Goal: Task Accomplishment & Management: Use online tool/utility

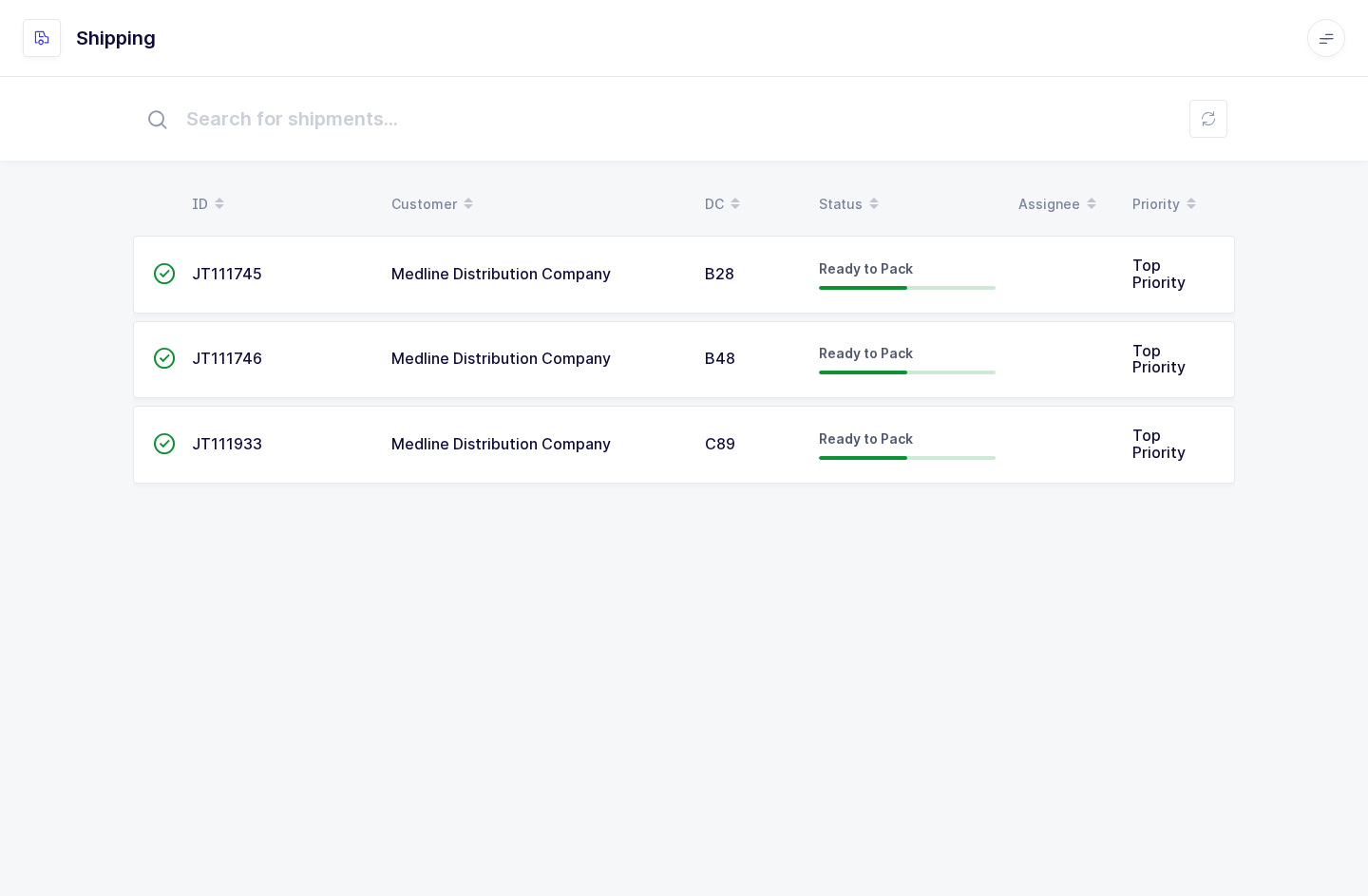
click at [1199, 125] on button at bounding box center [1207, 119] width 38 height 38
click at [1047, 439] on td at bounding box center [1063, 445] width 114 height 78
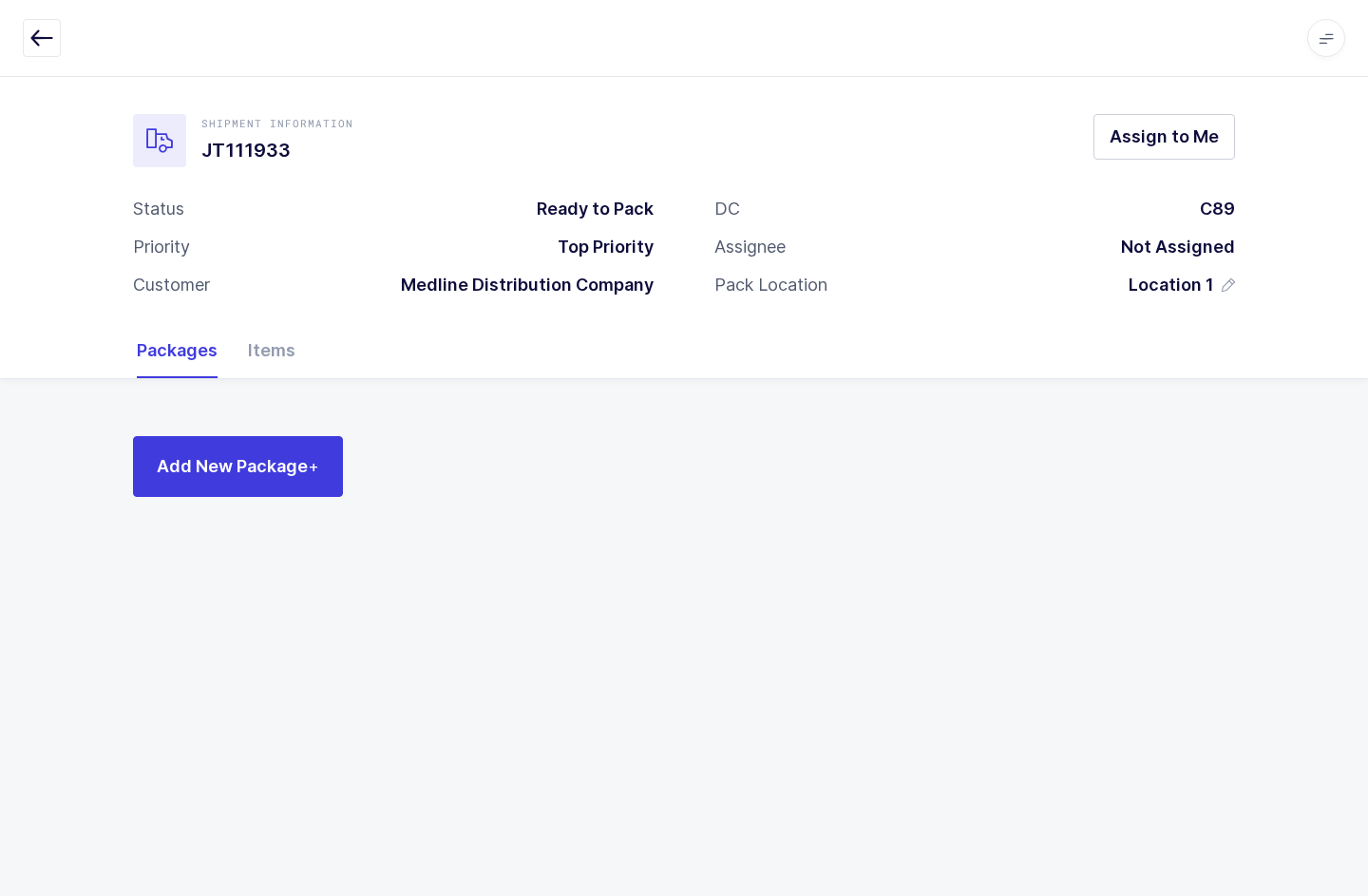
click at [269, 356] on div "Items" at bounding box center [264, 350] width 62 height 55
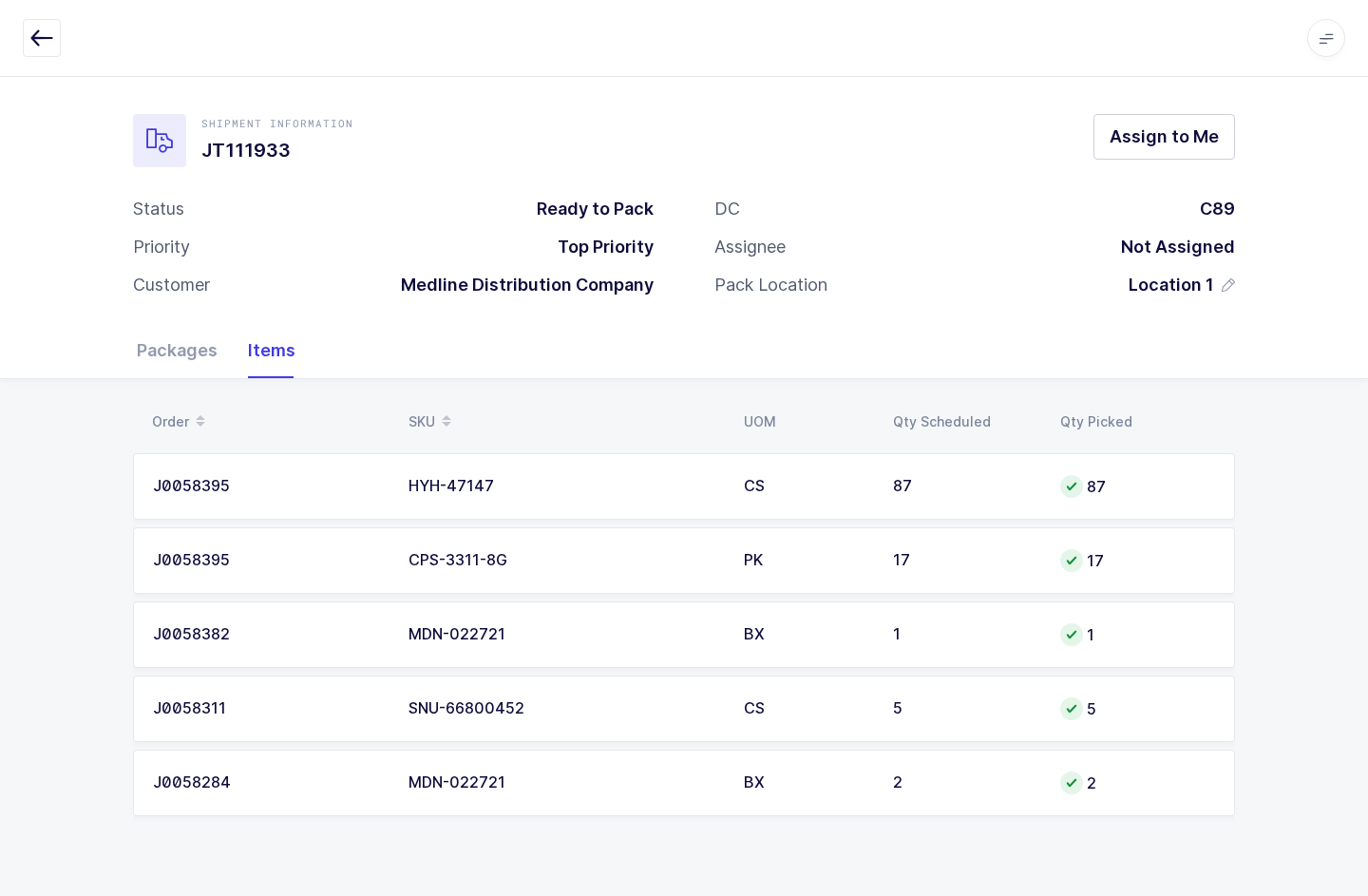
scroll to position [69, 0]
click at [166, 323] on div "Packages" at bounding box center [185, 350] width 96 height 55
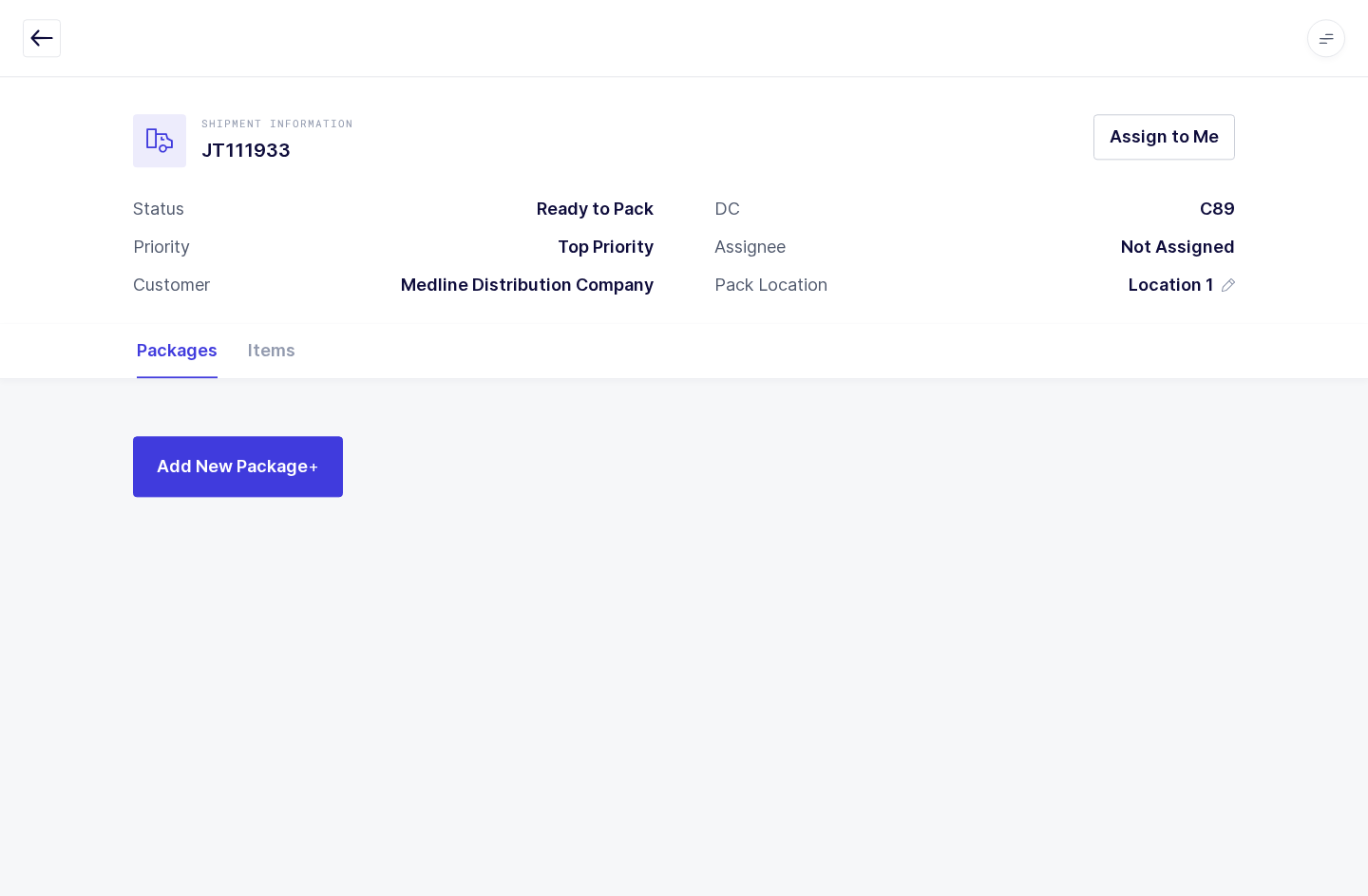
scroll to position [0, 0]
click at [1341, 36] on span at bounding box center [1325, 38] width 38 height 38
click at [1324, 51] on span at bounding box center [1325, 38] width 38 height 38
click at [1189, 137] on span "Assign to Me" at bounding box center [1164, 136] width 109 height 23
click at [266, 349] on div "Items" at bounding box center [264, 350] width 62 height 55
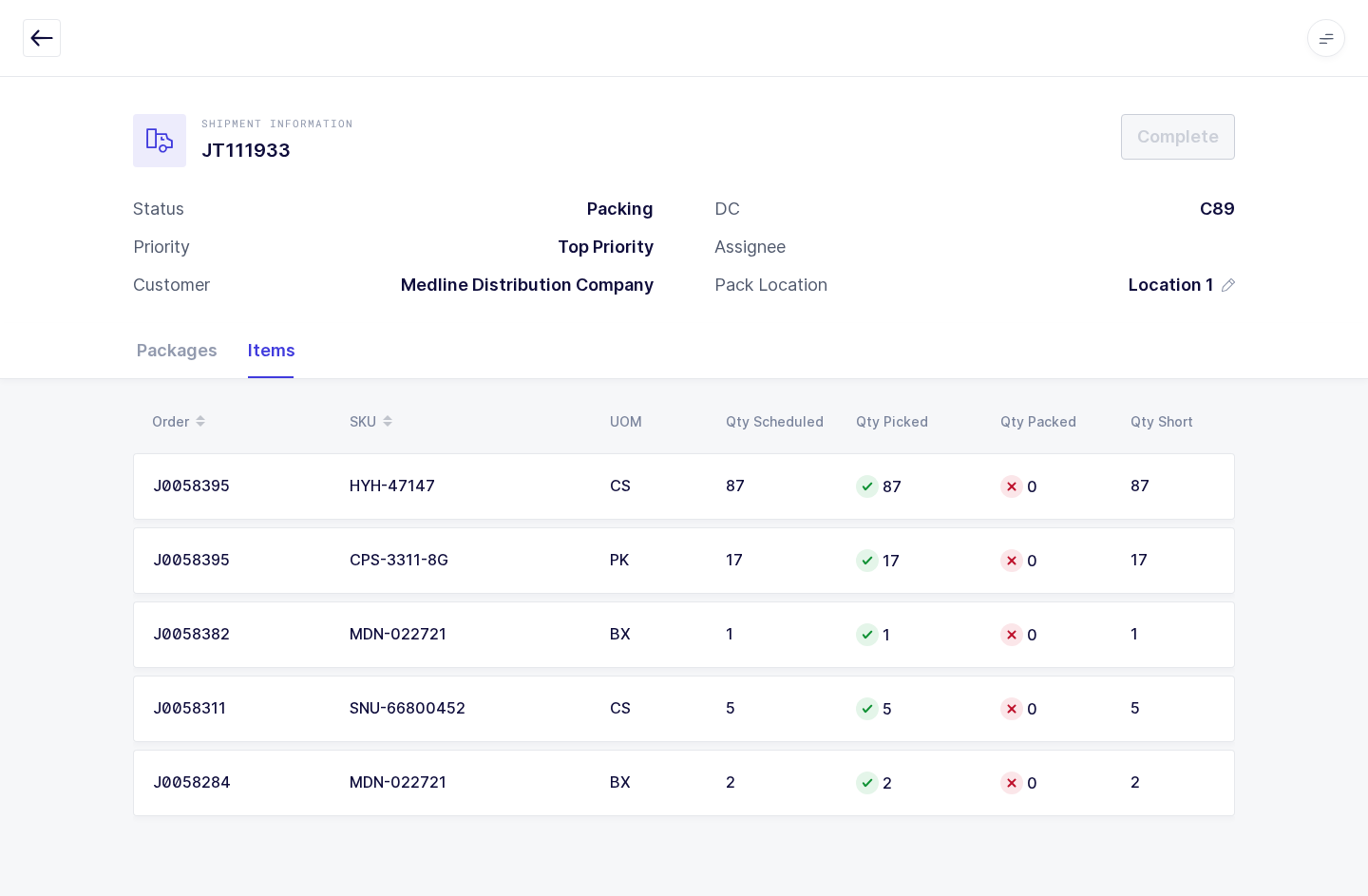
click at [157, 351] on div "Packages" at bounding box center [185, 350] width 96 height 55
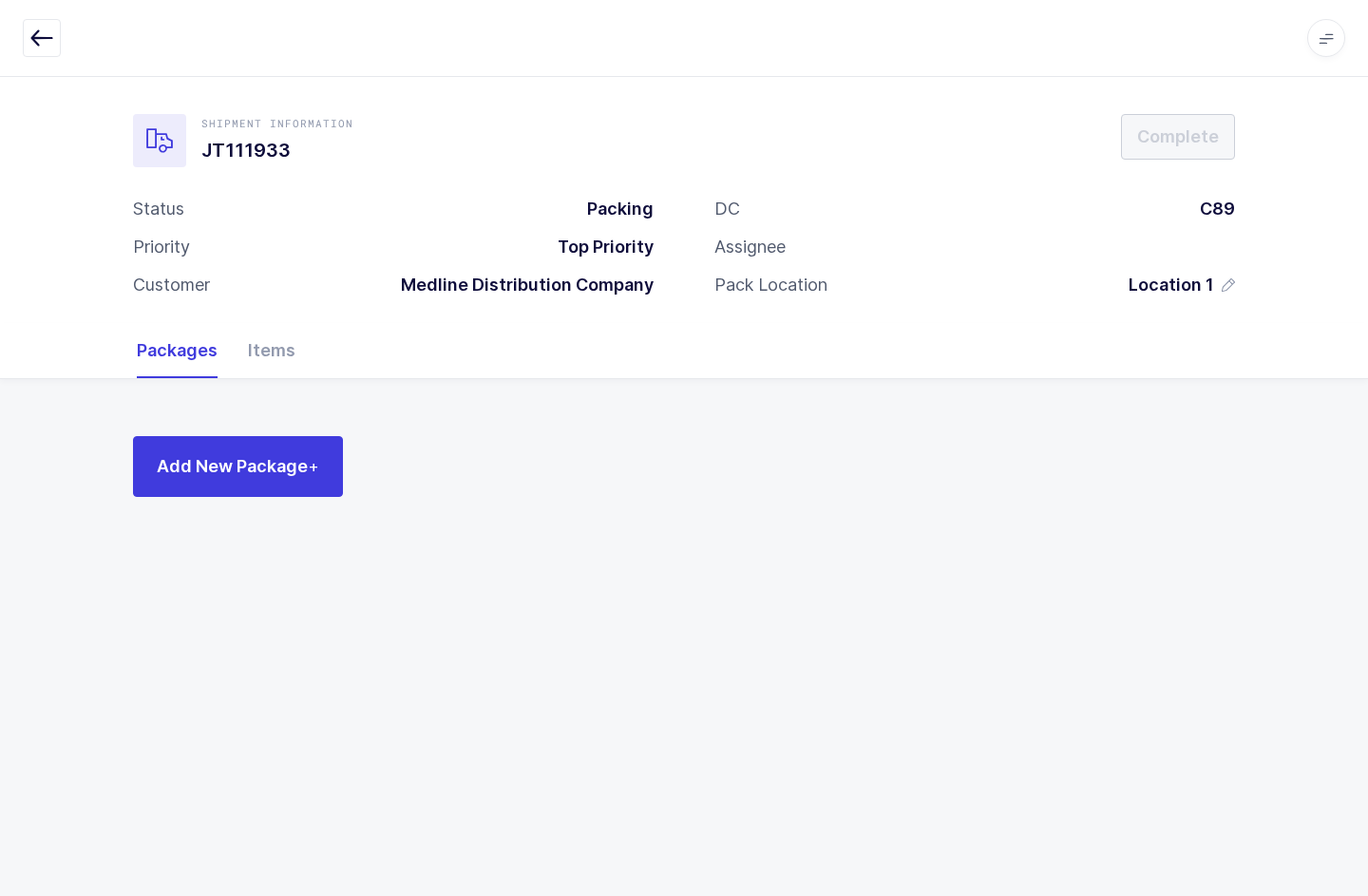
click at [194, 470] on span "Add New Package +" at bounding box center [237, 466] width 162 height 23
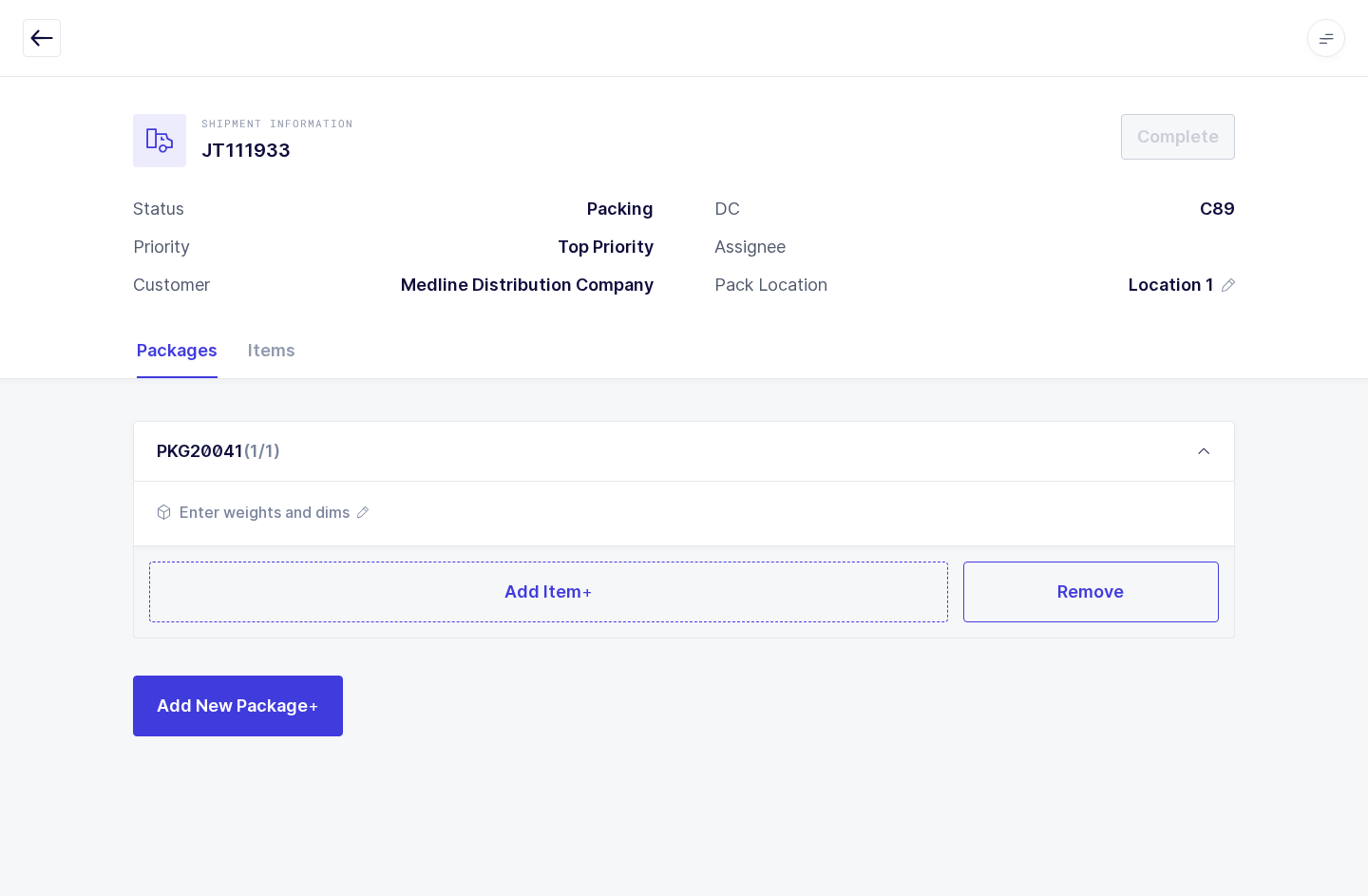
click at [362, 506] on icon "button" at bounding box center [363, 512] width 12 height 12
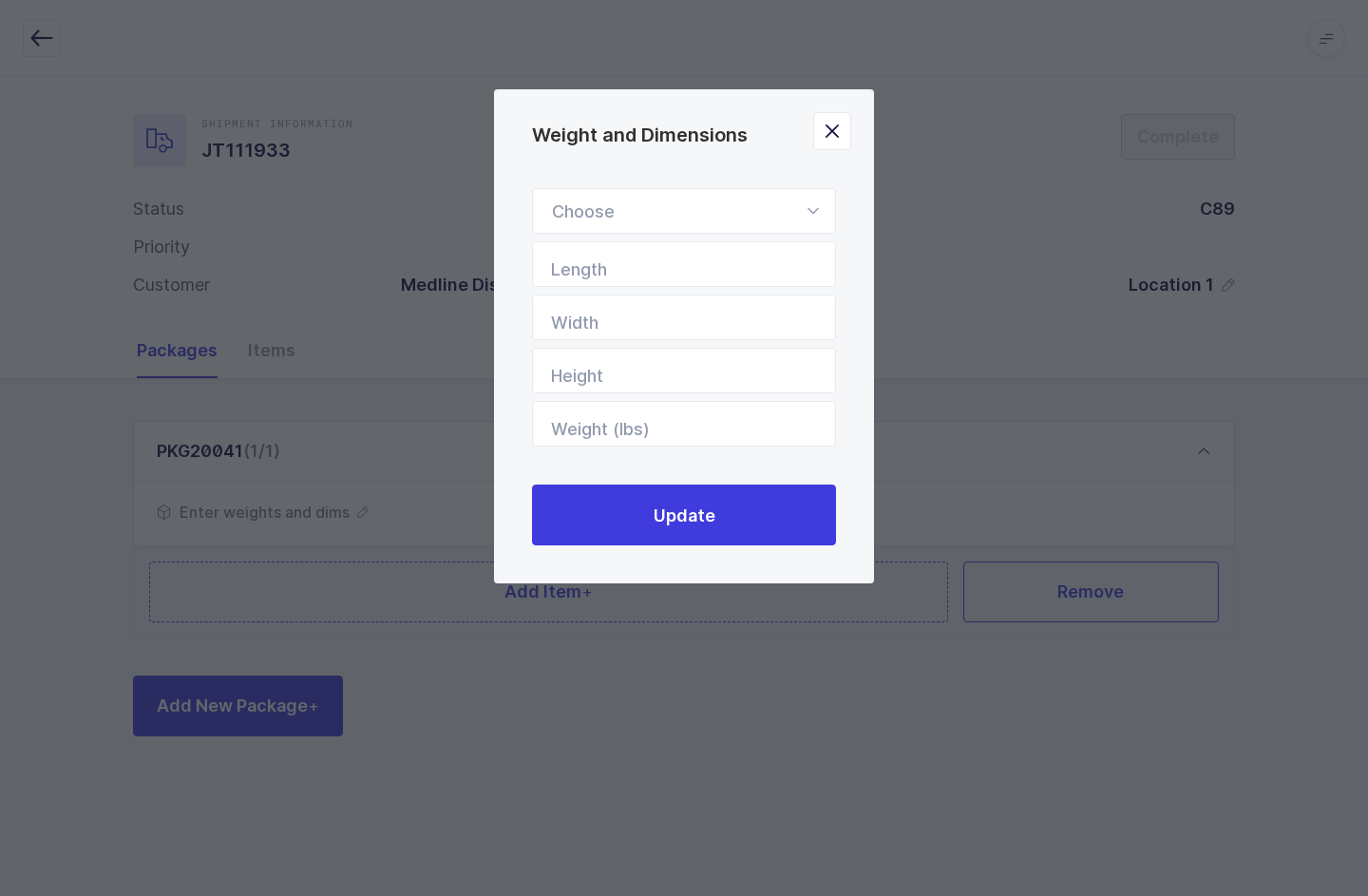
click at [800, 208] on div "Weight and Dimensions" at bounding box center [684, 210] width 304 height 46
click at [699, 252] on ul "Standard Pallet Euro Pallet Box" at bounding box center [684, 306] width 302 height 141
click at [704, 271] on li "Standard Pallet" at bounding box center [683, 266] width 287 height 36
type input "Standard Pallet"
type input "48"
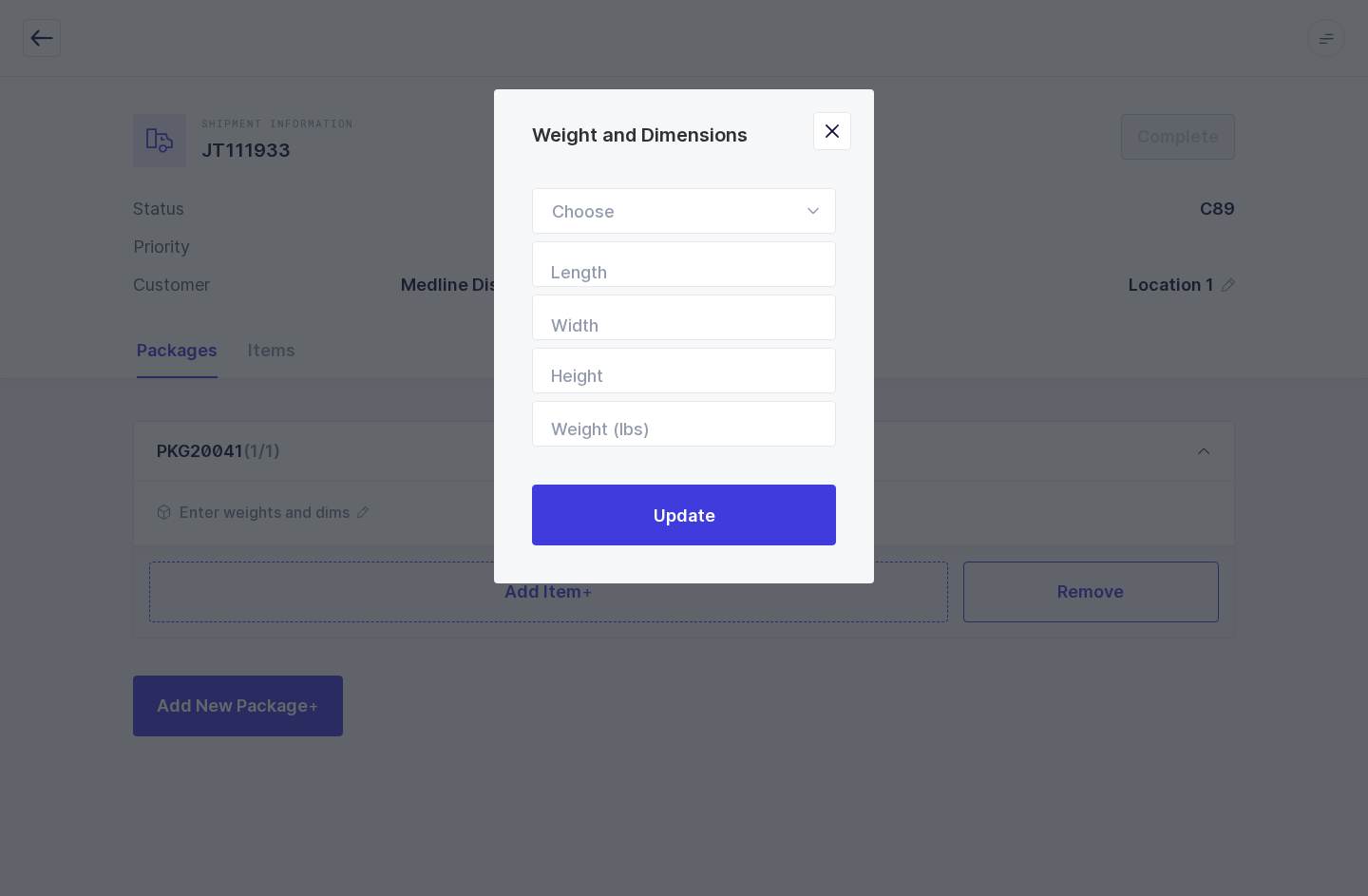
type input "40"
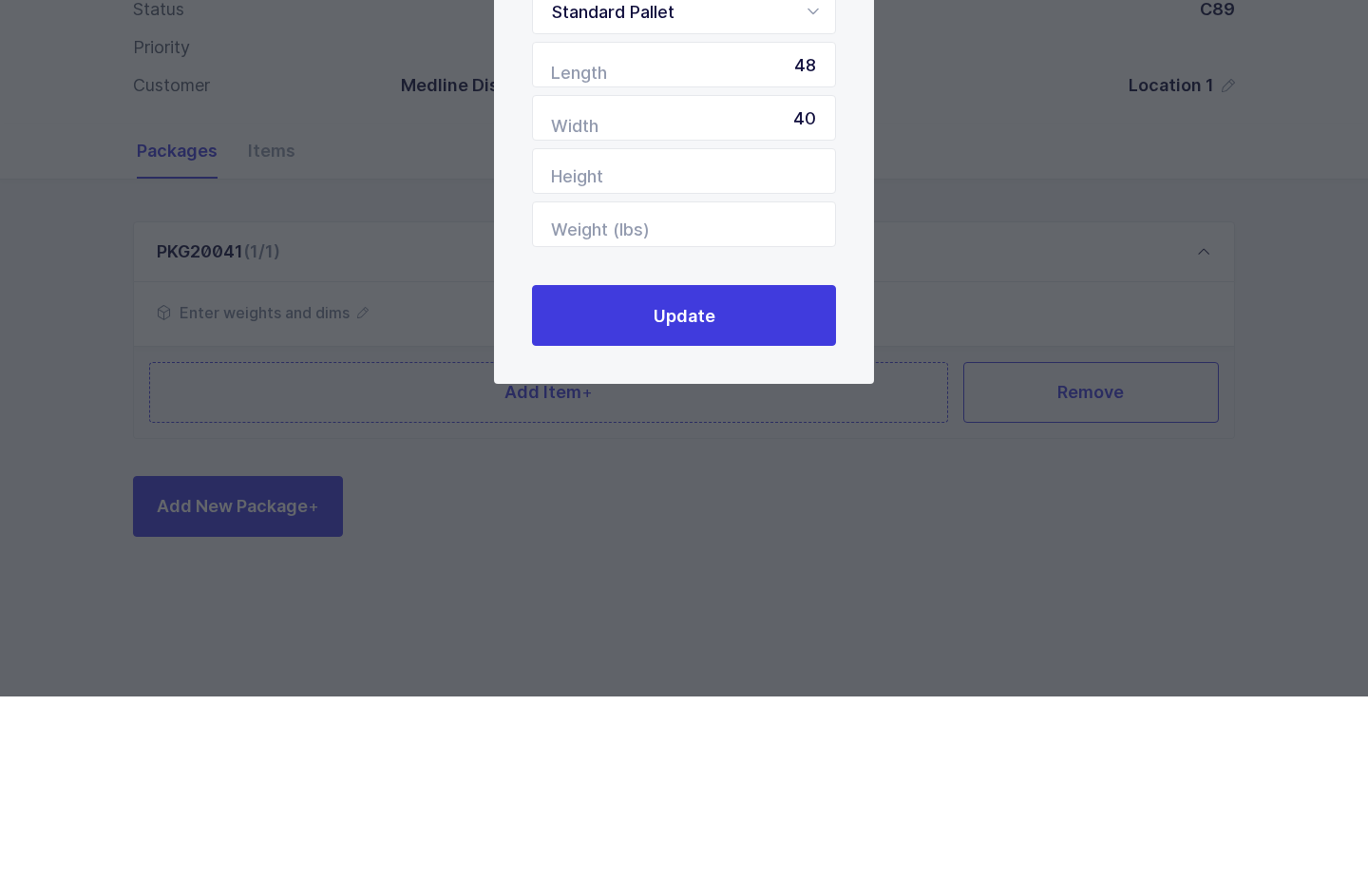
click at [772, 484] on button "Update" at bounding box center [684, 515] width 304 height 60
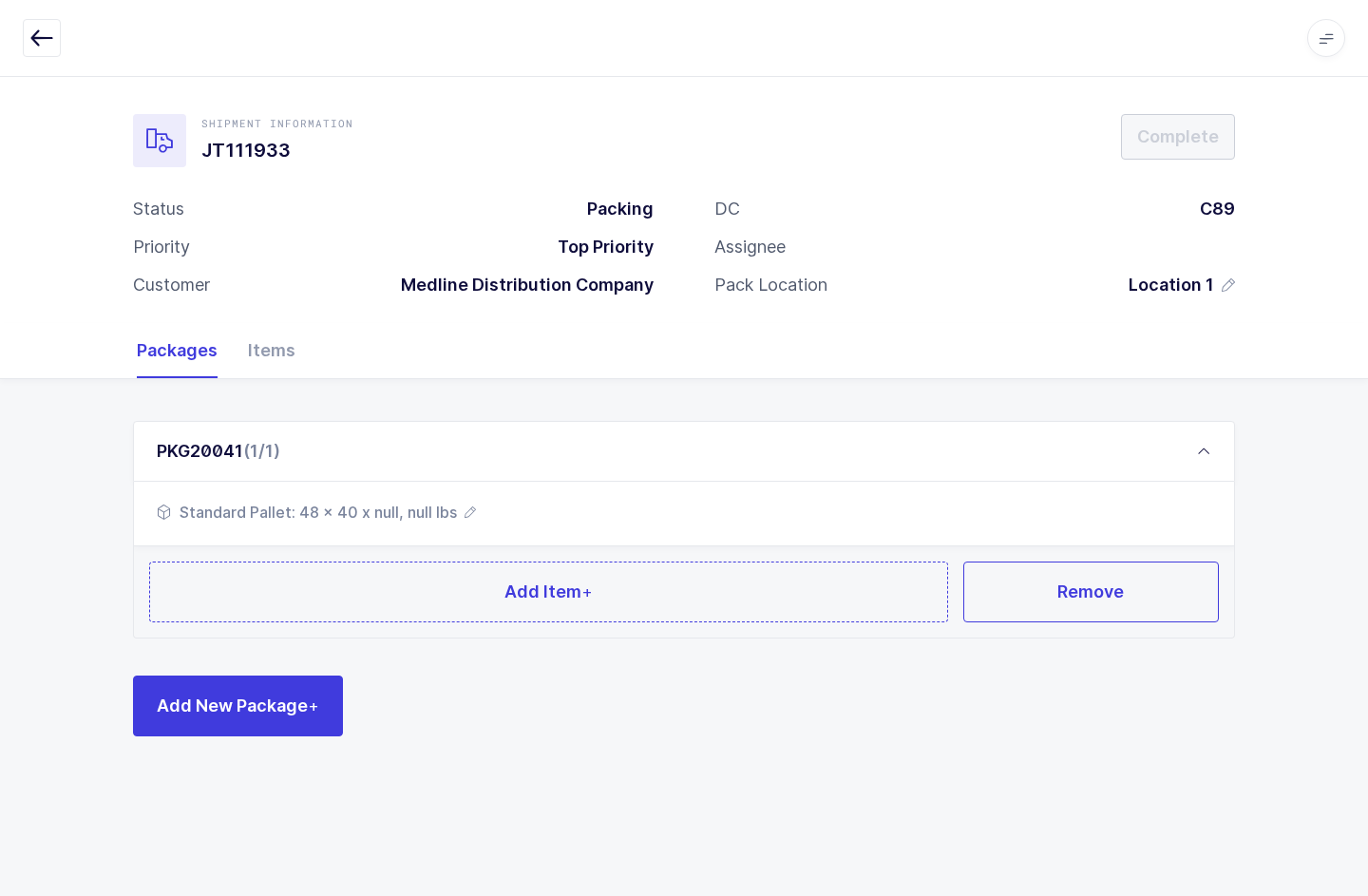
click at [888, 561] on button "Add Item +" at bounding box center [548, 591] width 799 height 60
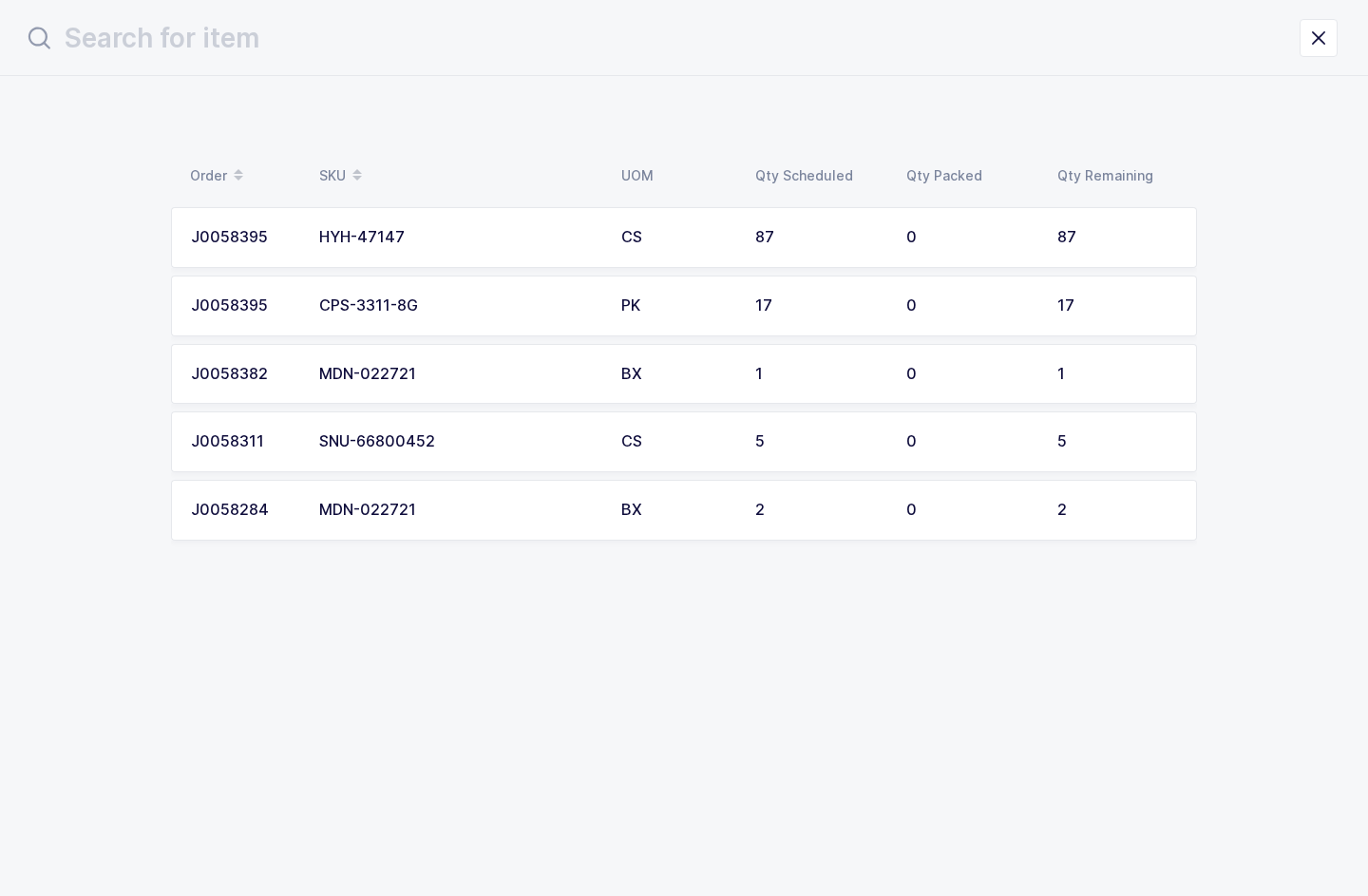
scroll to position [0, 0]
click at [719, 207] on td "CS" at bounding box center [677, 237] width 134 height 60
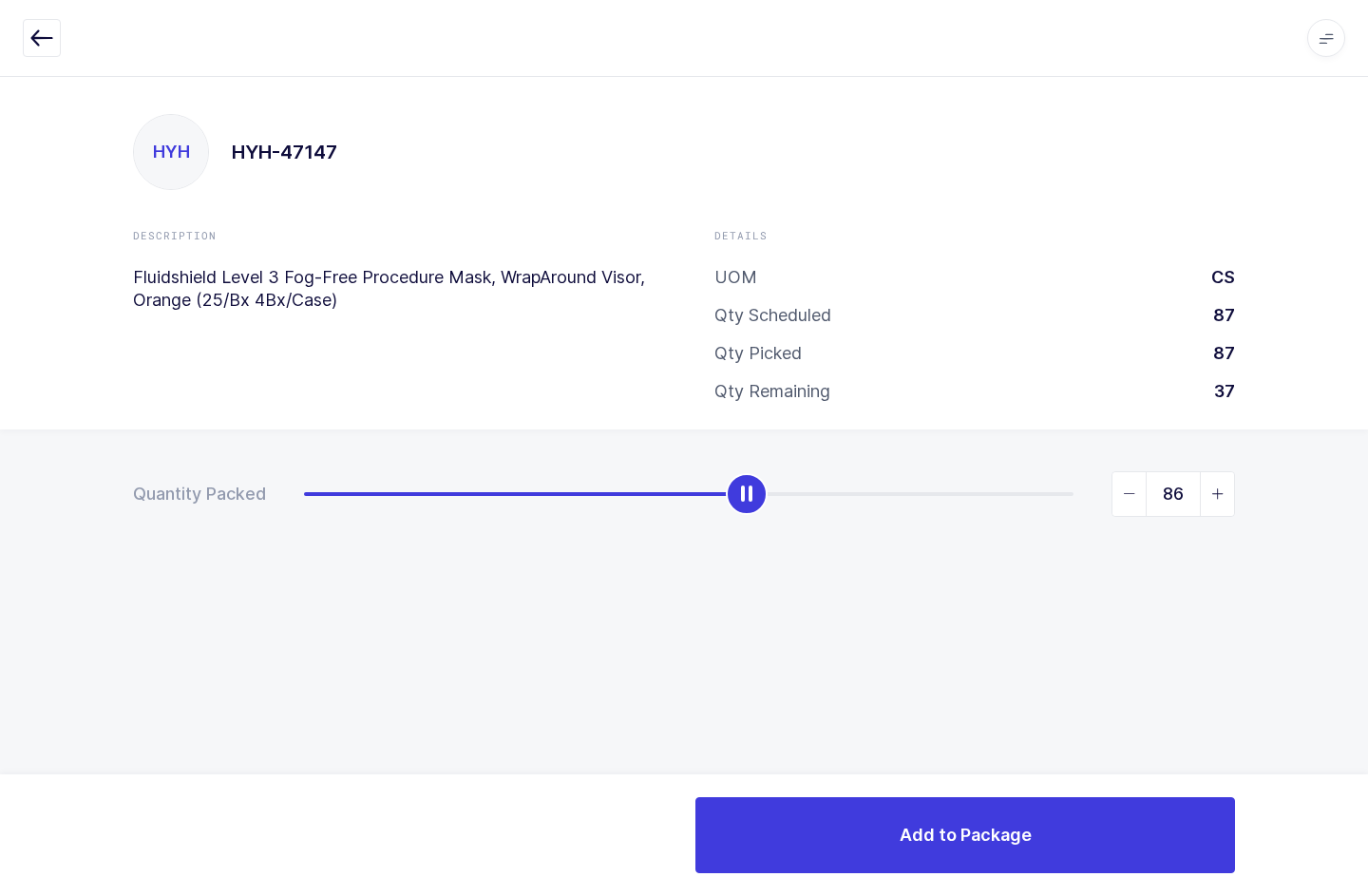
type input "87"
click at [1061, 834] on button "Add to Package" at bounding box center [965, 835] width 539 height 76
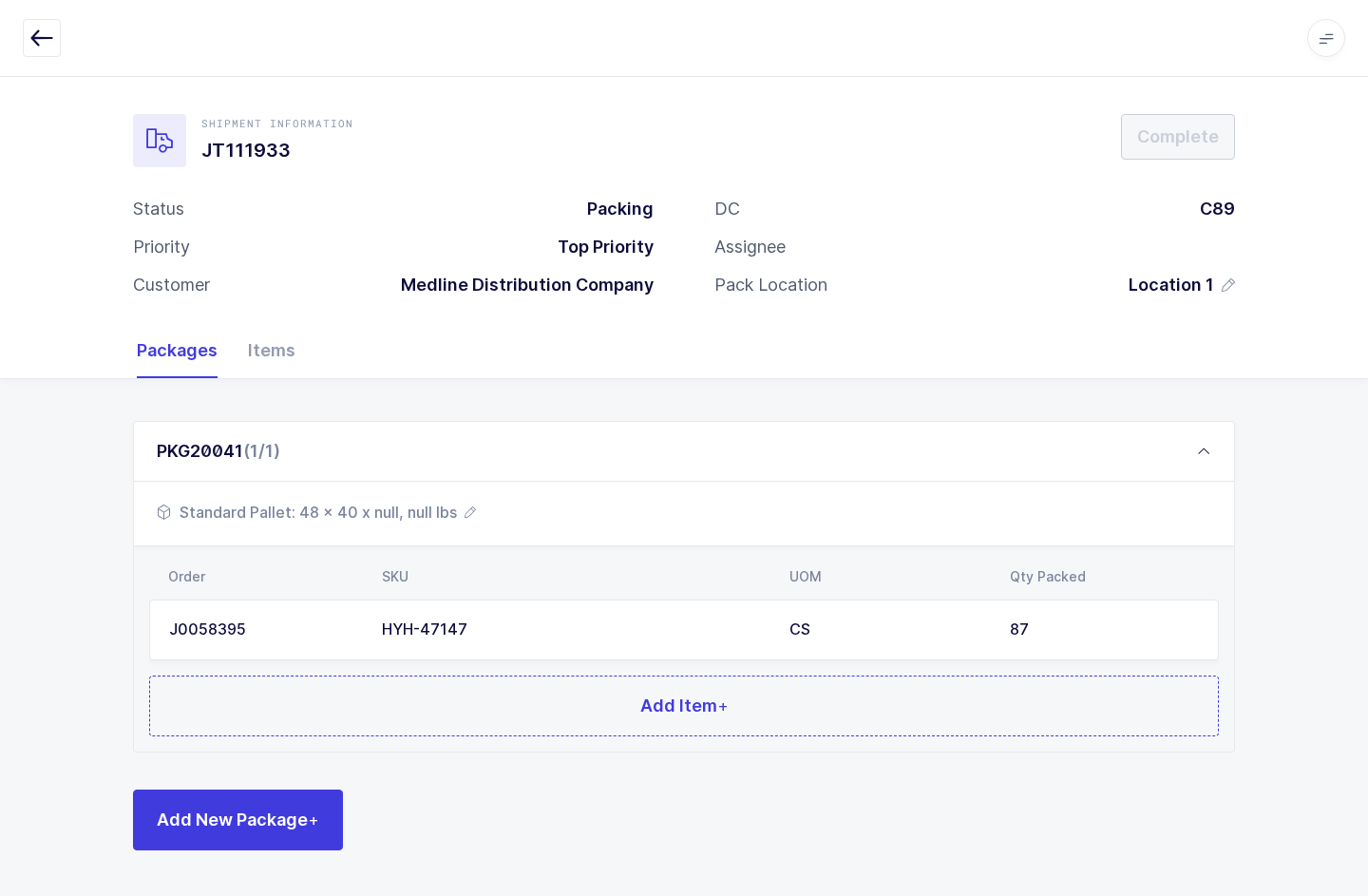
click at [1192, 440] on div "PKG20041 (1/1)" at bounding box center [684, 450] width 1101 height 60
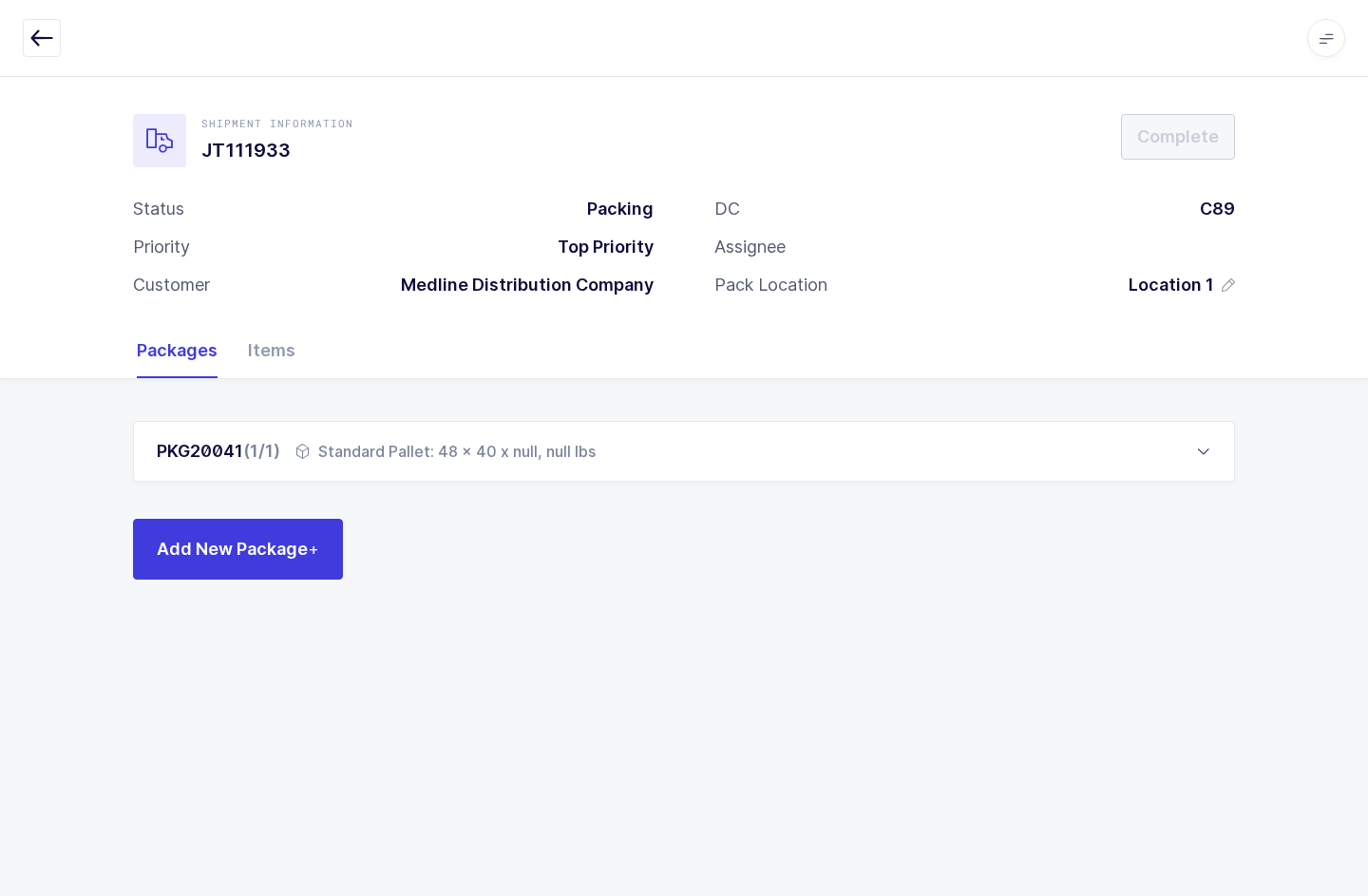
click at [247, 542] on span "Add New Package +" at bounding box center [237, 549] width 162 height 23
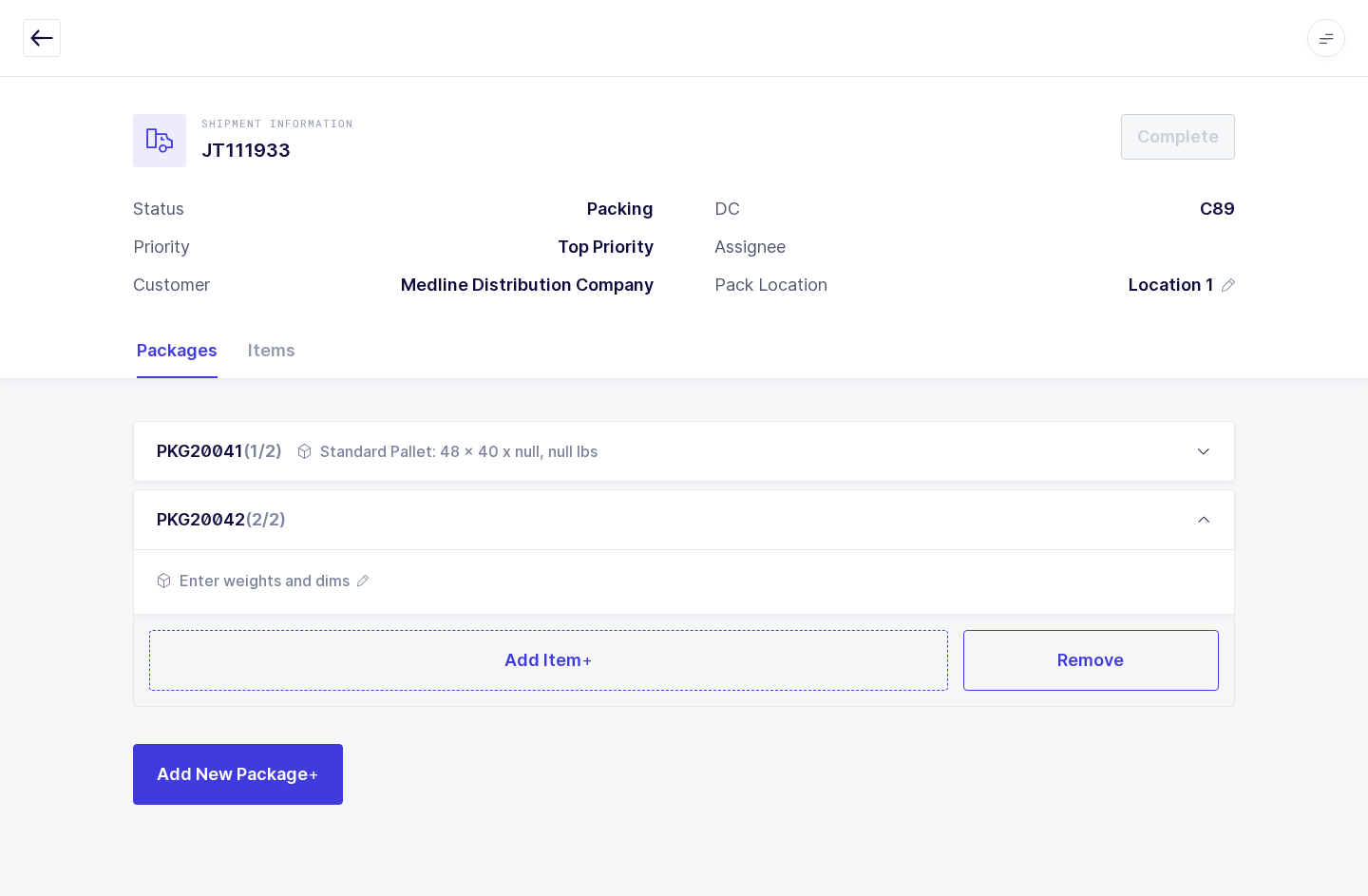
click at [367, 569] on span "Enter weights and dims" at bounding box center [263, 580] width 212 height 22
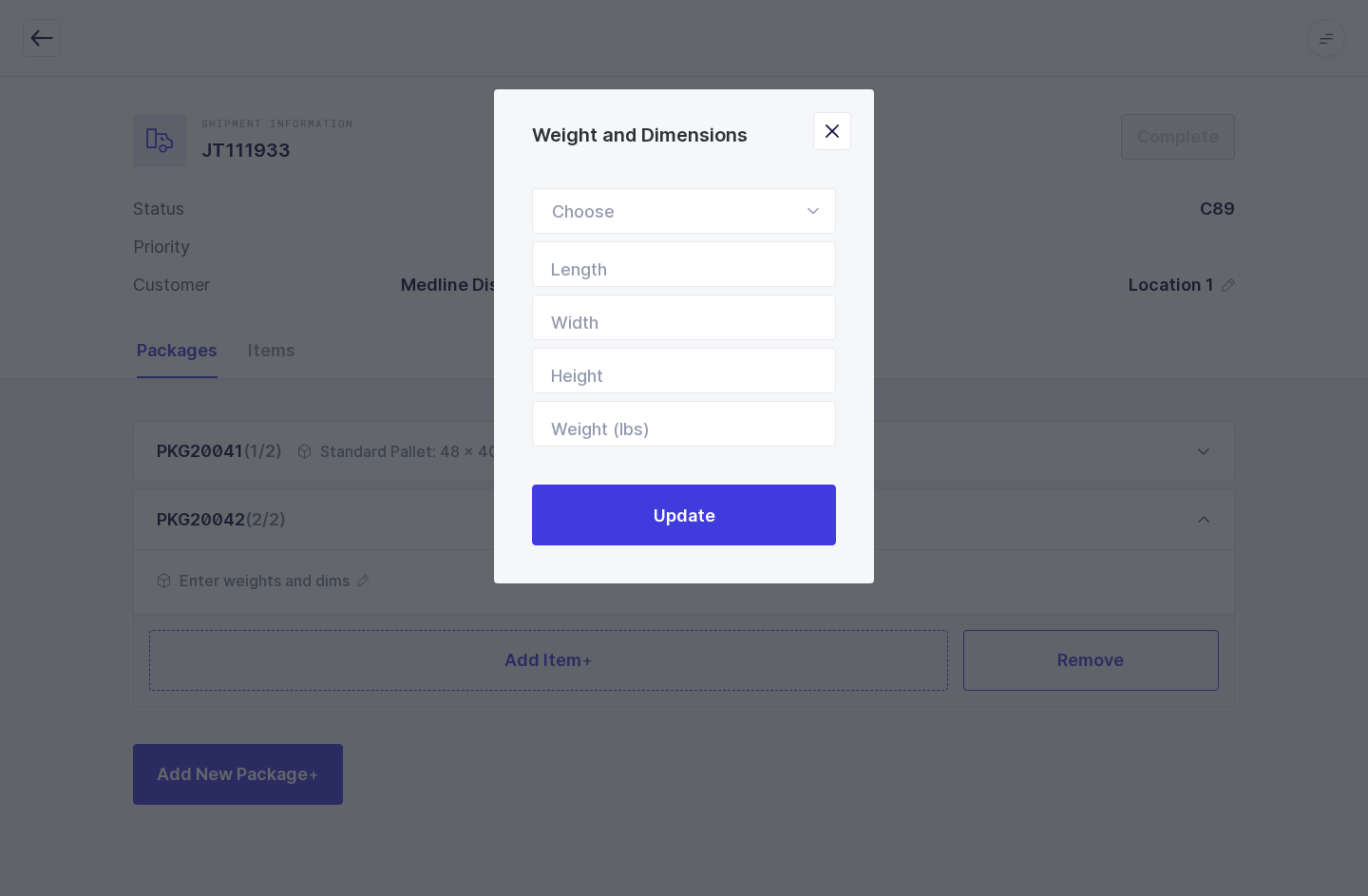
click at [776, 218] on div "Weight and Dimensions" at bounding box center [684, 210] width 304 height 46
click at [601, 337] on li "Box" at bounding box center [683, 338] width 287 height 36
type input "Box"
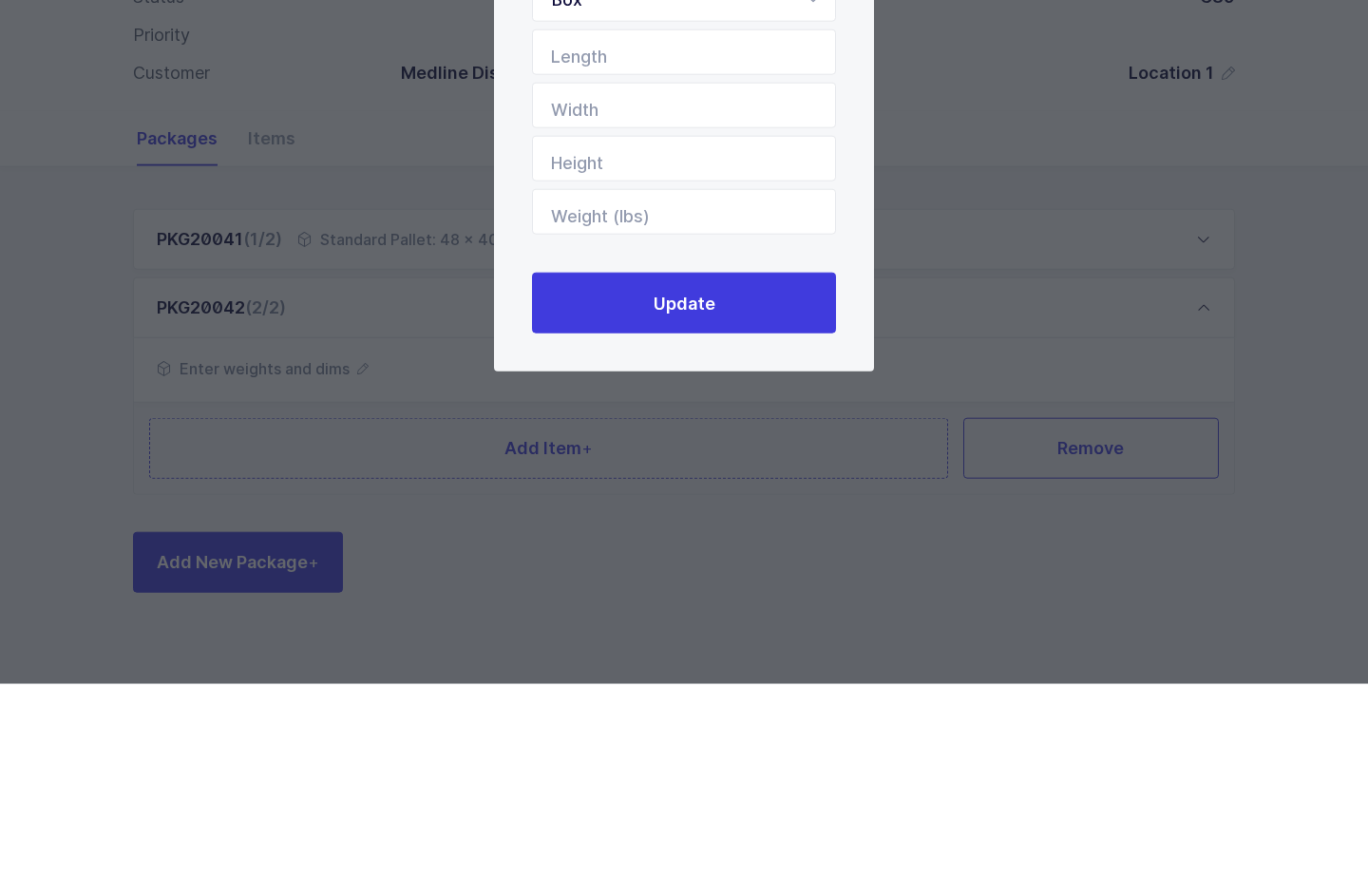
click at [709, 503] on span "Update" at bounding box center [684, 515] width 61 height 23
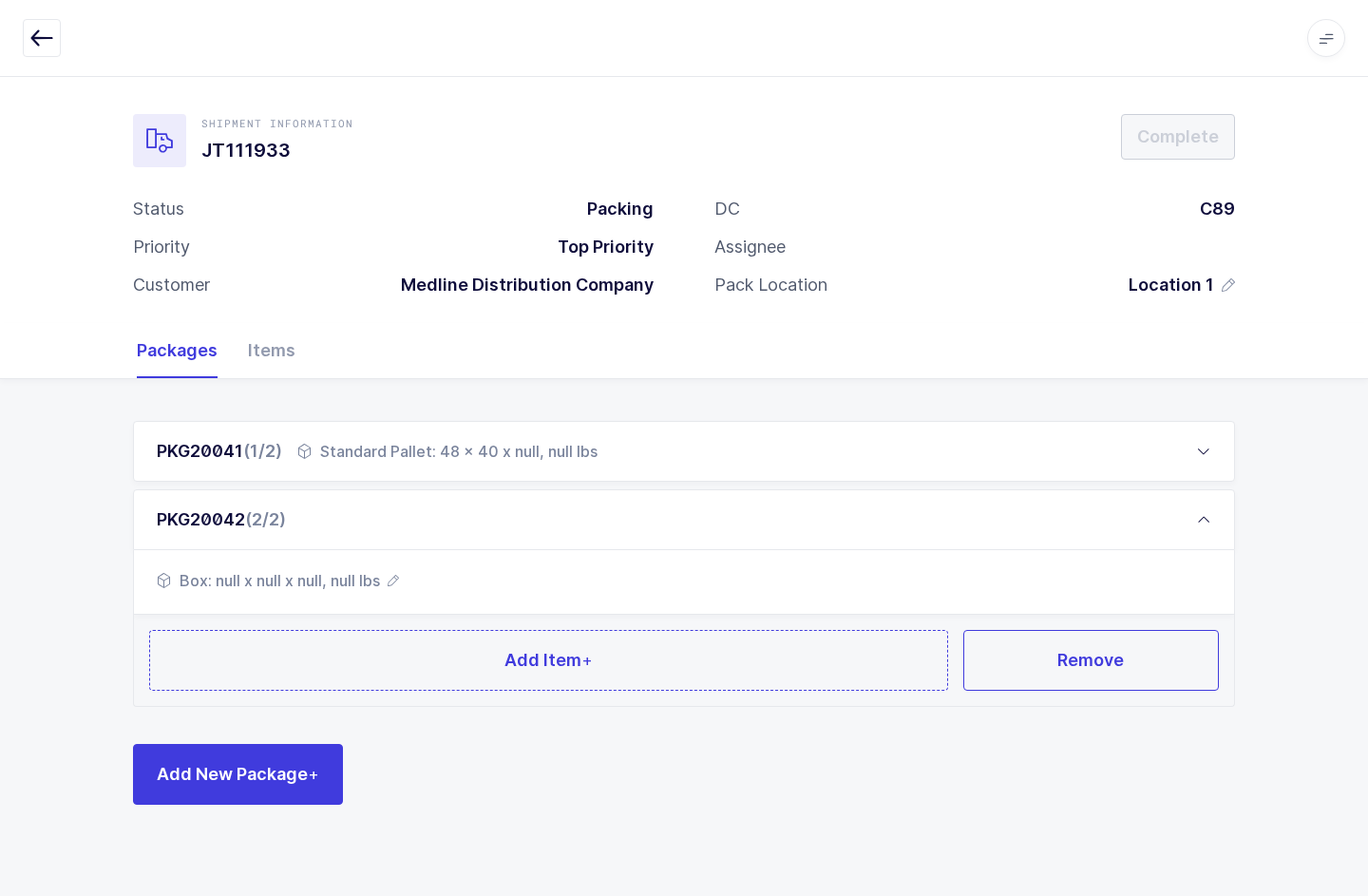
click at [258, 629] on button "Add Item +" at bounding box center [548, 660] width 799 height 60
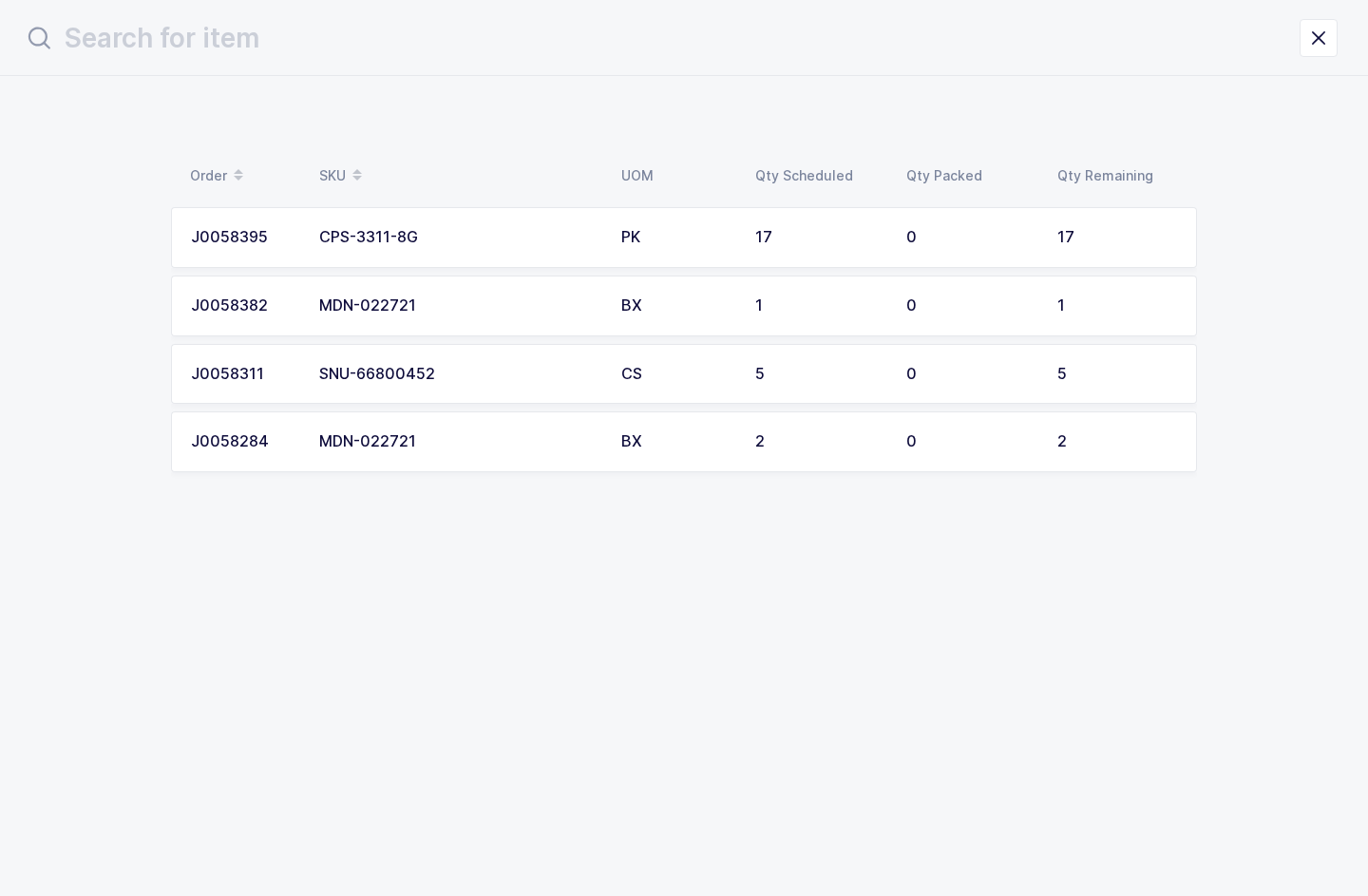
scroll to position [0, 0]
click at [1135, 242] on div "17" at bounding box center [1117, 237] width 120 height 18
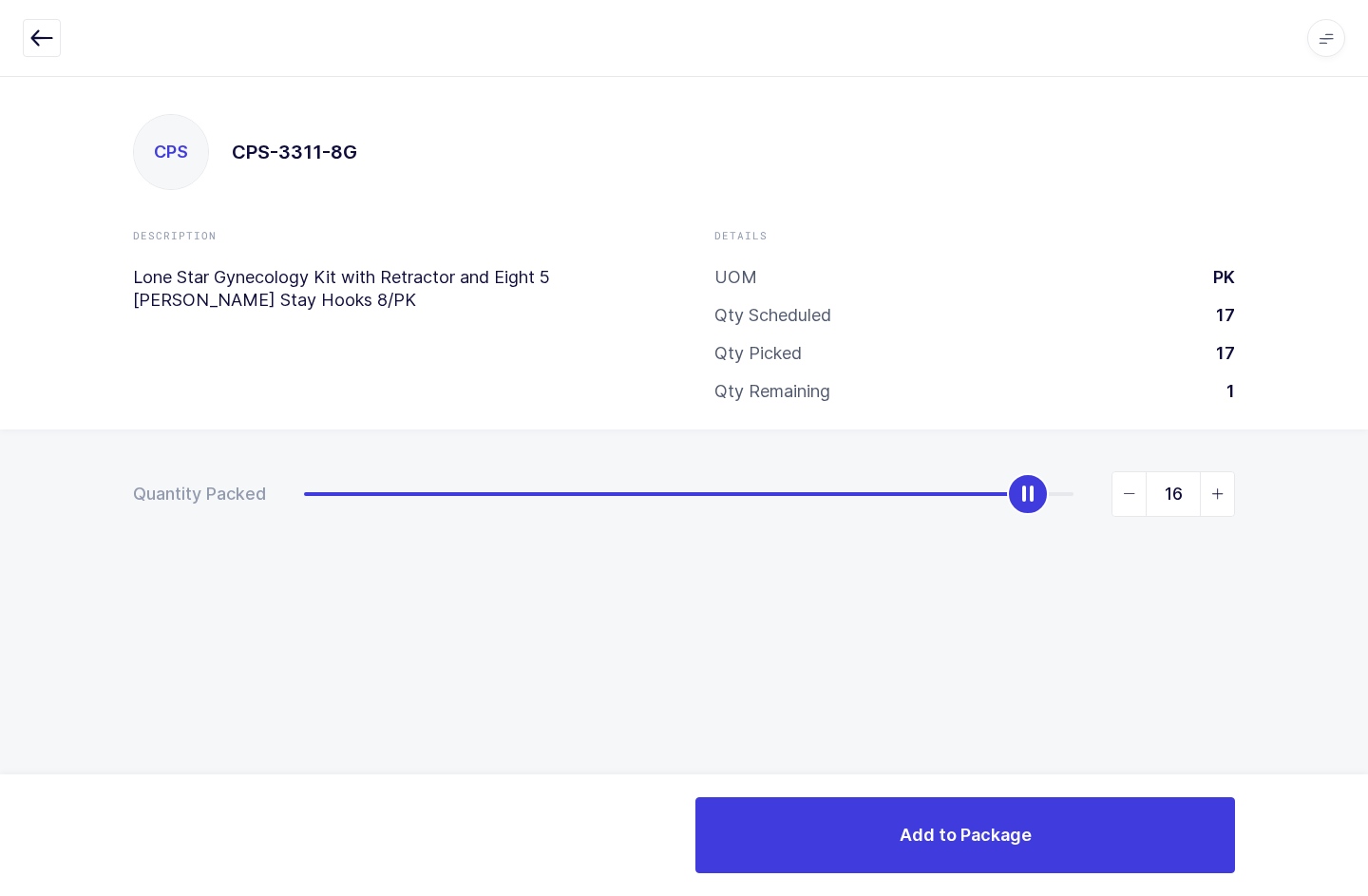
type input "17"
click at [1112, 840] on button "Add to Package" at bounding box center [965, 835] width 539 height 76
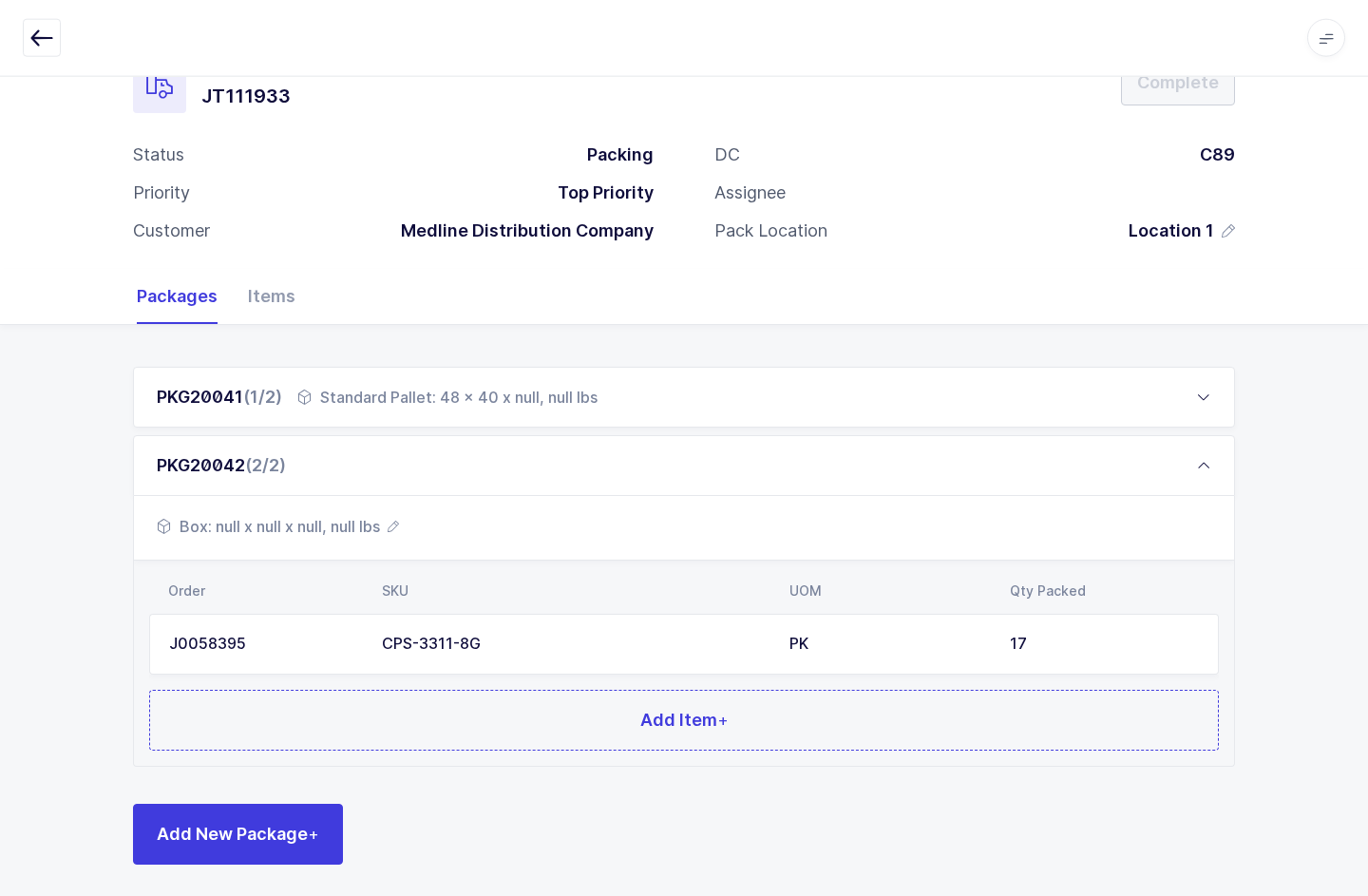
scroll to position [84, 0]
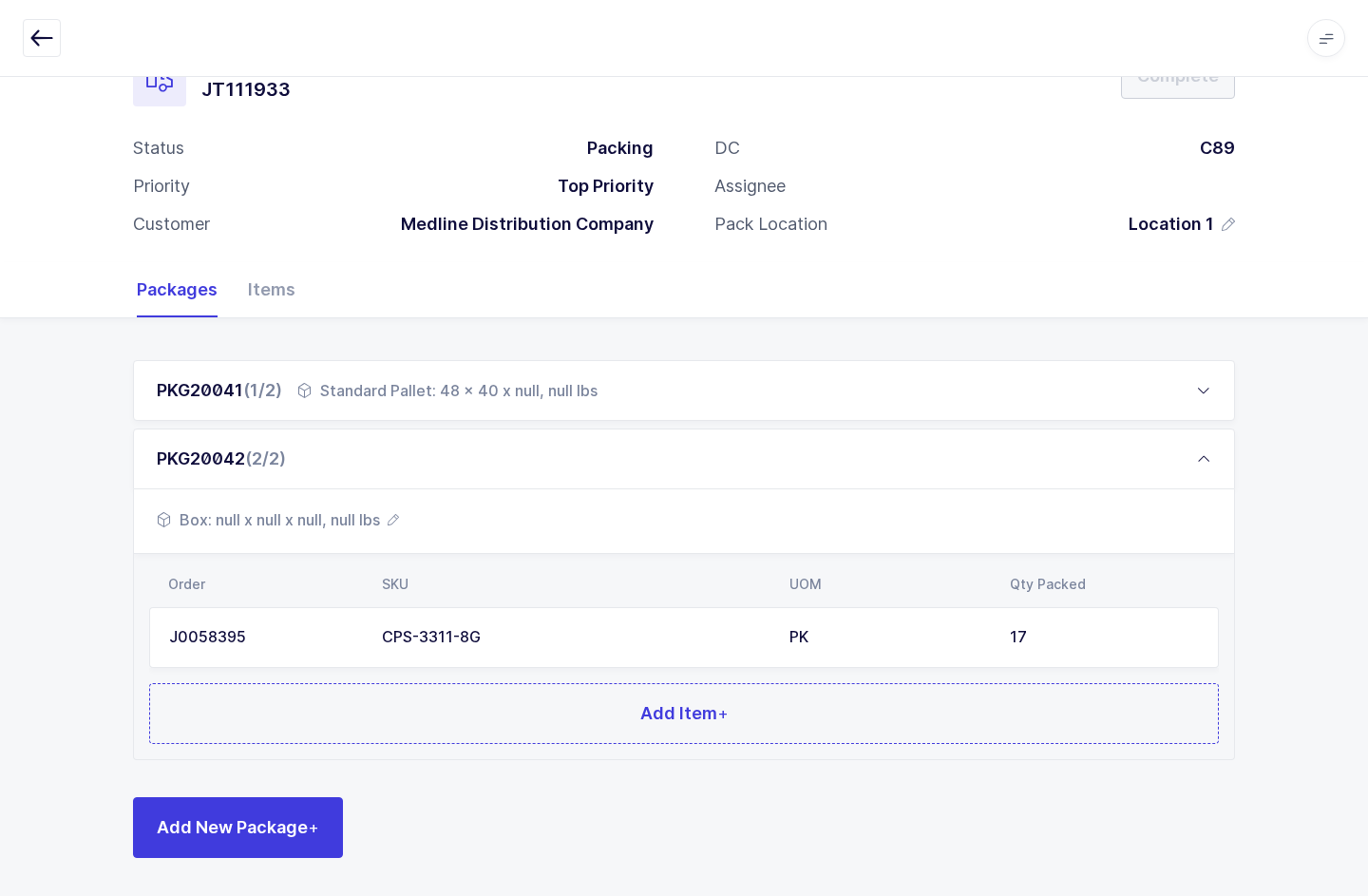
click at [724, 702] on span "+" at bounding box center [723, 712] width 12 height 20
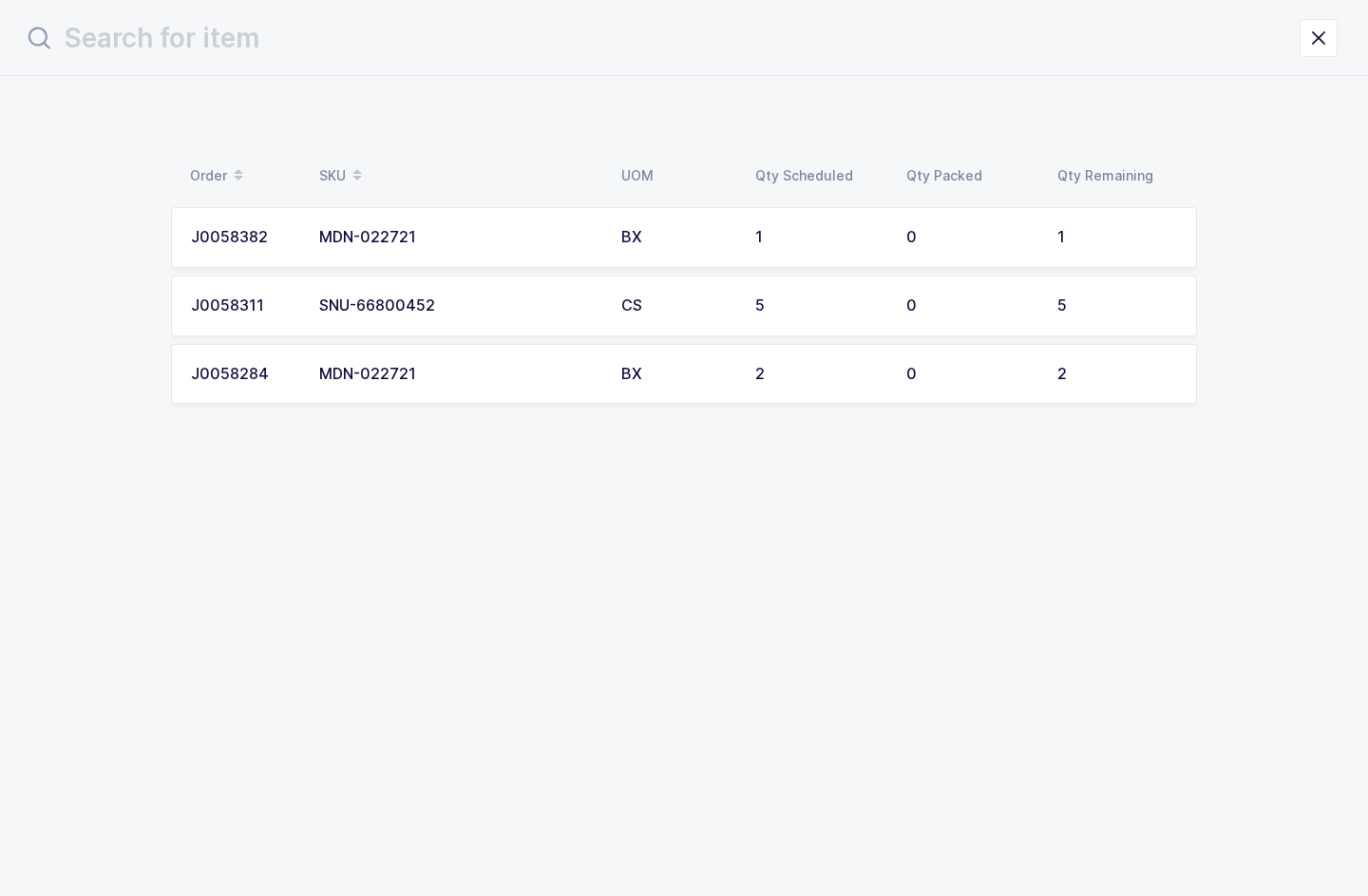
click at [1088, 301] on div "5" at bounding box center [1117, 306] width 120 height 18
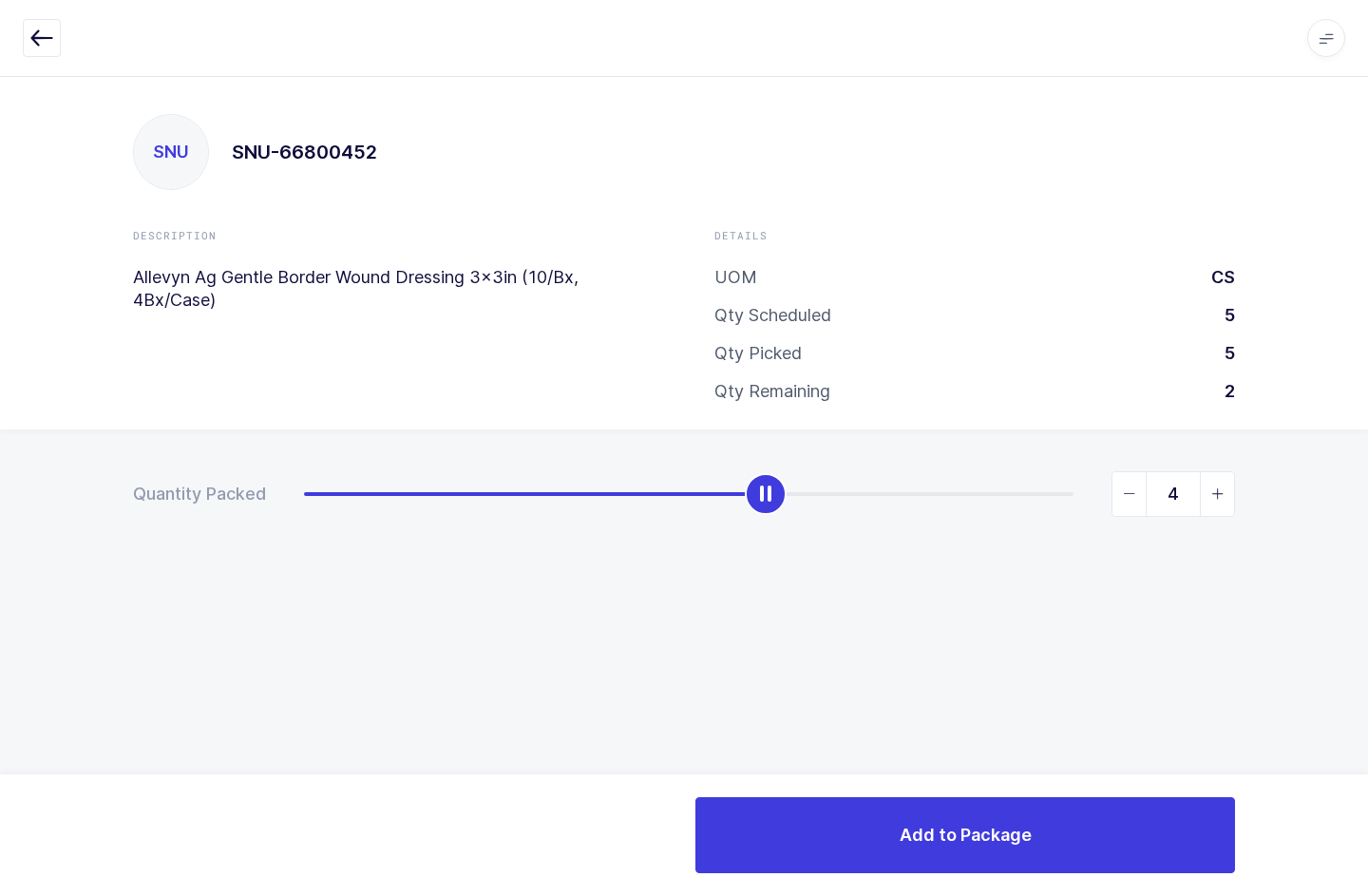
type input "5"
click at [893, 842] on button "Add to Package" at bounding box center [965, 835] width 539 height 76
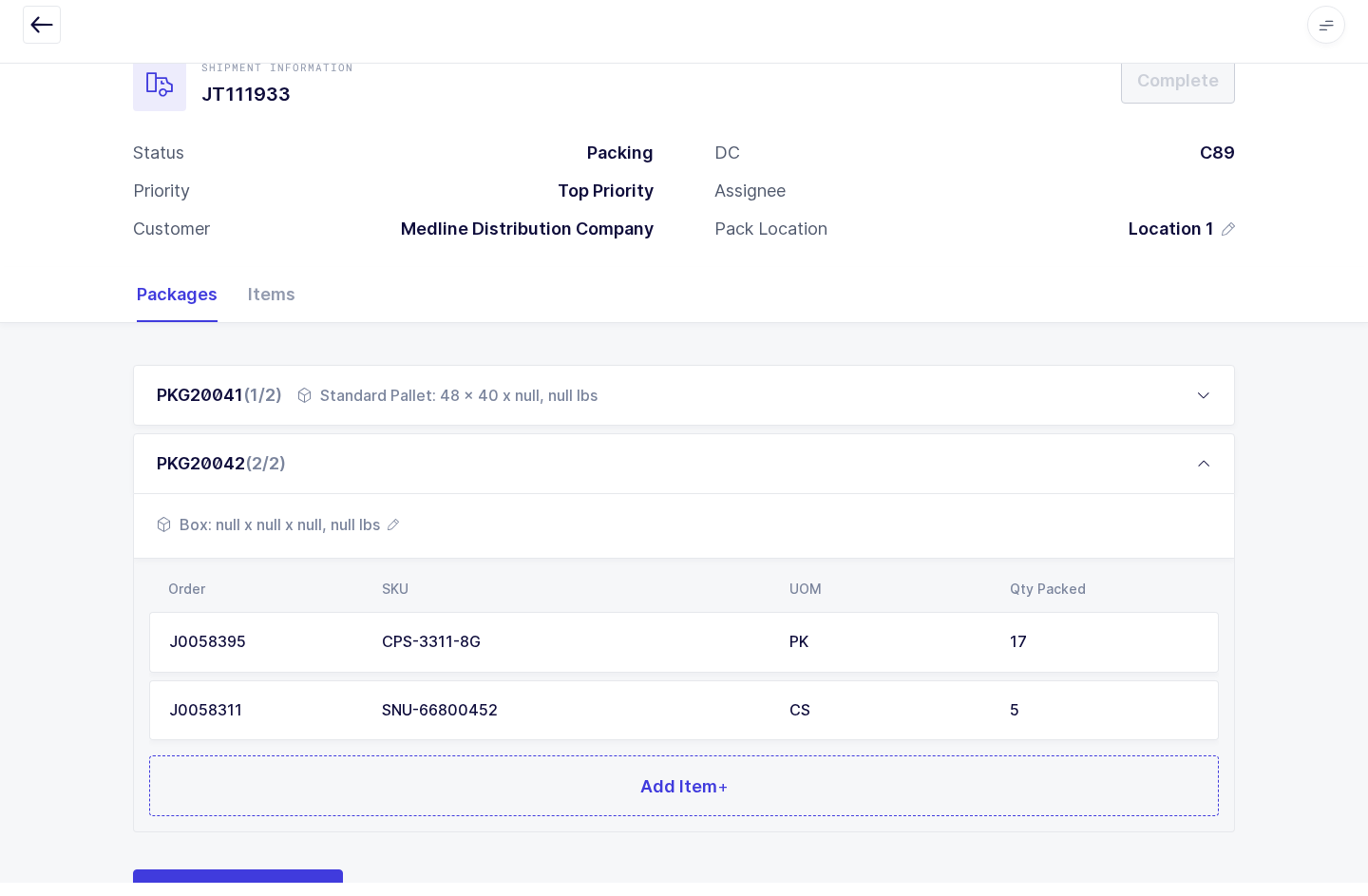
scroll to position [42, 0]
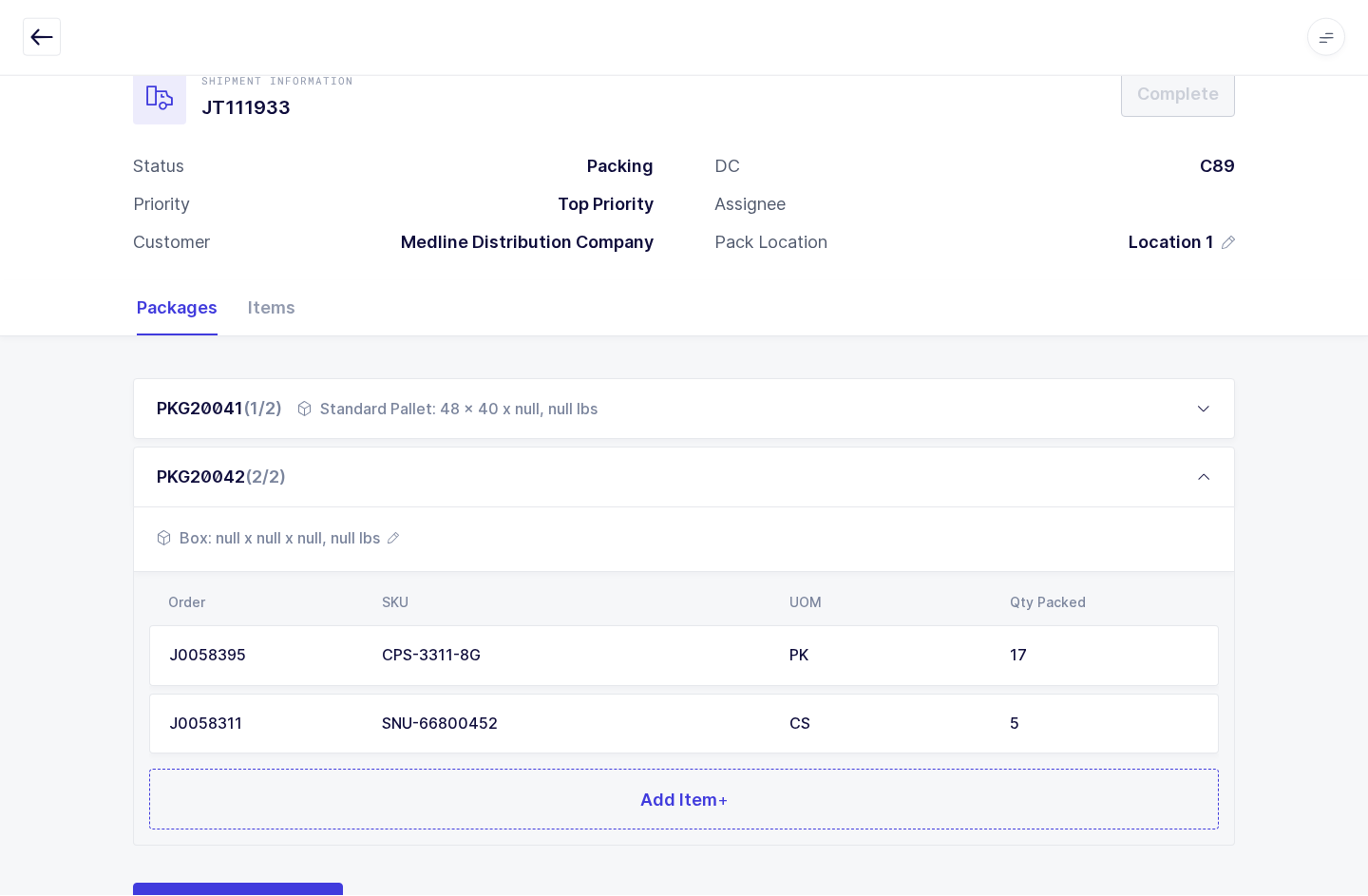
click at [542, 775] on button "Add Item +" at bounding box center [683, 800] width 1069 height 60
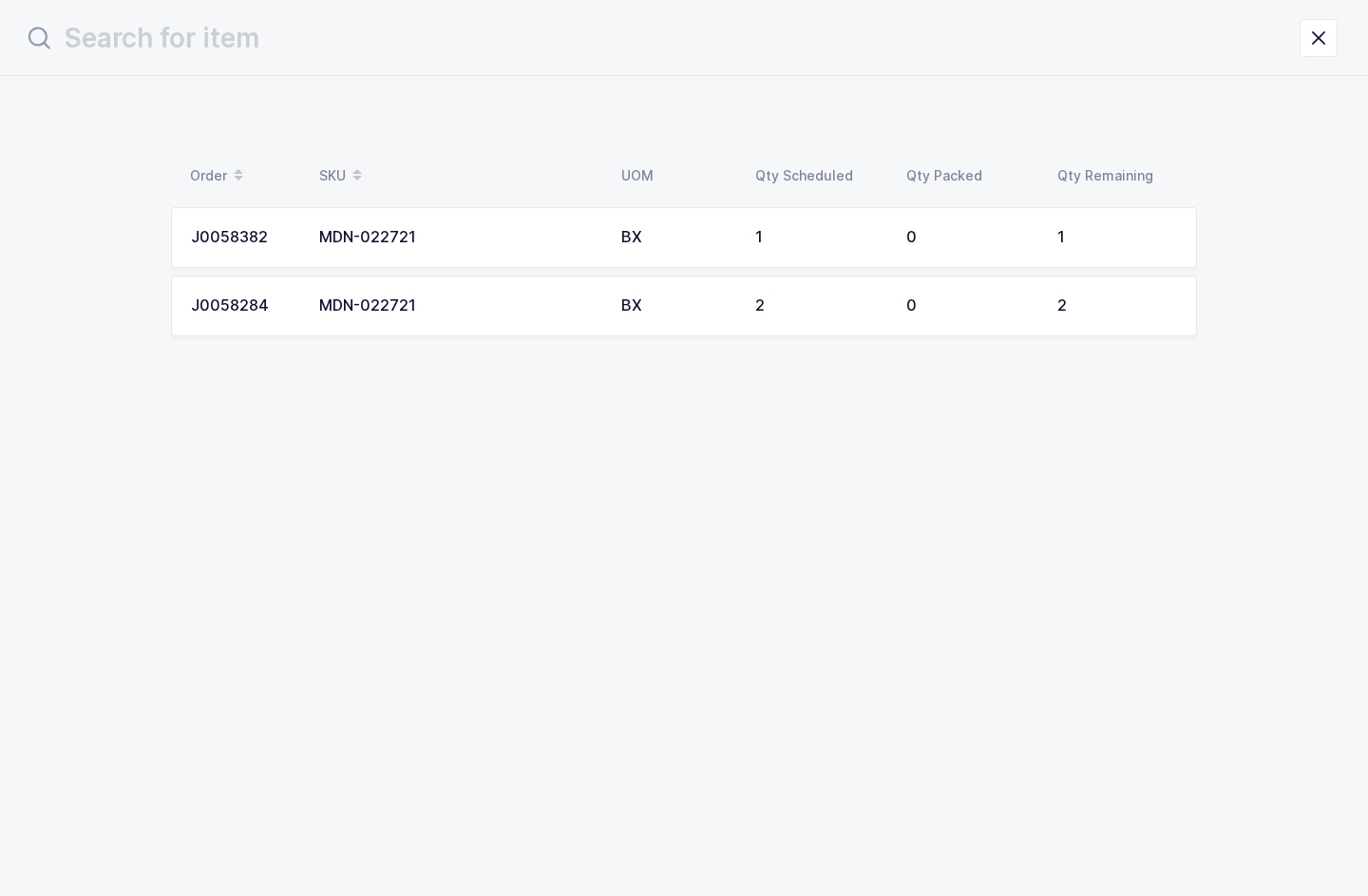
click at [1100, 300] on div "2" at bounding box center [1117, 306] width 120 height 18
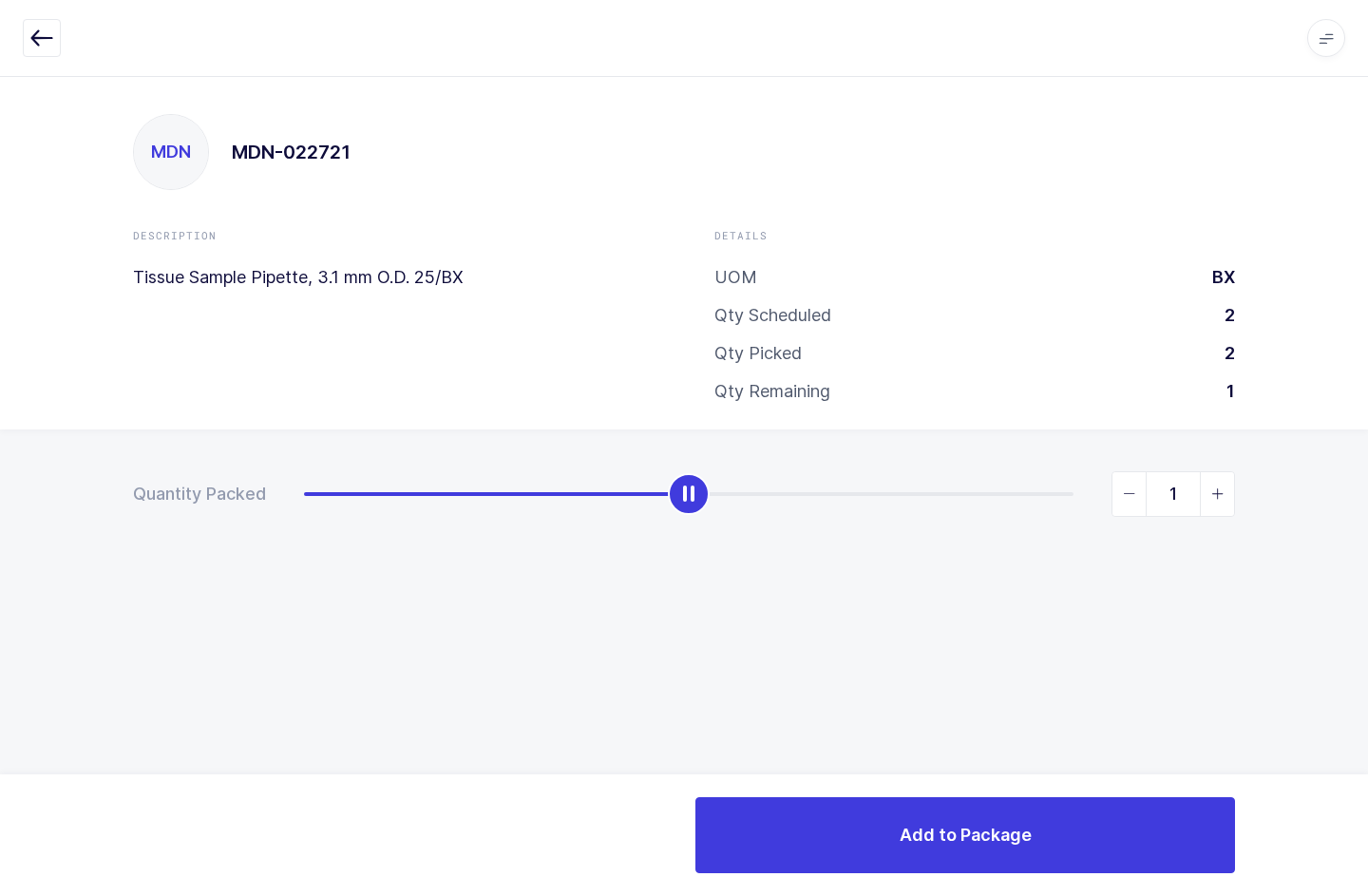
type input "2"
click at [1103, 816] on button "Add to Package" at bounding box center [965, 835] width 539 height 76
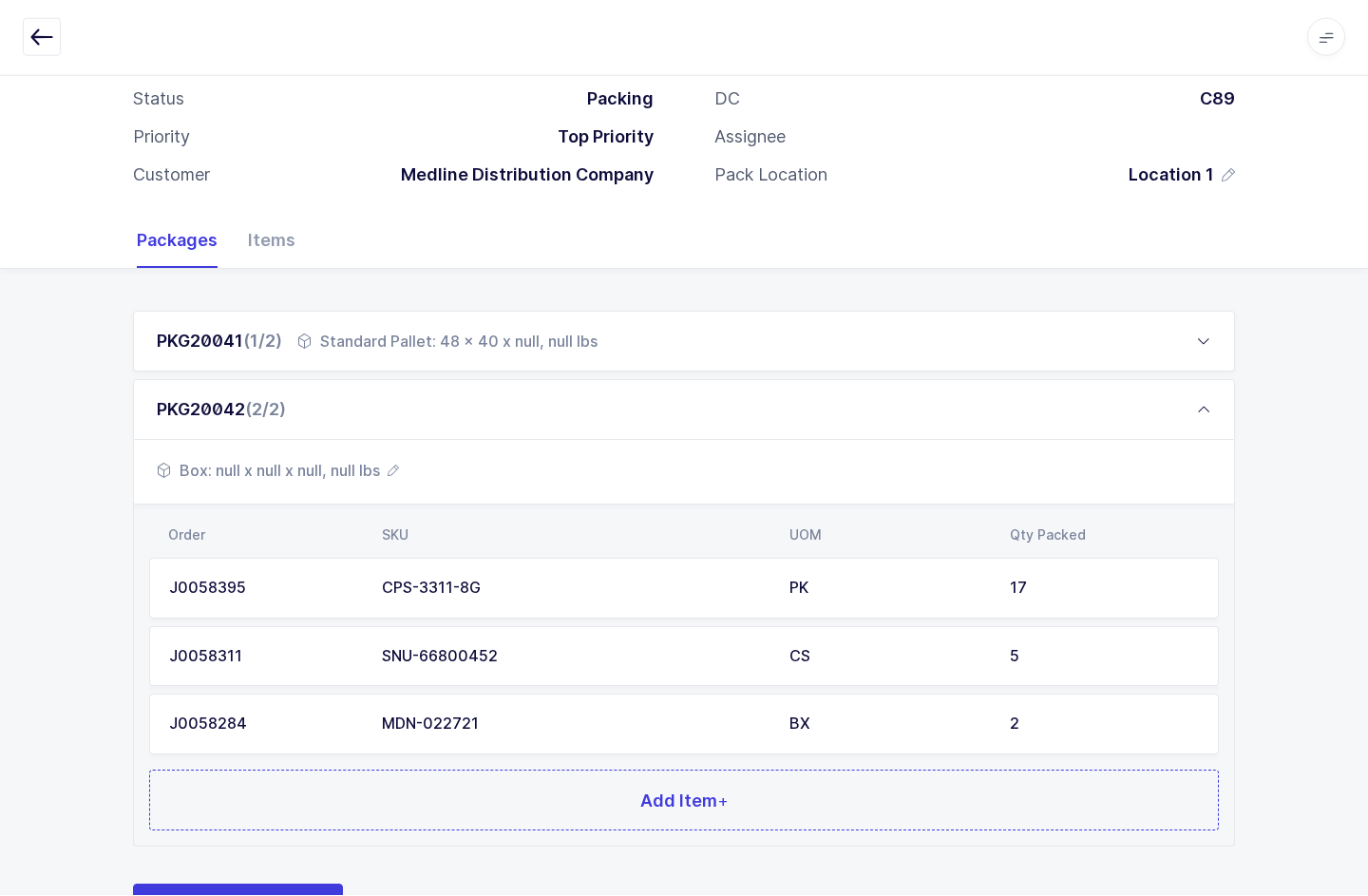
scroll to position [109, 0]
click at [729, 778] on button "Add Item +" at bounding box center [683, 801] width 1069 height 60
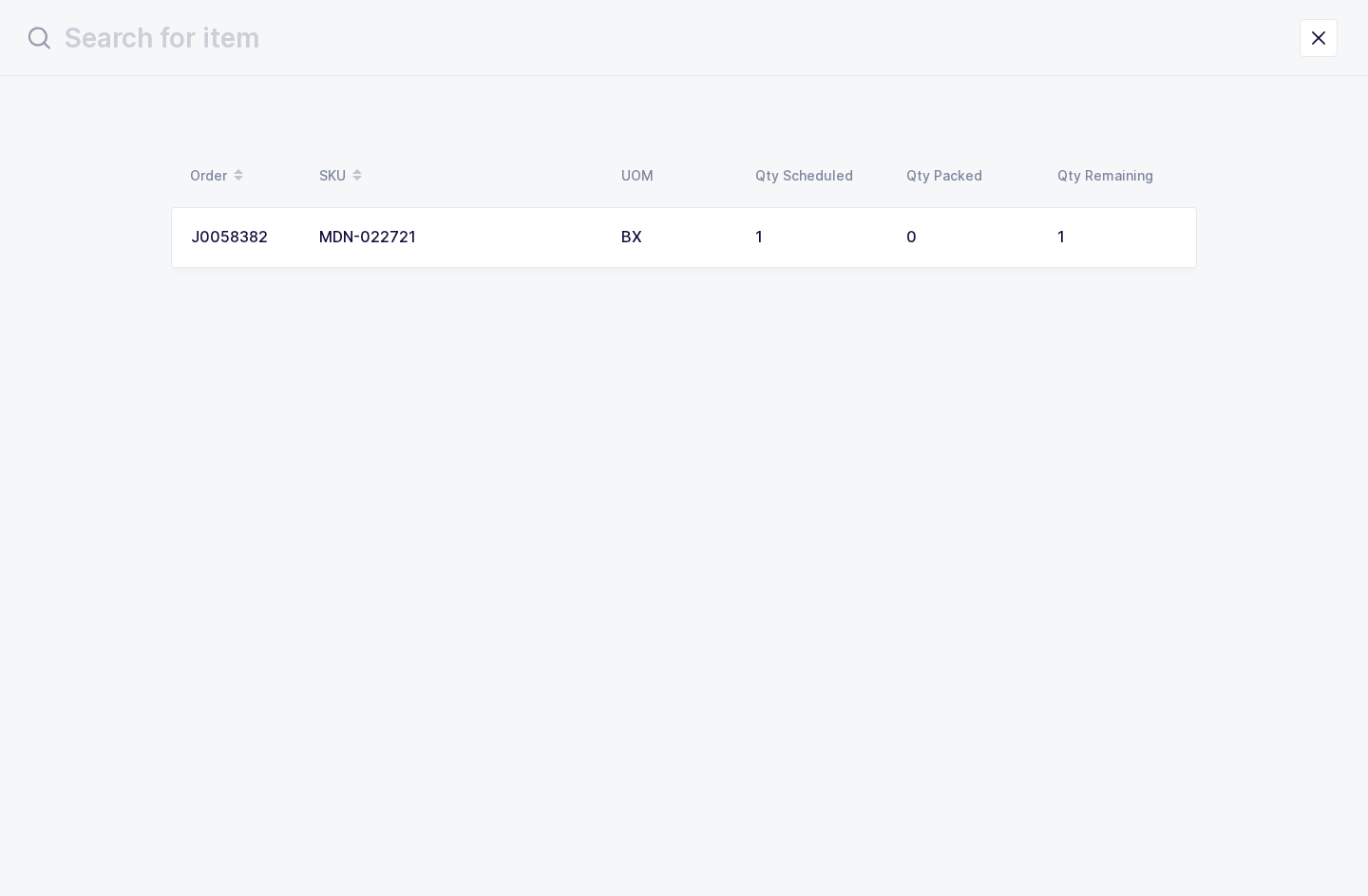
scroll to position [0, 0]
click at [450, 223] on td "MDN-022721" at bounding box center [458, 237] width 302 height 60
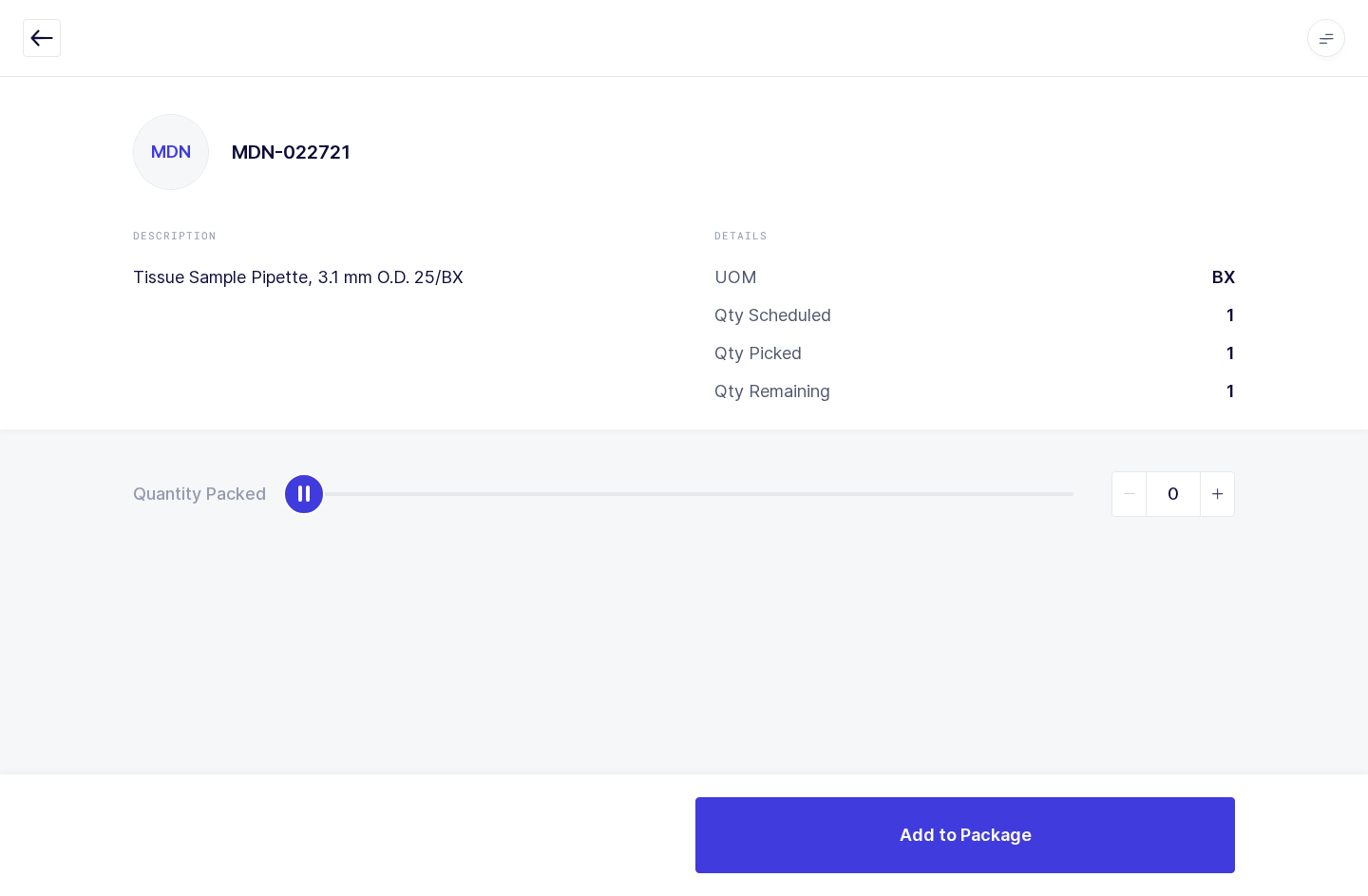
type input "1"
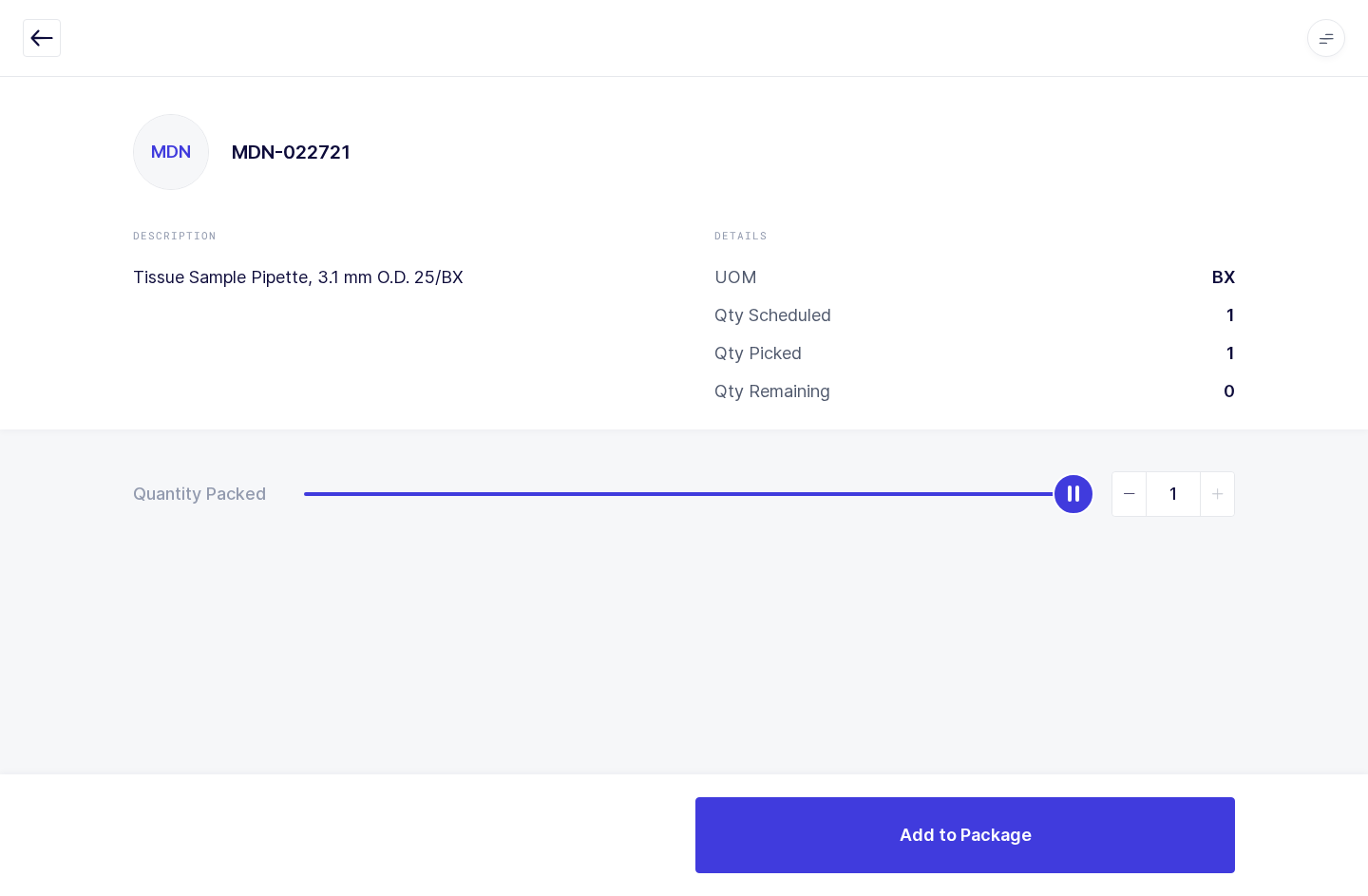
click at [1058, 840] on button "Add to Package" at bounding box center [965, 835] width 539 height 76
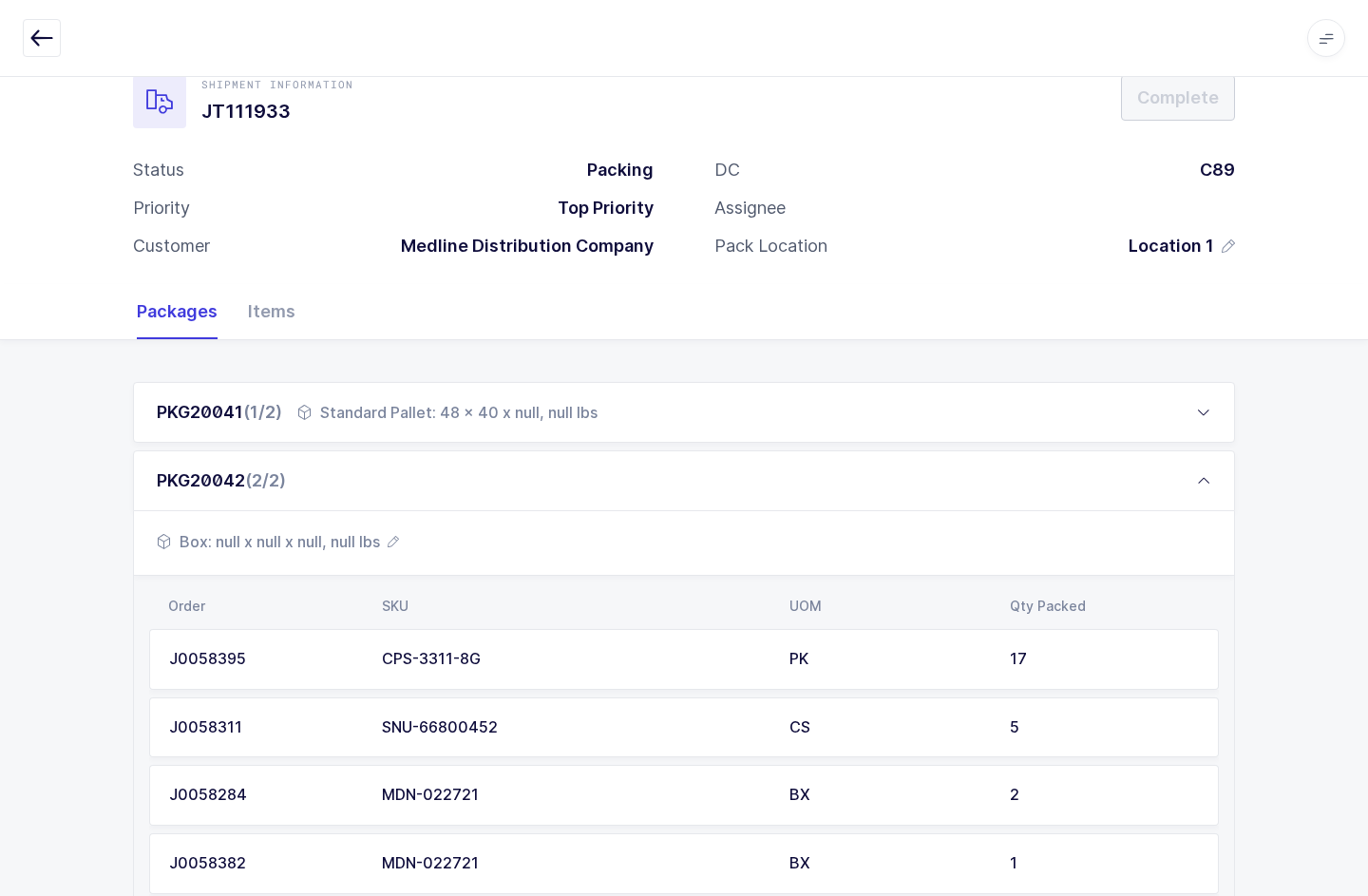
scroll to position [55, 0]
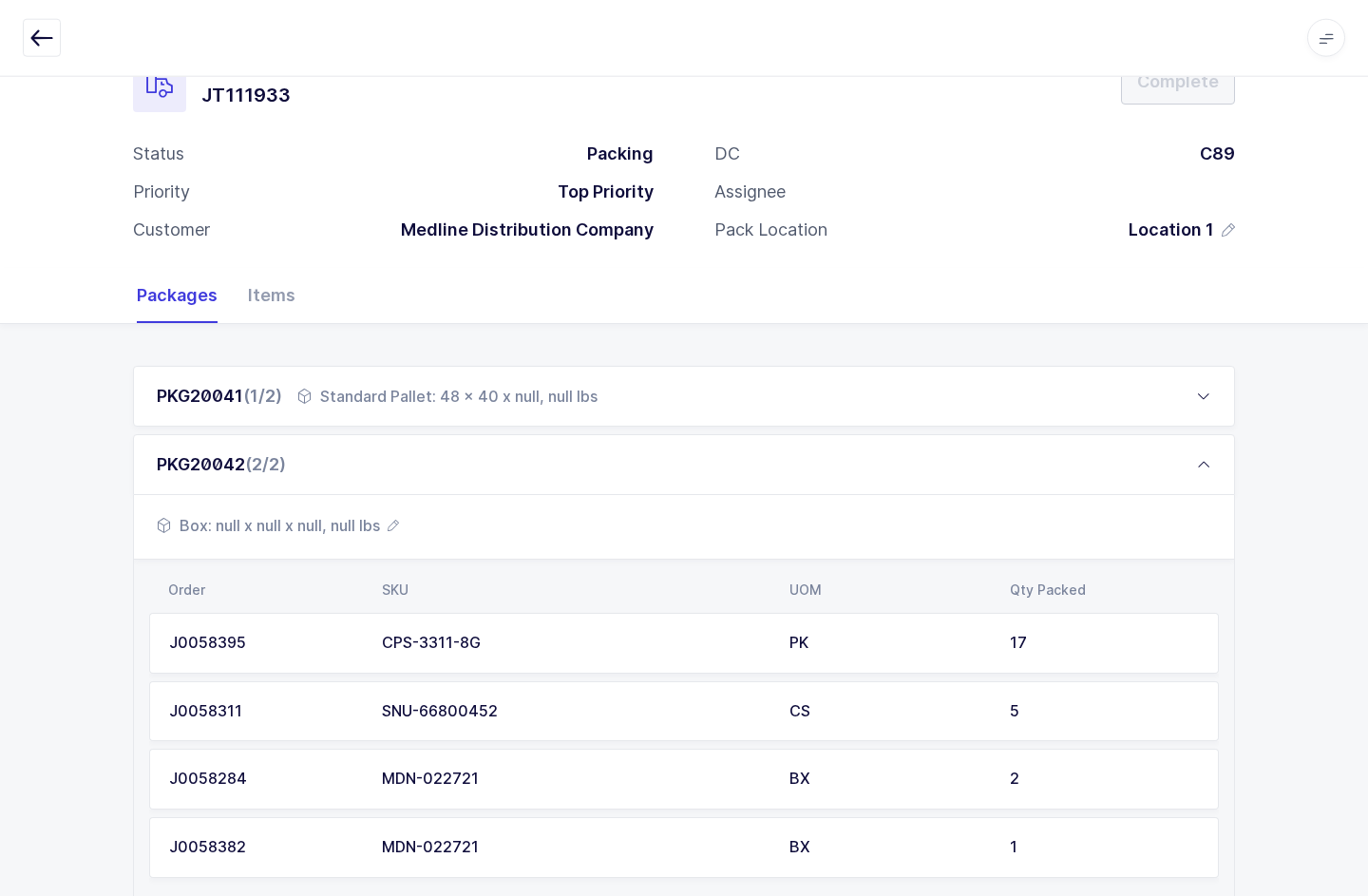
click at [1205, 457] on icon at bounding box center [1204, 465] width 16 height 16
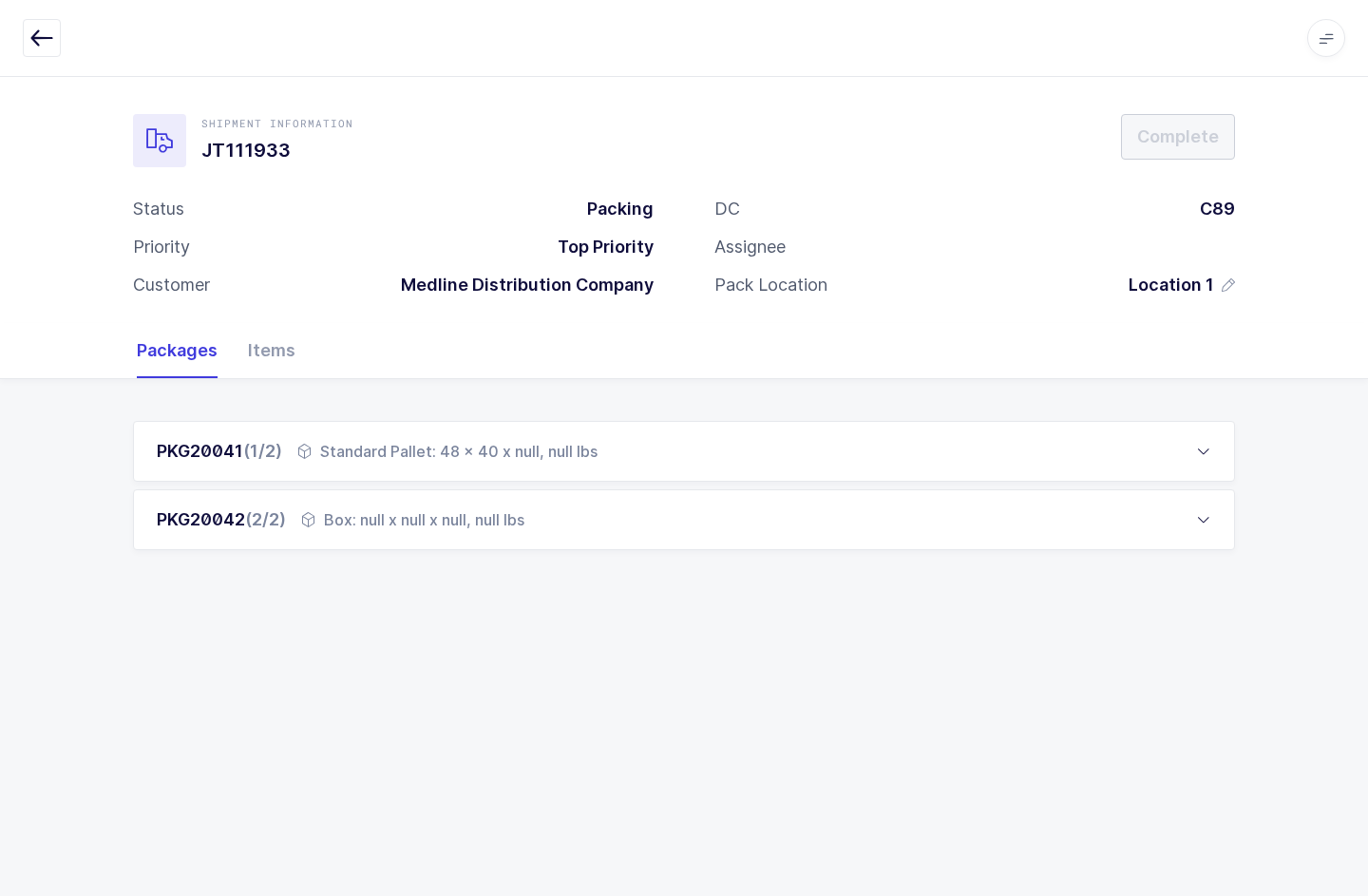
scroll to position [84, 0]
click at [1180, 489] on div "PKG20042 (2/2) Box: null x null x null, null lbs" at bounding box center [684, 520] width 1101 height 60
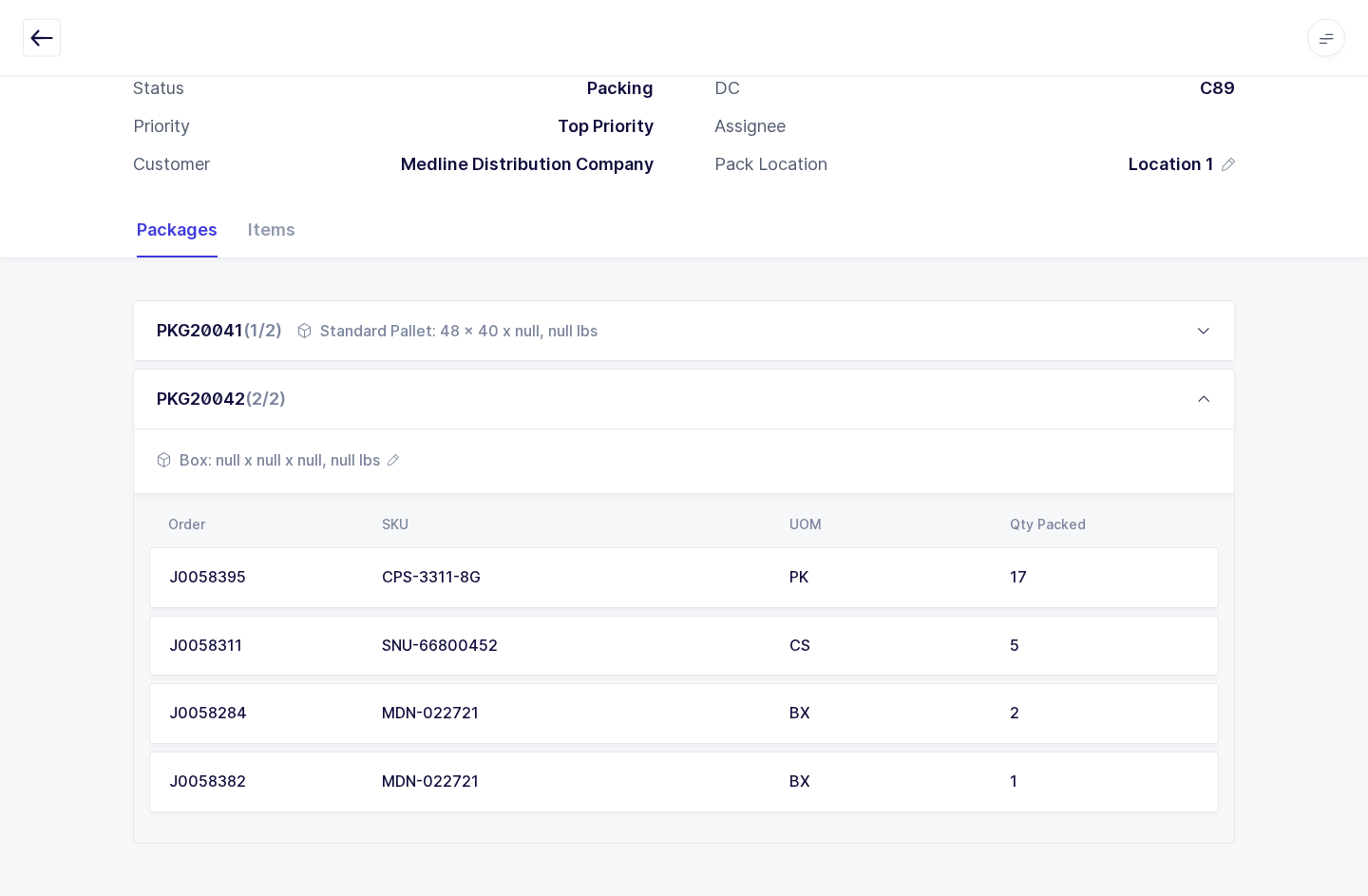
scroll to position [140, 0]
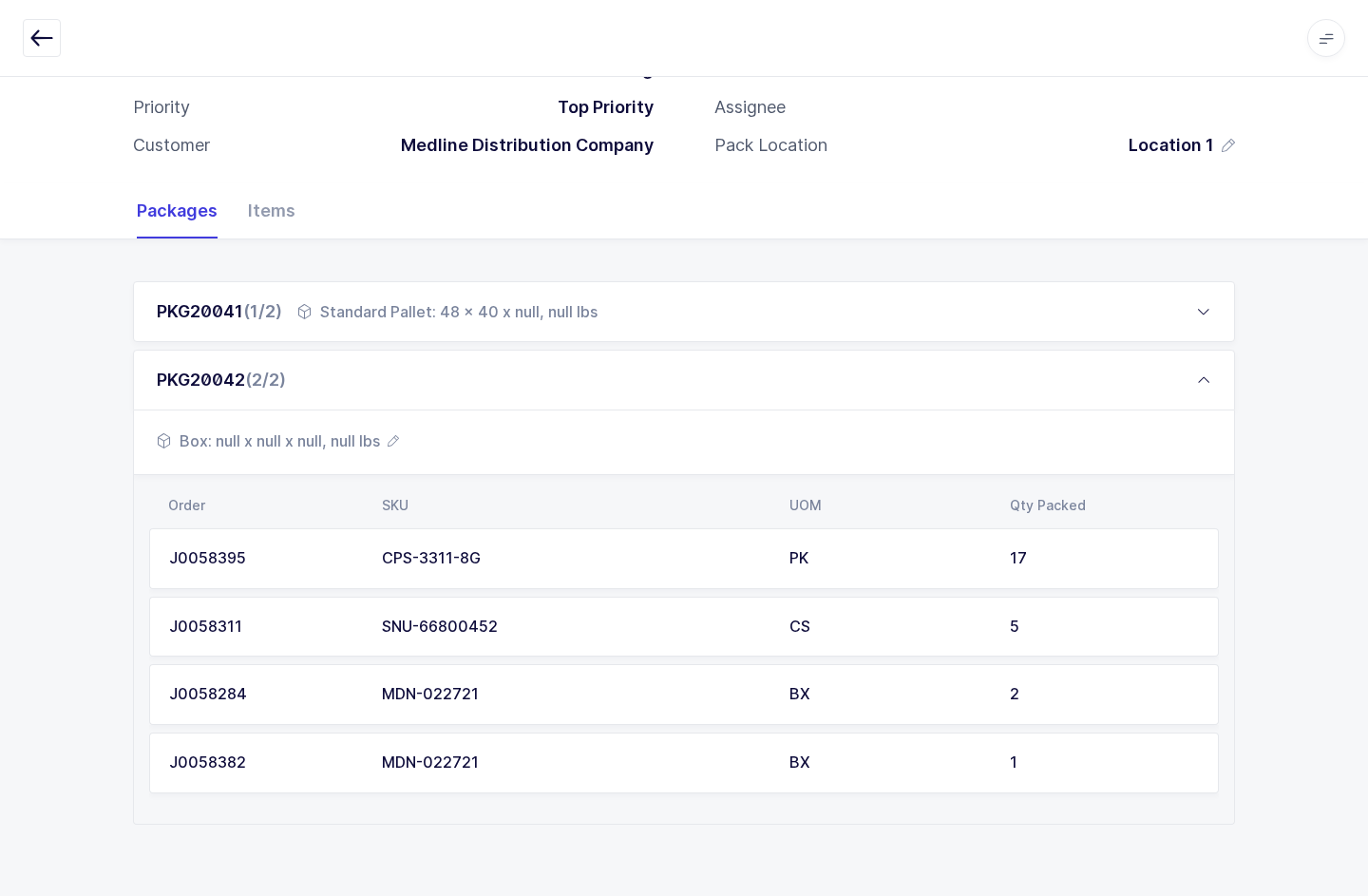
click at [1083, 766] on div "1" at bounding box center [1104, 763] width 189 height 18
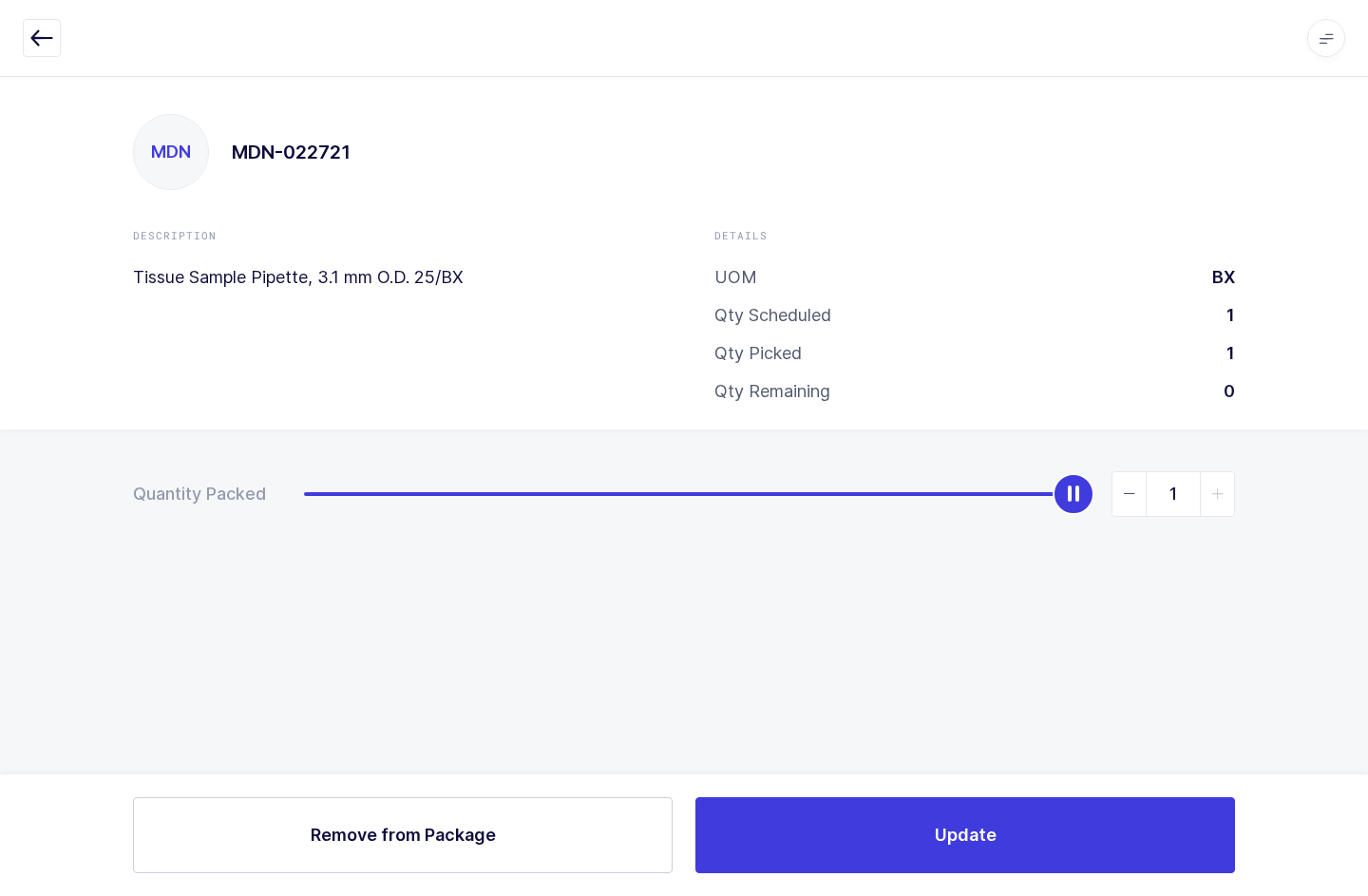
scroll to position [84, 0]
click at [252, 831] on button "Remove Remove from Package" at bounding box center [403, 835] width 539 height 76
type input "0"
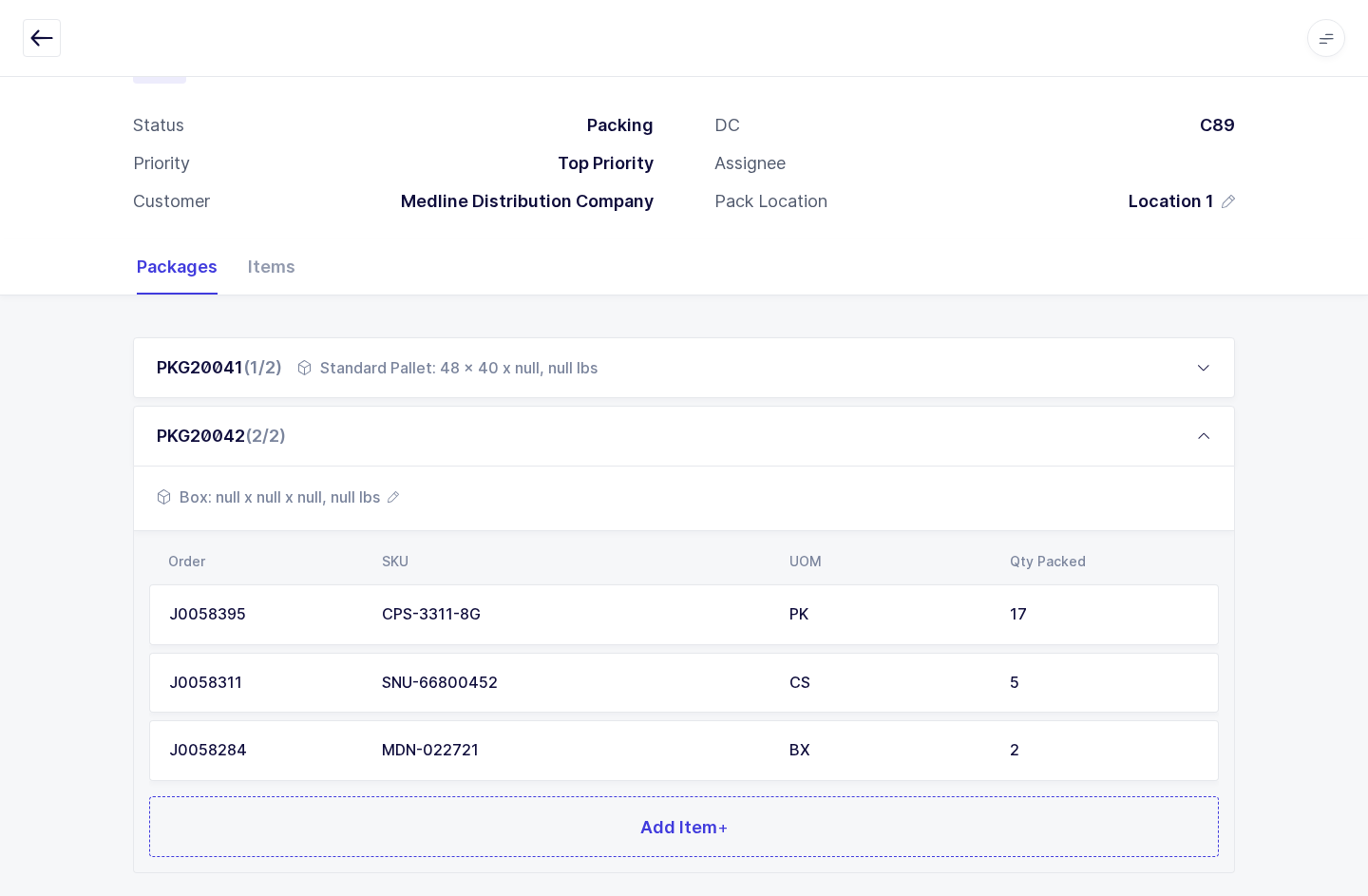
click at [1119, 738] on td "2" at bounding box center [1108, 750] width 220 height 60
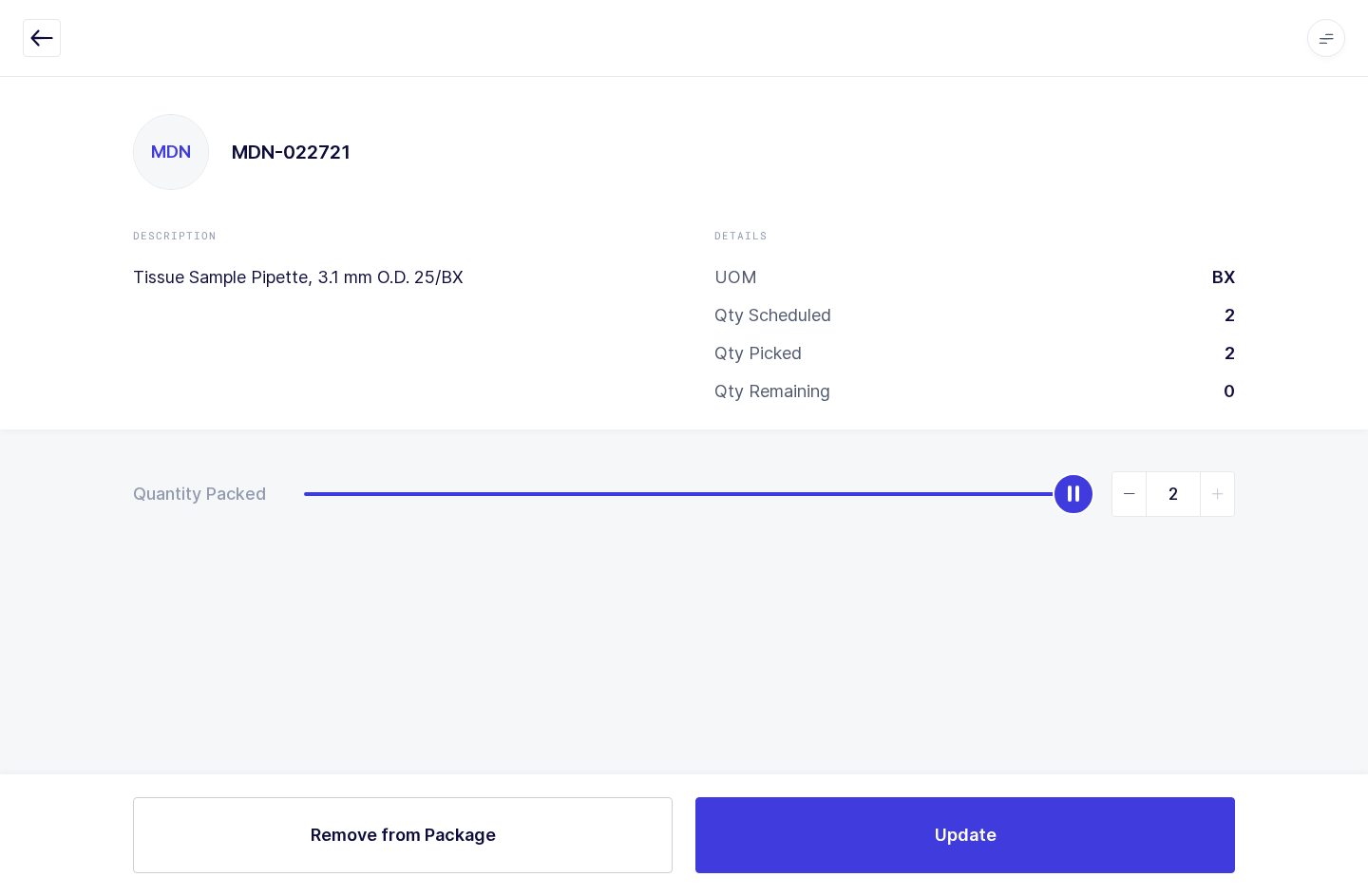
click at [271, 816] on button "Remove Remove from Package" at bounding box center [403, 835] width 539 height 76
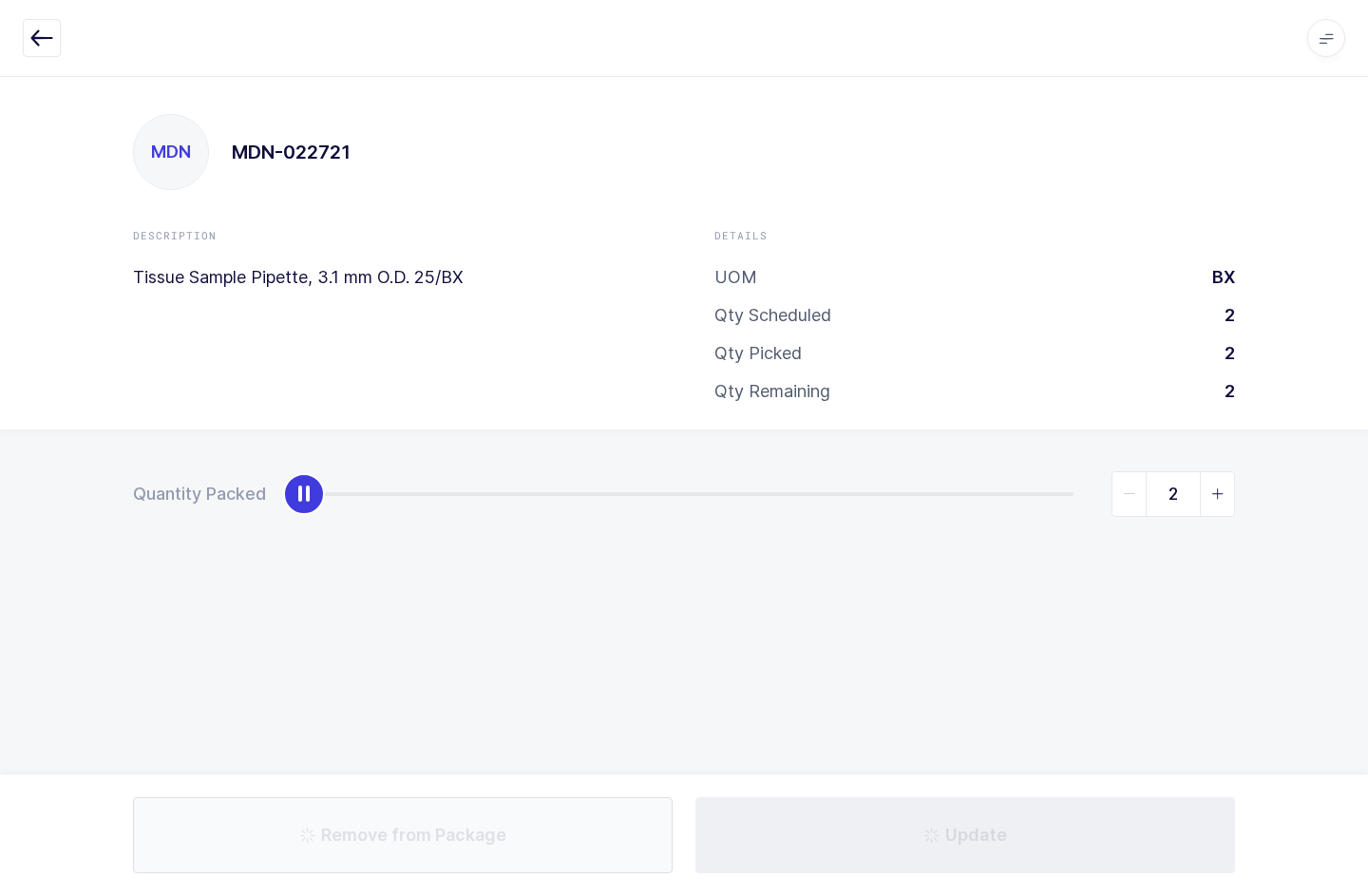
type input "0"
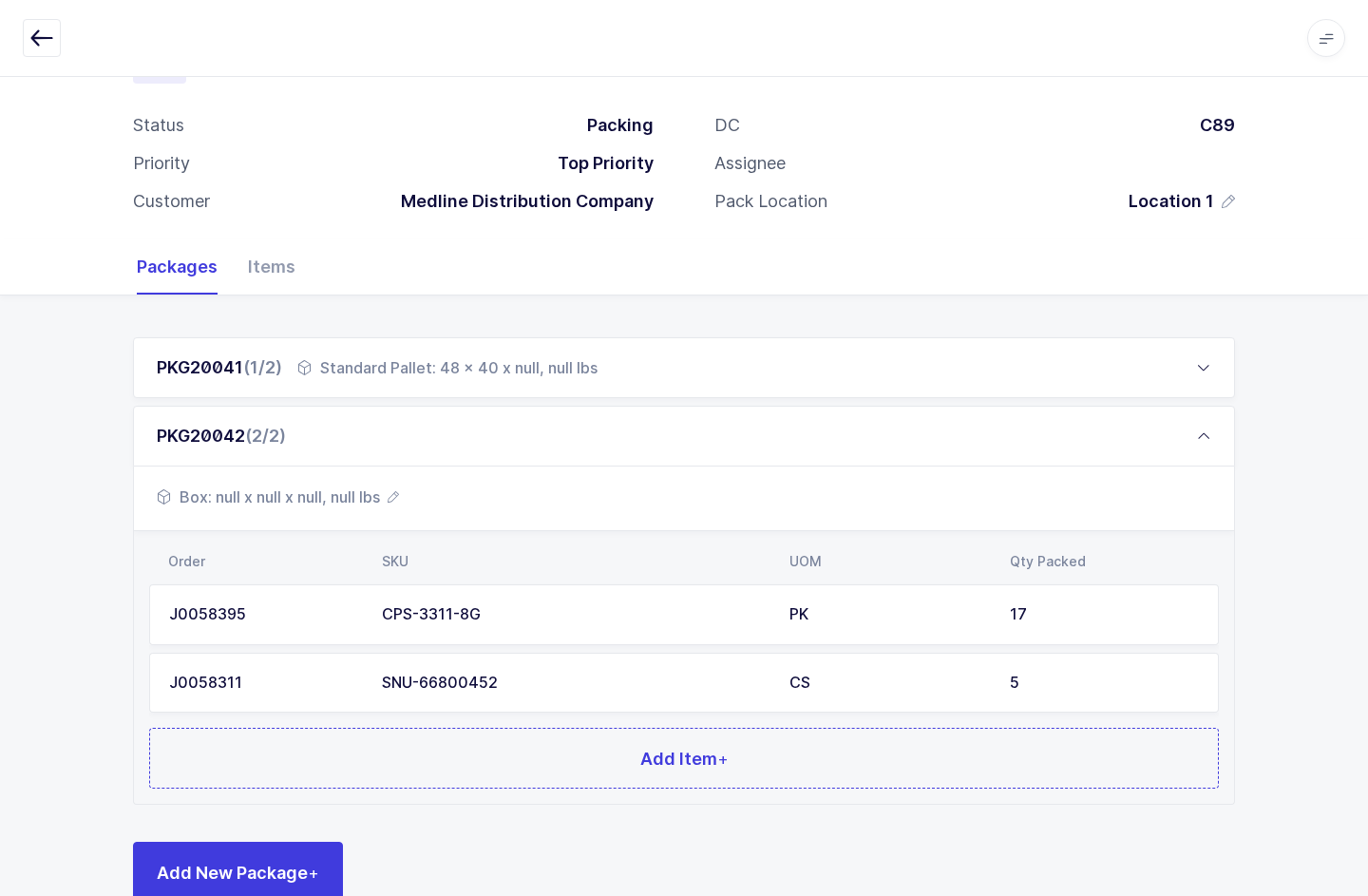
click at [1102, 666] on td "5" at bounding box center [1108, 683] width 220 height 60
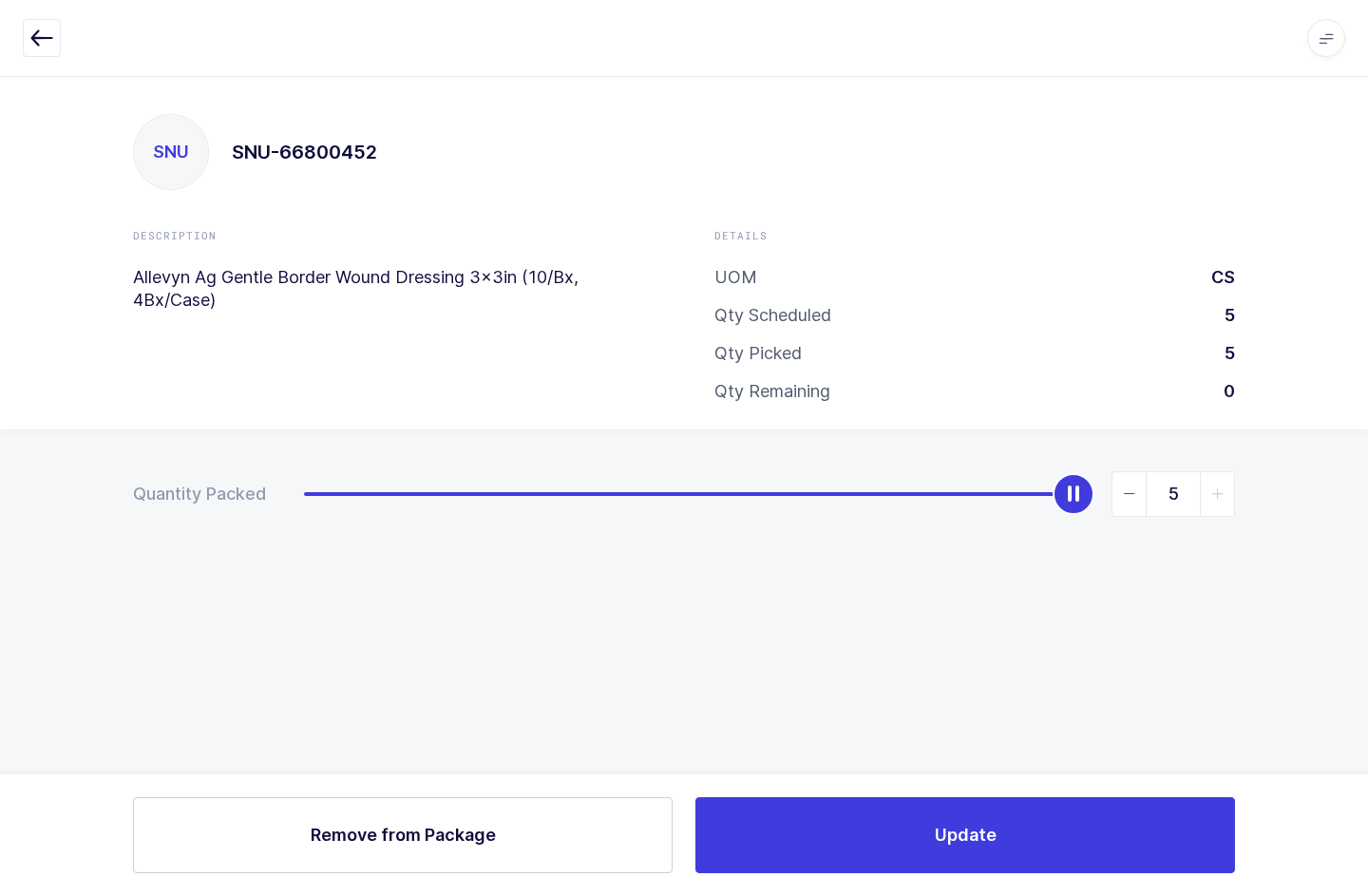
click at [263, 820] on button "Remove Remove from Package" at bounding box center [403, 835] width 539 height 76
type input "0"
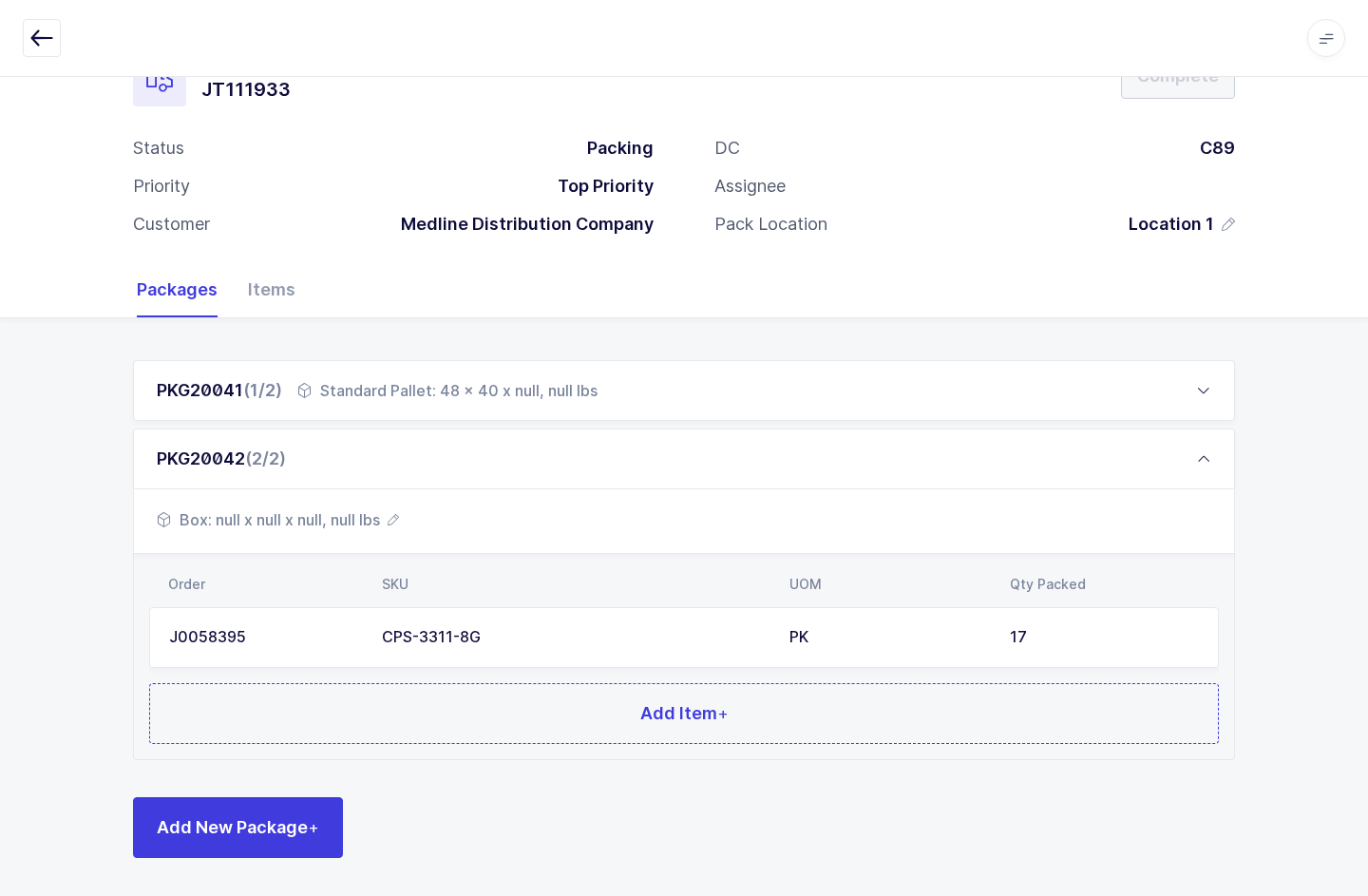
click at [1142, 607] on td "17" at bounding box center [1108, 637] width 220 height 60
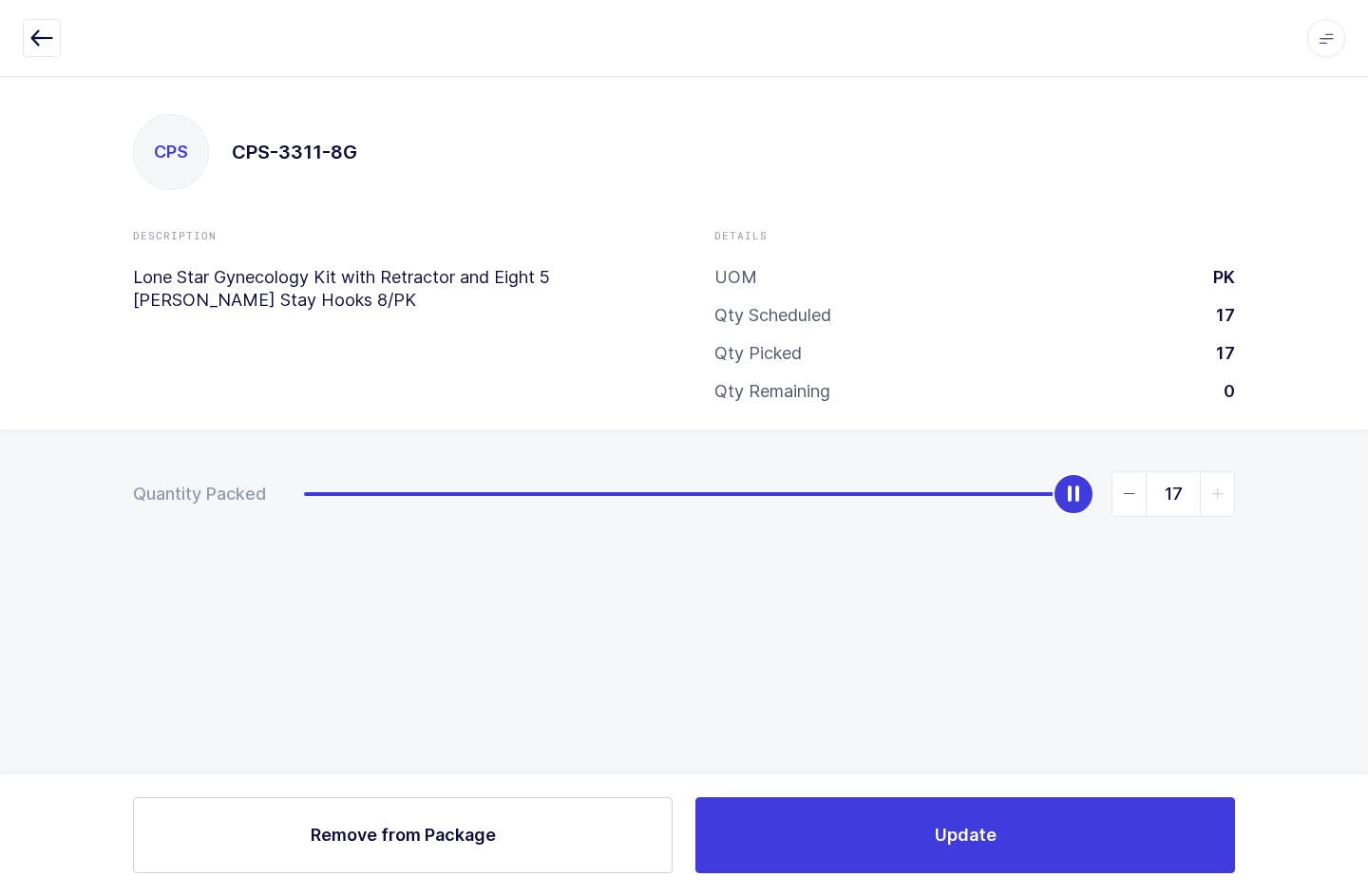
click at [258, 827] on button "Remove Remove from Package" at bounding box center [403, 835] width 539 height 76
type input "0"
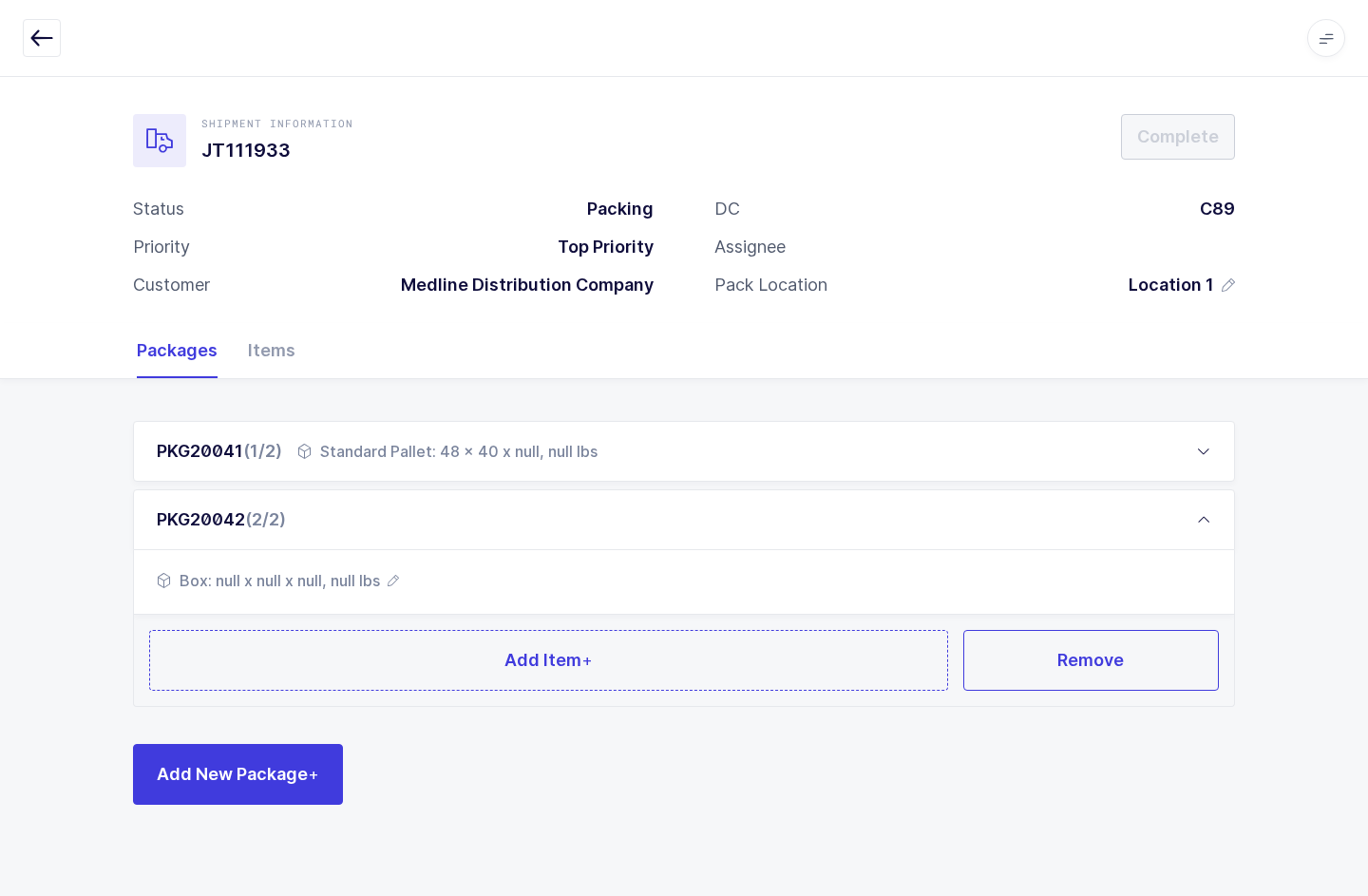
click at [1156, 629] on button "Remove" at bounding box center [1092, 660] width 257 height 60
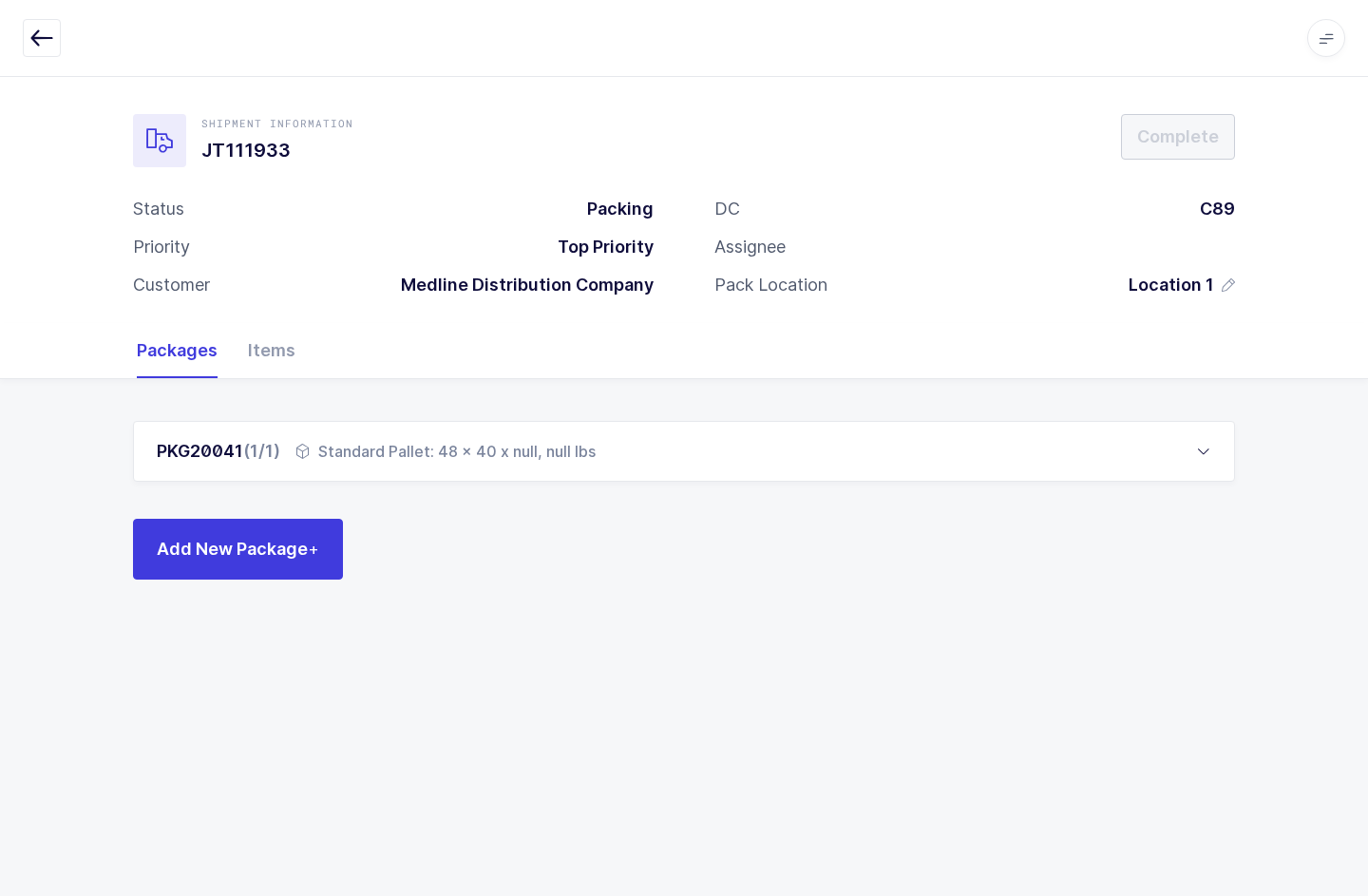
click at [1215, 420] on div "PKG20041 (1/1) Standard Pallet: 48 x 40 x null, null lbs" at bounding box center [684, 450] width 1101 height 60
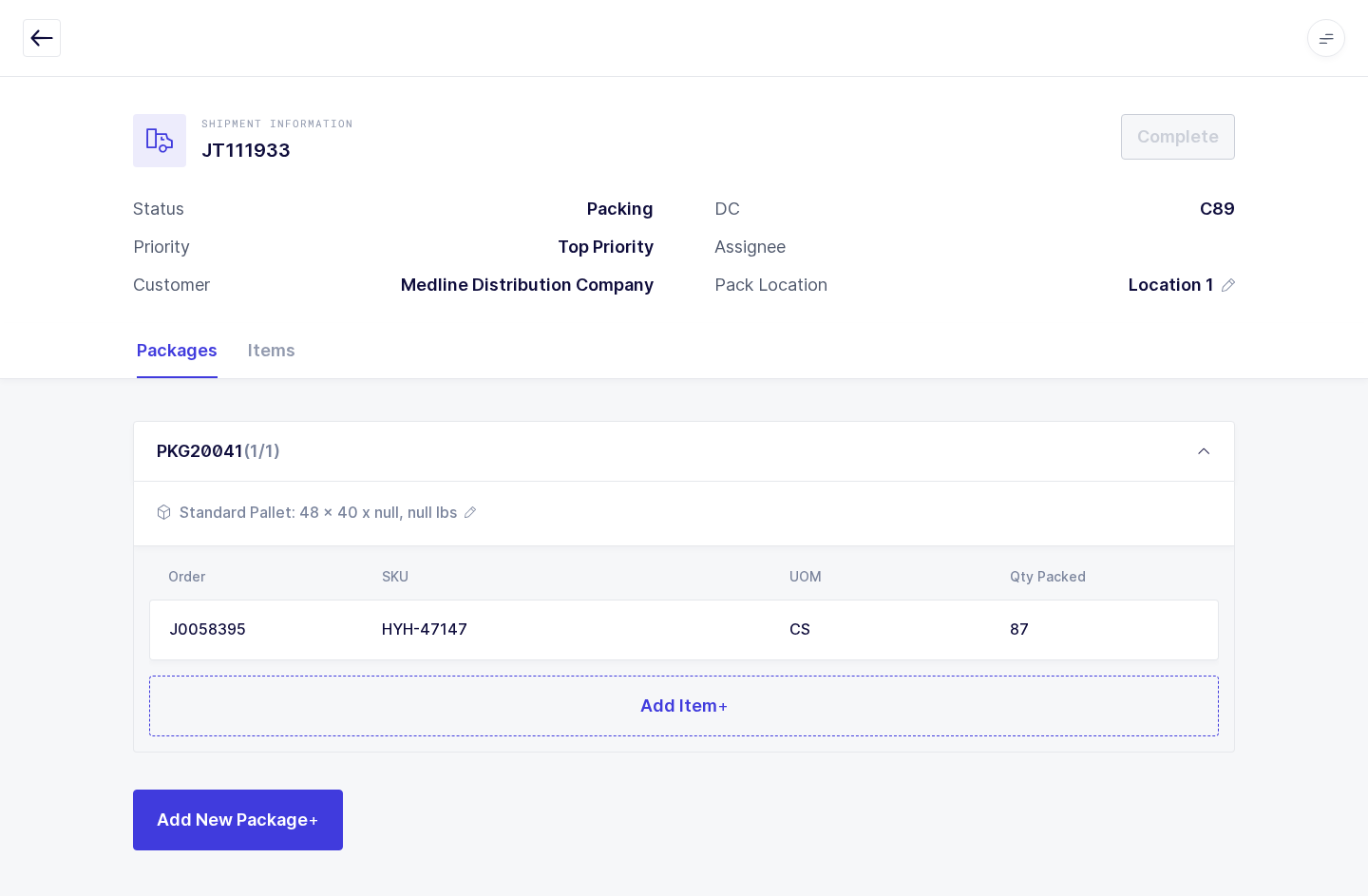
click at [276, 675] on button "Add Item +" at bounding box center [683, 705] width 1069 height 60
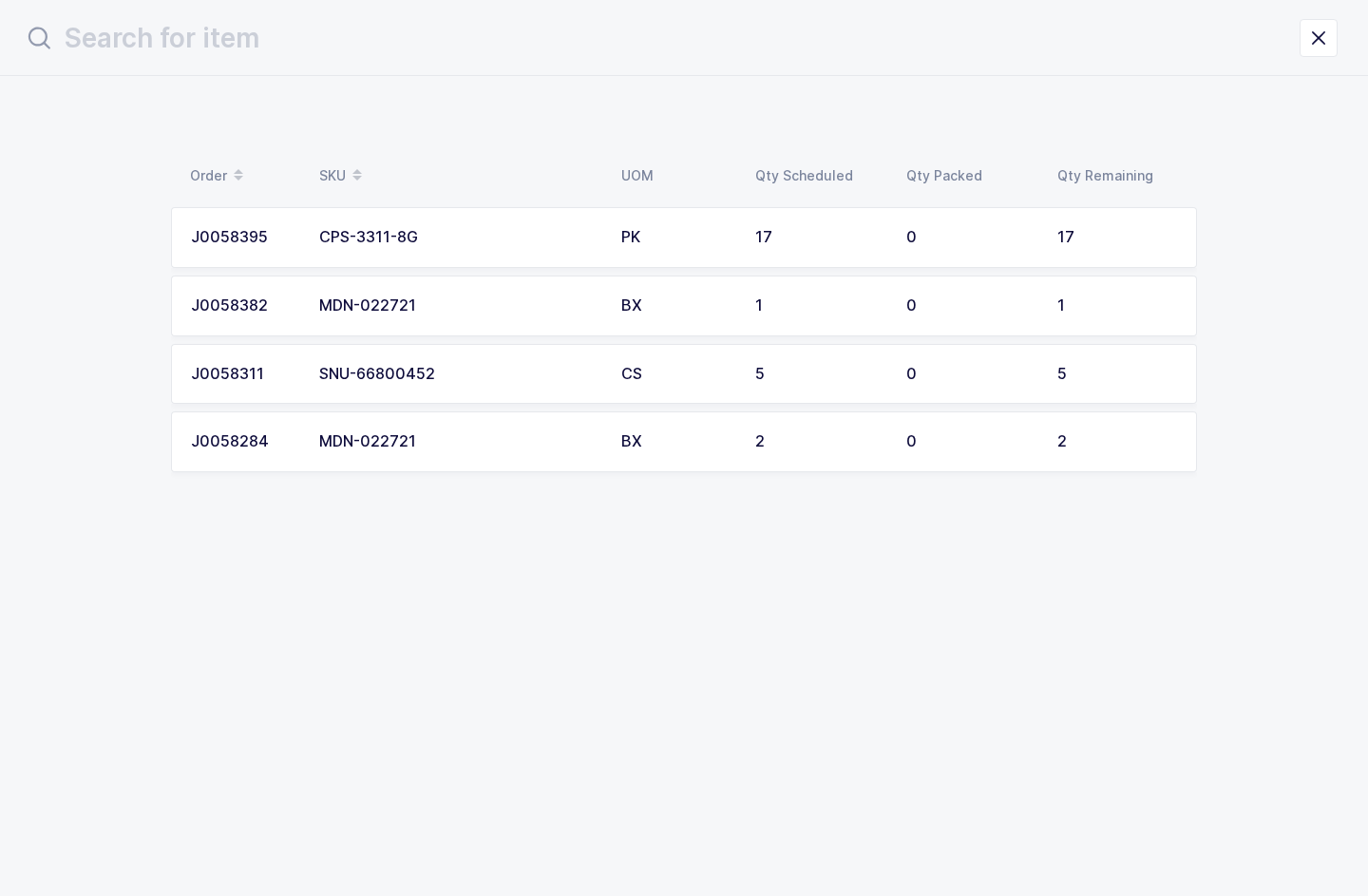
click at [1155, 233] on div "17" at bounding box center [1117, 237] width 120 height 18
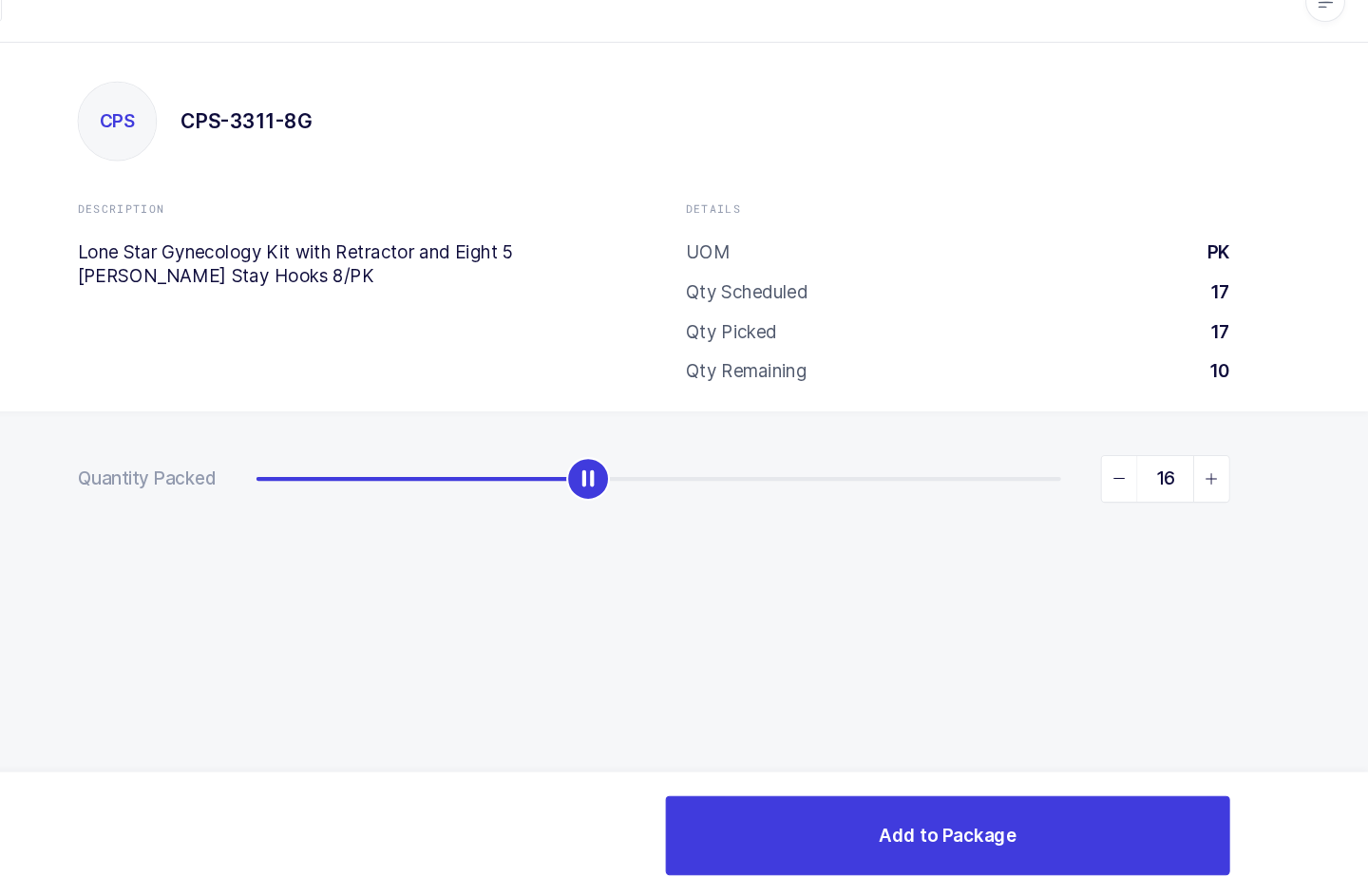
type input "17"
click at [1027, 814] on button "Add to Package" at bounding box center [965, 835] width 539 height 76
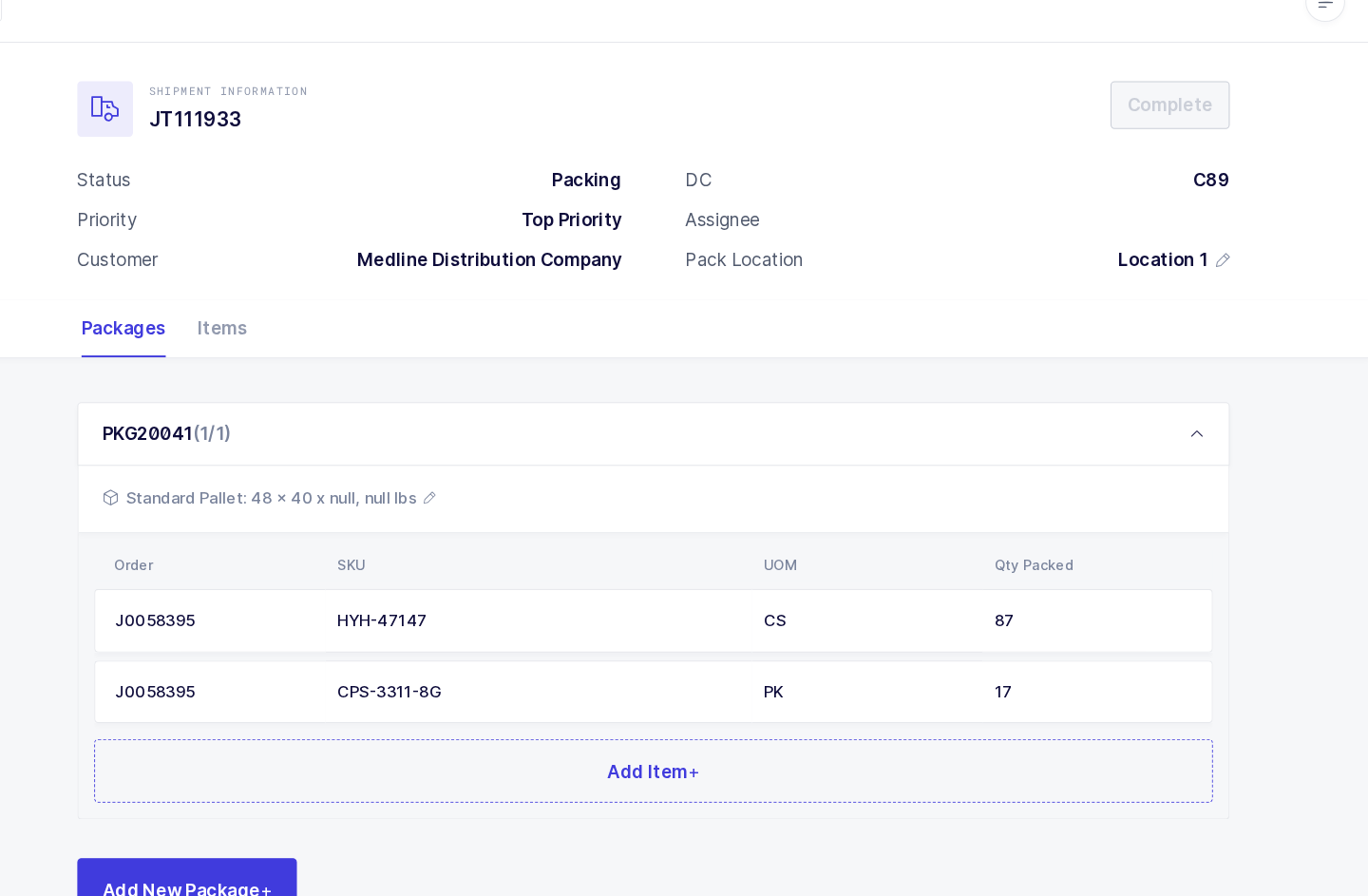
click at [501, 742] on button "Add Item +" at bounding box center [683, 772] width 1069 height 60
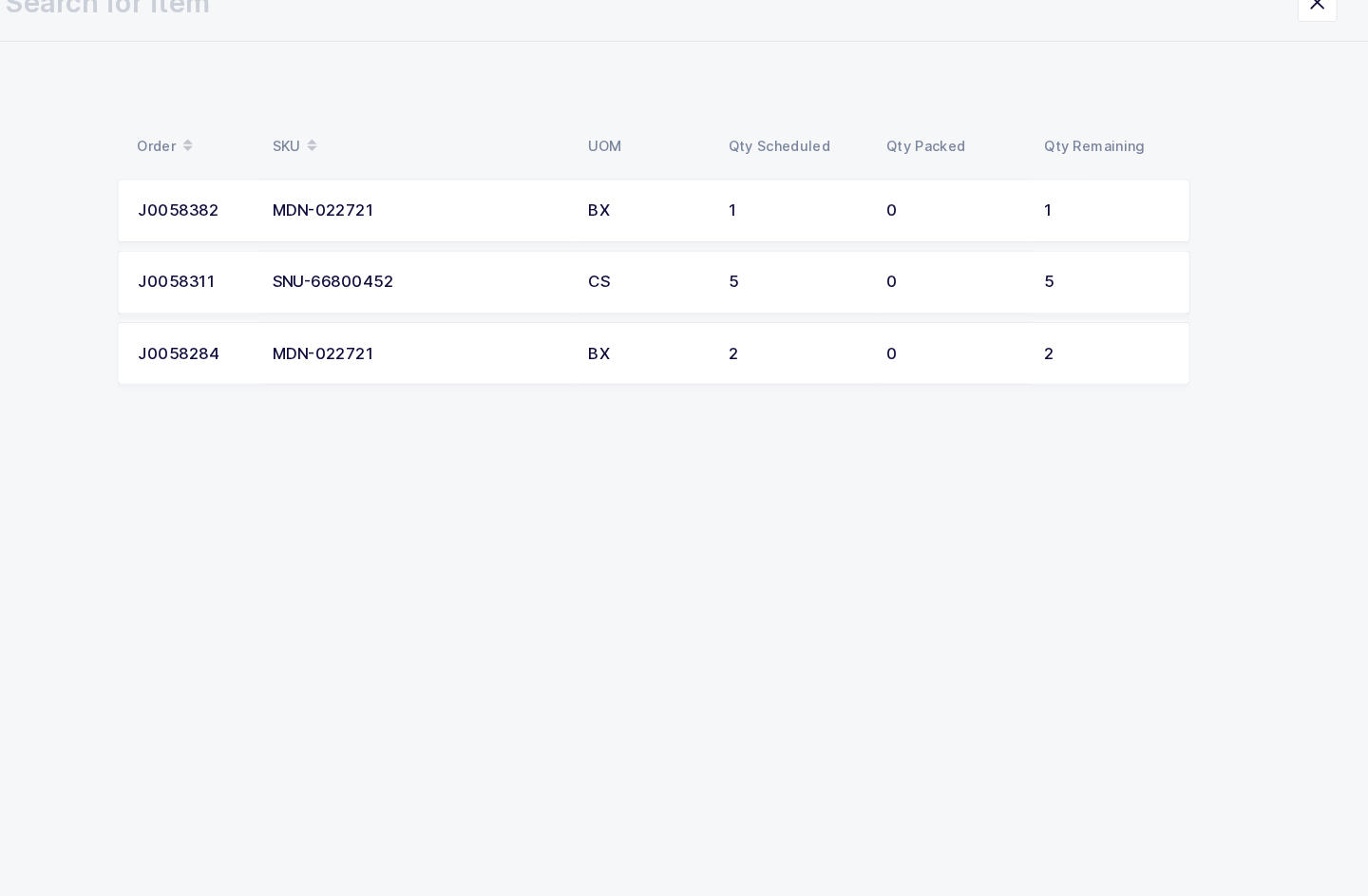
click at [1071, 207] on td "1" at bounding box center [1121, 237] width 151 height 60
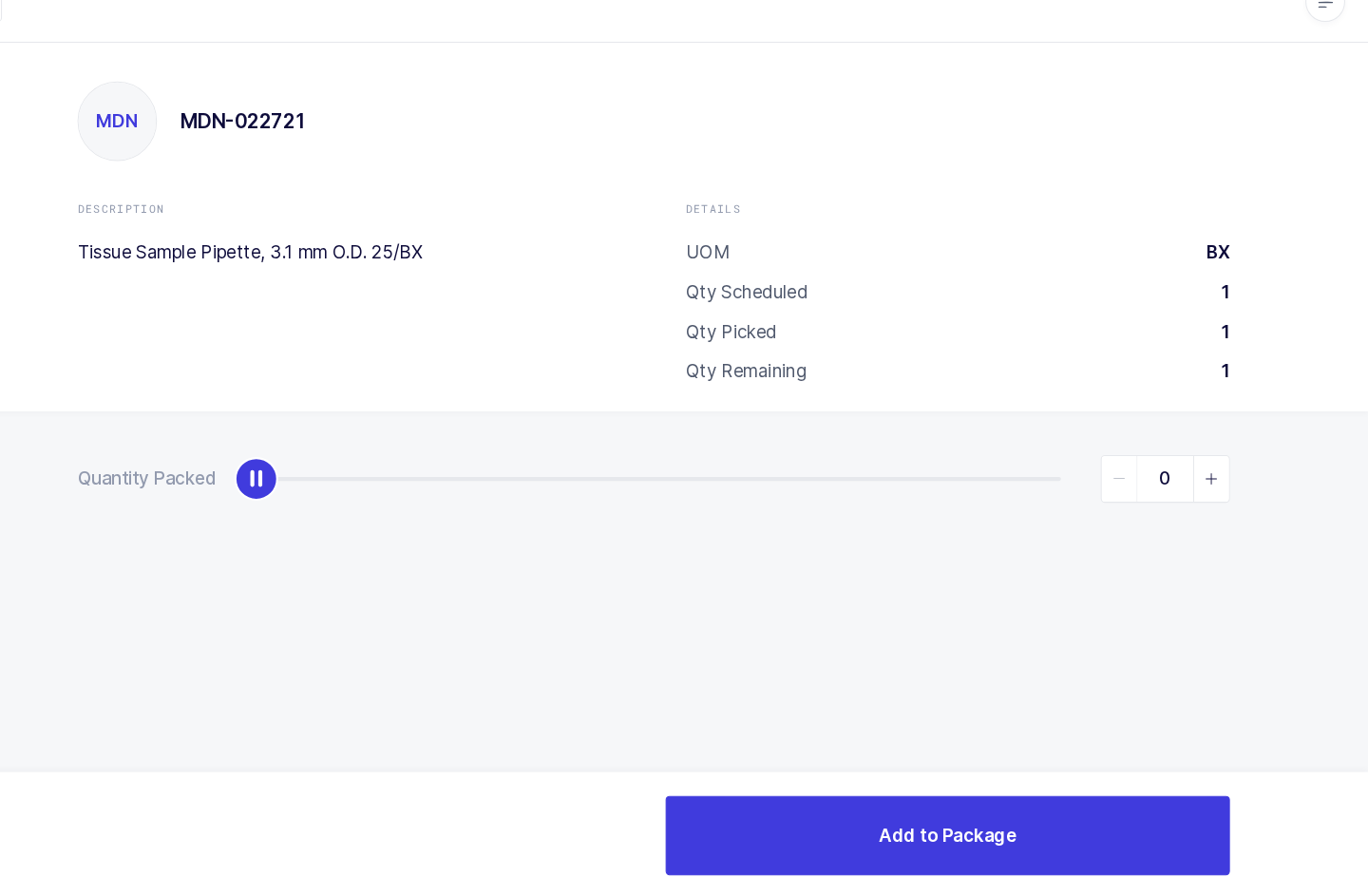
type input "1"
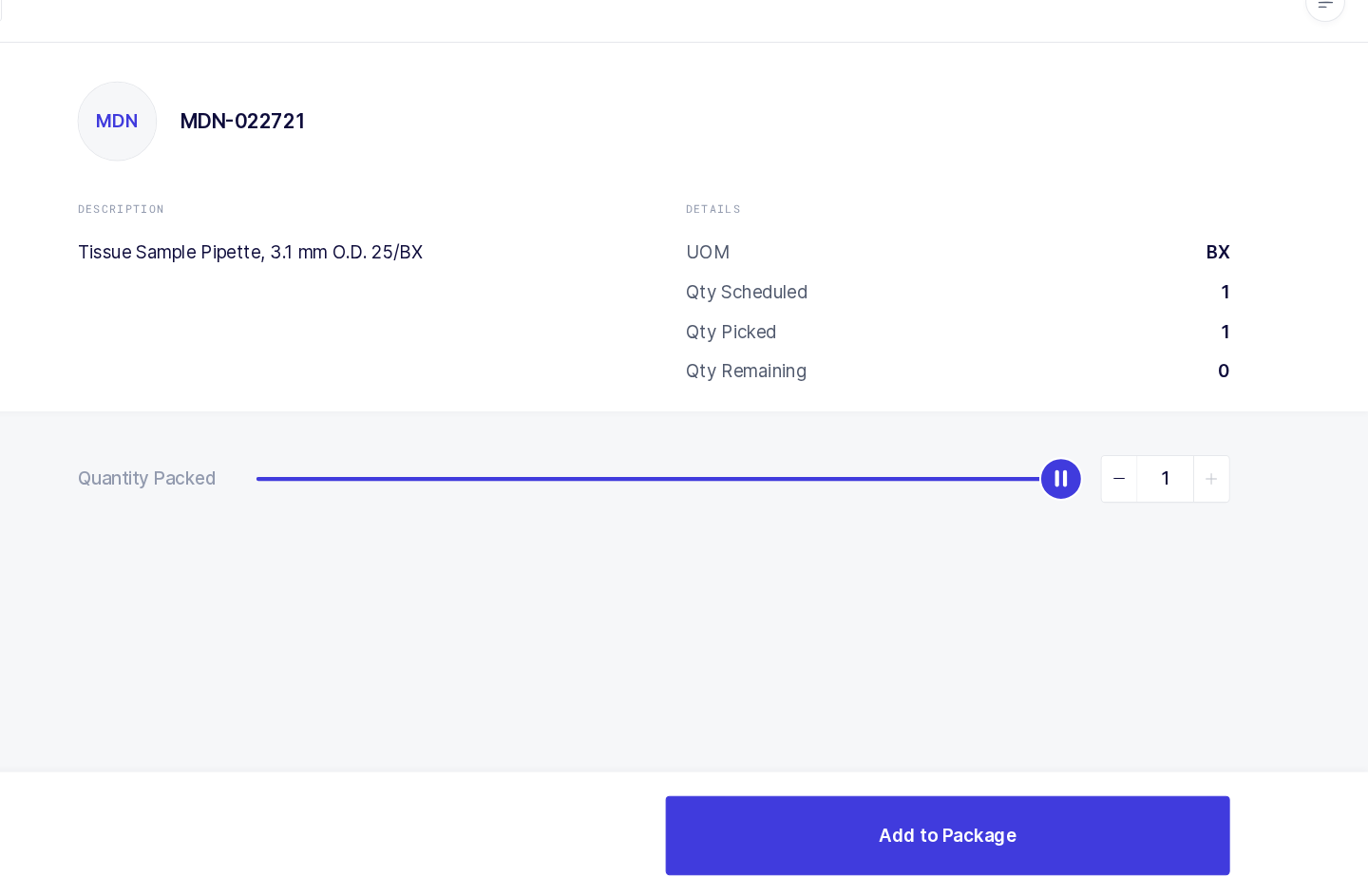
click at [984, 797] on button "Add to Package" at bounding box center [965, 835] width 539 height 76
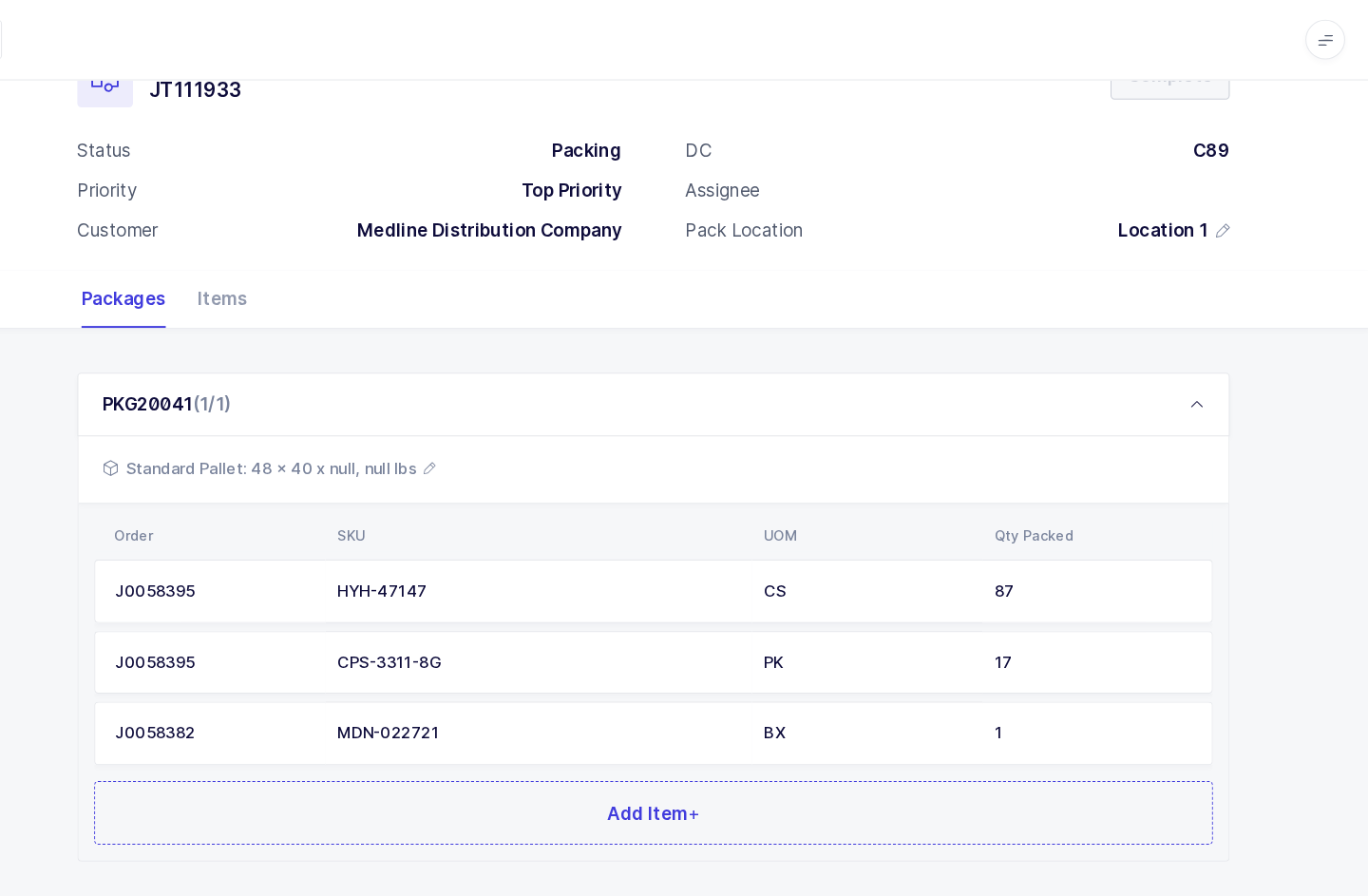
scroll to position [84, 0]
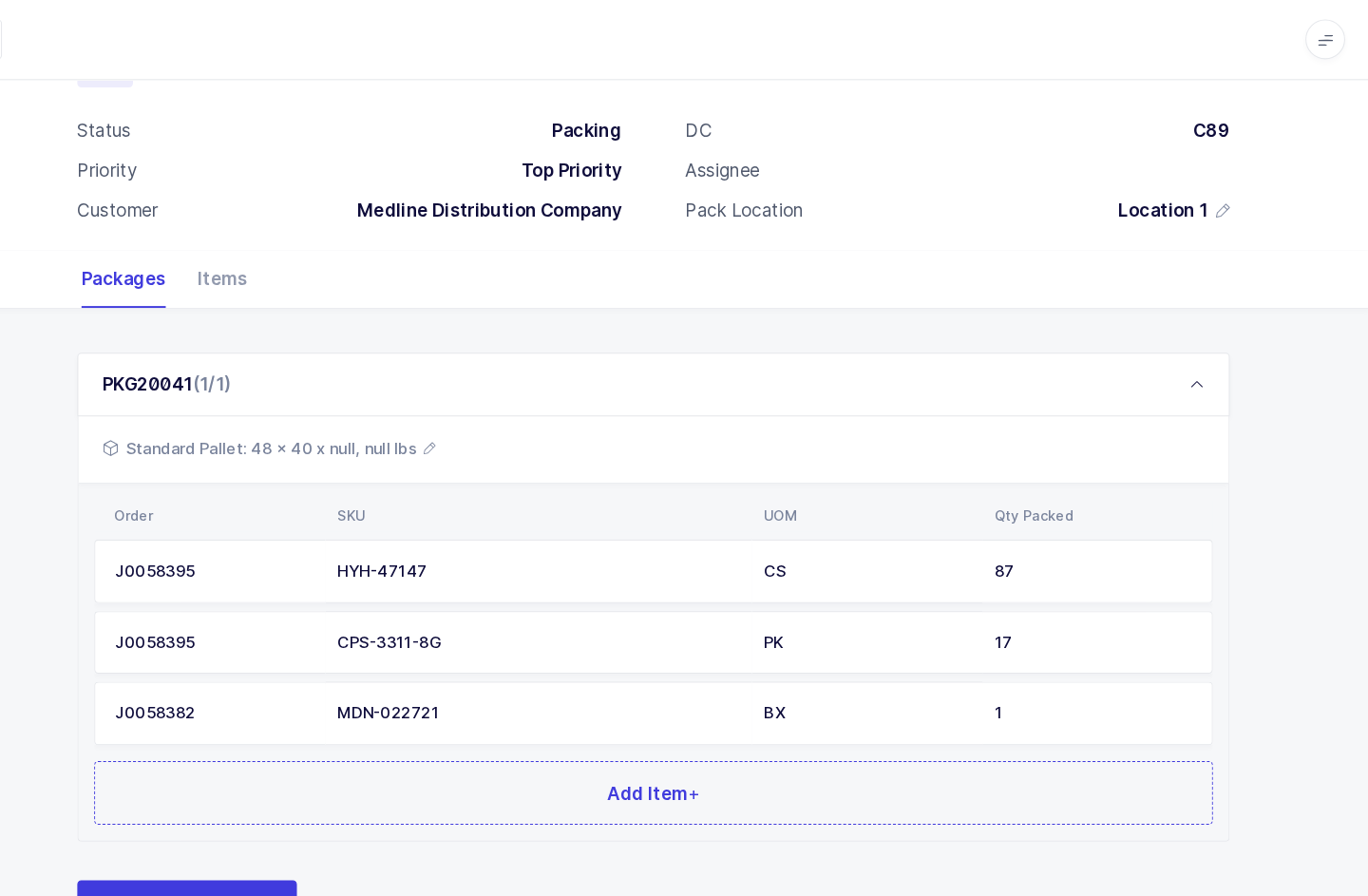
click at [799, 759] on button "Add Item +" at bounding box center [683, 758] width 1069 height 60
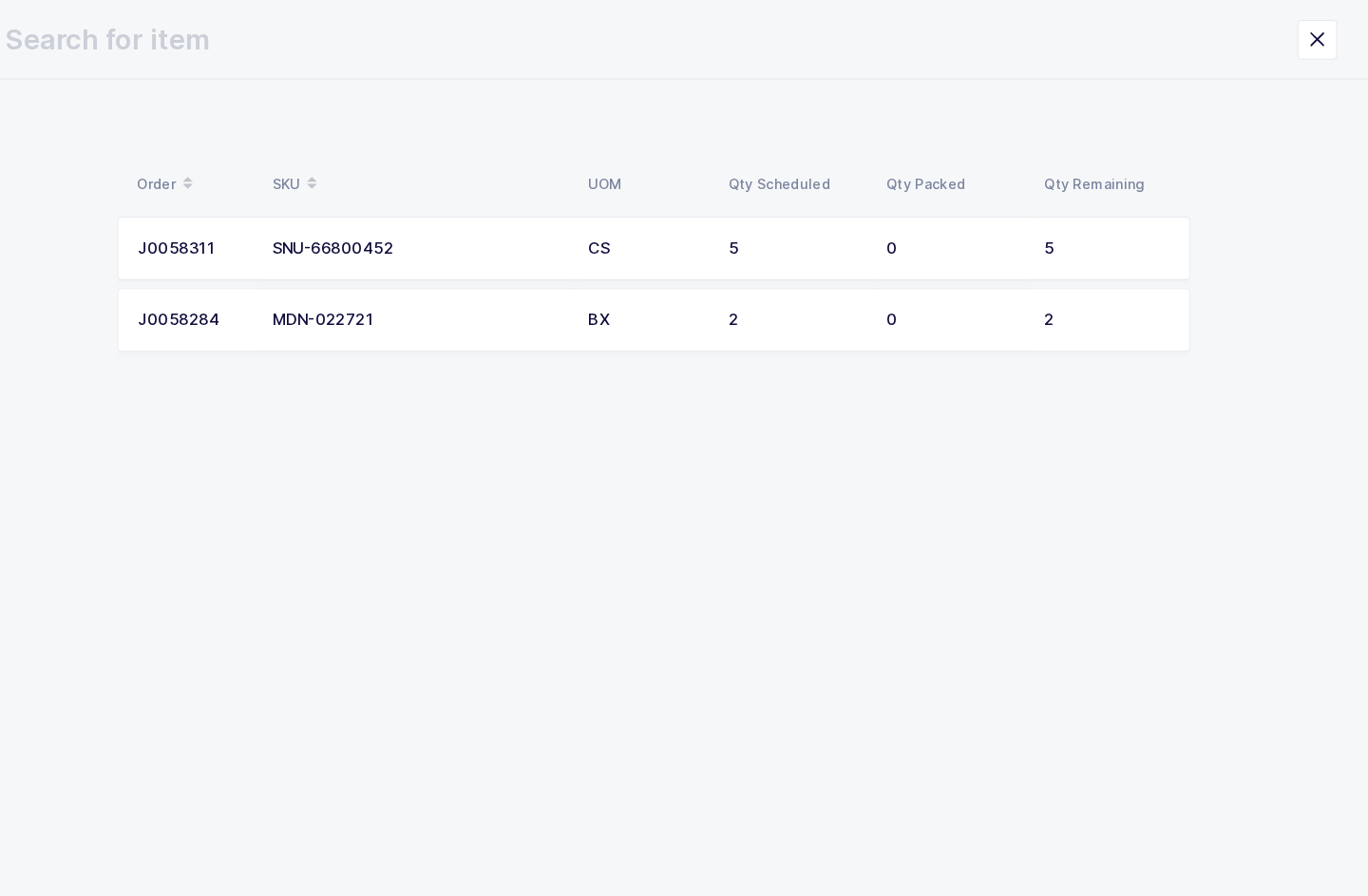
click at [1067, 241] on div "5" at bounding box center [1117, 237] width 120 height 18
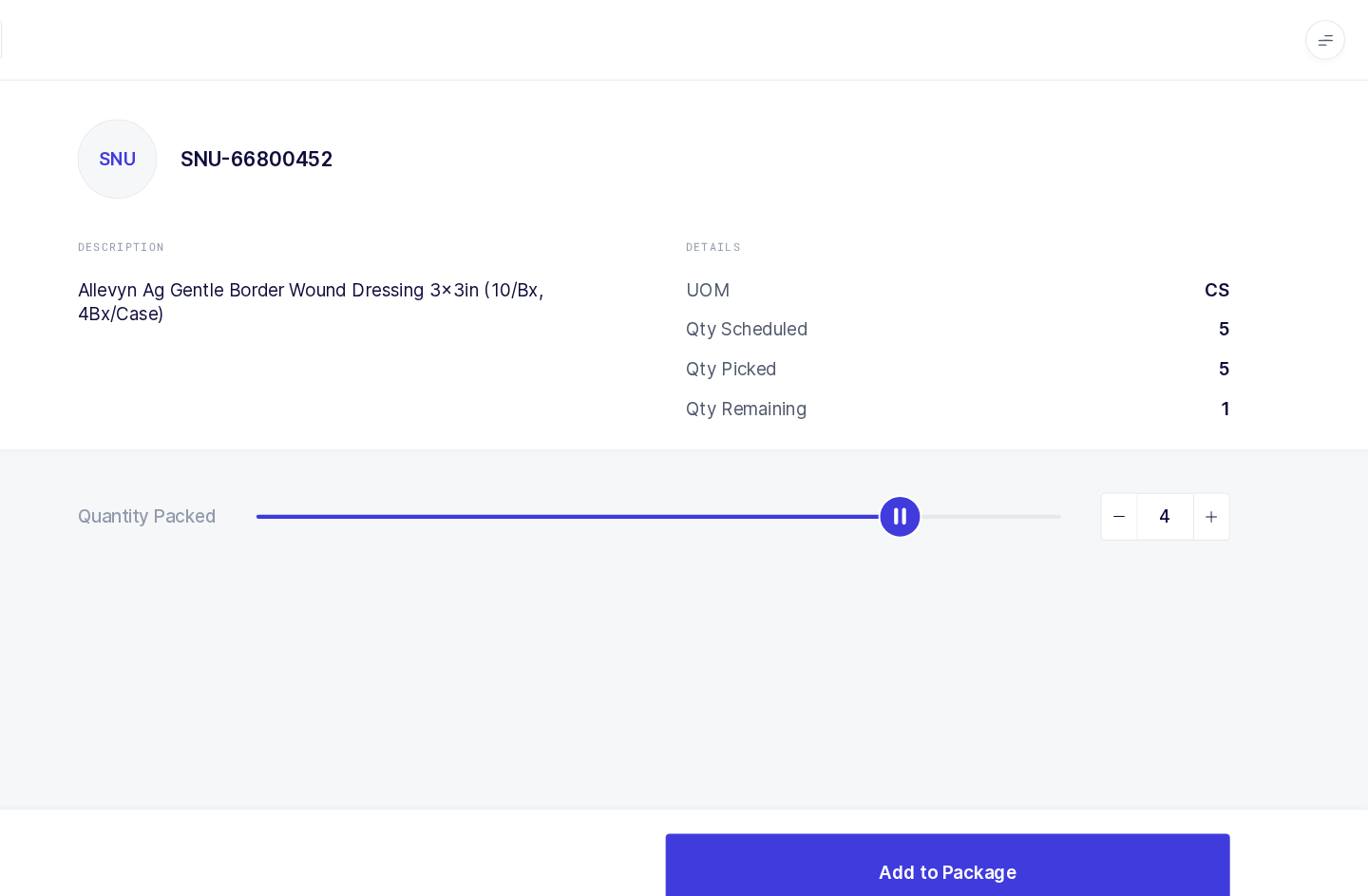
type input "5"
click at [1088, 873] on button "Add to Package" at bounding box center [965, 835] width 539 height 76
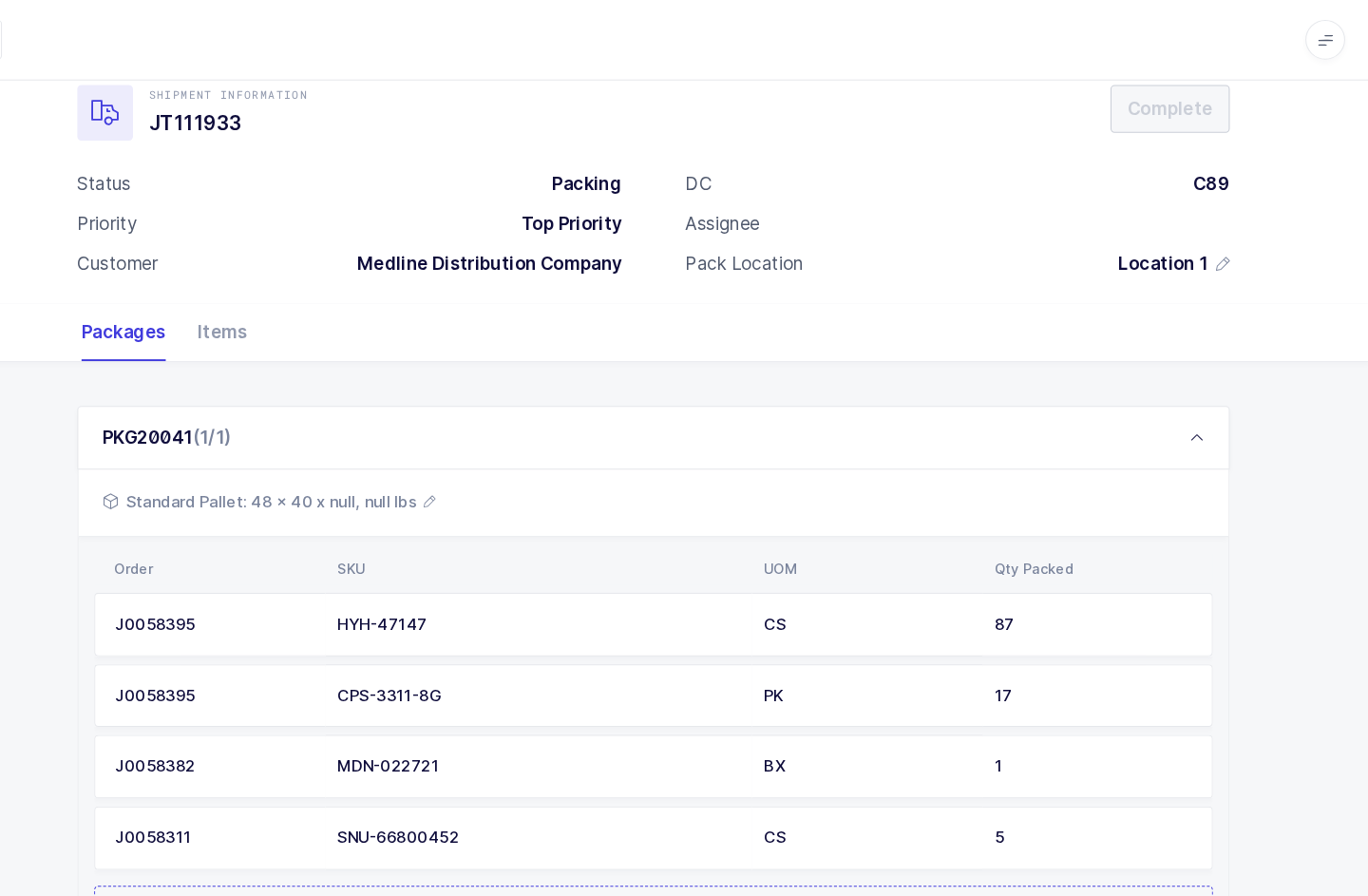
click at [1041, 853] on button "Add Item +" at bounding box center [683, 878] width 1069 height 60
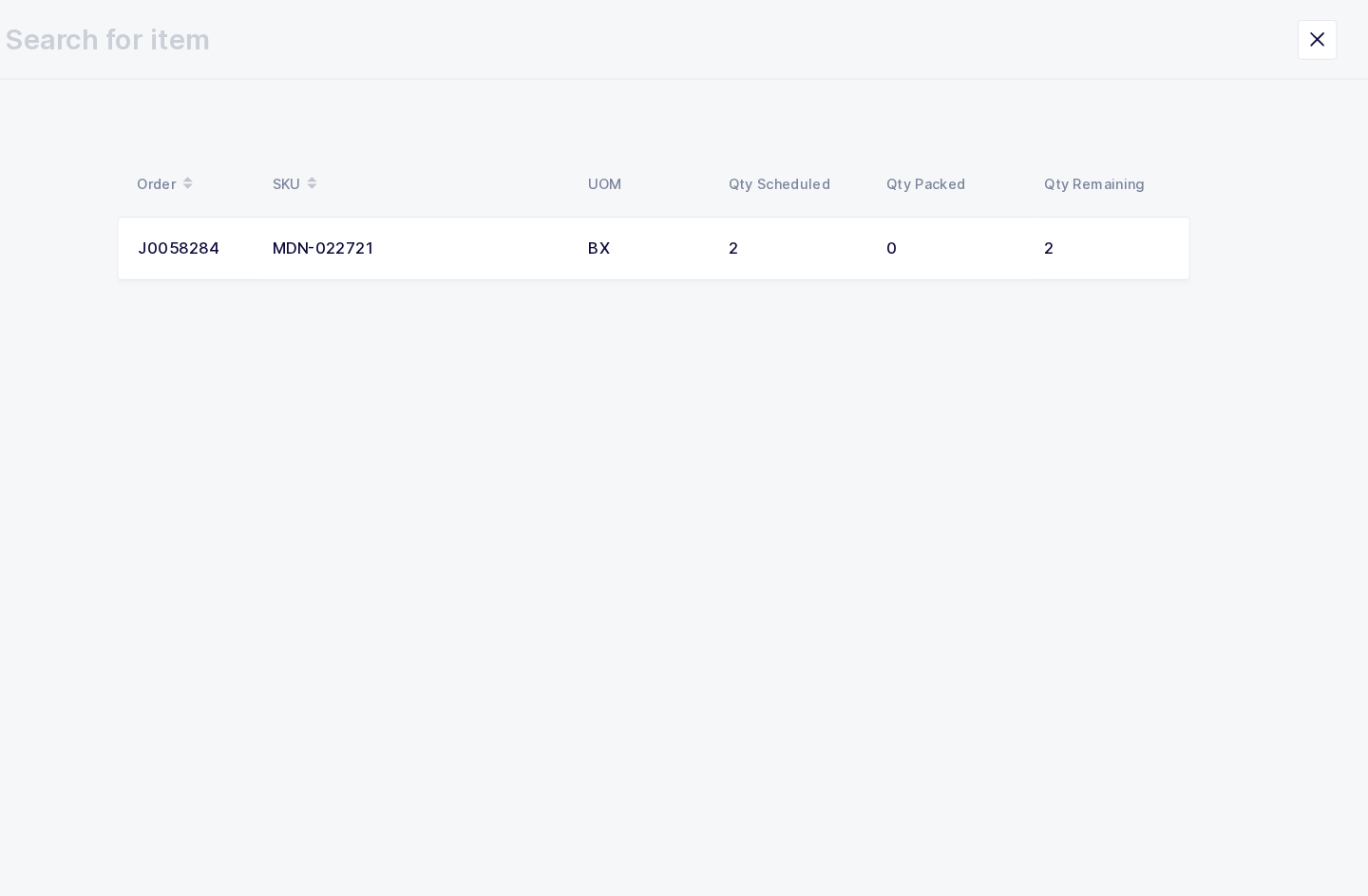
scroll to position [0, 0]
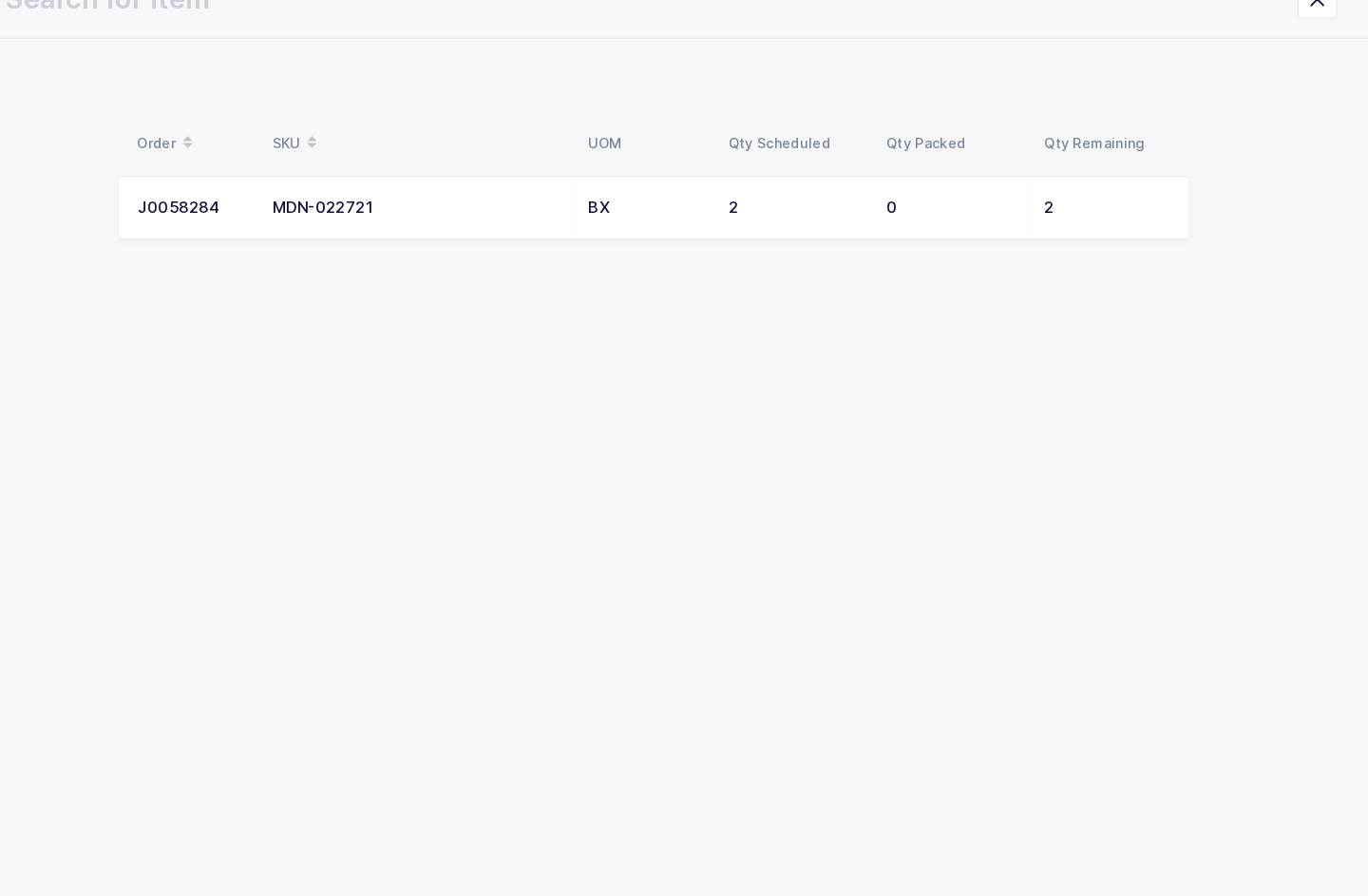
click at [191, 229] on div "J0058284" at bounding box center [243, 237] width 105 height 18
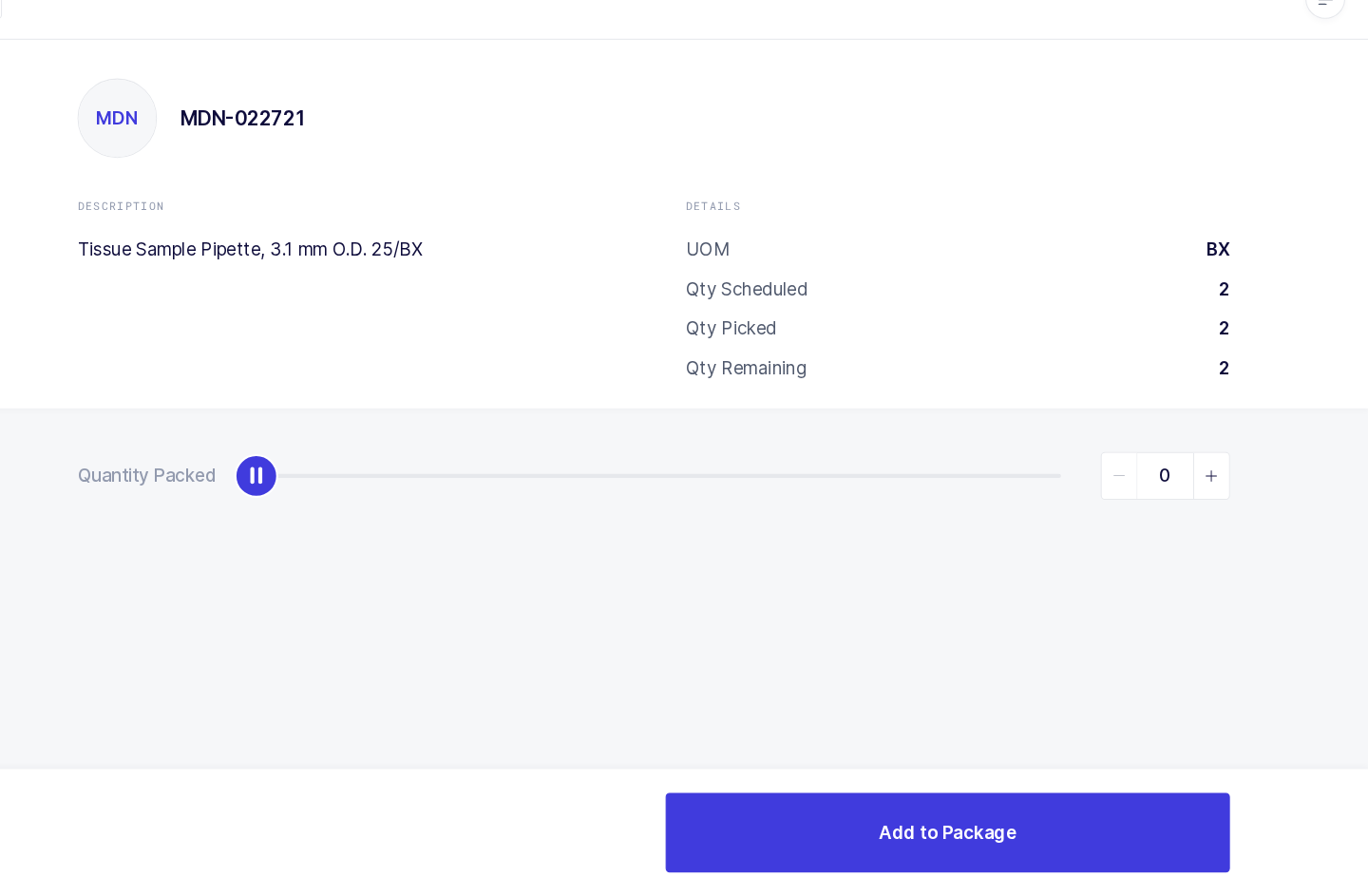
click at [1200, 472] on span "slider between 0 and 2" at bounding box center [1216, 493] width 34 height 44
click at [1211, 487] on icon "slider between 0 and 2" at bounding box center [1218, 494] width 14 height 14
type input "2"
click at [1135, 797] on button "Add to Package" at bounding box center [965, 835] width 539 height 76
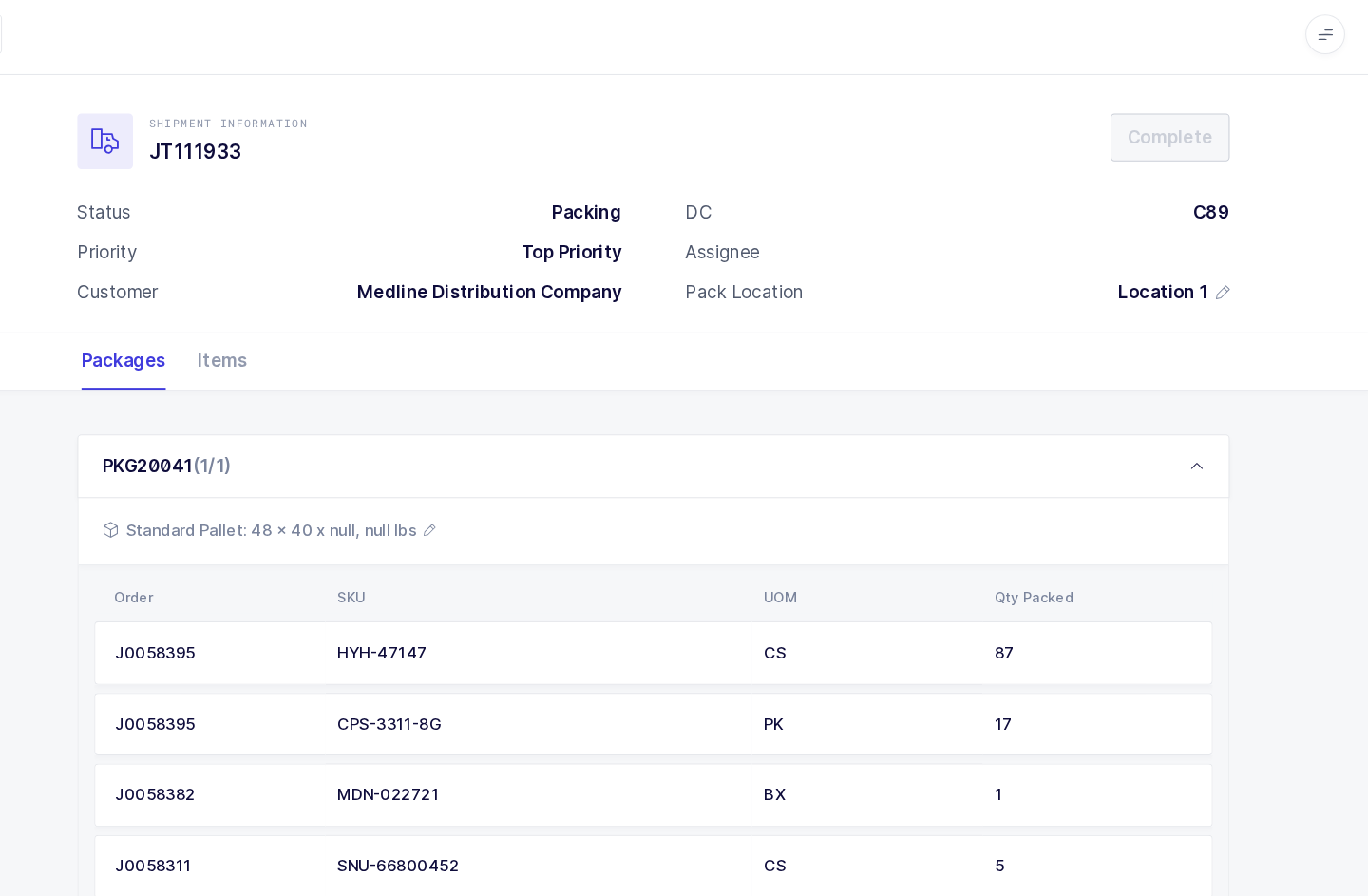
scroll to position [97, 0]
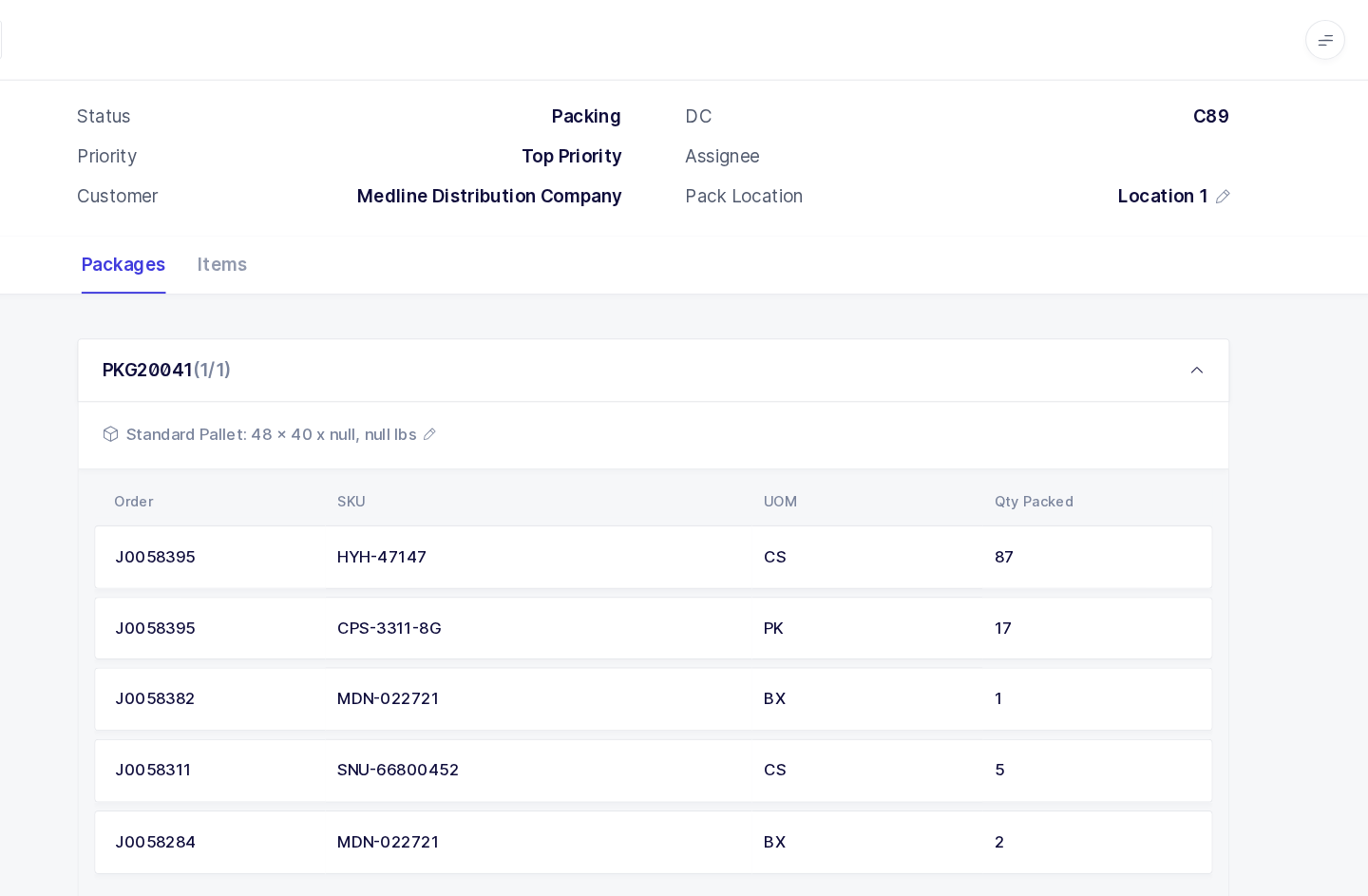
click at [1196, 347] on icon at bounding box center [1204, 354] width 16 height 16
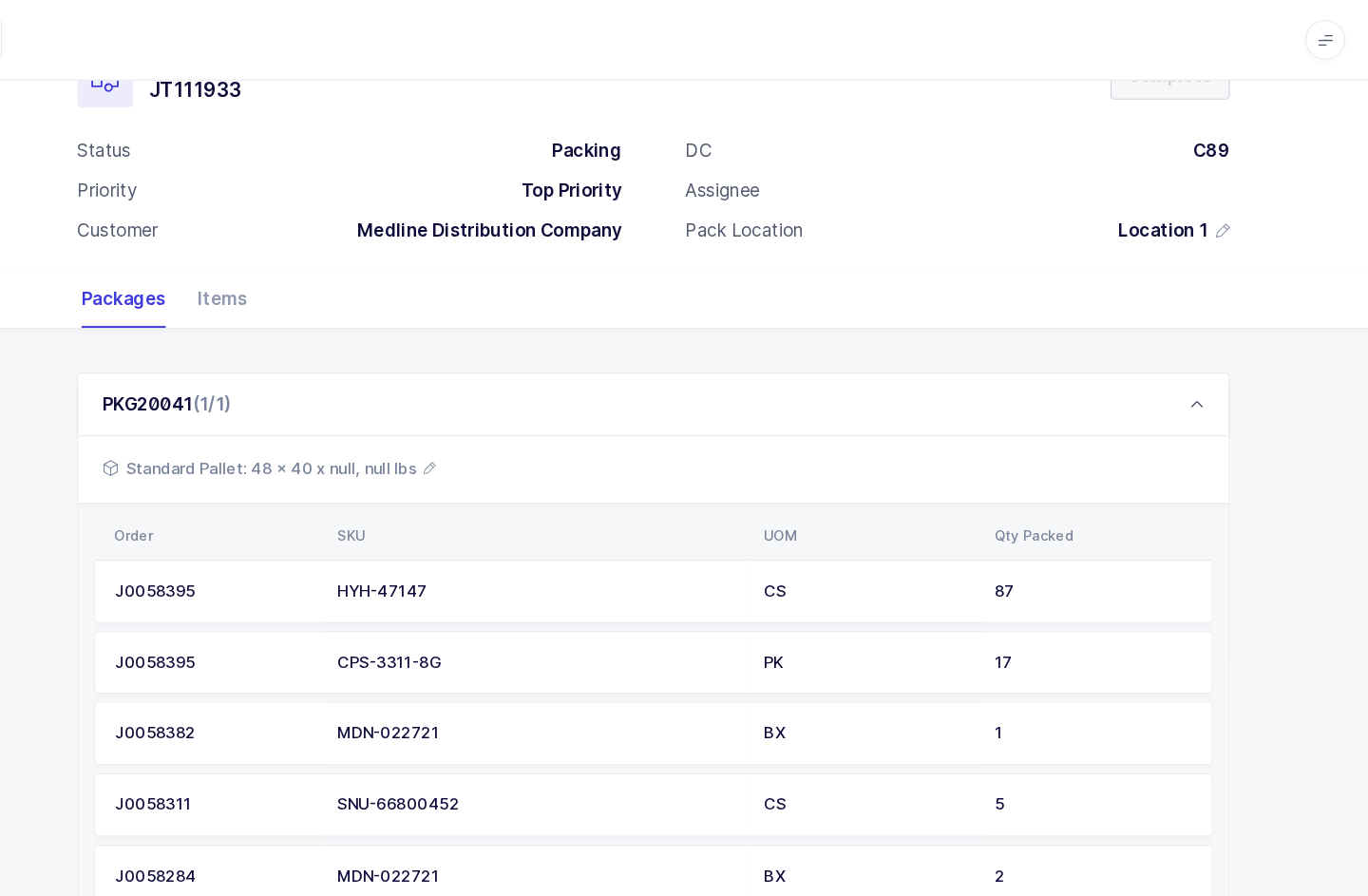
scroll to position [42, 0]
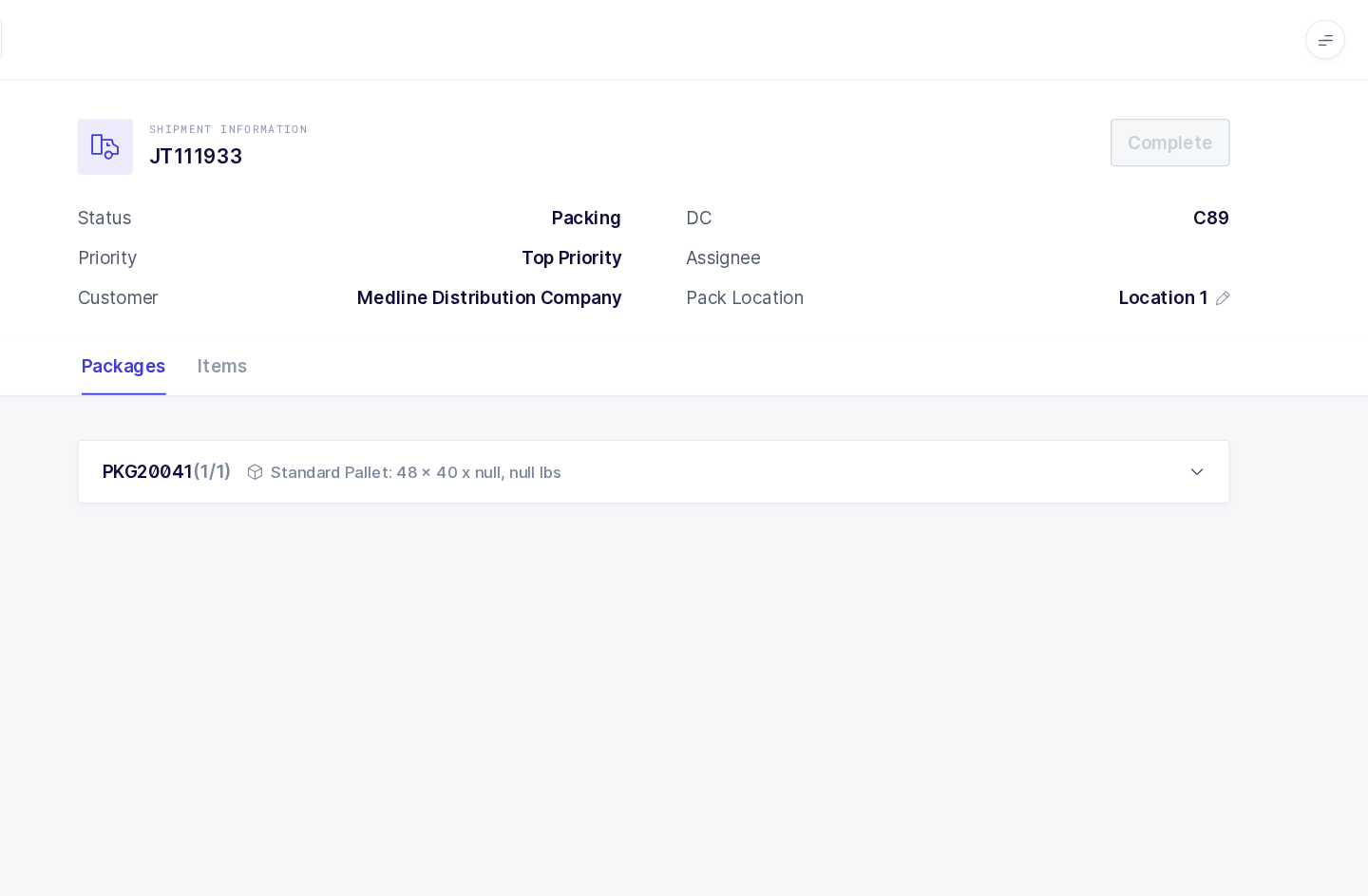
click at [1149, 420] on div "PKG20041 (1/1) Standard Pallet: 48 x 40 x null, null lbs" at bounding box center [684, 450] width 1101 height 60
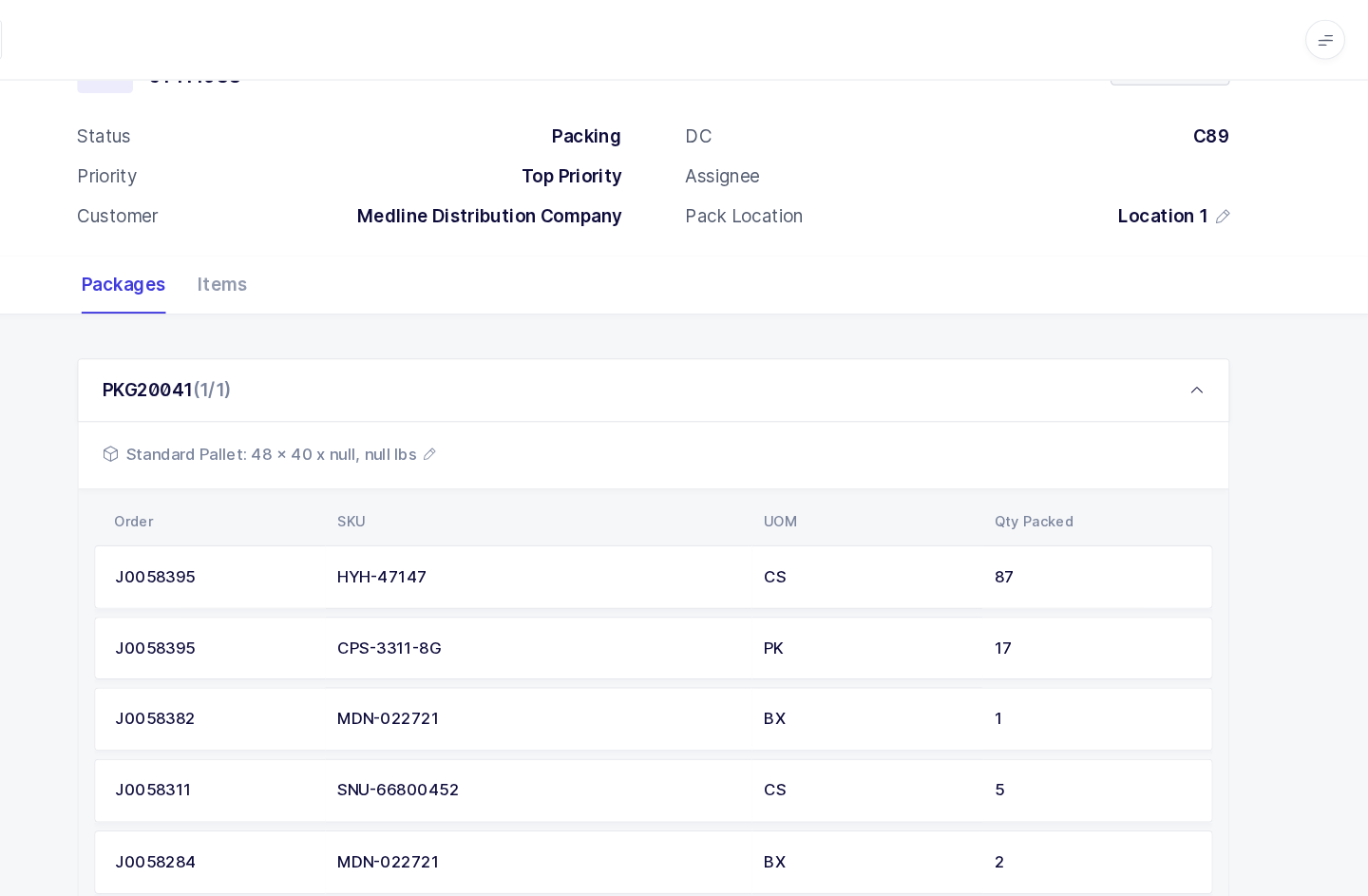
scroll to position [0, 0]
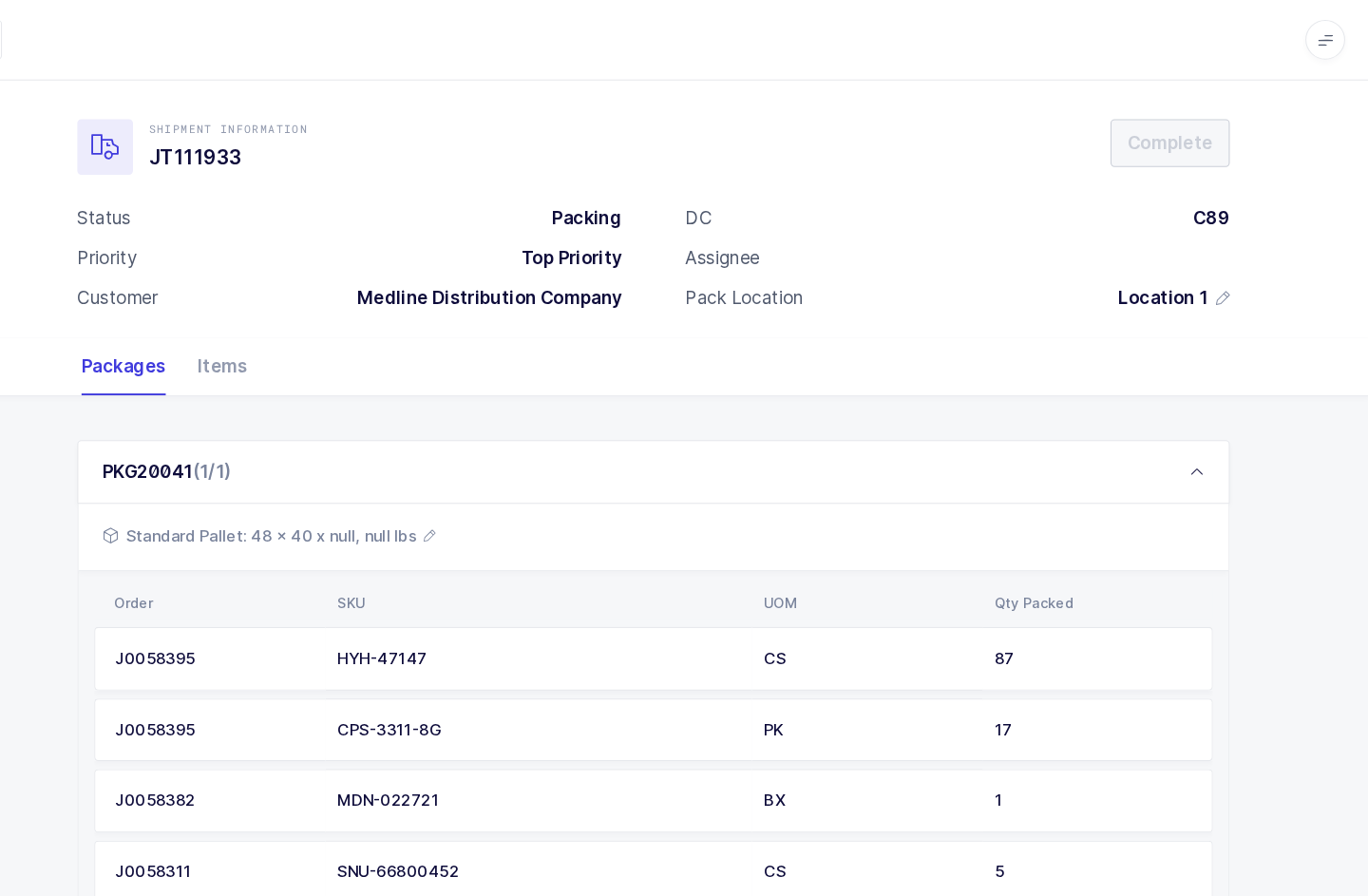
click at [233, 353] on div "Items" at bounding box center [264, 350] width 62 height 55
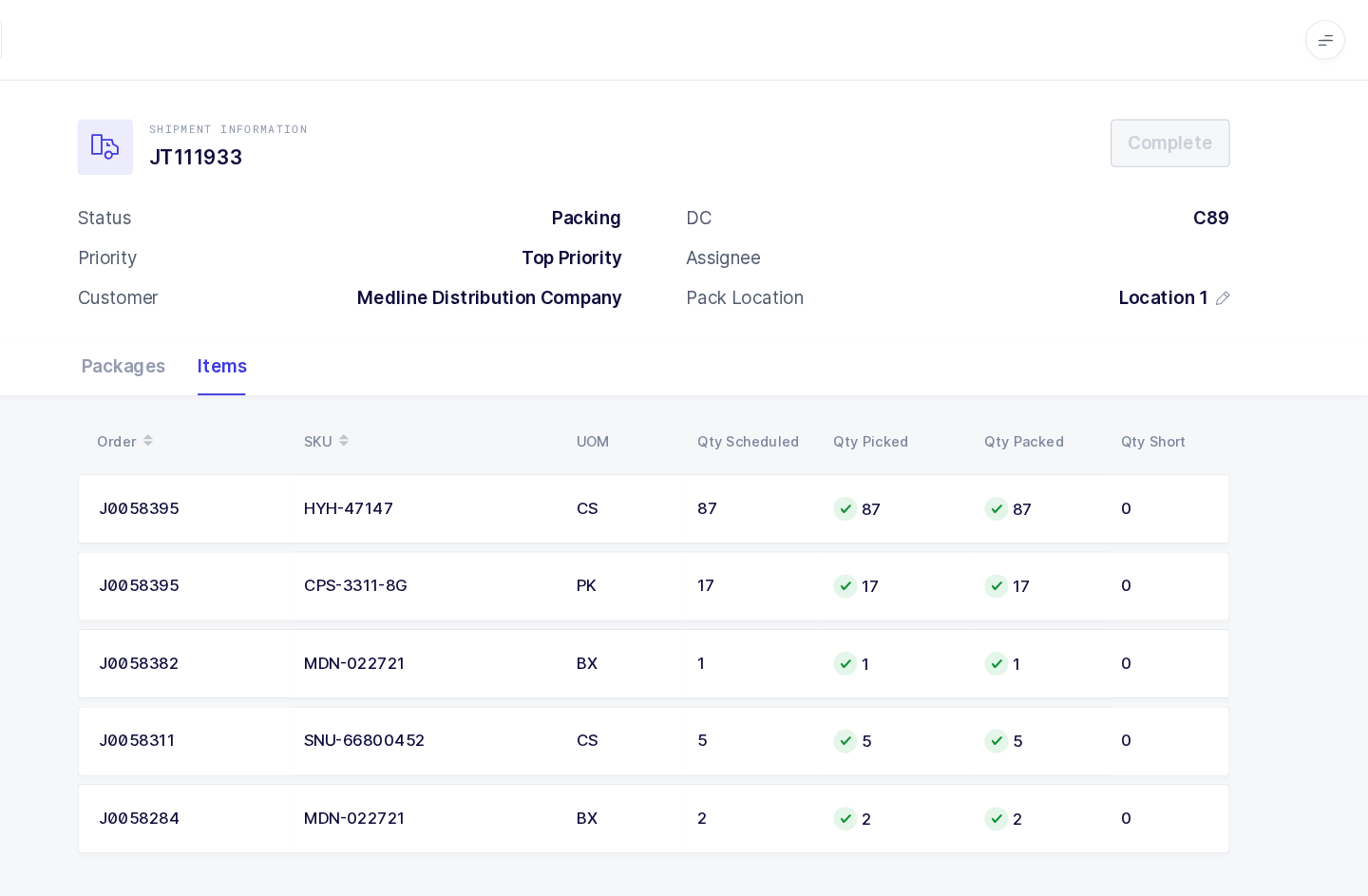
click at [140, 344] on div "Packages" at bounding box center [185, 350] width 96 height 55
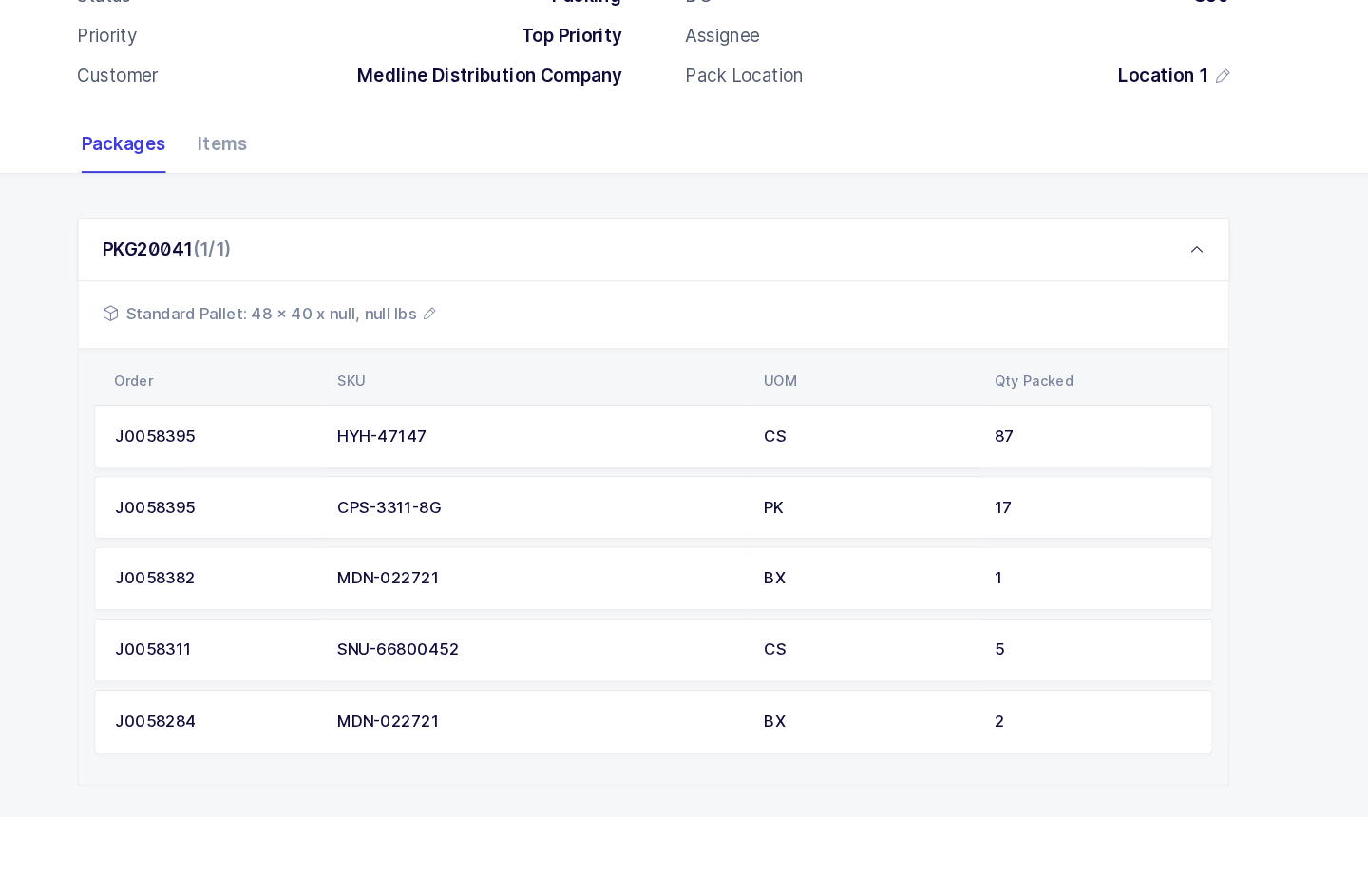
scroll to position [97, 0]
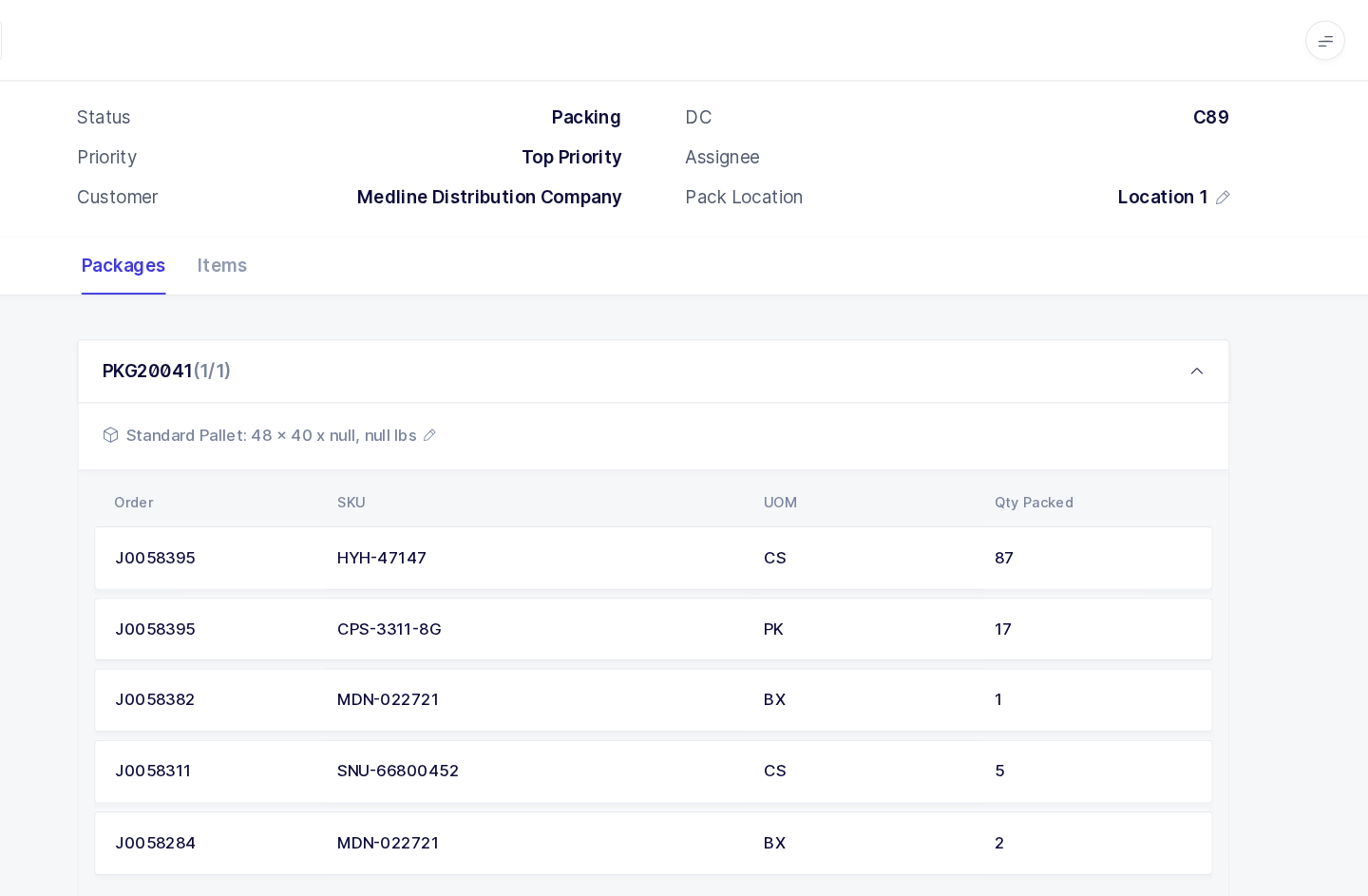
click at [1160, 342] on div "PKG20041 (1/1)" at bounding box center [684, 354] width 1101 height 60
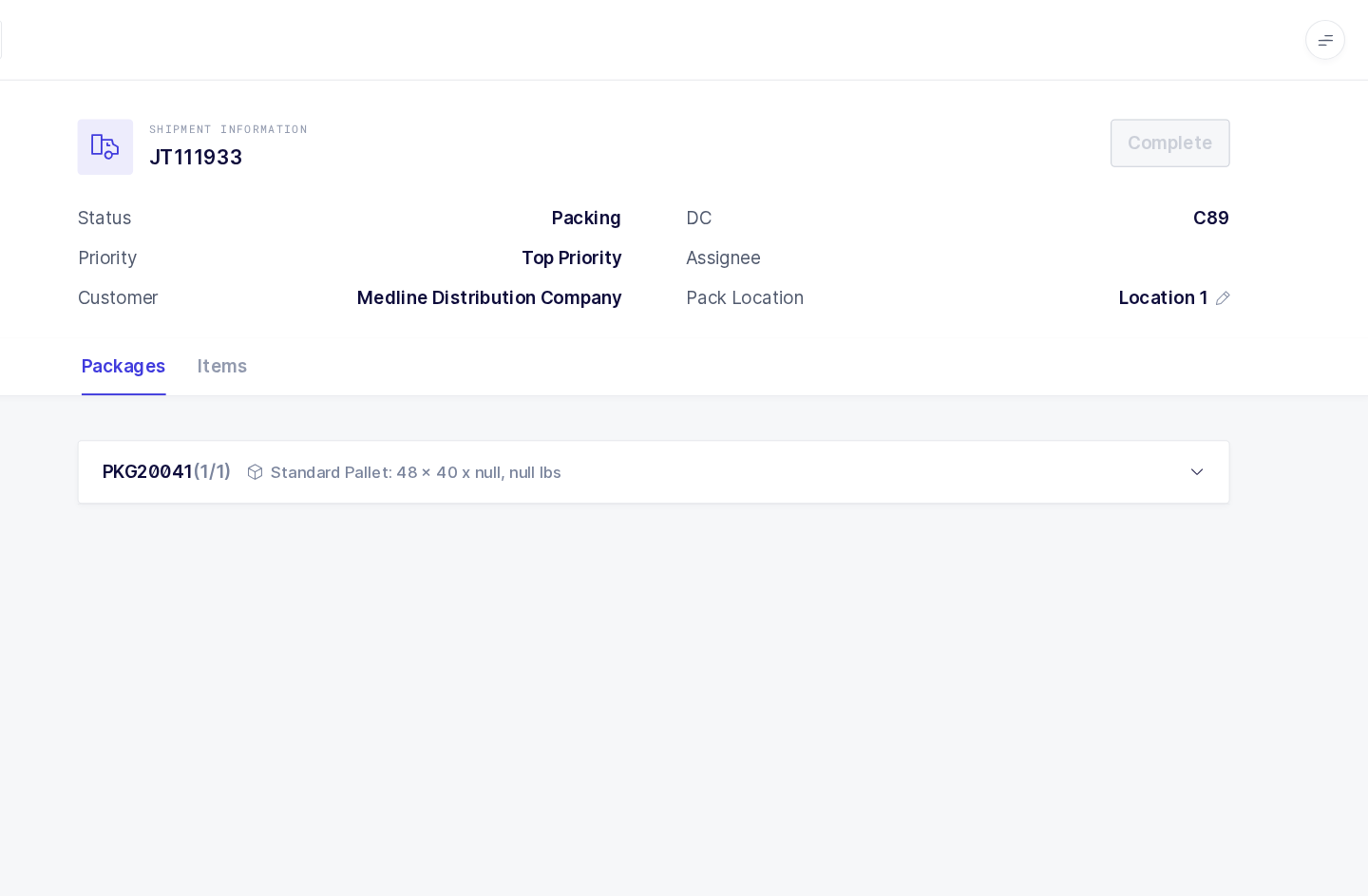
scroll to position [42, 0]
click at [1196, 444] on icon at bounding box center [1204, 451] width 16 height 16
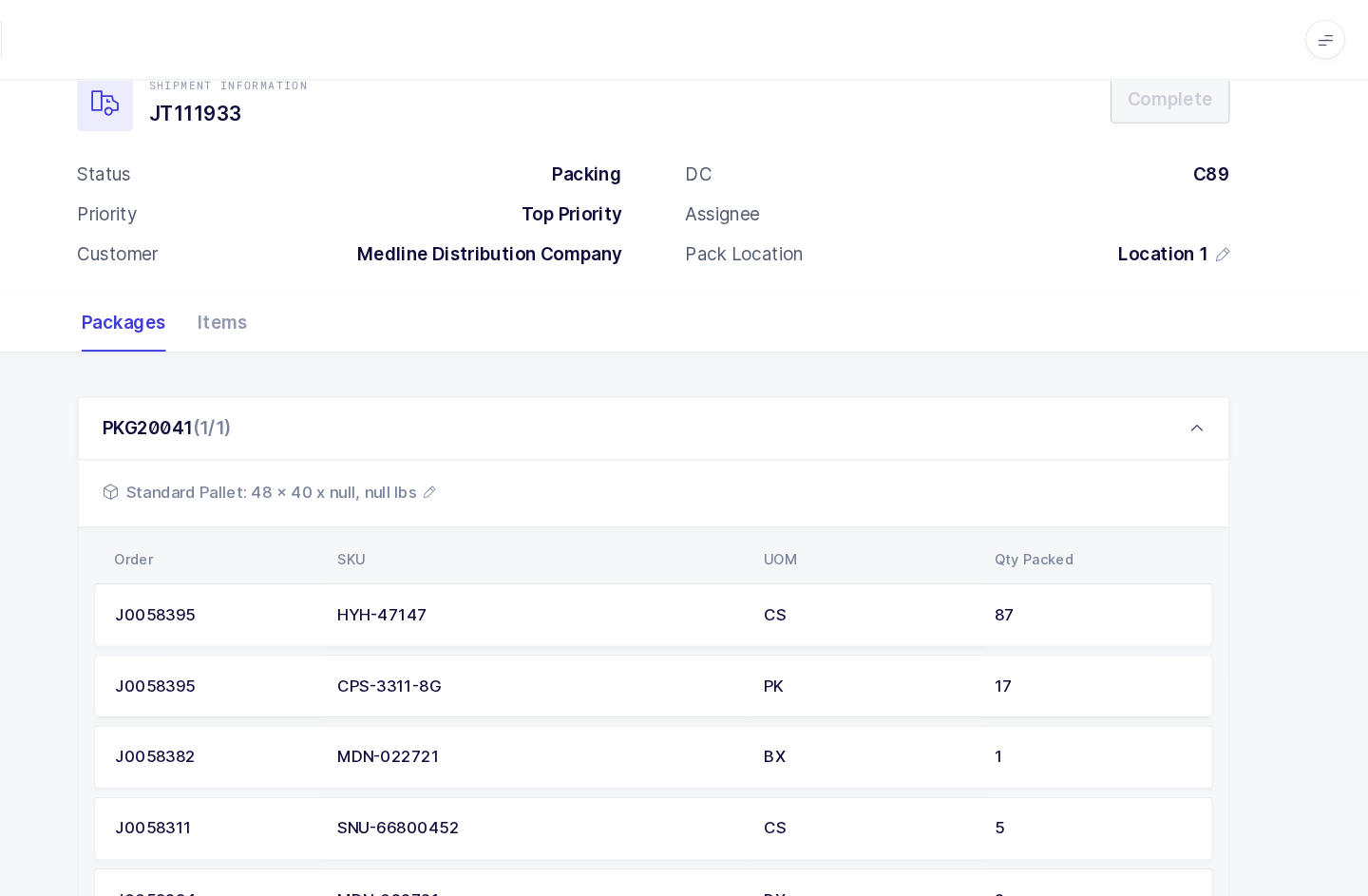
click at [414, 459] on span "Standard Pallet: 48 x 40 x null, null lbs" at bounding box center [316, 470] width 319 height 22
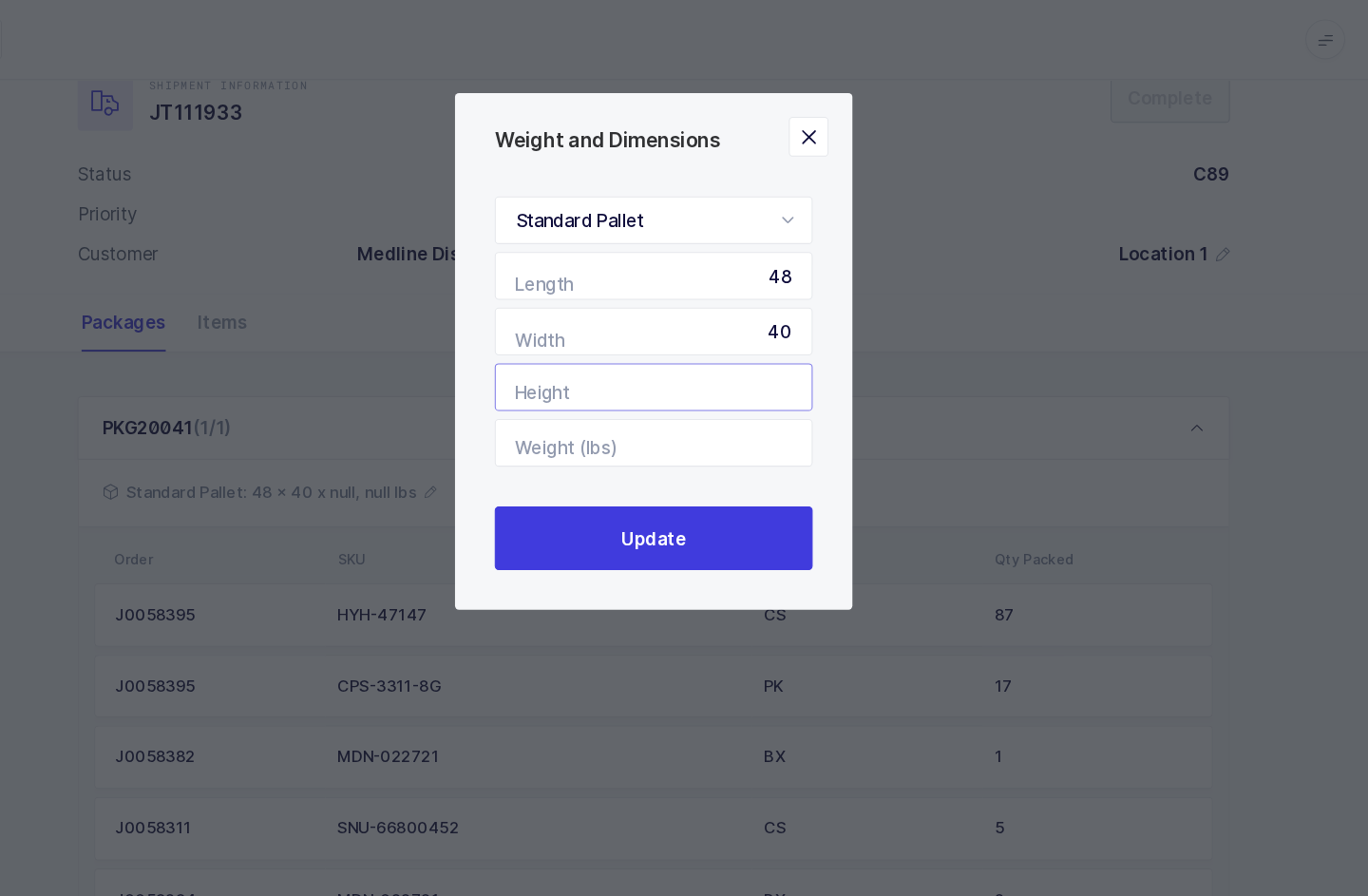
click at [672, 360] on input "Height" at bounding box center [684, 370] width 304 height 46
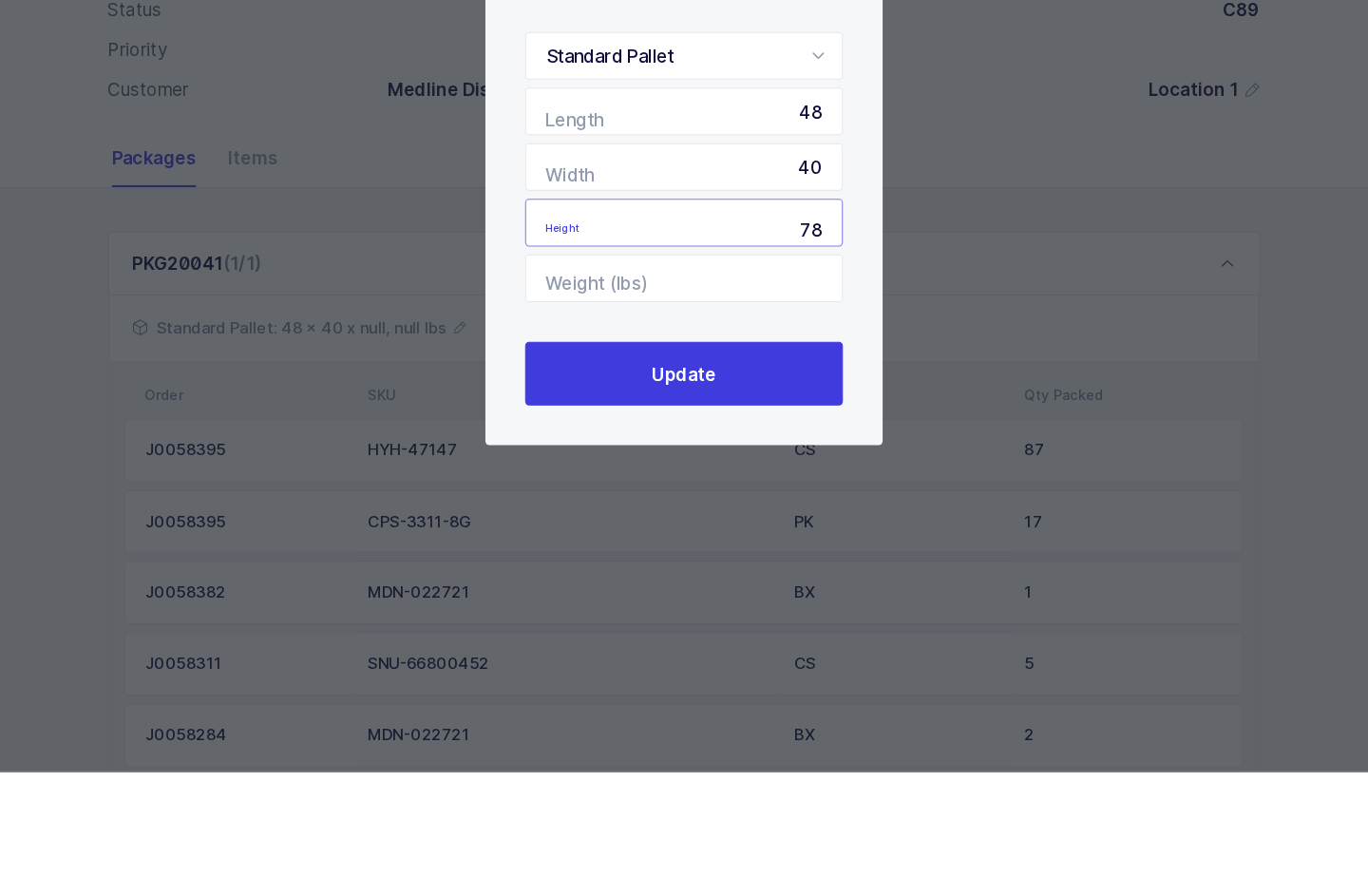
type input "78"
click at [766, 484] on button "Update" at bounding box center [684, 515] width 304 height 60
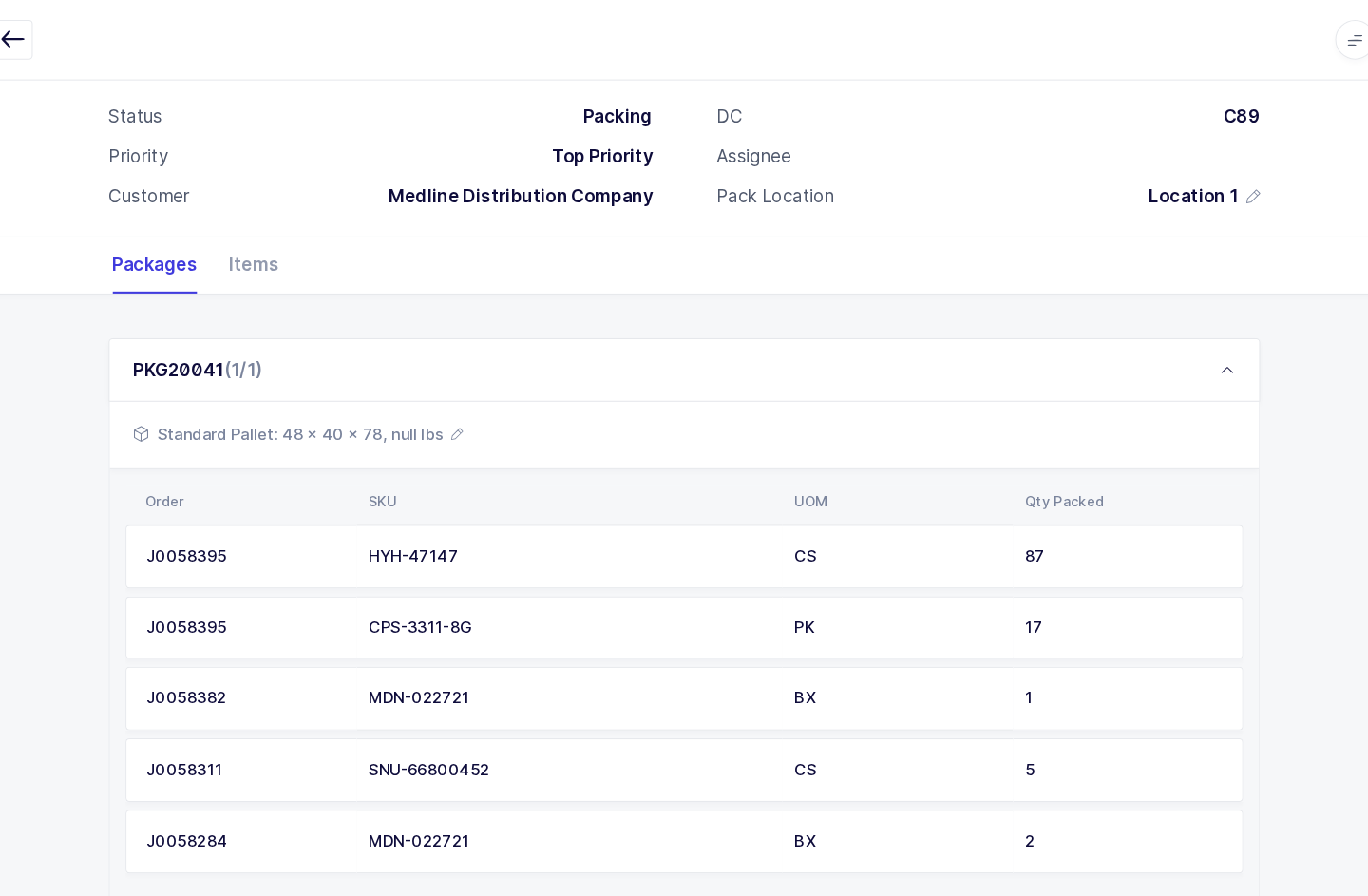
click at [420, 420] on span "Standard Pallet: 48 x 40 x 78, null lbs" at bounding box center [314, 414] width 315 height 22
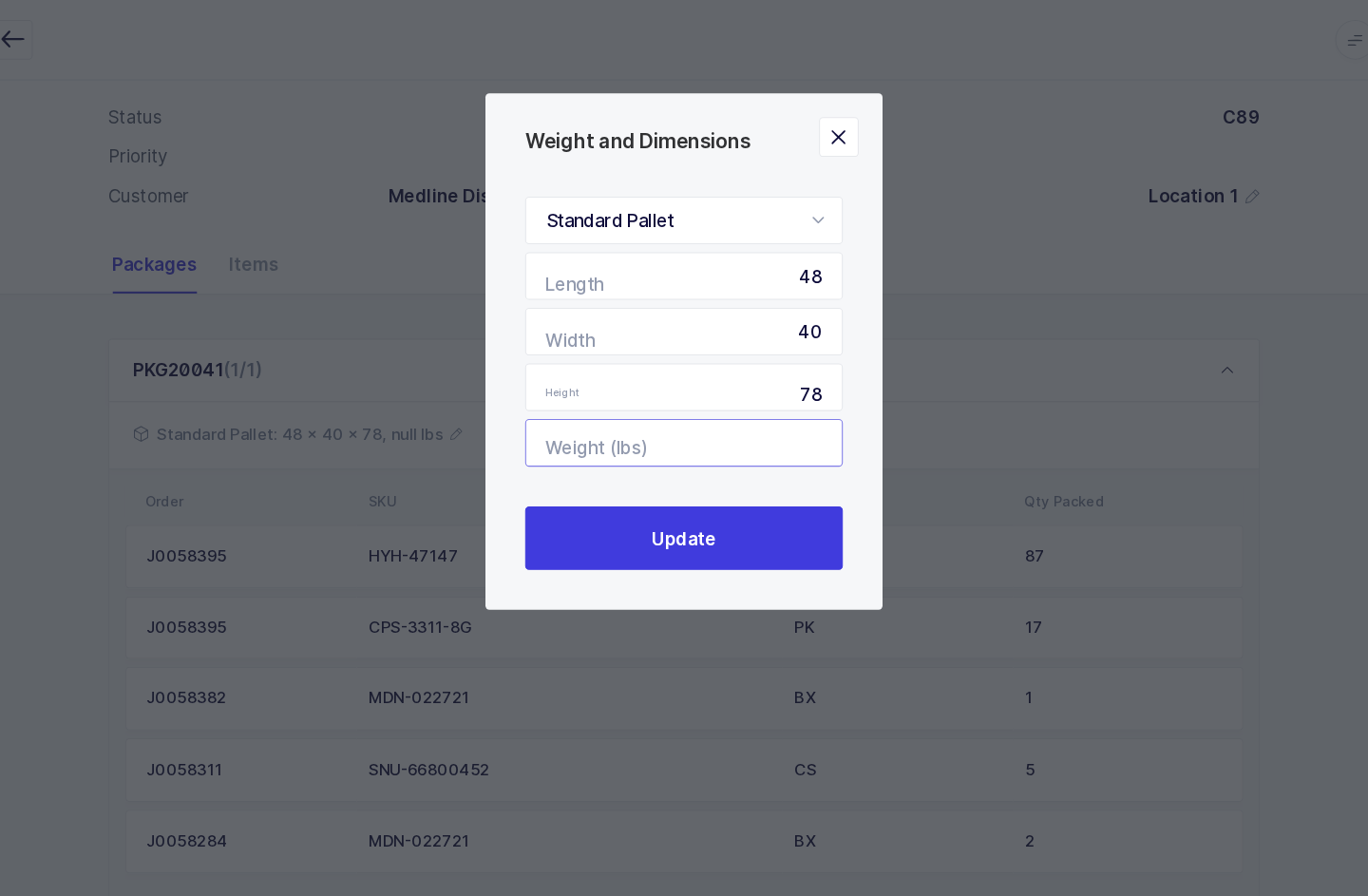
click at [532, 442] on input "Weight (lbs)" at bounding box center [684, 423] width 304 height 46
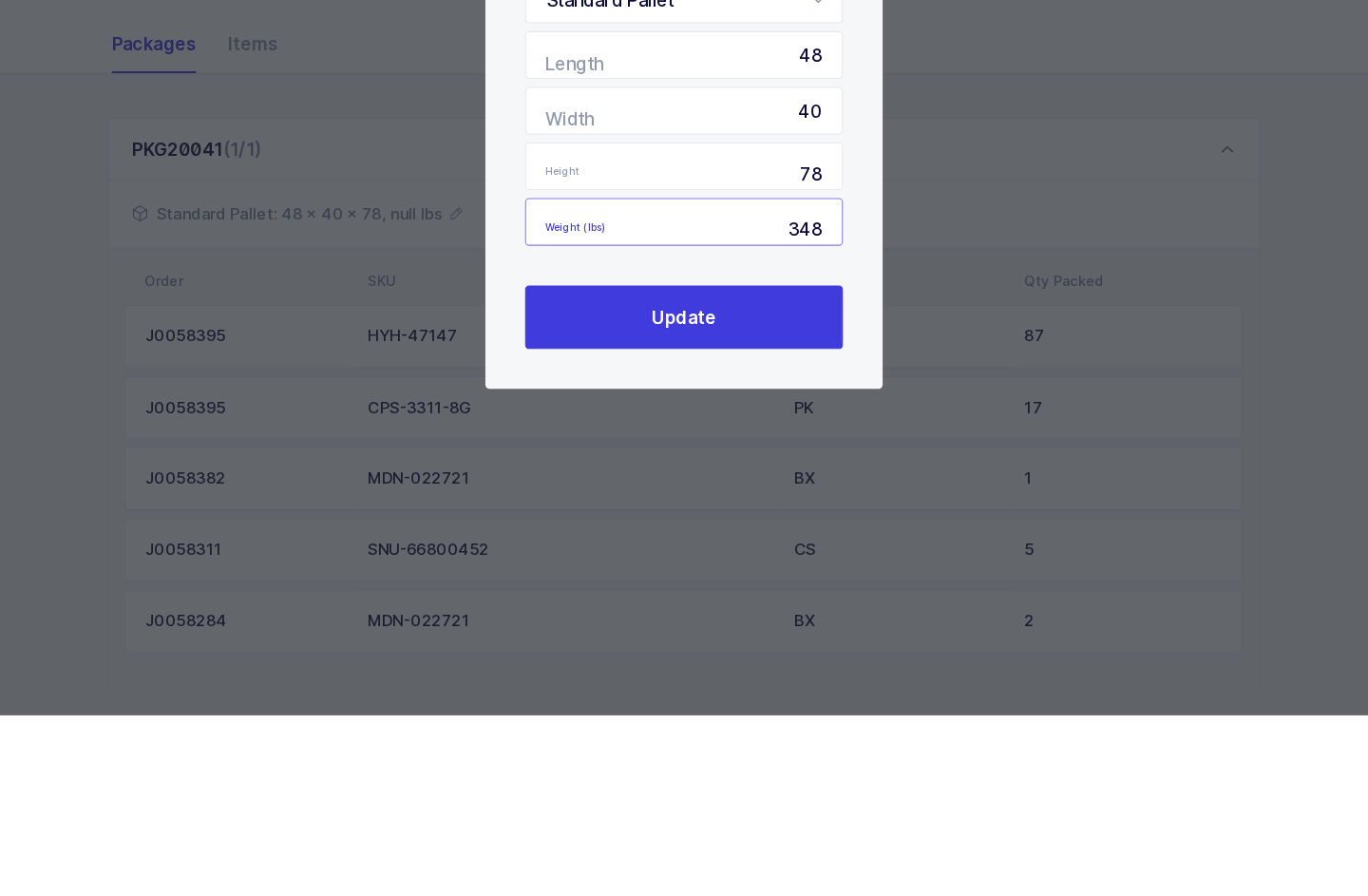
type input "348"
click at [736, 484] on button "Update" at bounding box center [684, 515] width 304 height 60
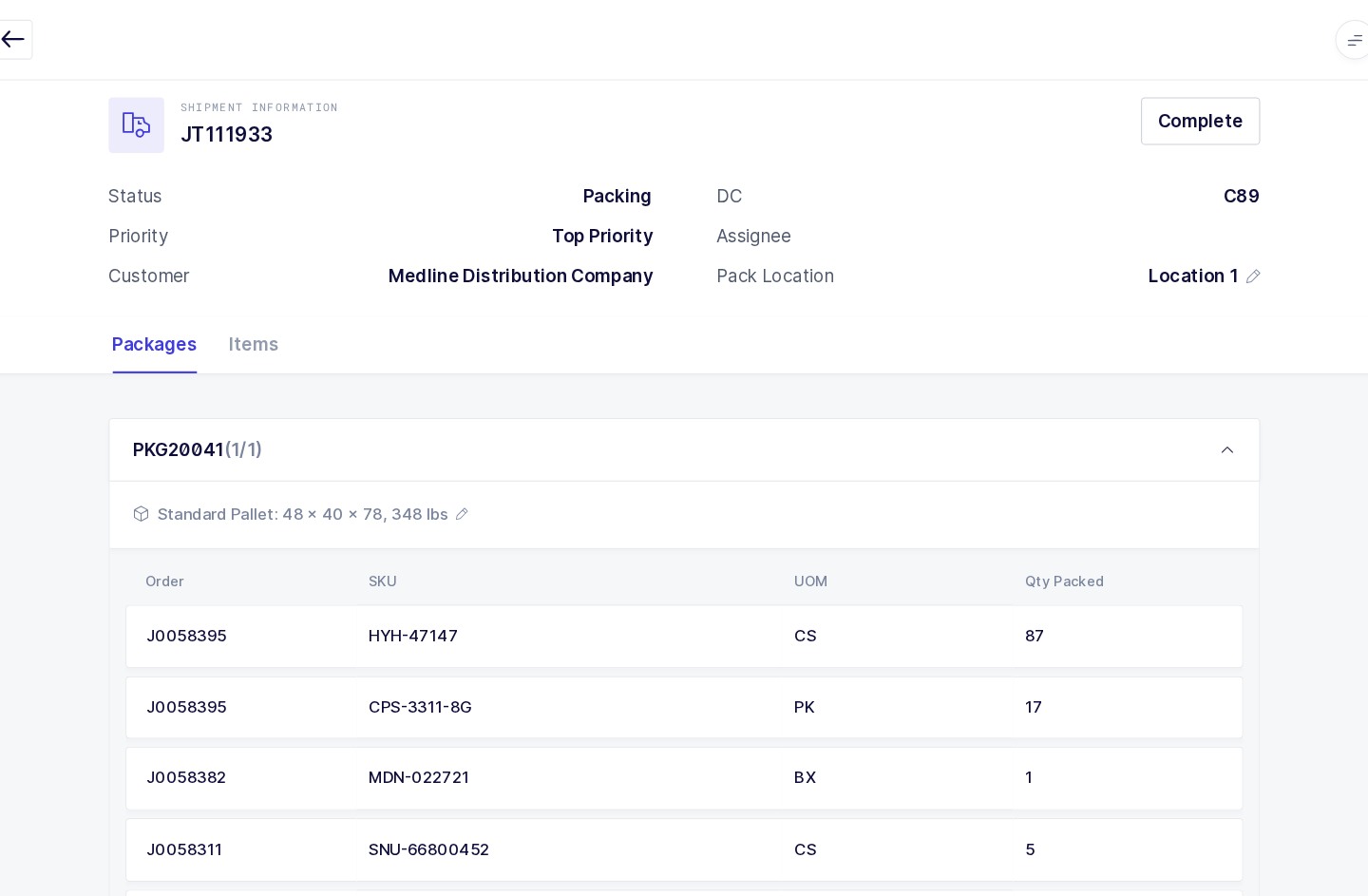
scroll to position [0, 0]
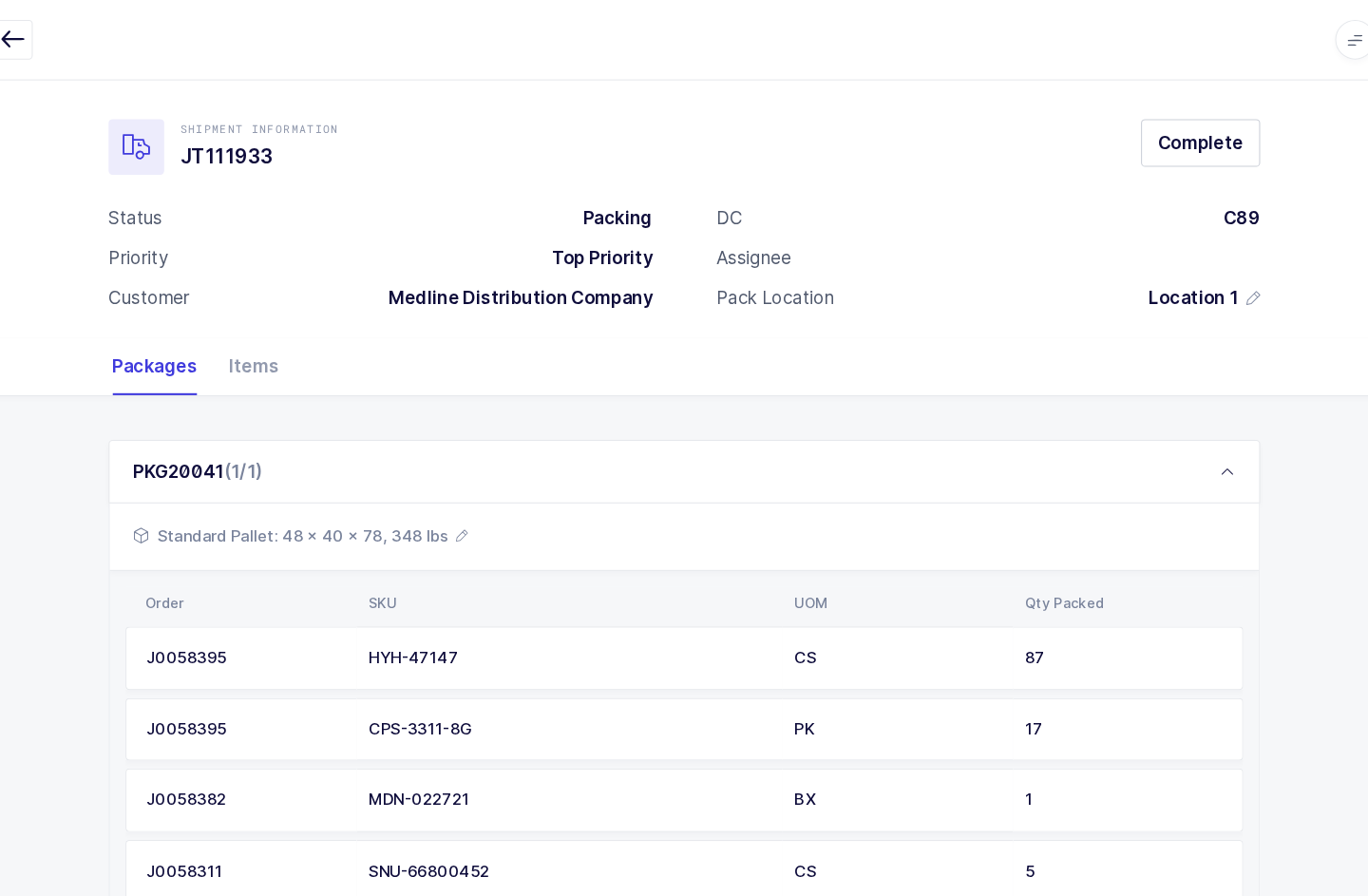
click at [1160, 137] on span "Complete" at bounding box center [1178, 136] width 82 height 23
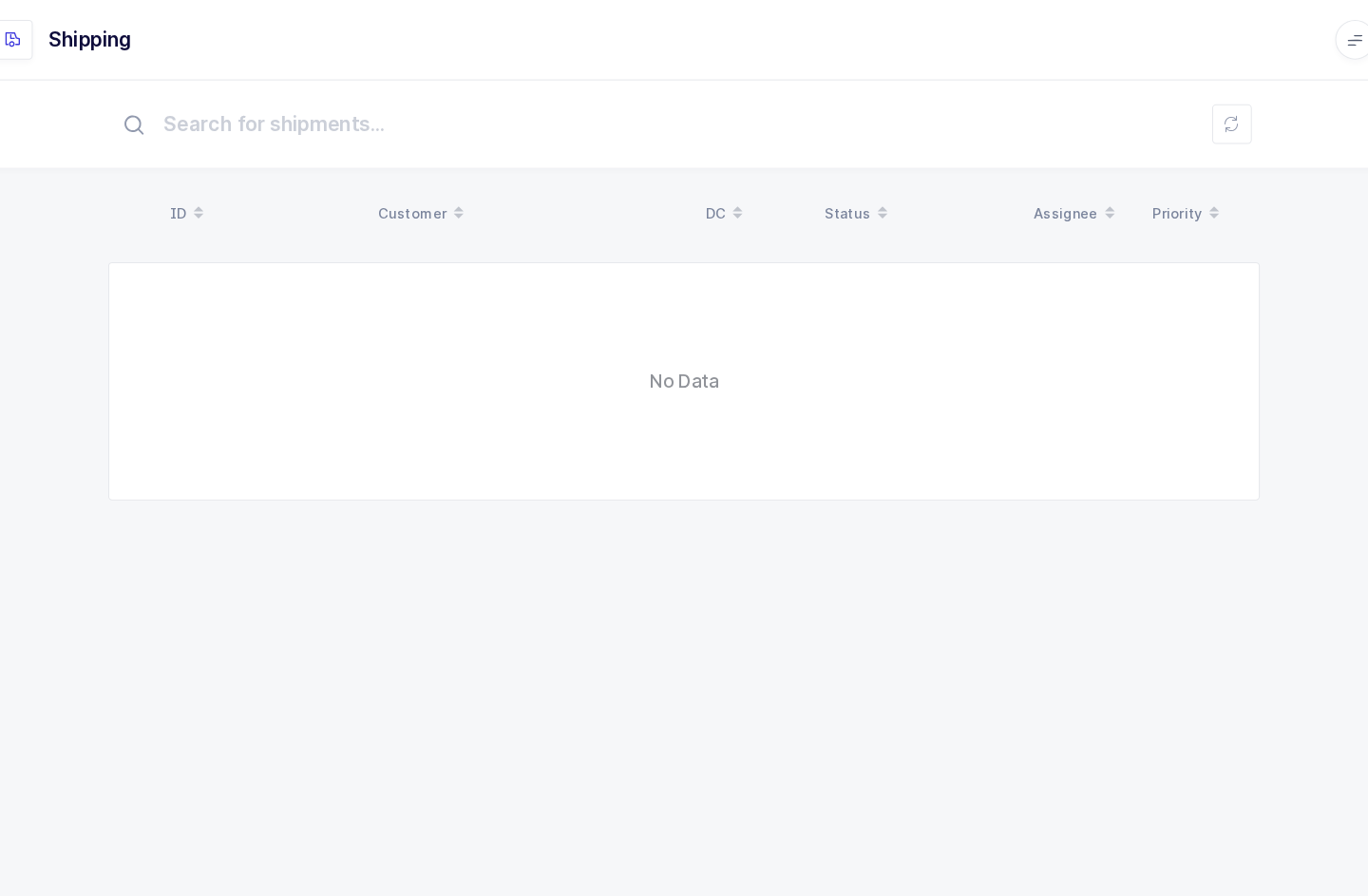
click at [1189, 110] on button at bounding box center [1207, 119] width 38 height 38
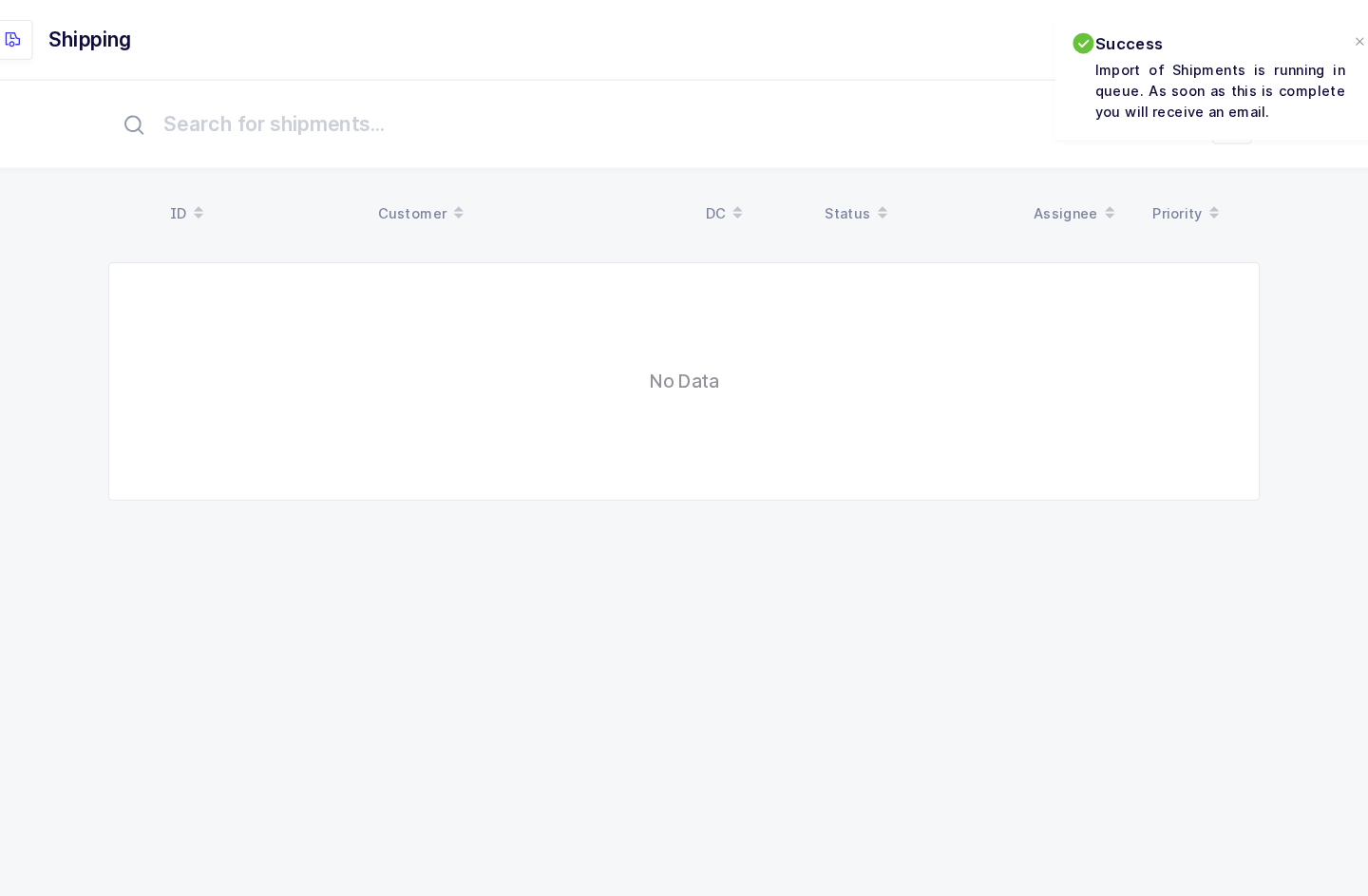
click at [1323, 32] on div at bounding box center [1331, 41] width 16 height 18
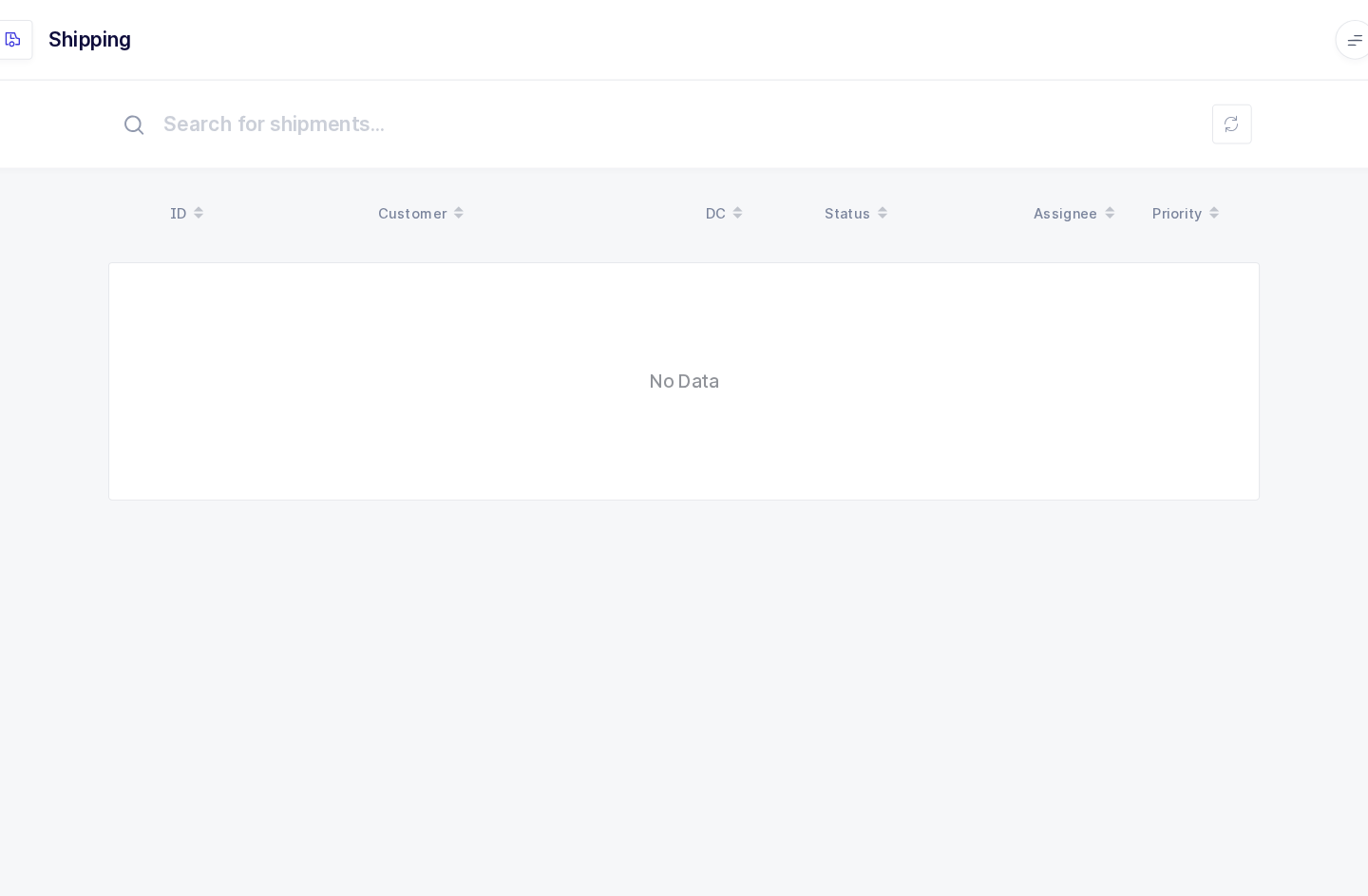
click at [1189, 115] on button at bounding box center [1207, 119] width 38 height 38
click at [1201, 118] on icon at bounding box center [1208, 119] width 16 height 16
click at [1215, 129] on button at bounding box center [1207, 119] width 38 height 38
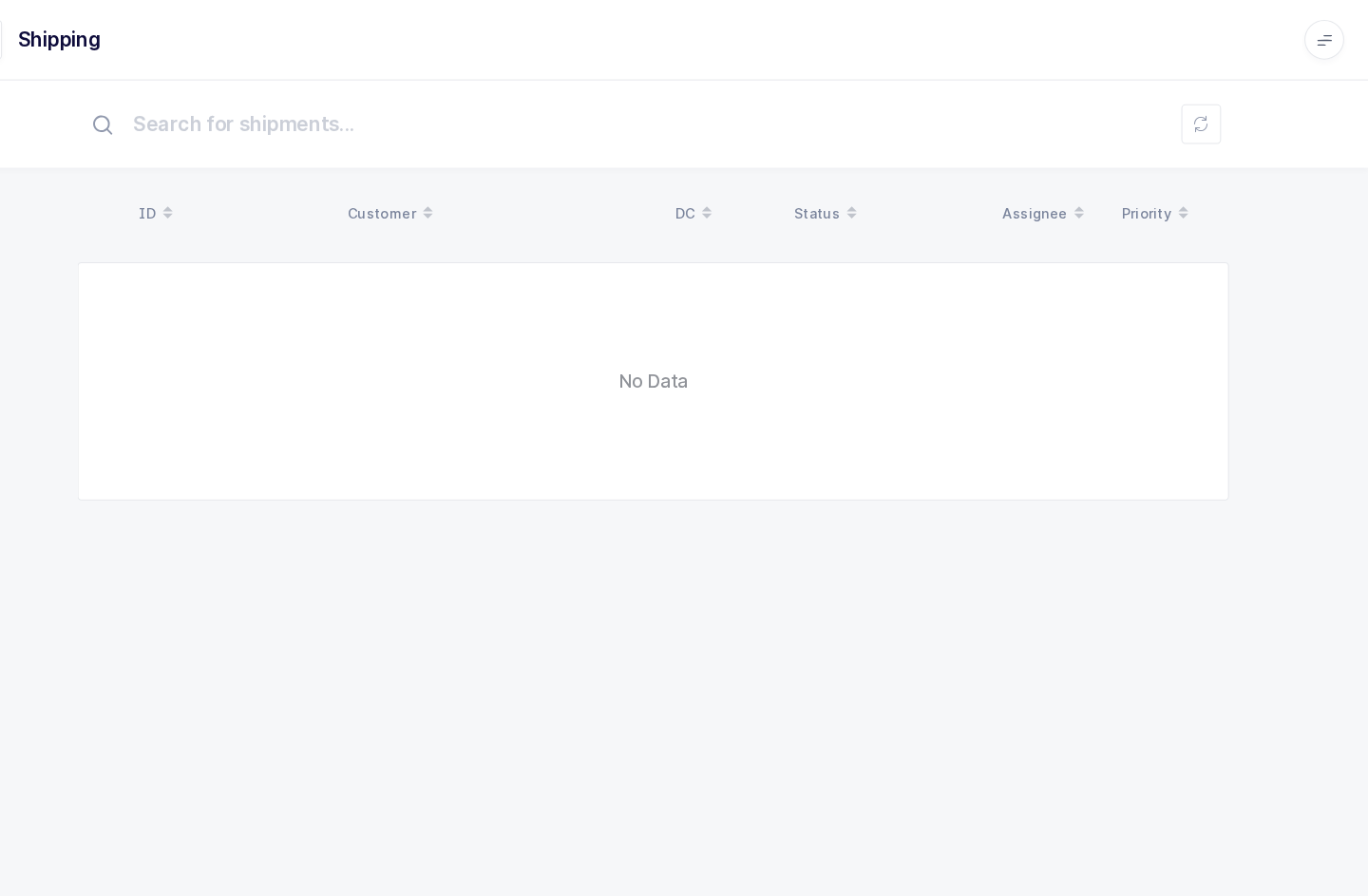
click at [1170, 115] on input "text" at bounding box center [684, 119] width 1101 height 60
click at [1201, 125] on icon at bounding box center [1208, 119] width 16 height 16
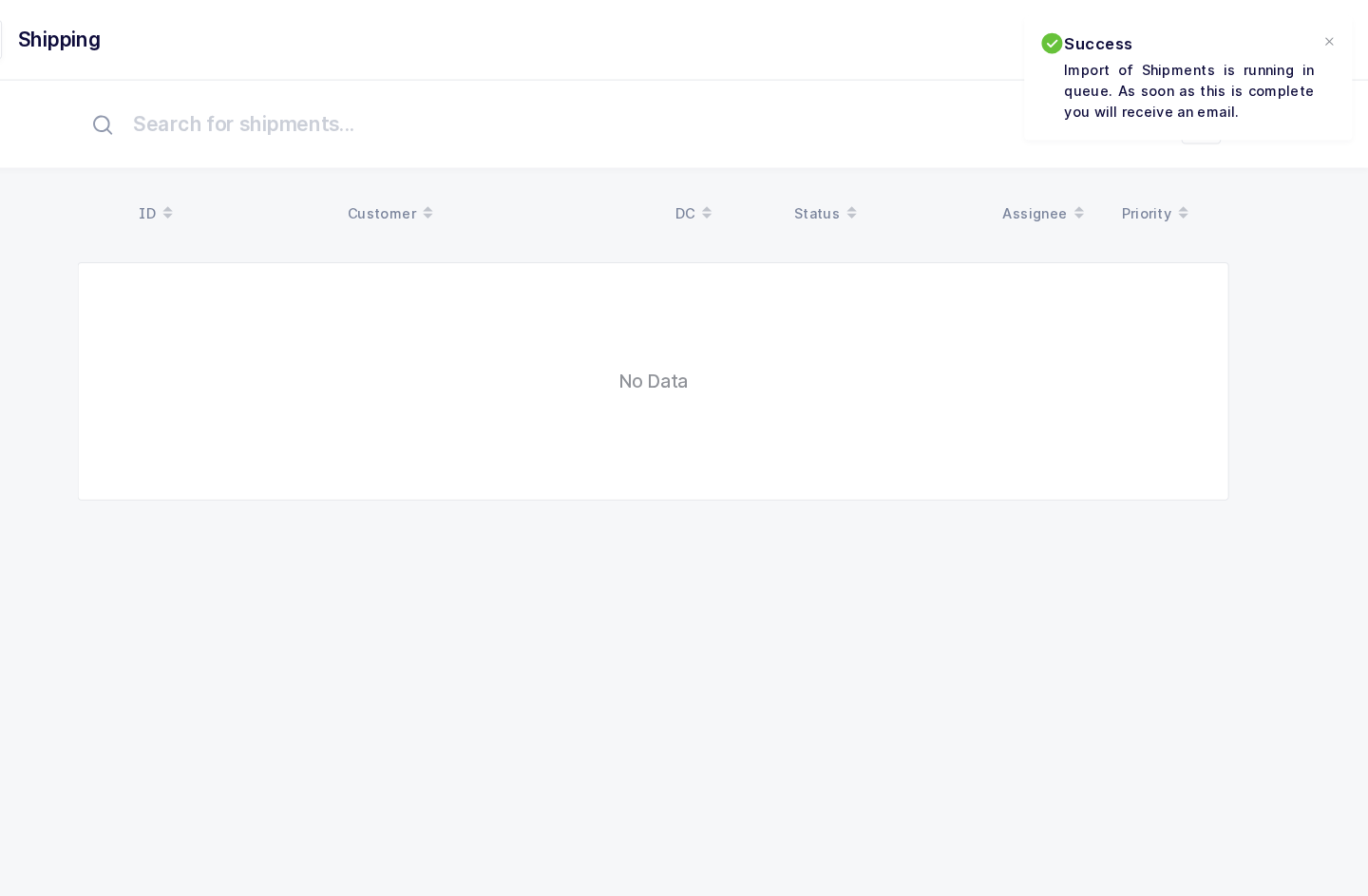
click at [1323, 43] on div at bounding box center [1331, 41] width 16 height 18
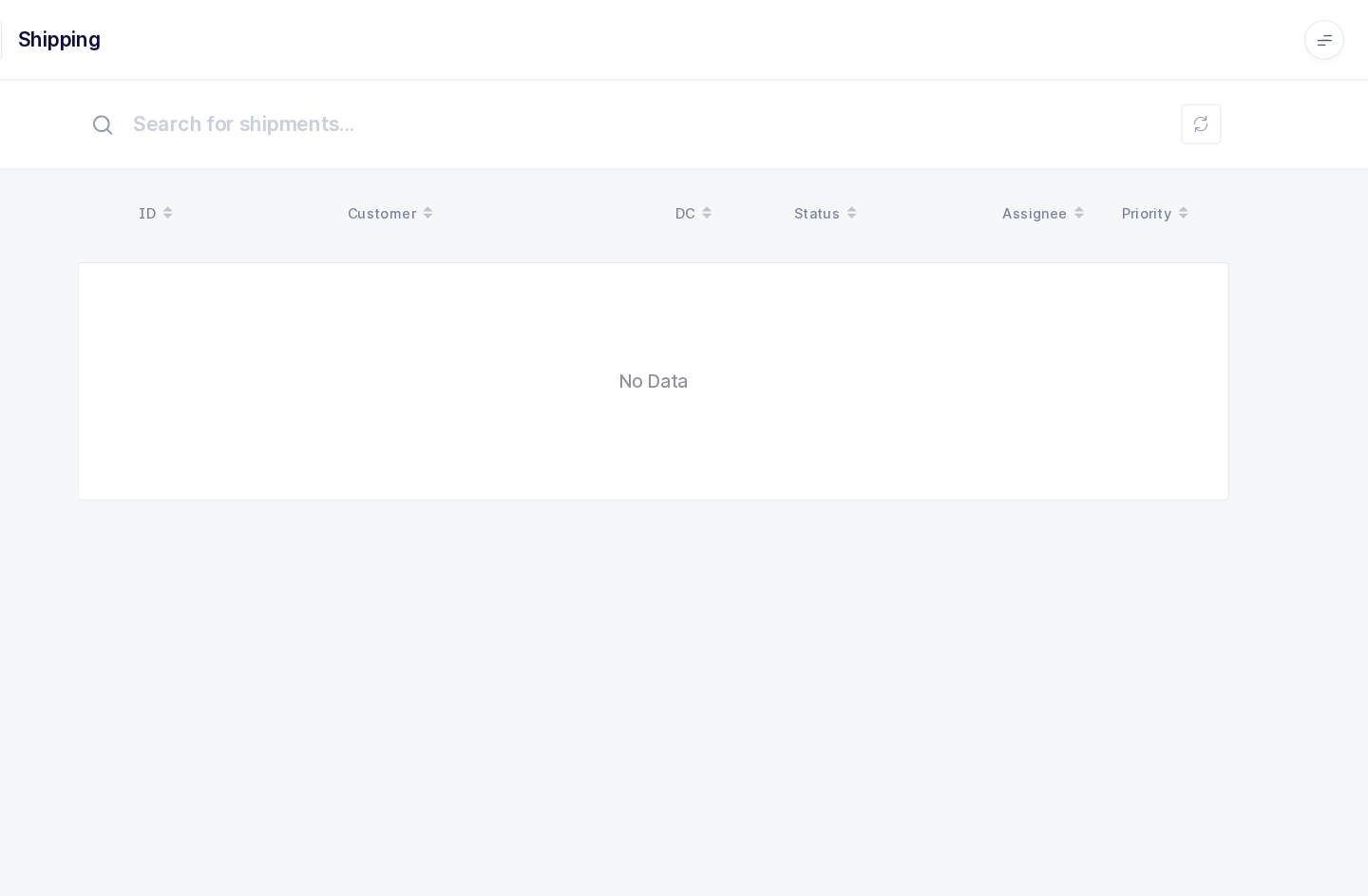
click at [1201, 120] on icon at bounding box center [1208, 119] width 16 height 16
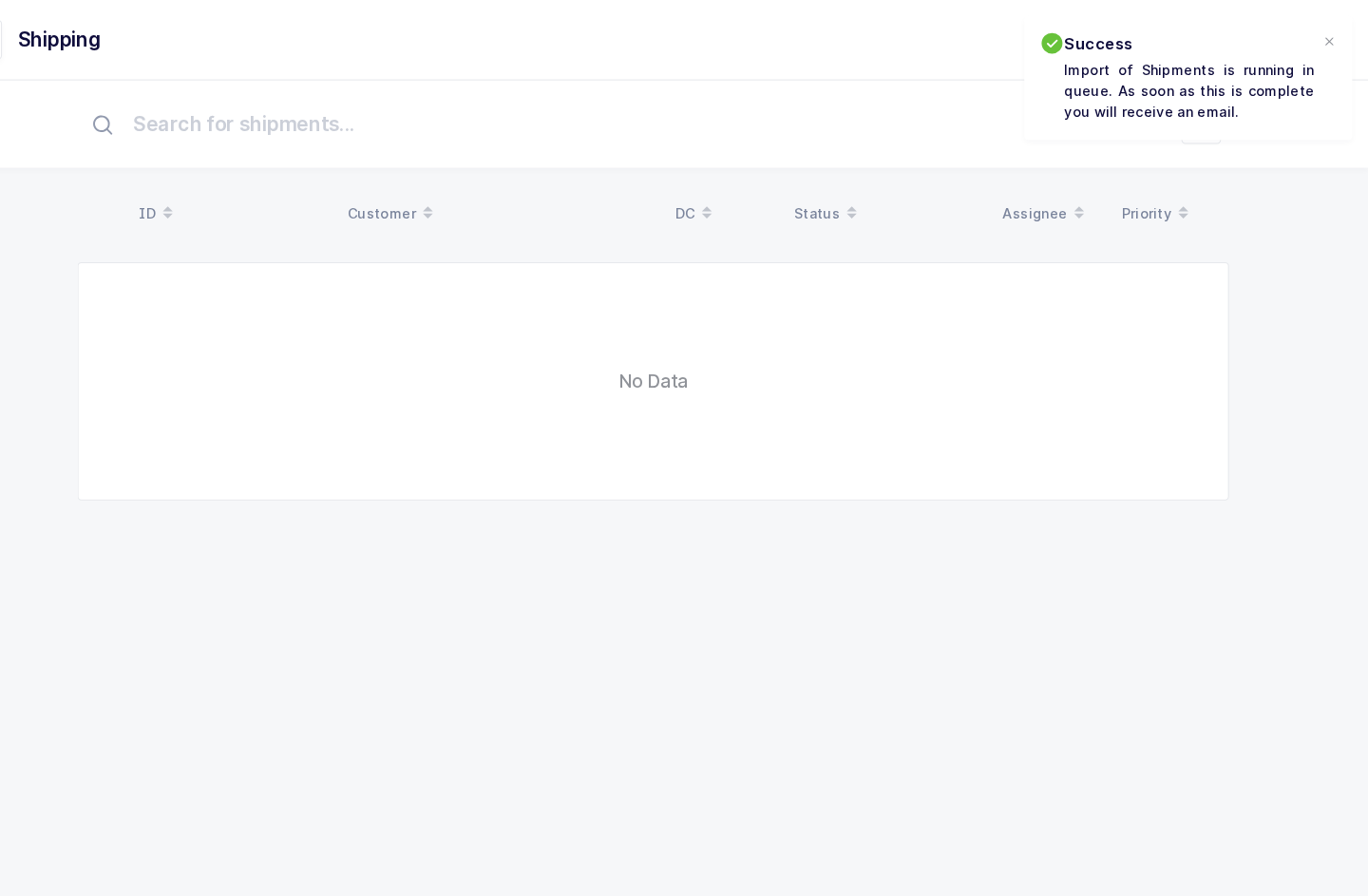
click at [1323, 39] on div at bounding box center [1331, 41] width 16 height 18
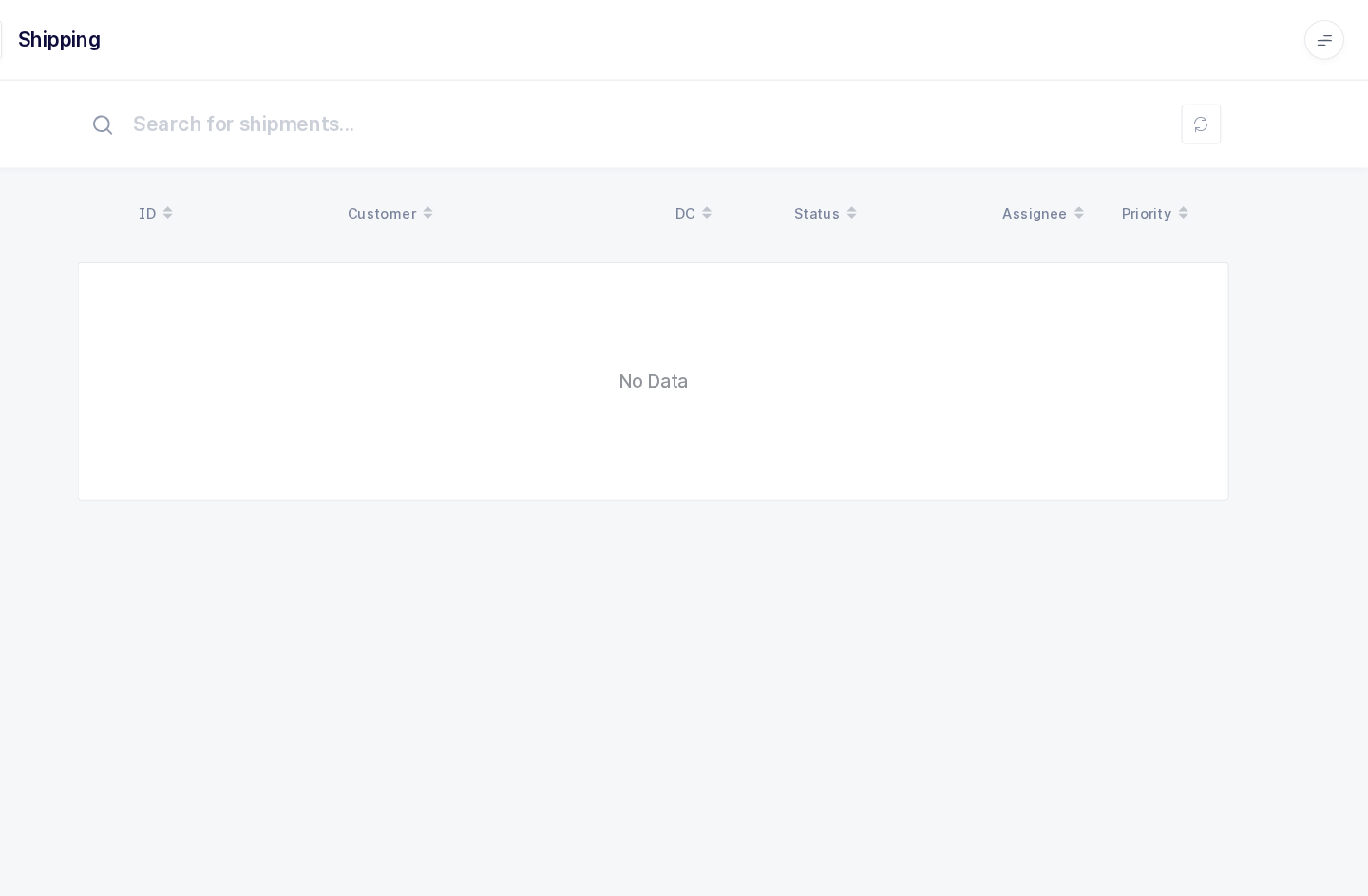
click at [1189, 126] on button at bounding box center [1207, 119] width 38 height 38
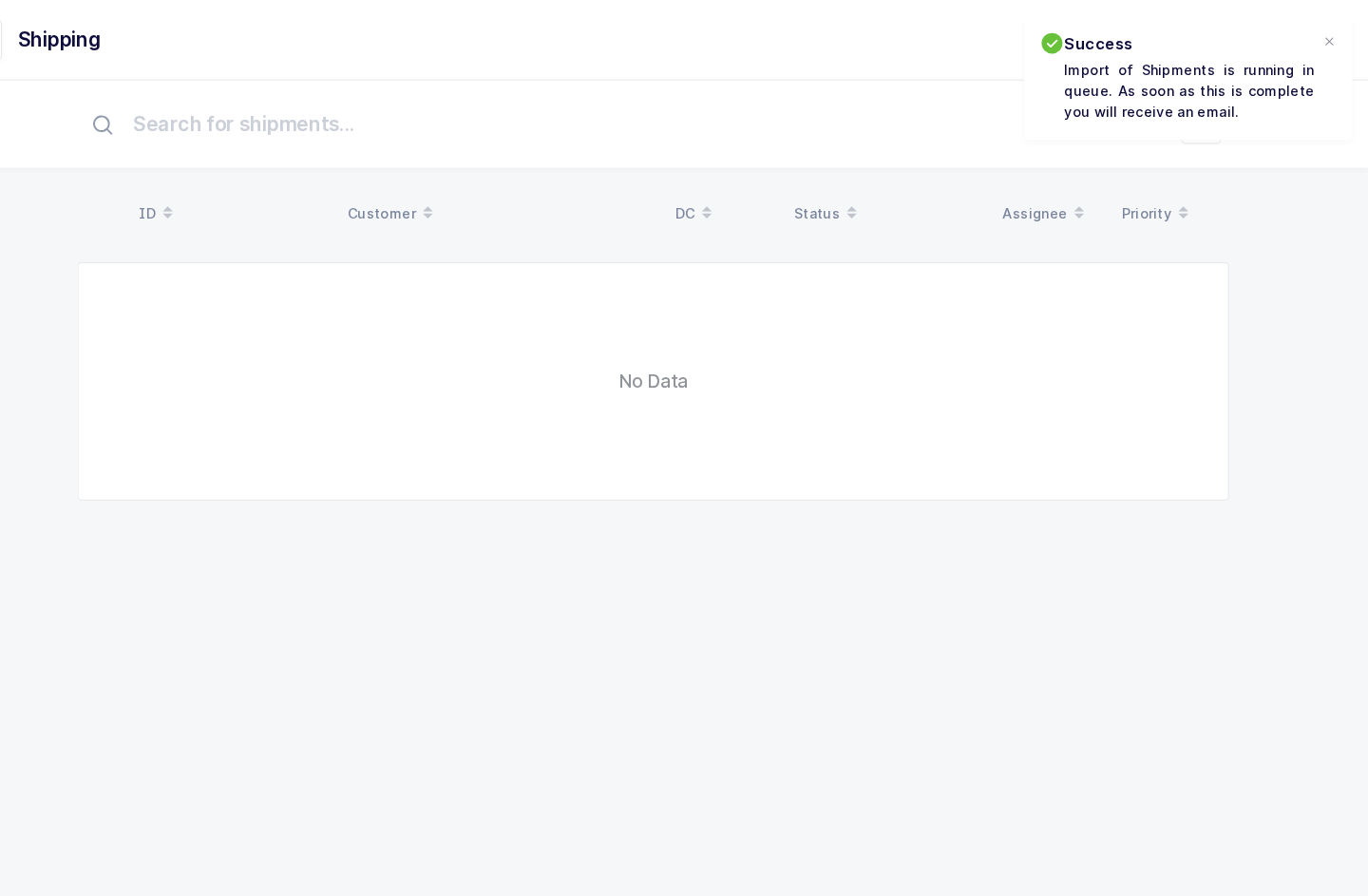
click at [1323, 43] on div at bounding box center [1331, 41] width 16 height 18
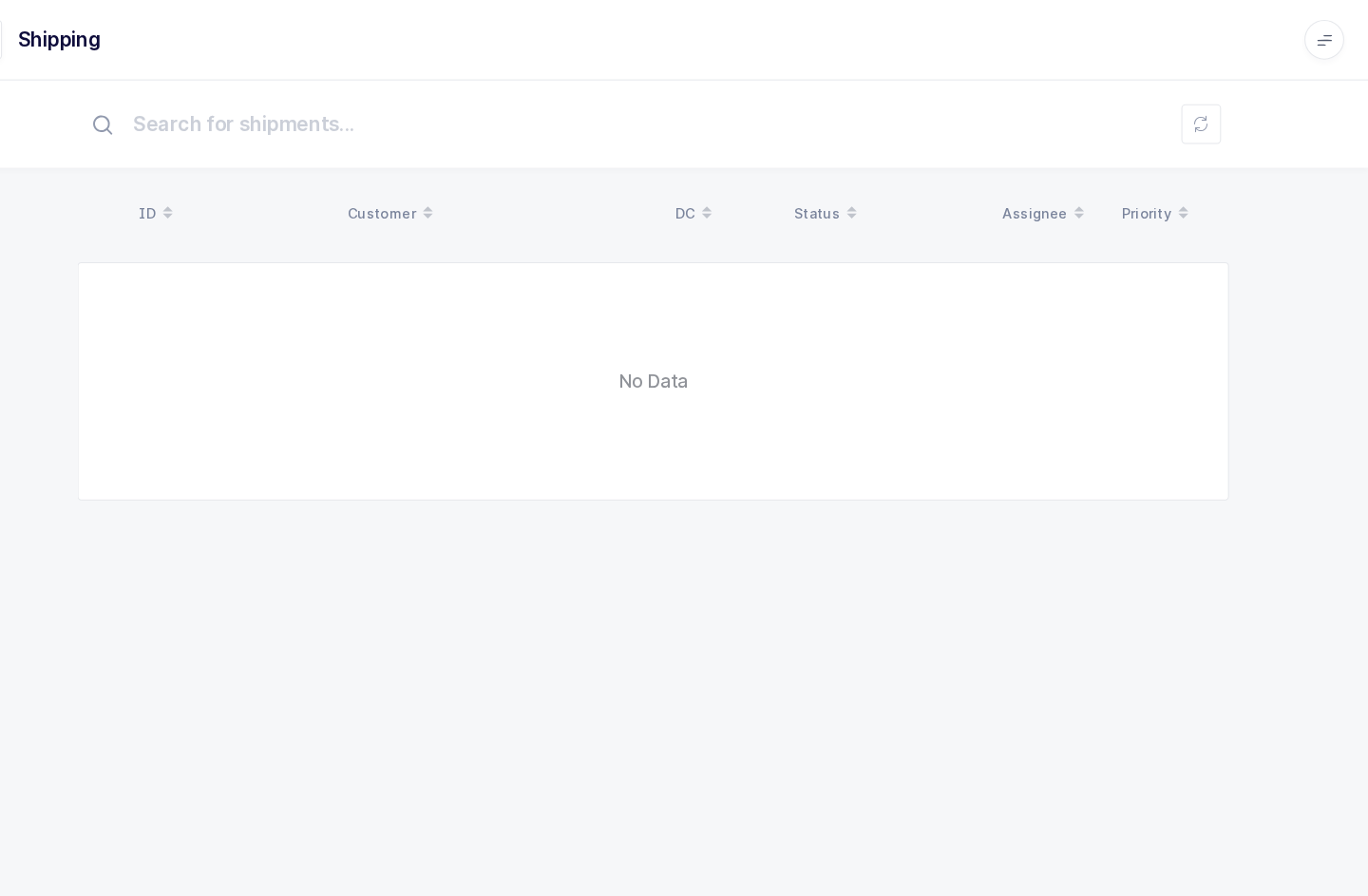
click at [1189, 129] on button at bounding box center [1207, 119] width 38 height 38
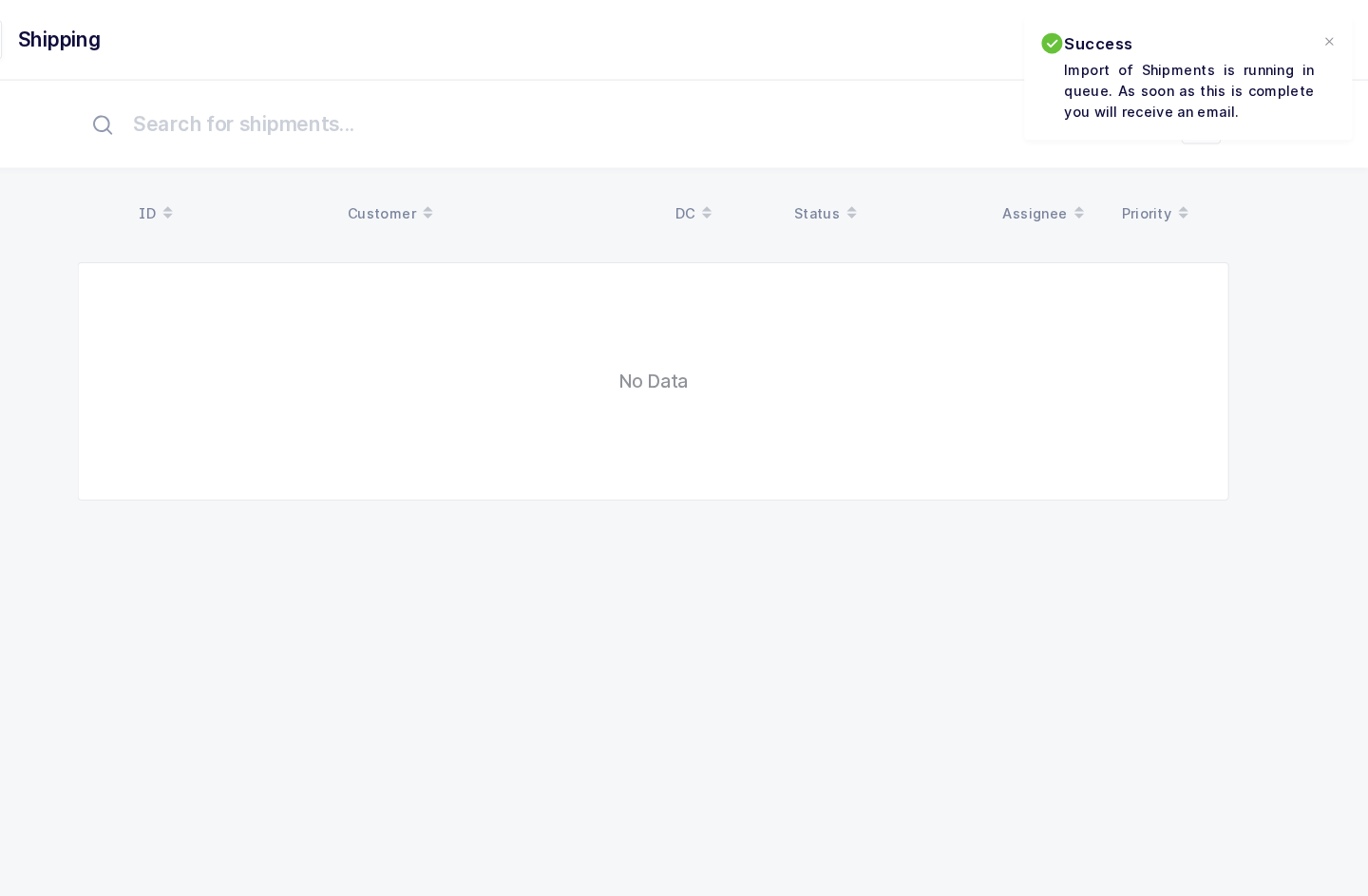
click at [1323, 34] on div at bounding box center [1331, 41] width 16 height 18
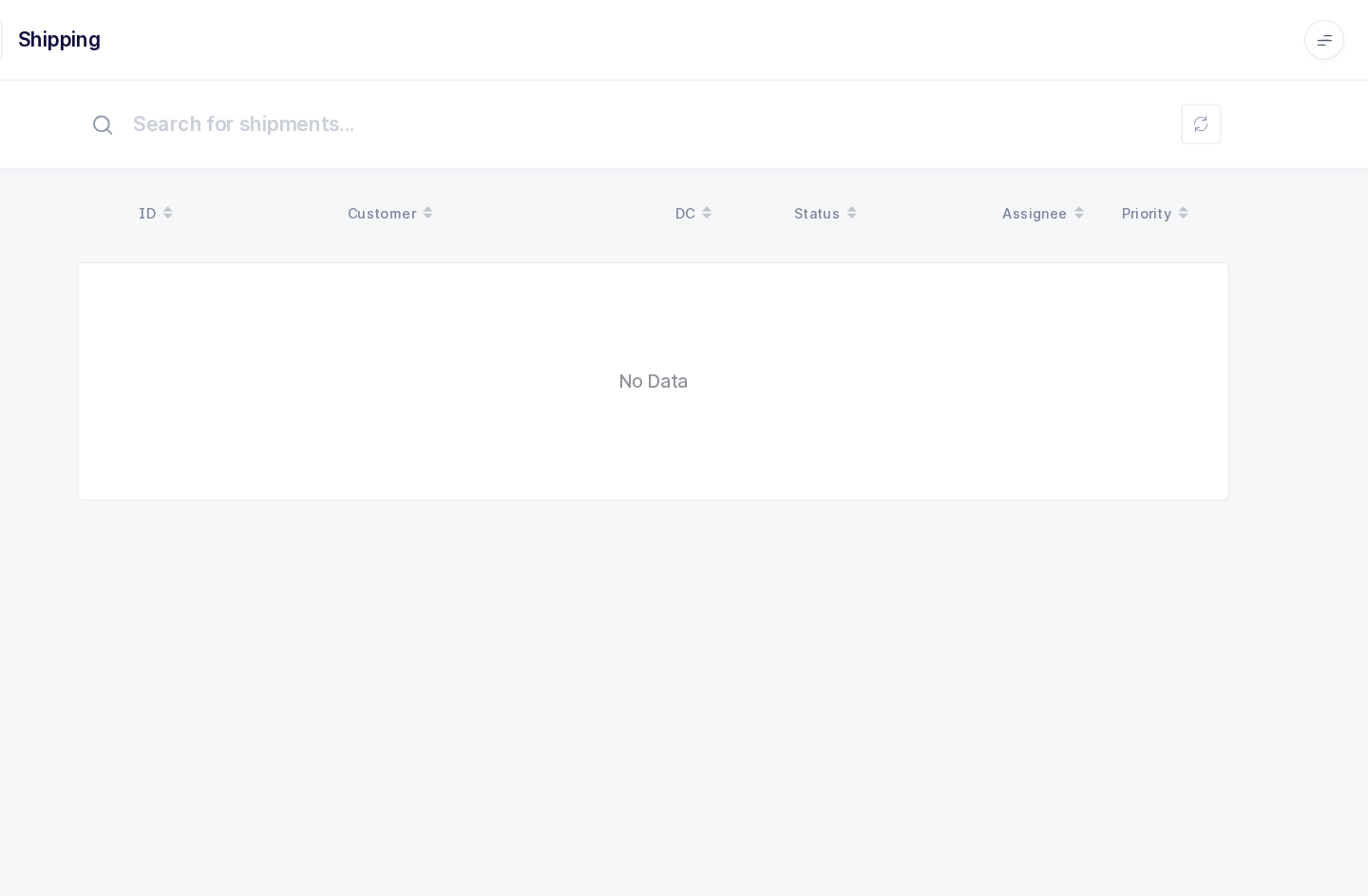
click at [1189, 127] on button at bounding box center [1207, 119] width 38 height 38
click at [1189, 135] on button at bounding box center [1207, 119] width 38 height 38
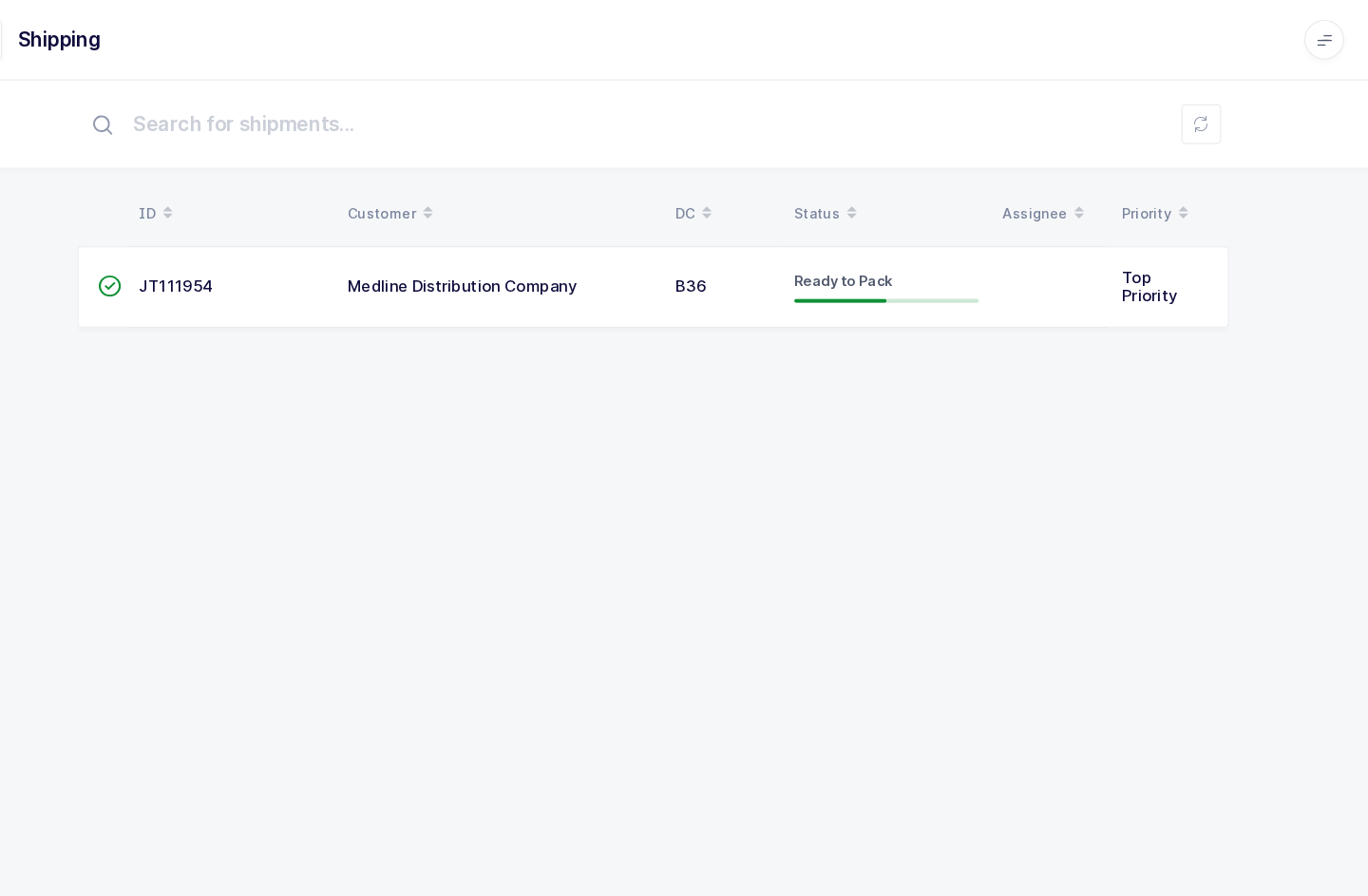
click at [1018, 275] on td at bounding box center [1063, 274] width 114 height 78
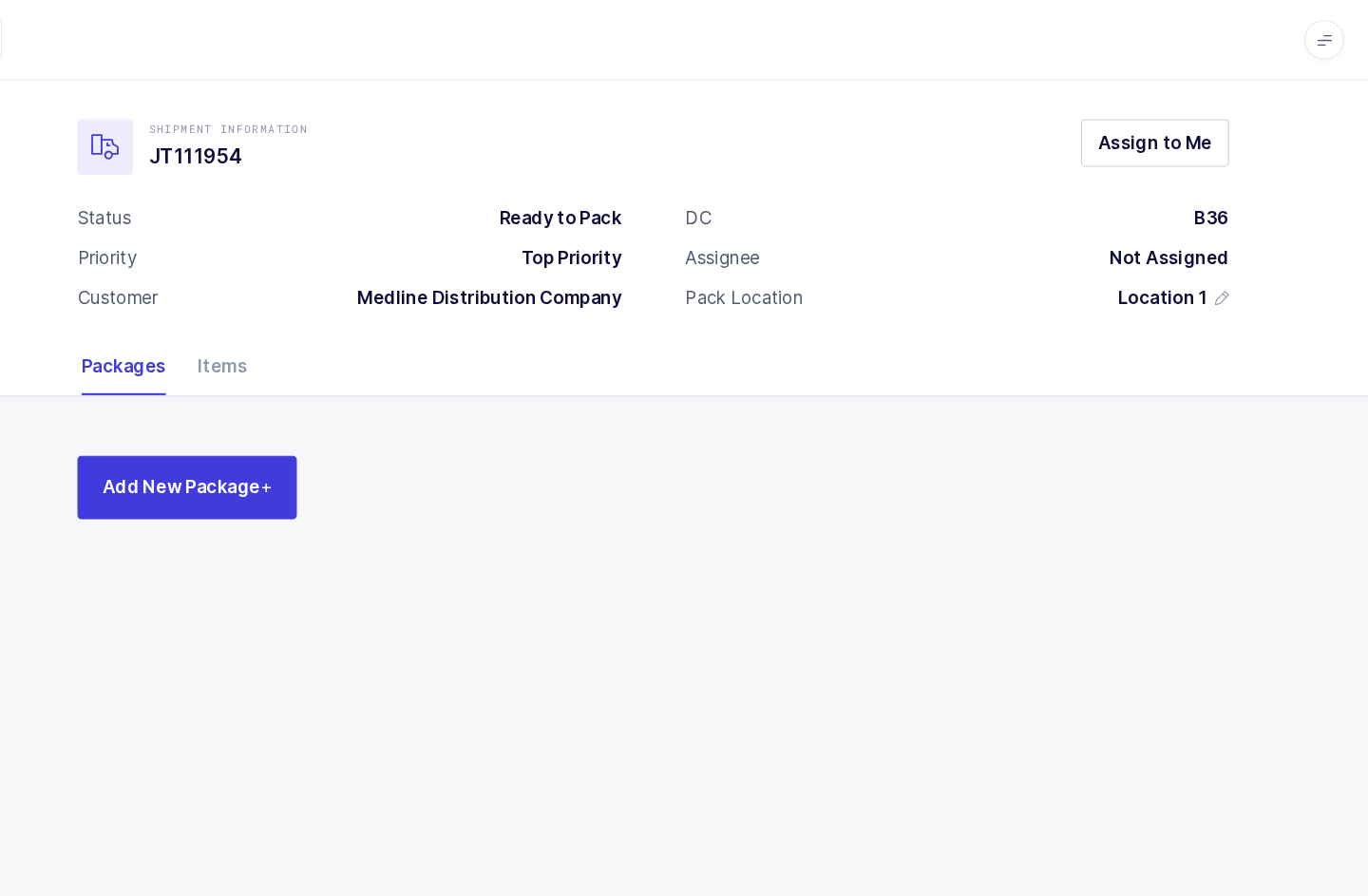
click at [233, 371] on div "Items" at bounding box center [264, 350] width 62 height 55
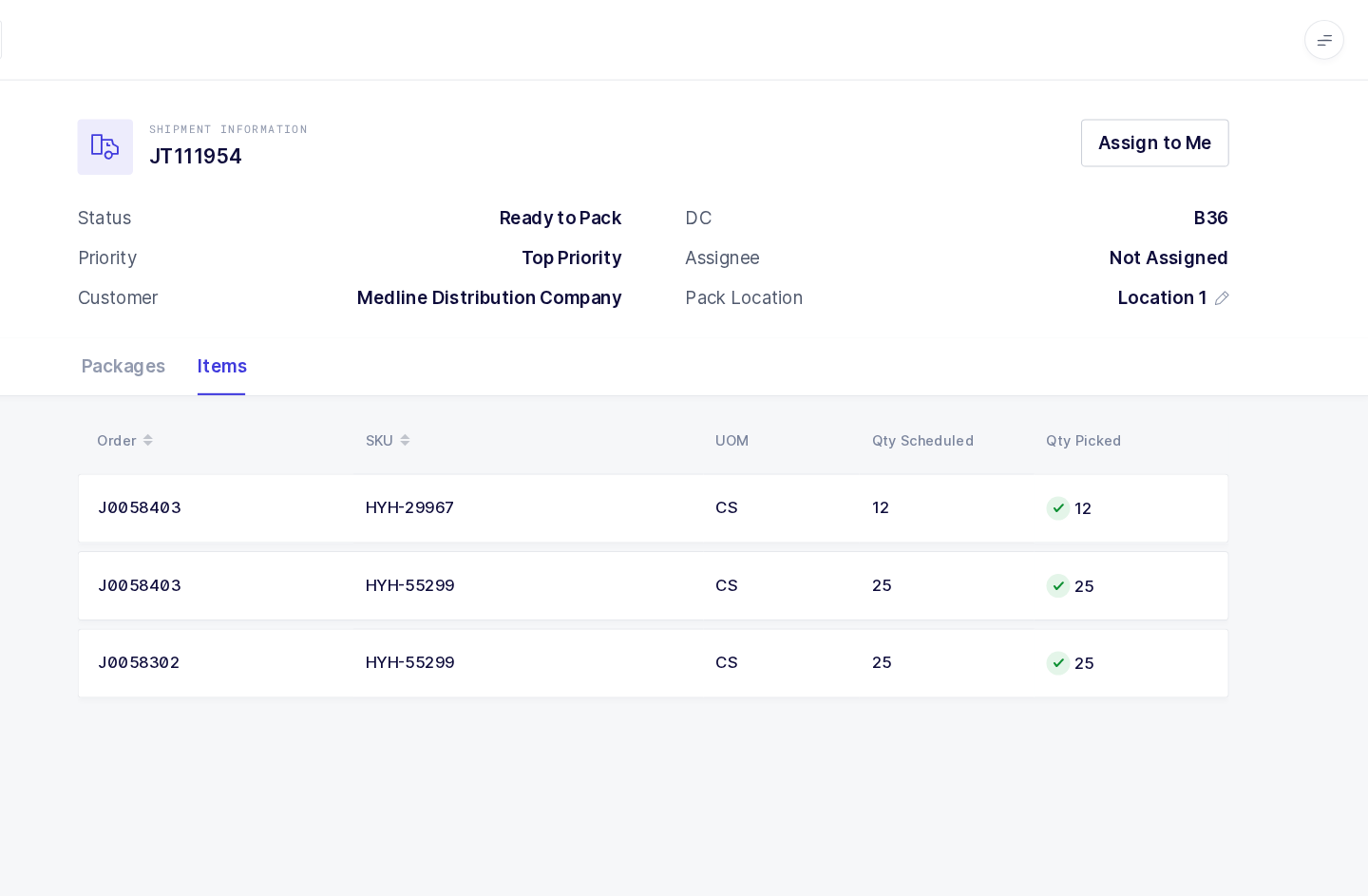
click at [137, 350] on div "Packages" at bounding box center [185, 350] width 96 height 55
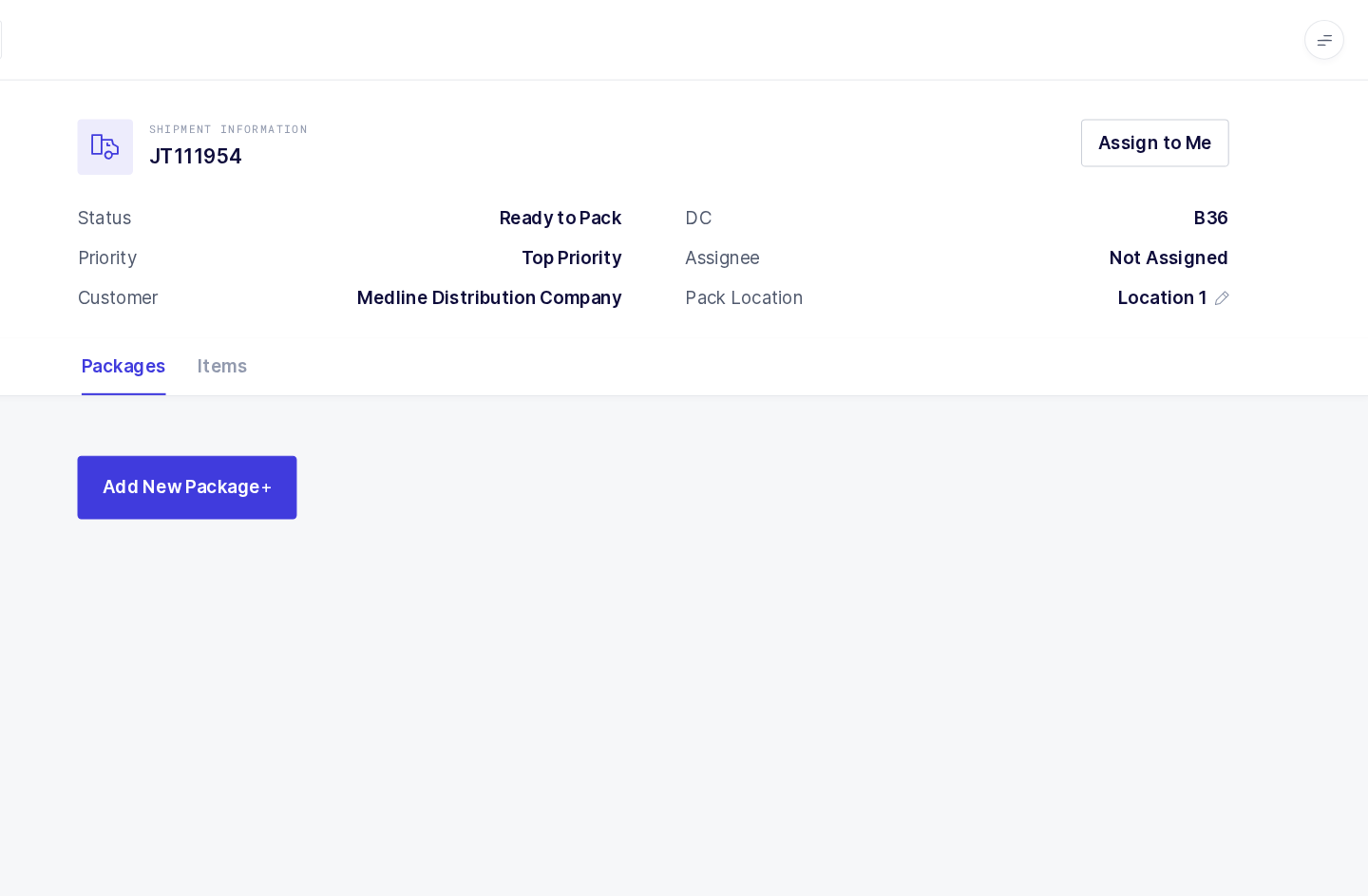
click at [1116, 144] on span "Assign to Me" at bounding box center [1164, 136] width 109 height 23
click at [166, 459] on span "Add New Package +" at bounding box center [237, 466] width 162 height 23
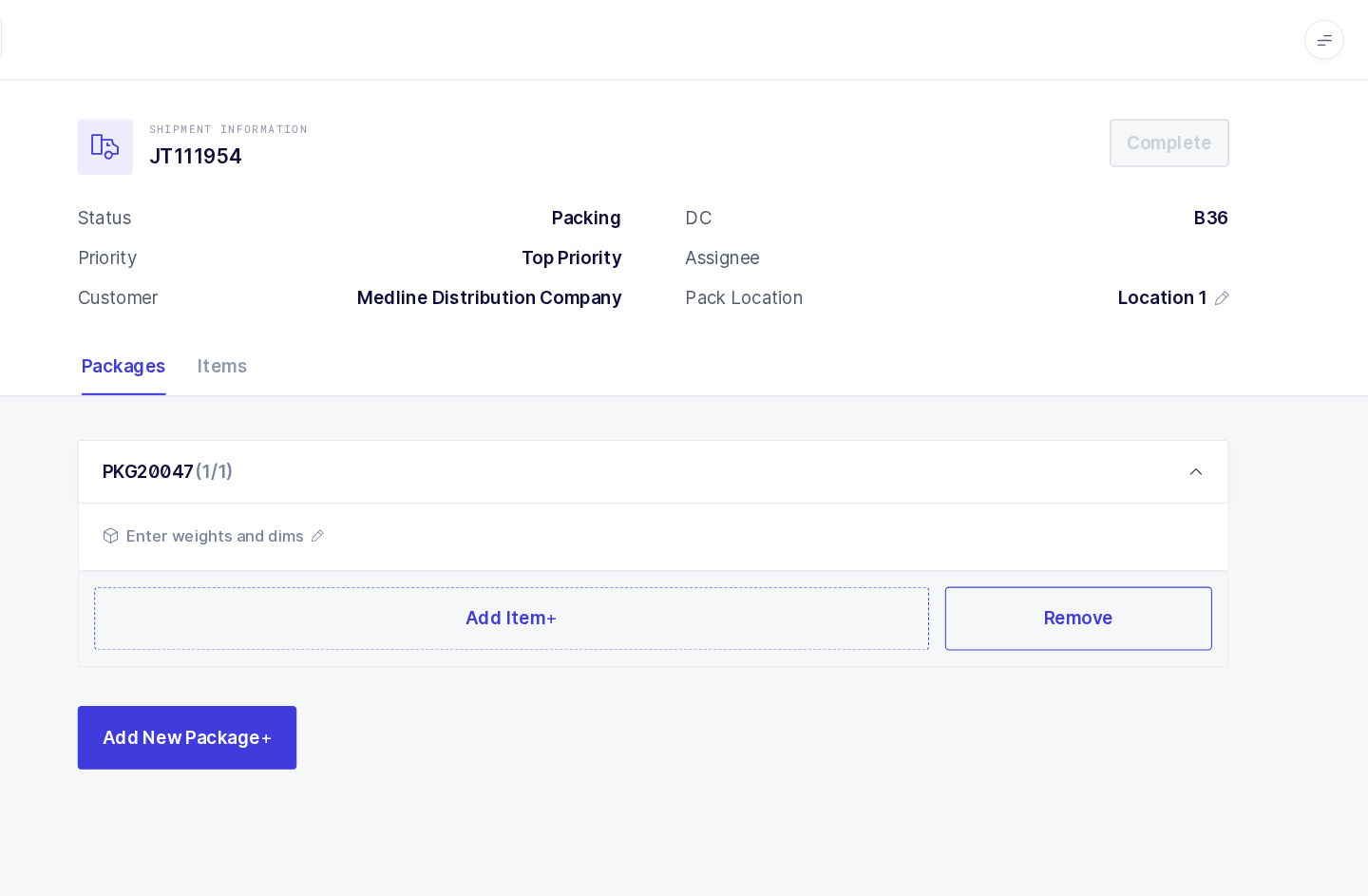
click at [294, 514] on span "Enter weights and dims" at bounding box center [263, 511] width 212 height 22
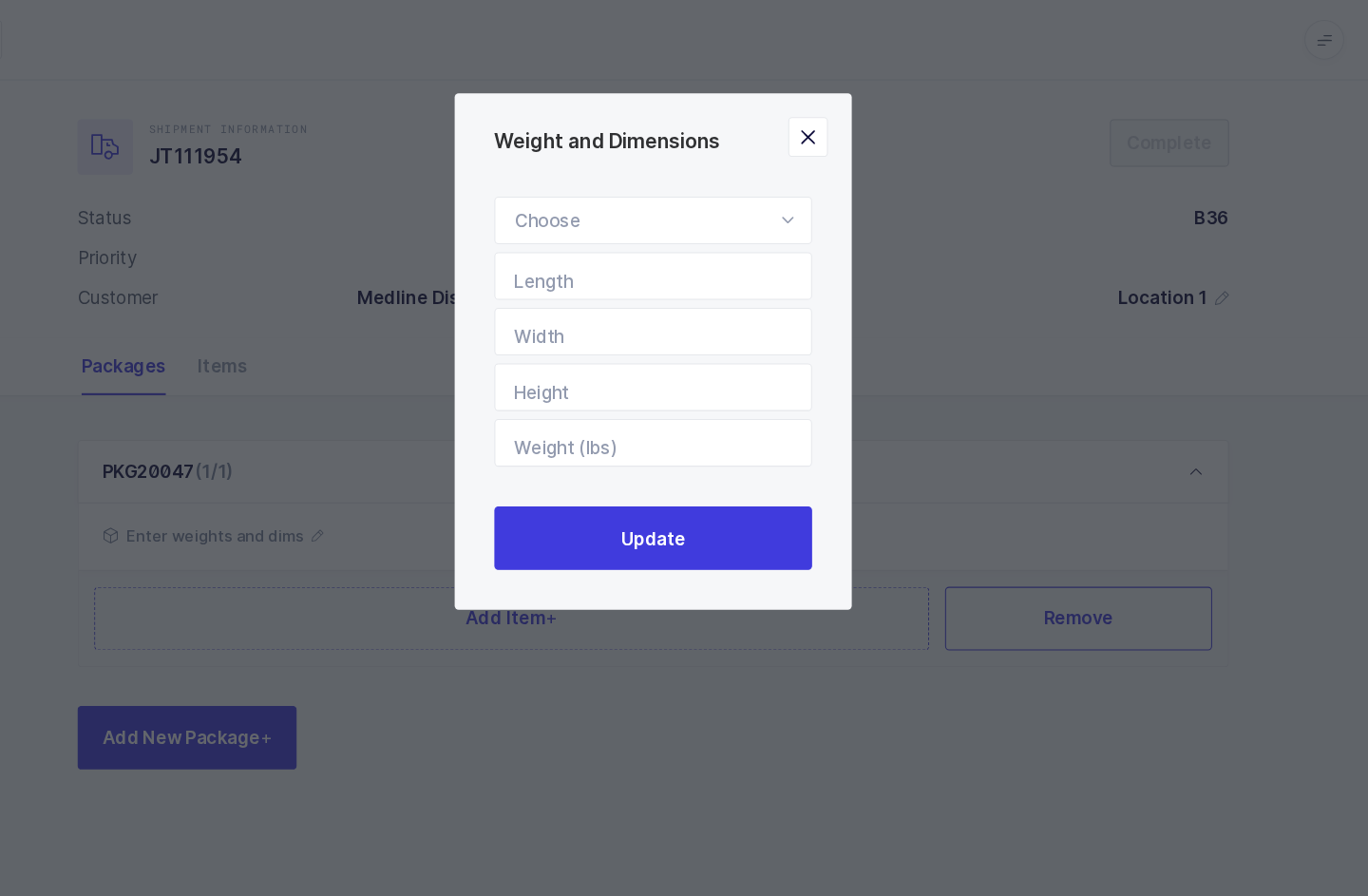
click at [801, 222] on icon "Weight and Dimensions" at bounding box center [812, 210] width 23 height 46
click at [610, 263] on span "Standard Pallet" at bounding box center [613, 266] width 123 height 20
type input "Standard Pallet"
type input "48"
type input "40"
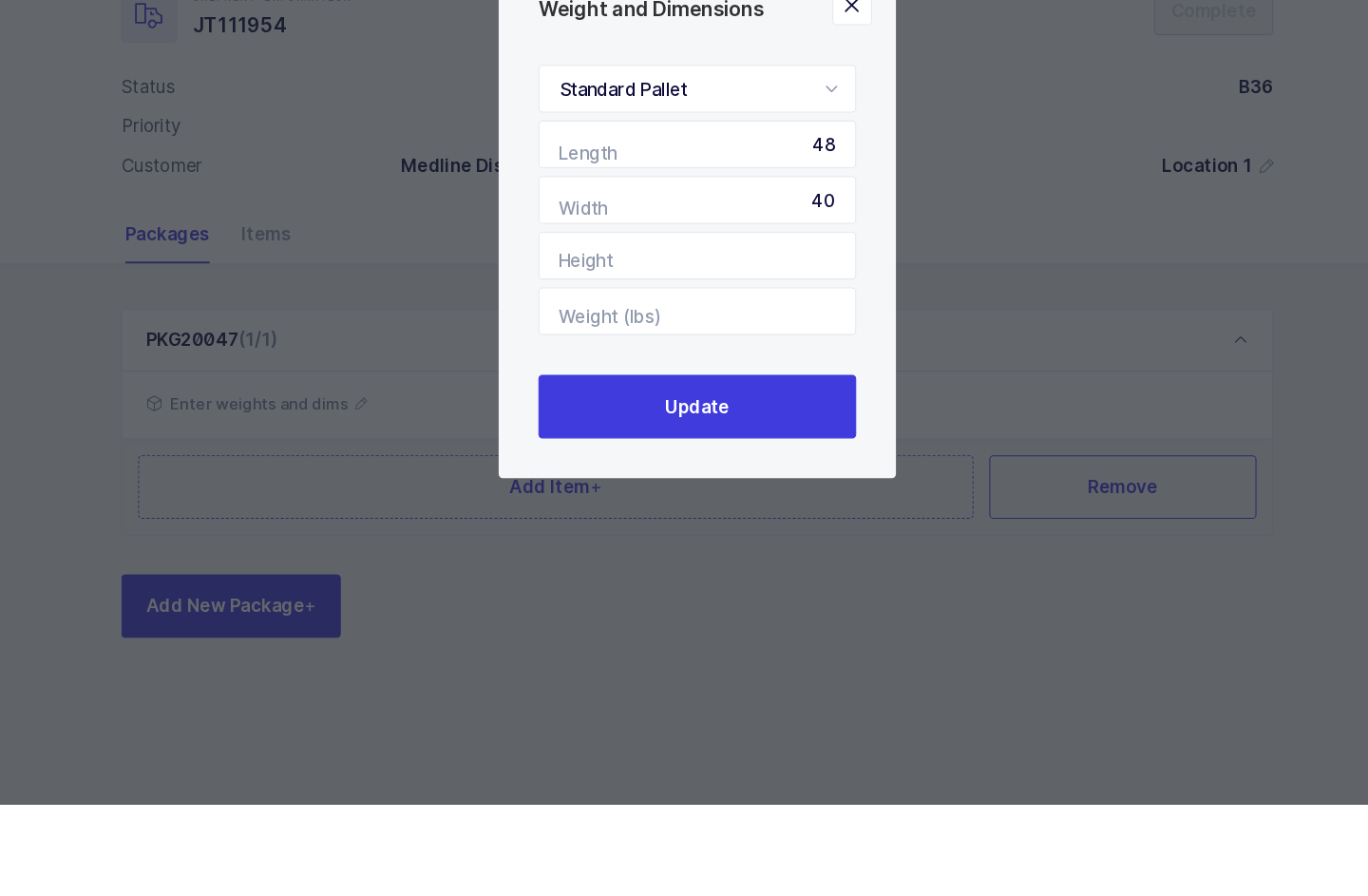
click at [739, 484] on button "Update" at bounding box center [684, 515] width 304 height 60
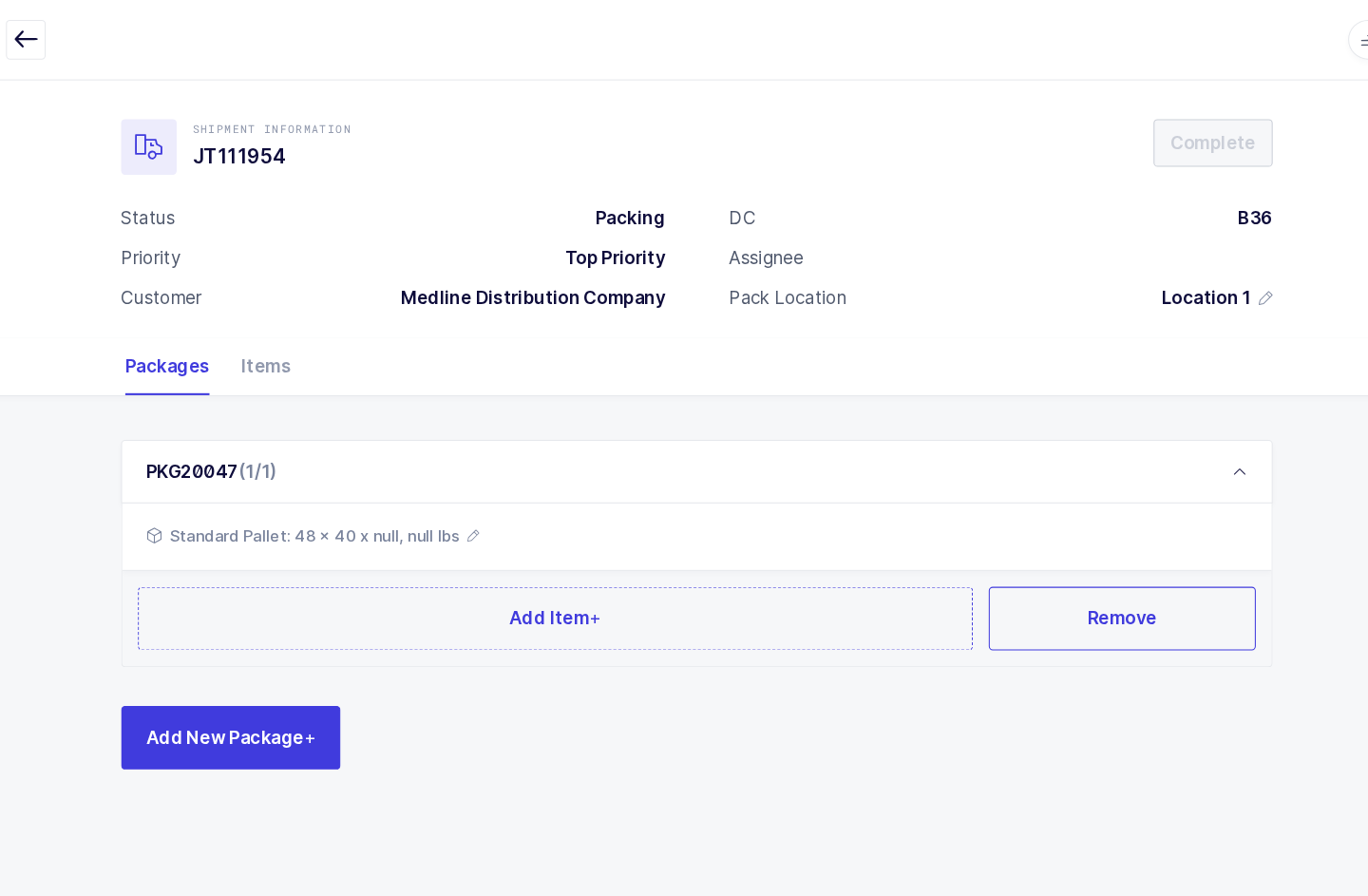
click at [795, 561] on button "Add Item +" at bounding box center [548, 591] width 799 height 60
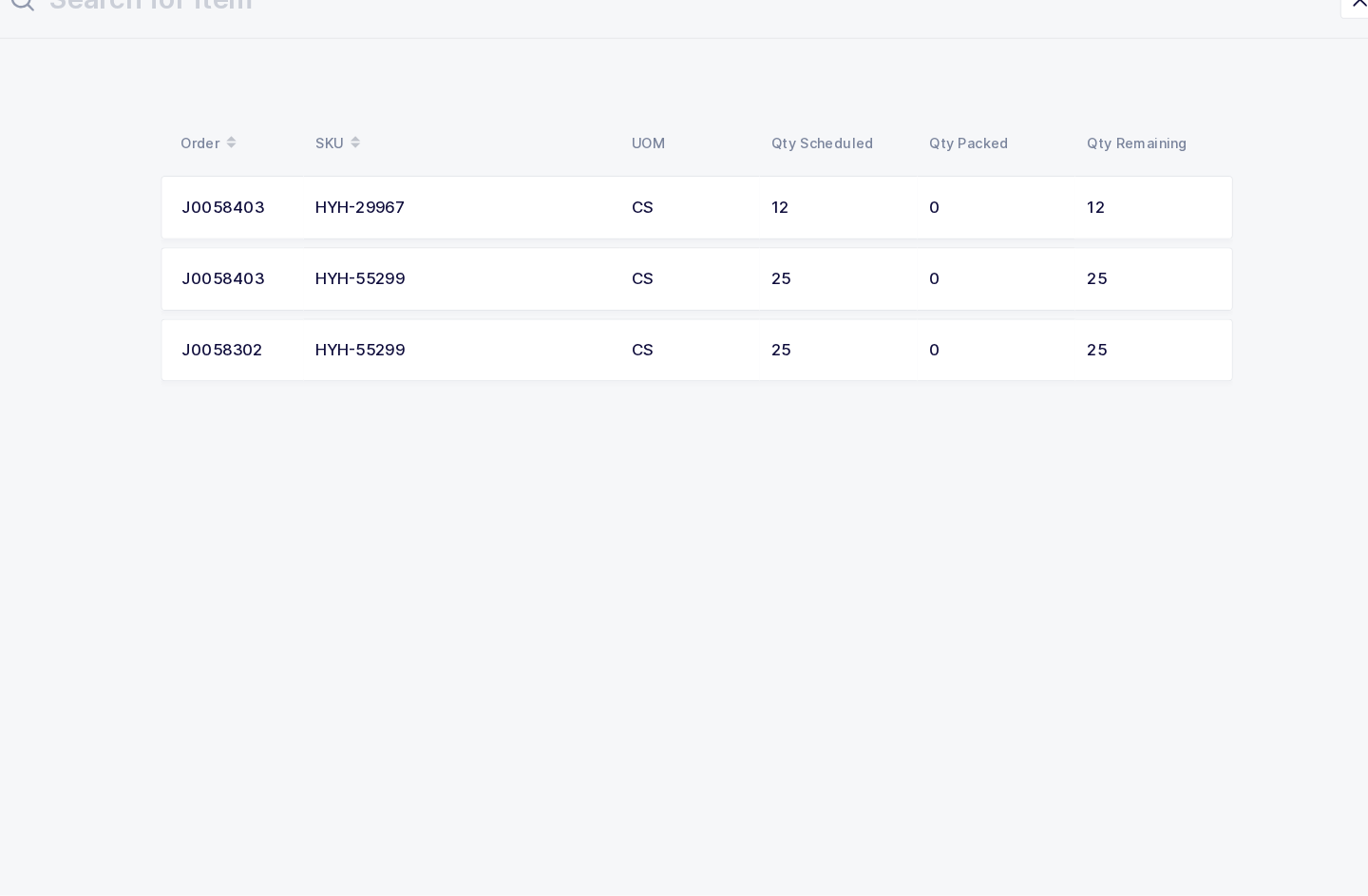
click at [1112, 298] on div "25" at bounding box center [1117, 306] width 120 height 18
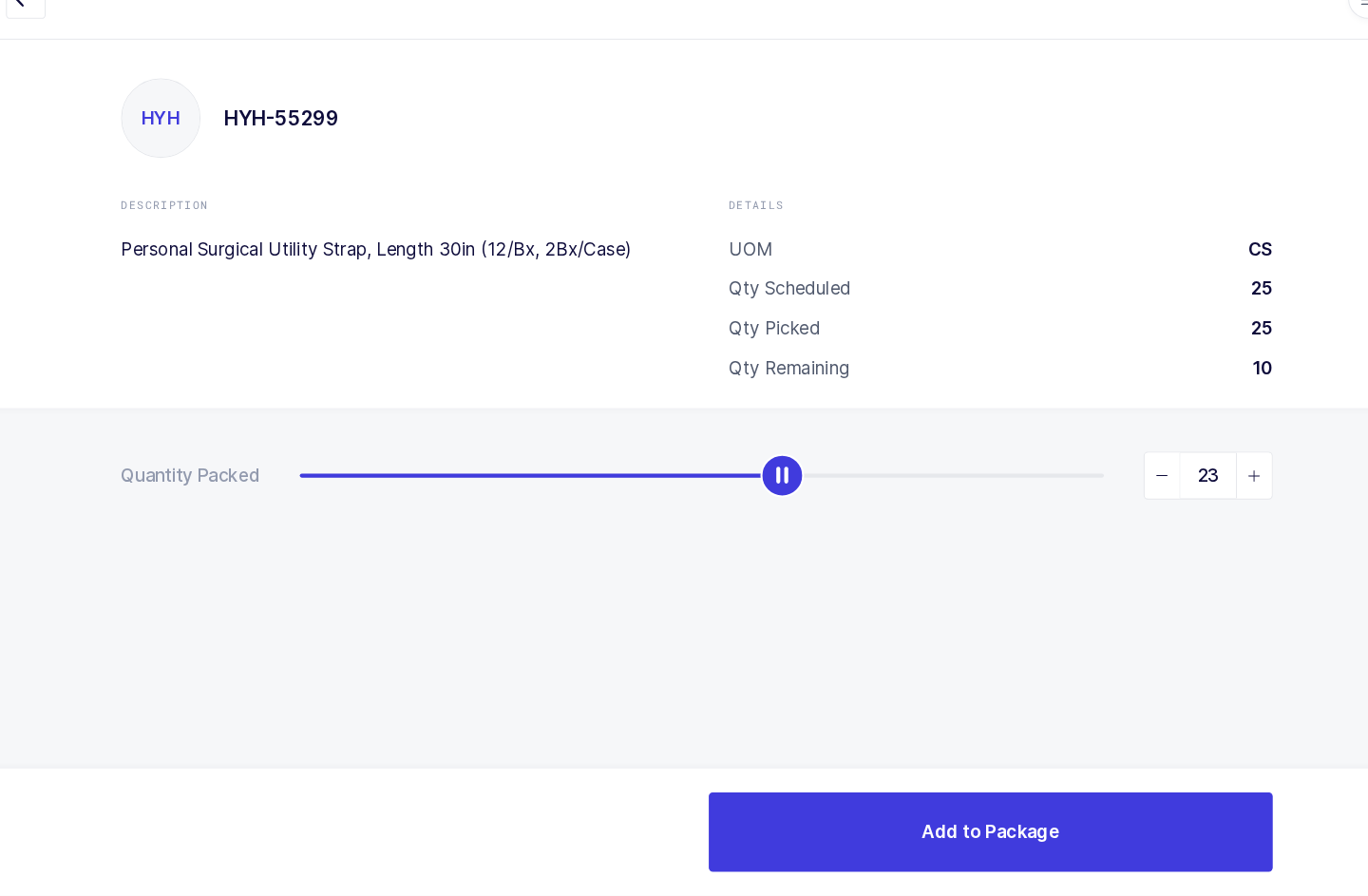
type input "25"
click at [1049, 797] on button "Add to Package" at bounding box center [965, 835] width 539 height 76
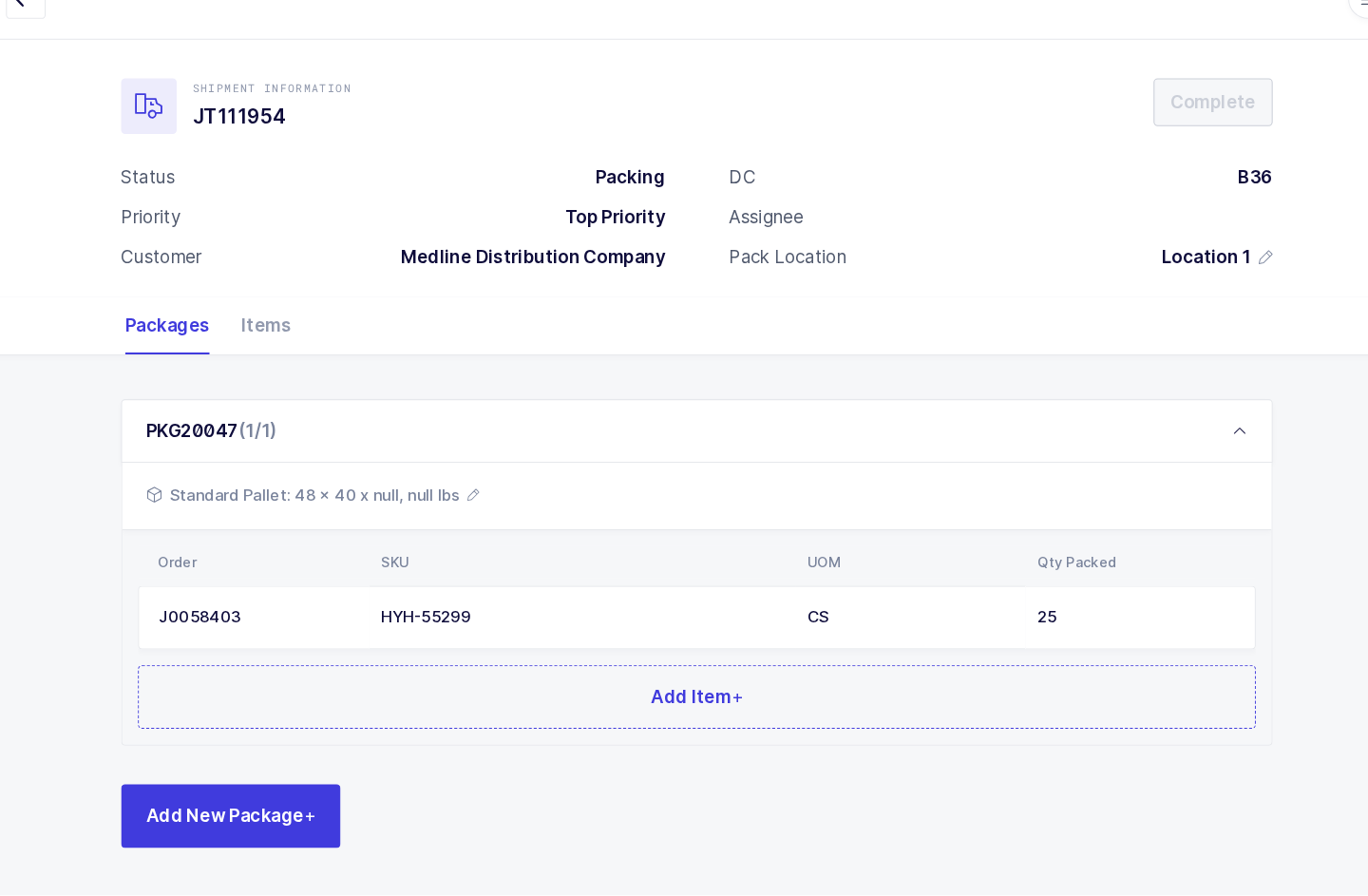
click at [542, 675] on button "Add Item +" at bounding box center [683, 705] width 1069 height 60
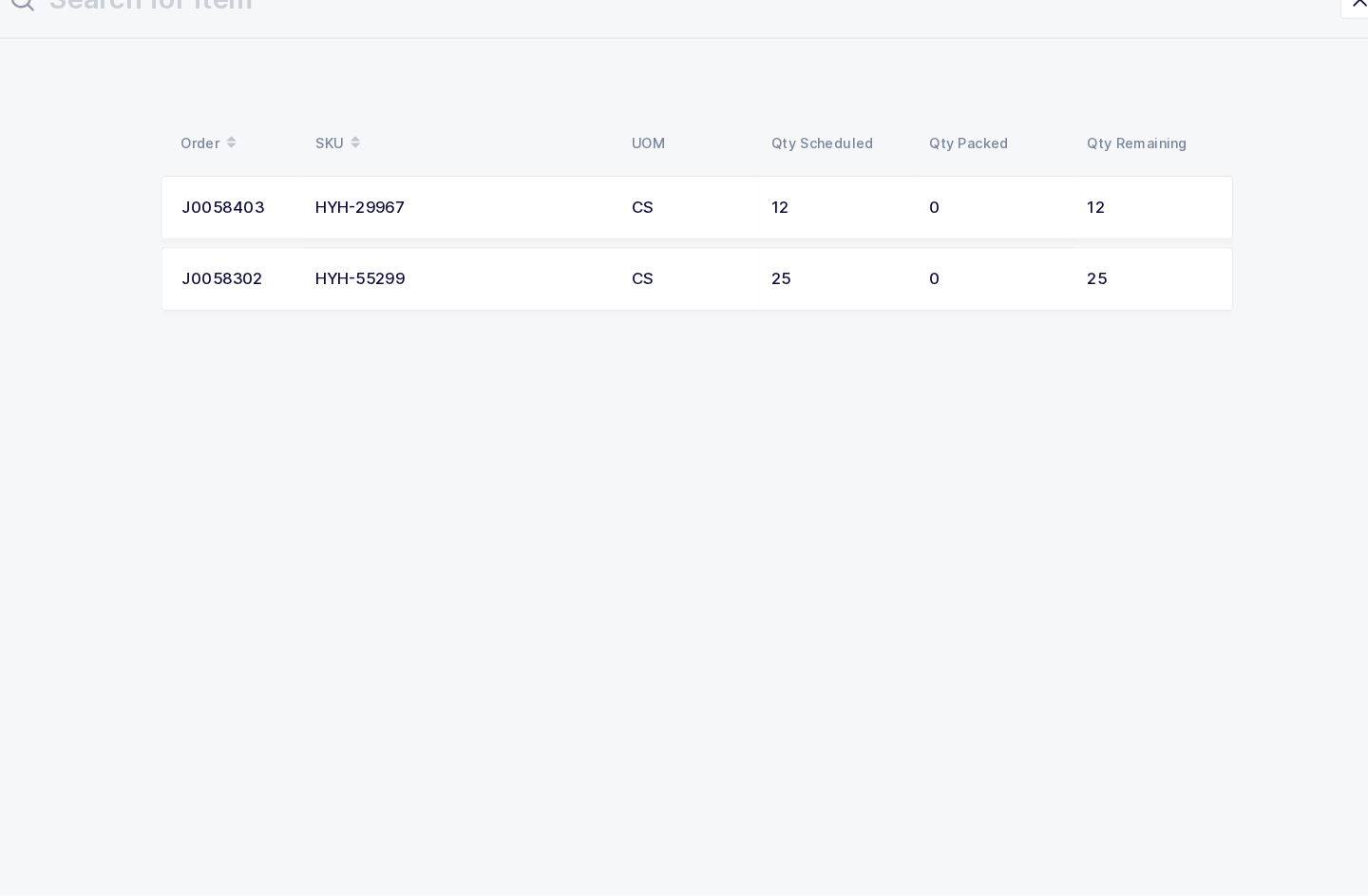
click at [659, 298] on div "CS" at bounding box center [676, 306] width 111 height 18
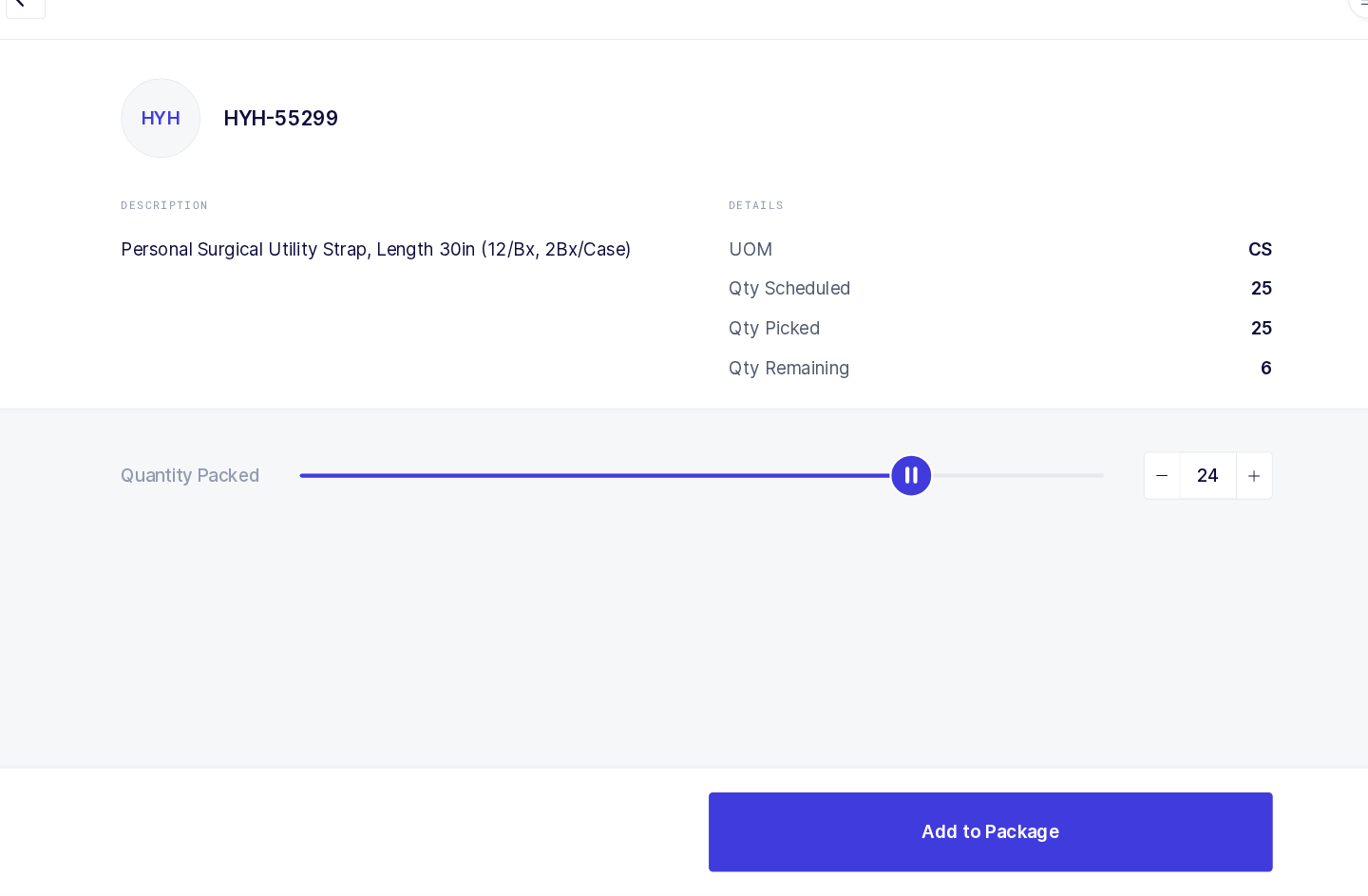
type input "25"
click at [1065, 812] on button "Add to Package" at bounding box center [965, 835] width 539 height 76
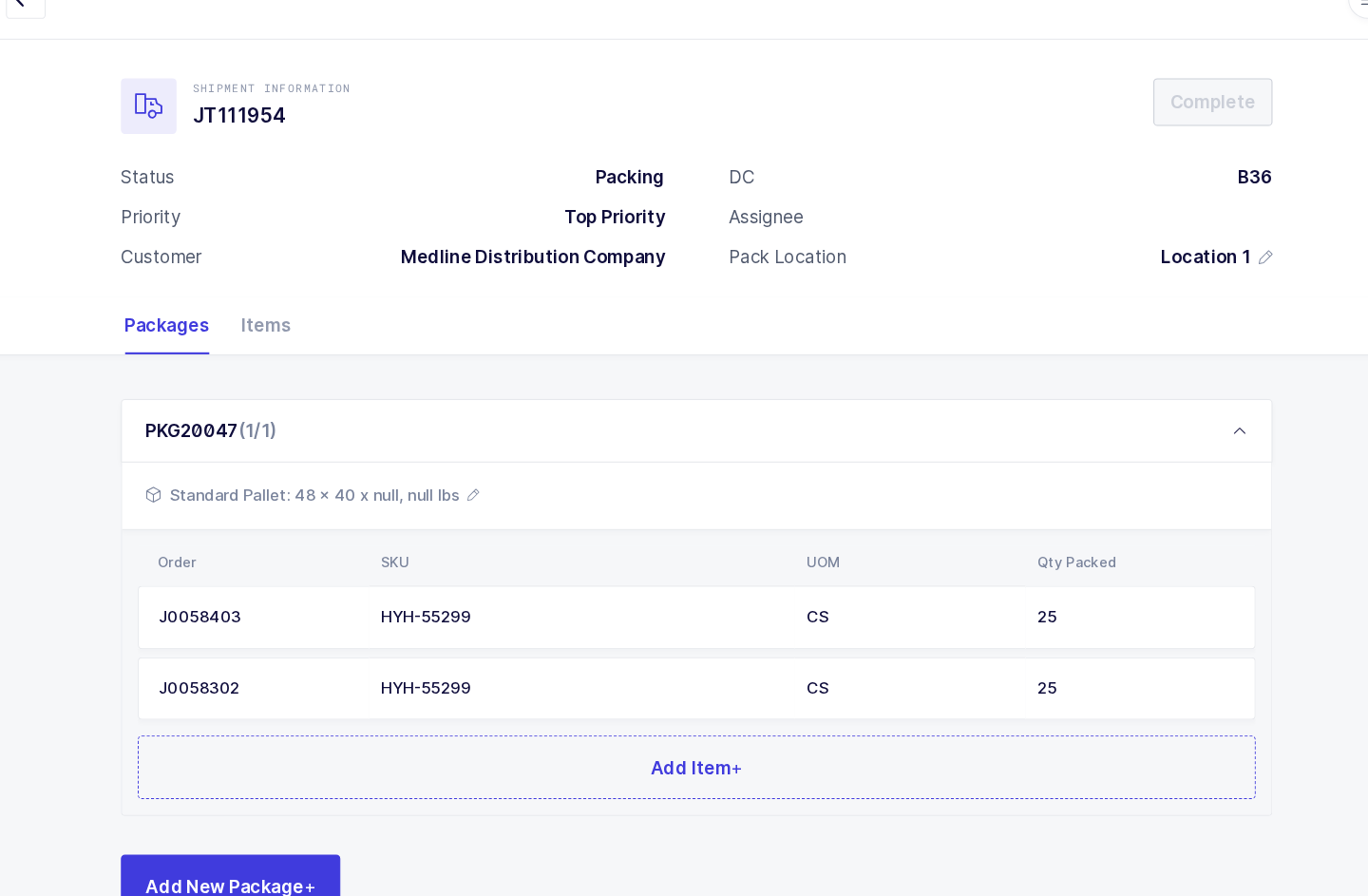
click at [738, 758] on button "Add Item +" at bounding box center [683, 772] width 1069 height 60
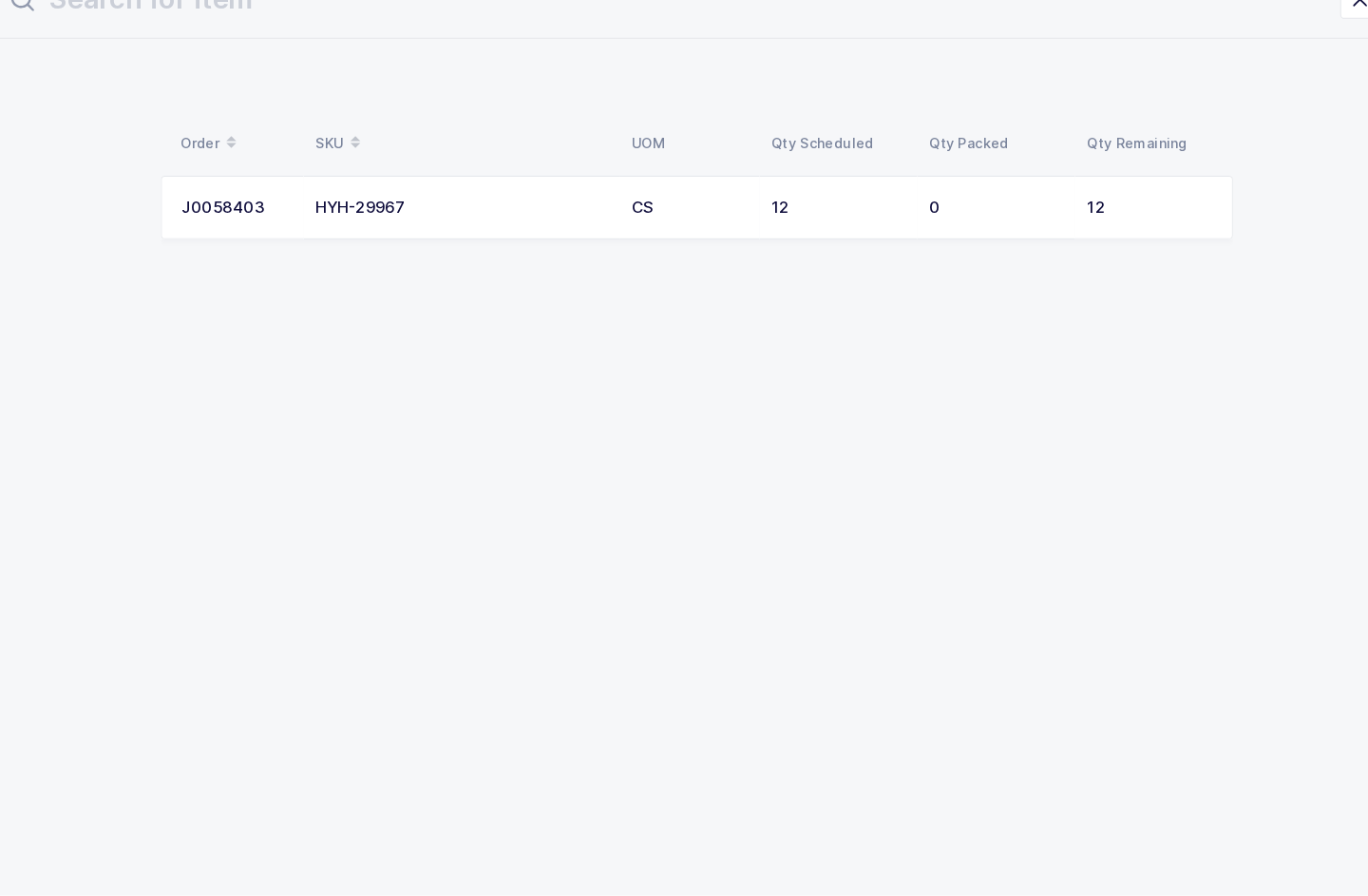
click at [540, 209] on td "HYH-29967" at bounding box center [458, 237] width 302 height 60
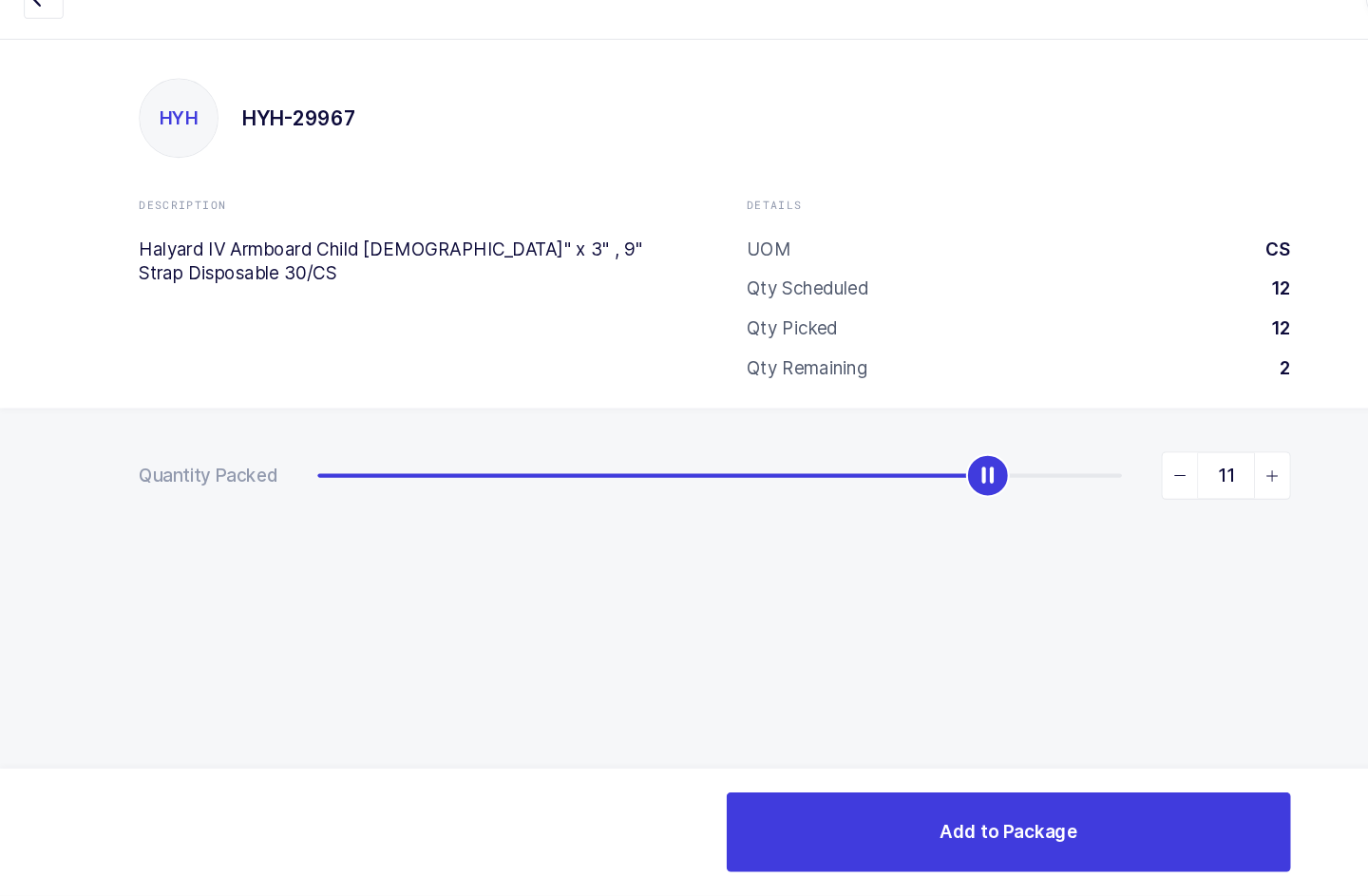
type input "12"
click at [1059, 797] on button "Add to Package" at bounding box center [965, 835] width 539 height 76
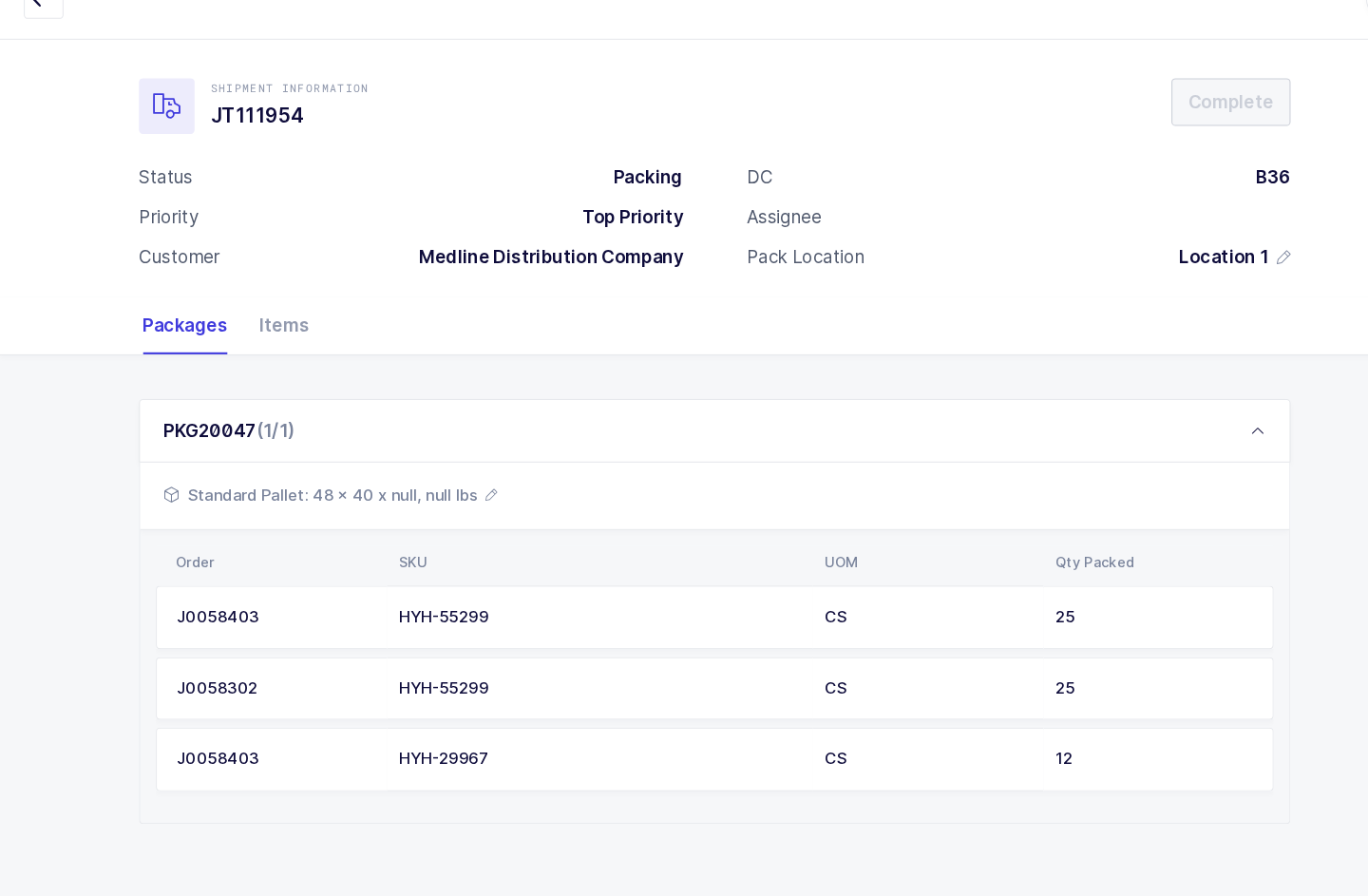
click at [457, 500] on span "Standard Pallet: 48 x 40 x null, null lbs" at bounding box center [316, 511] width 319 height 22
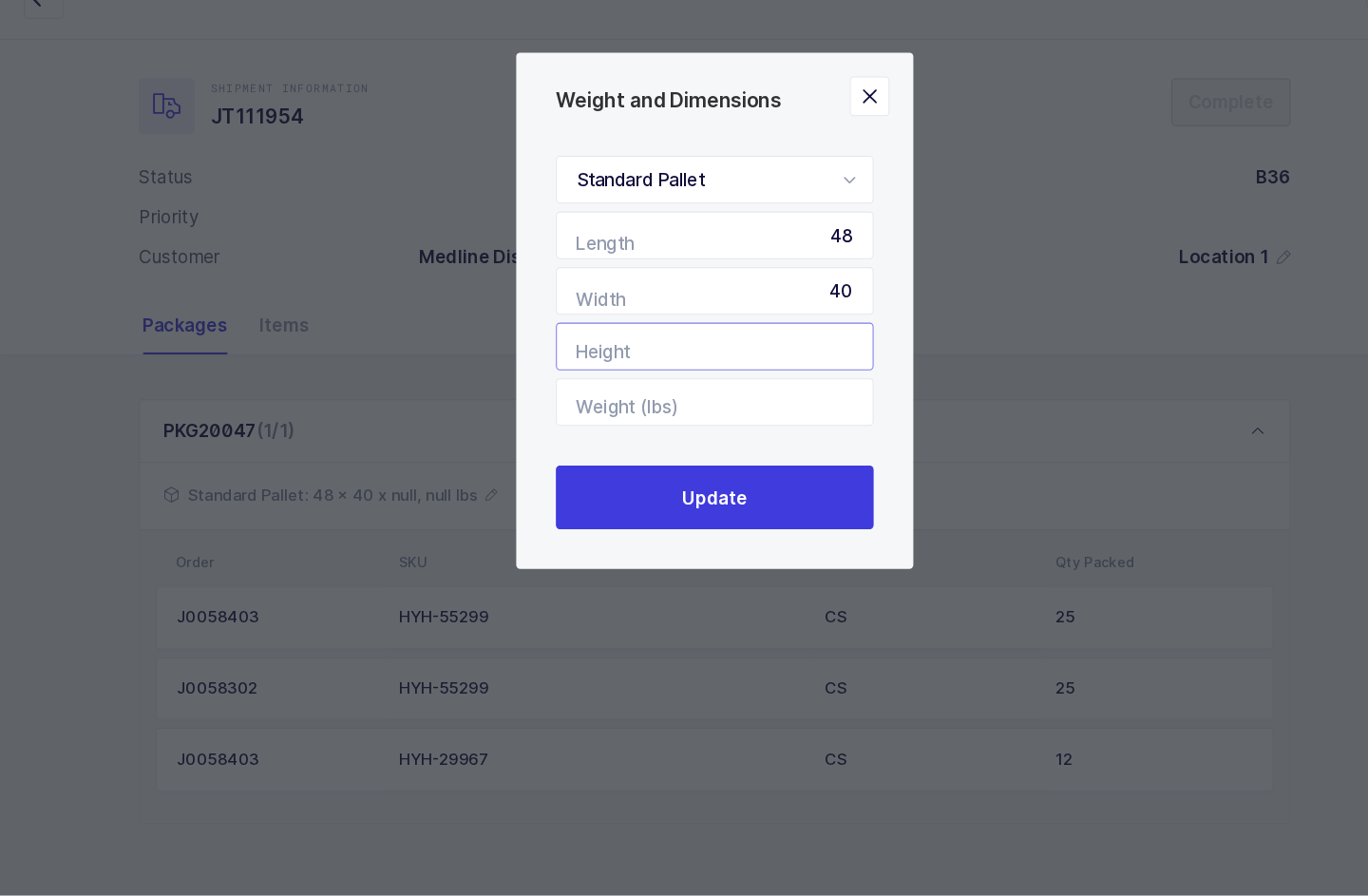
click at [748, 347] on input "Height" at bounding box center [684, 370] width 304 height 46
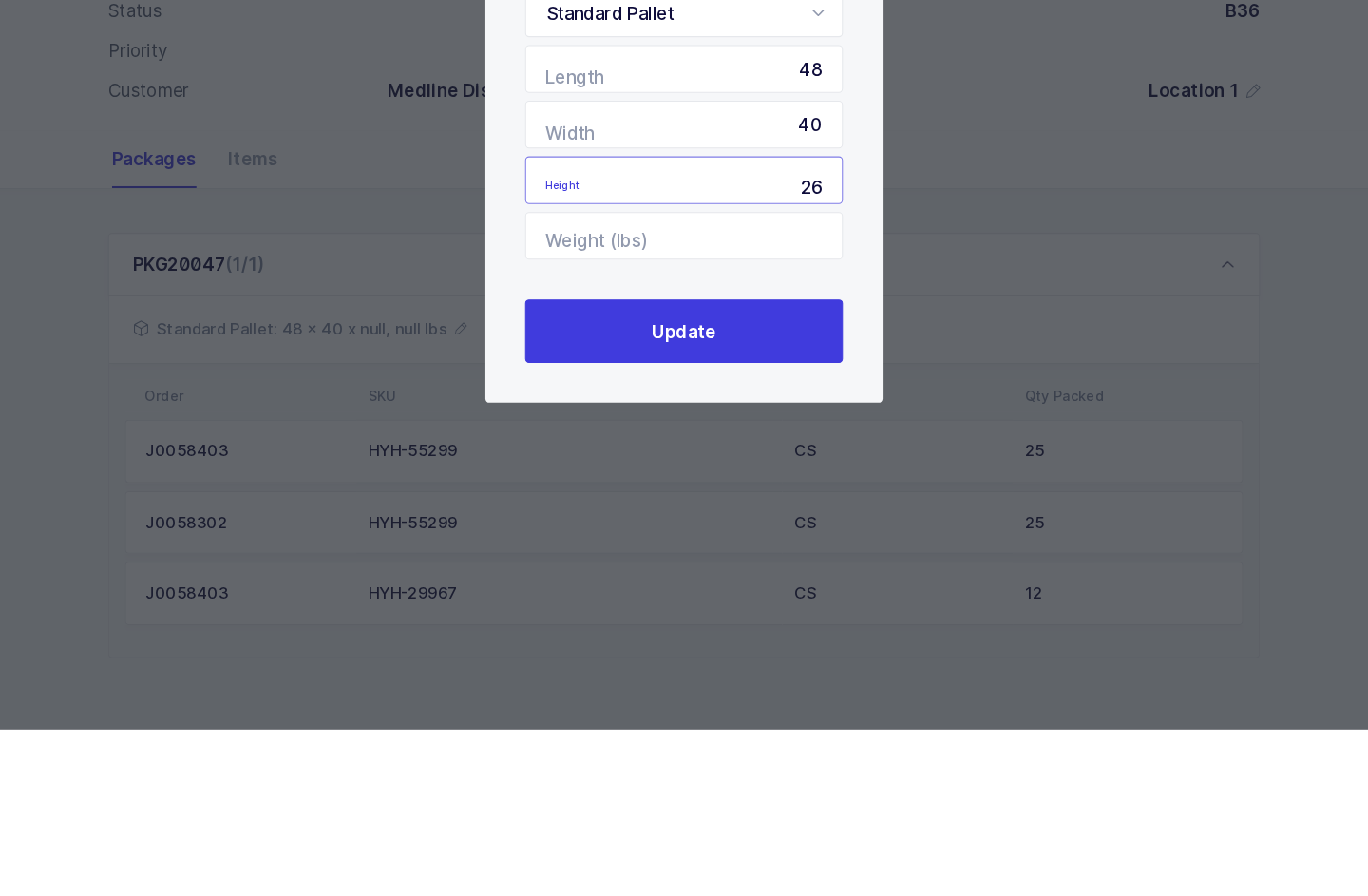
type input "26"
click at [752, 484] on button "Update" at bounding box center [684, 515] width 304 height 60
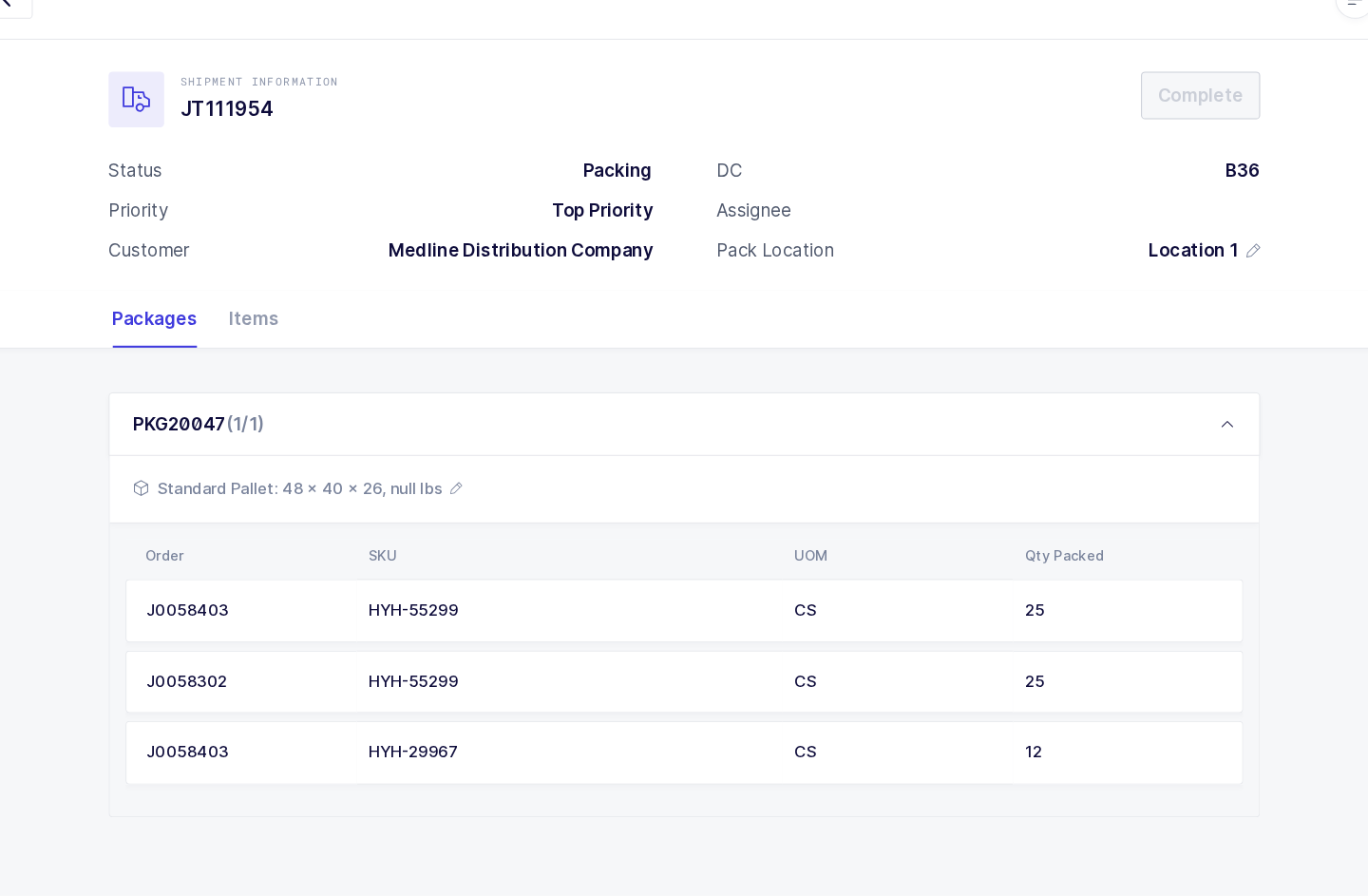
click at [1176, 414] on div "PKG20047 (1/1)" at bounding box center [684, 445] width 1101 height 60
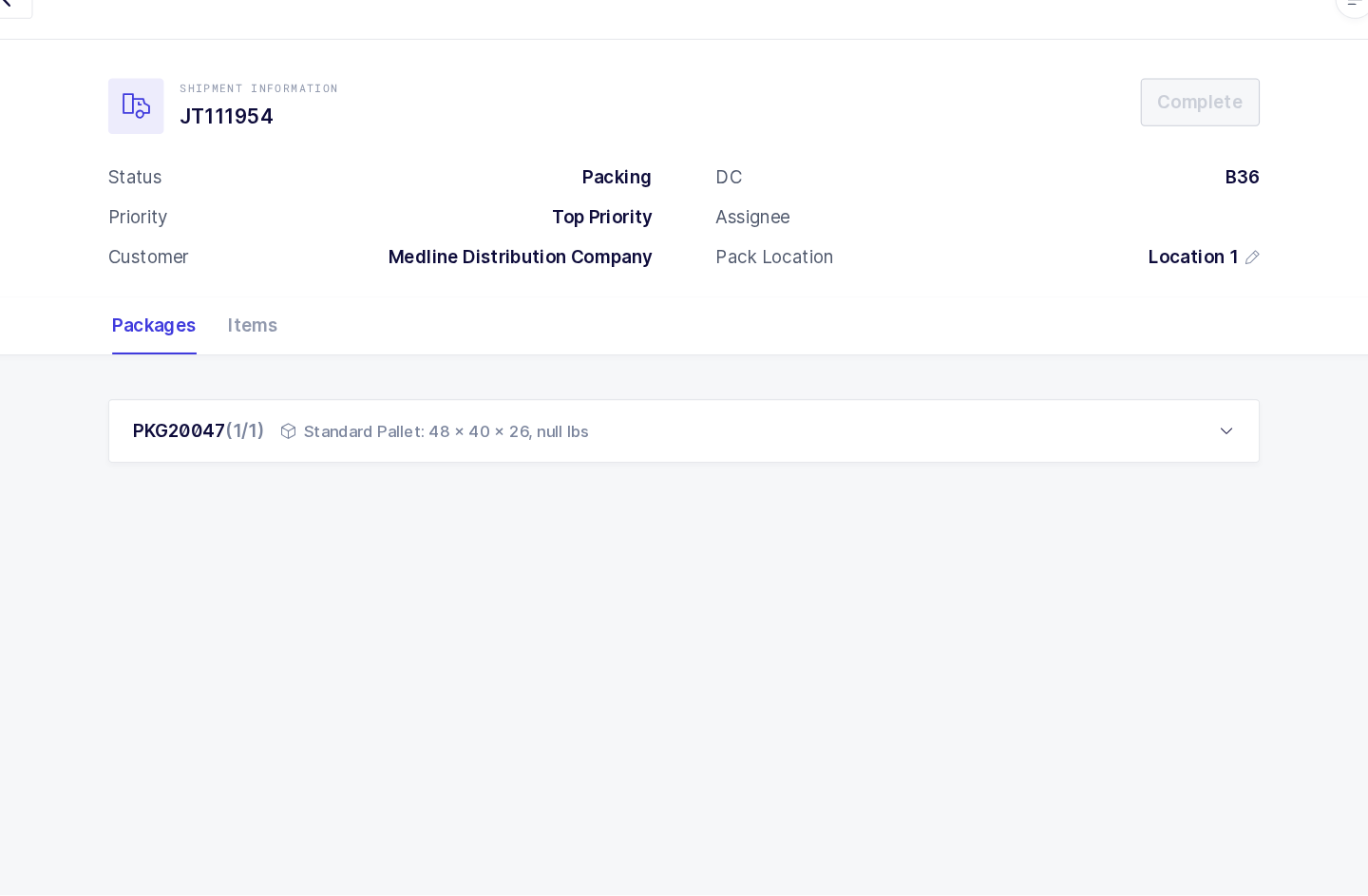
scroll to position [0, 0]
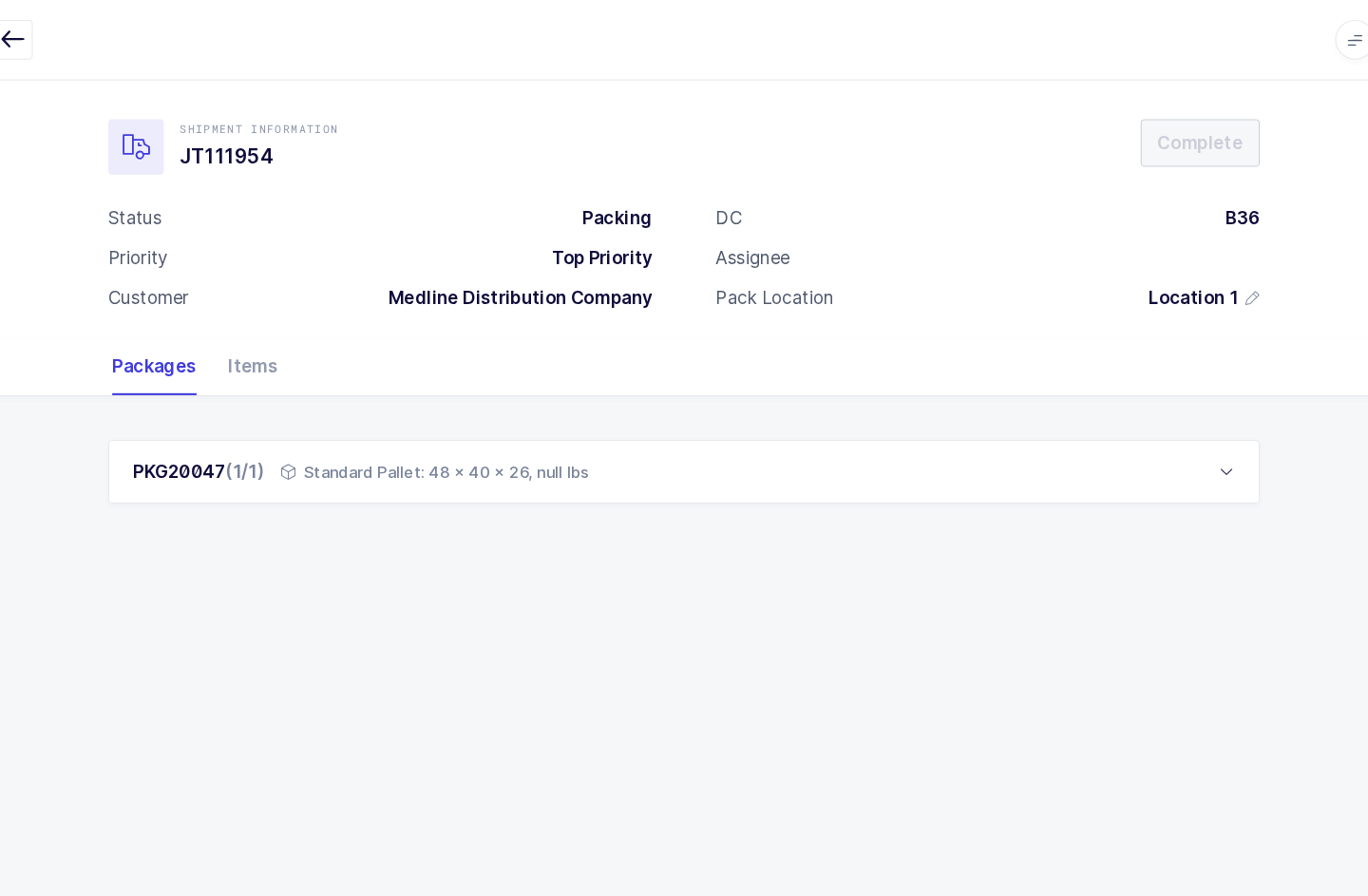
click at [1182, 439] on div "PKG20047 (1/1) Standard Pallet: 48 x 40 x 26, null lbs" at bounding box center [684, 450] width 1101 height 60
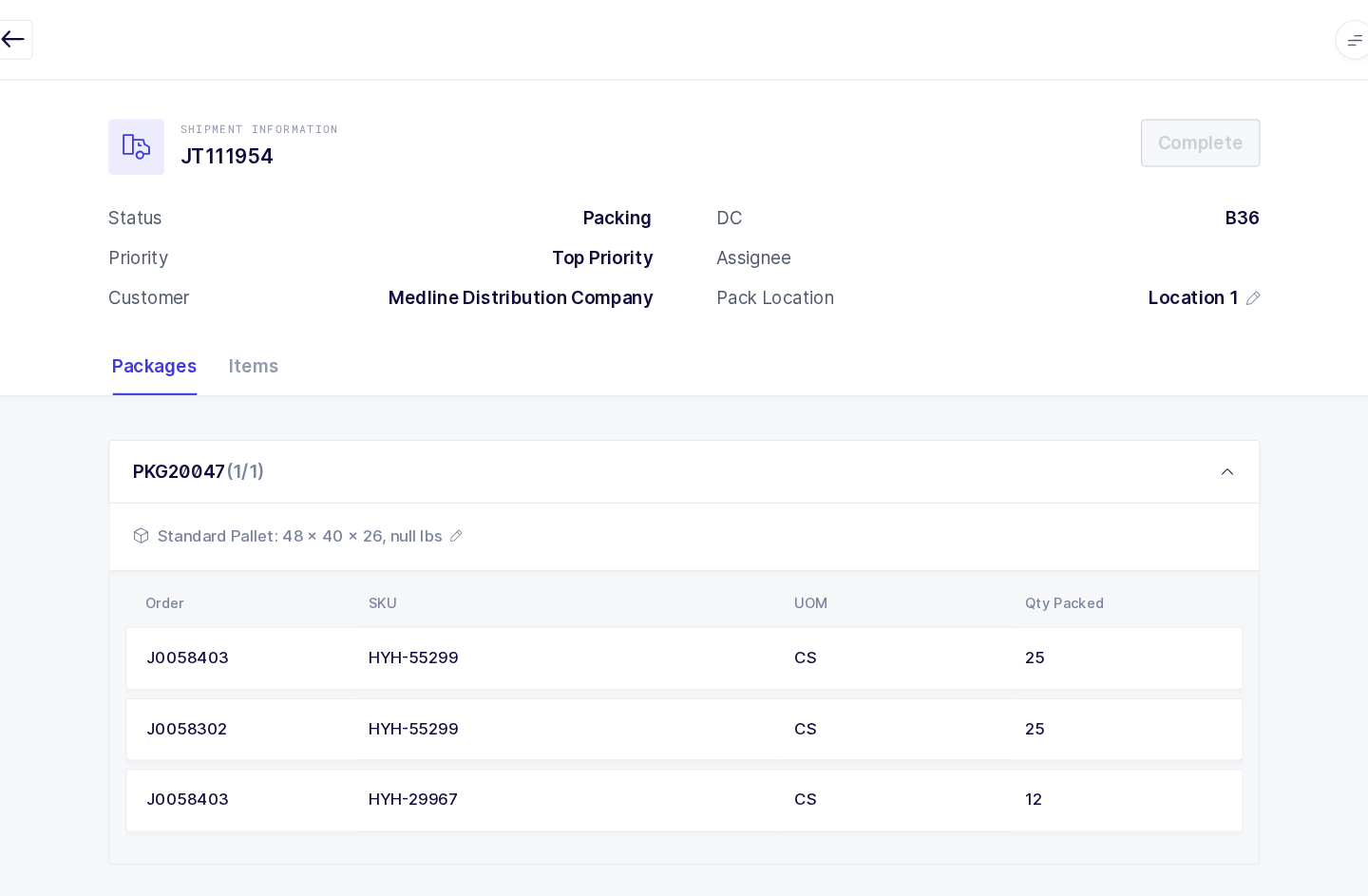
click at [425, 509] on span "Standard Pallet: 48 x 40 x 26, null lbs" at bounding box center [313, 511] width 314 height 22
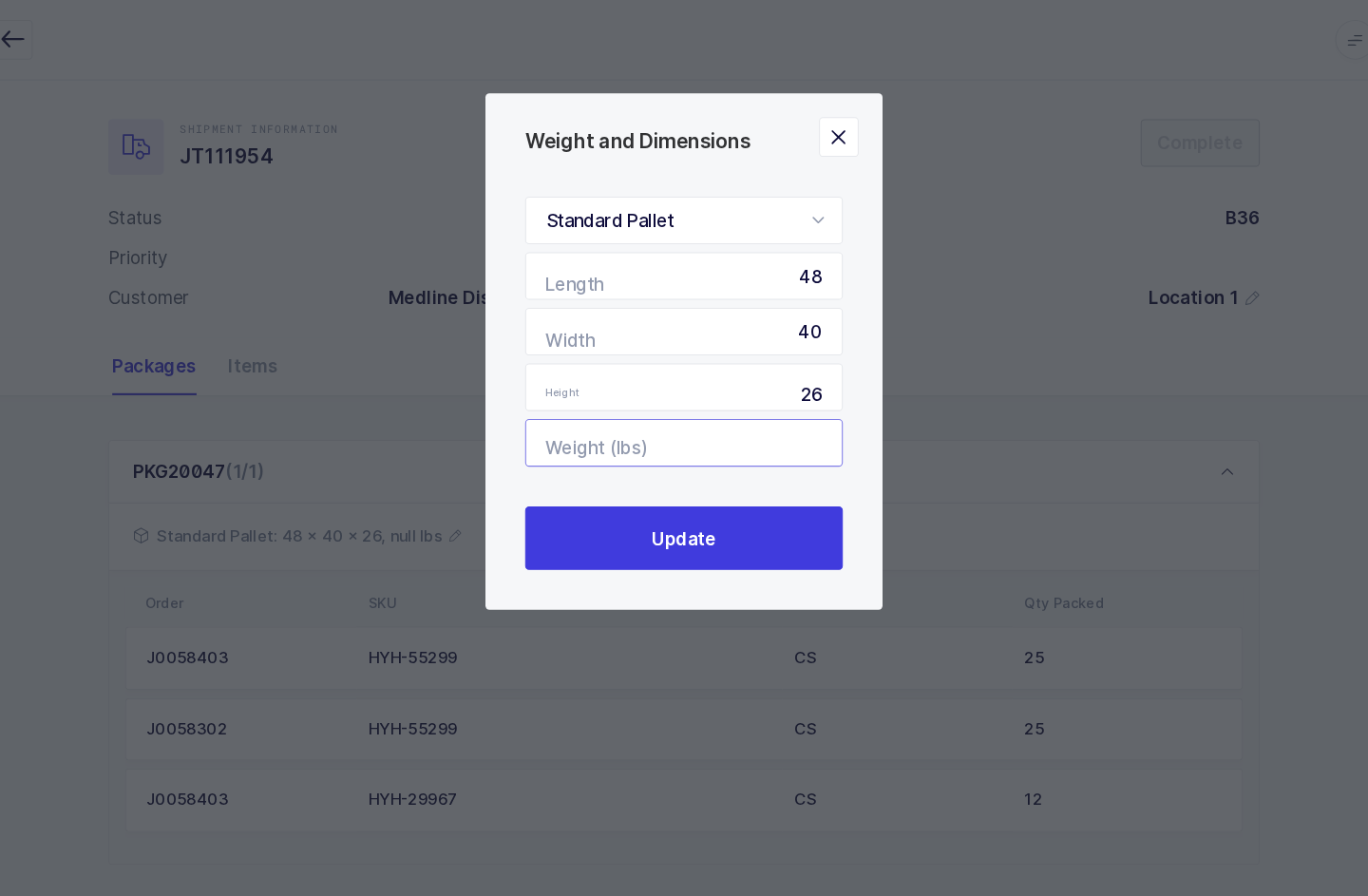
click at [667, 427] on input "Weight (lbs)" at bounding box center [684, 423] width 304 height 46
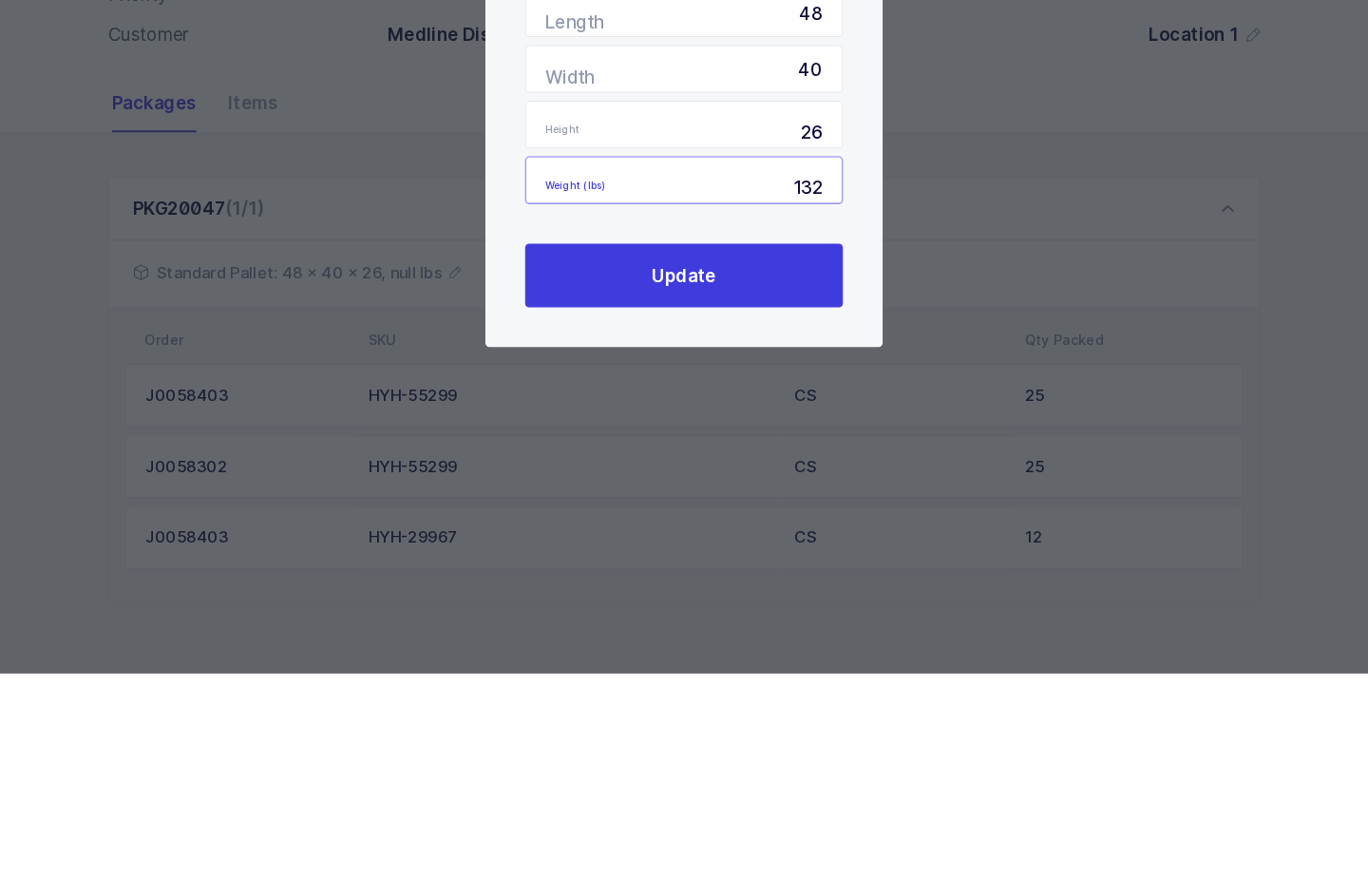
type input "132"
click at [729, 484] on button "Update" at bounding box center [684, 515] width 304 height 60
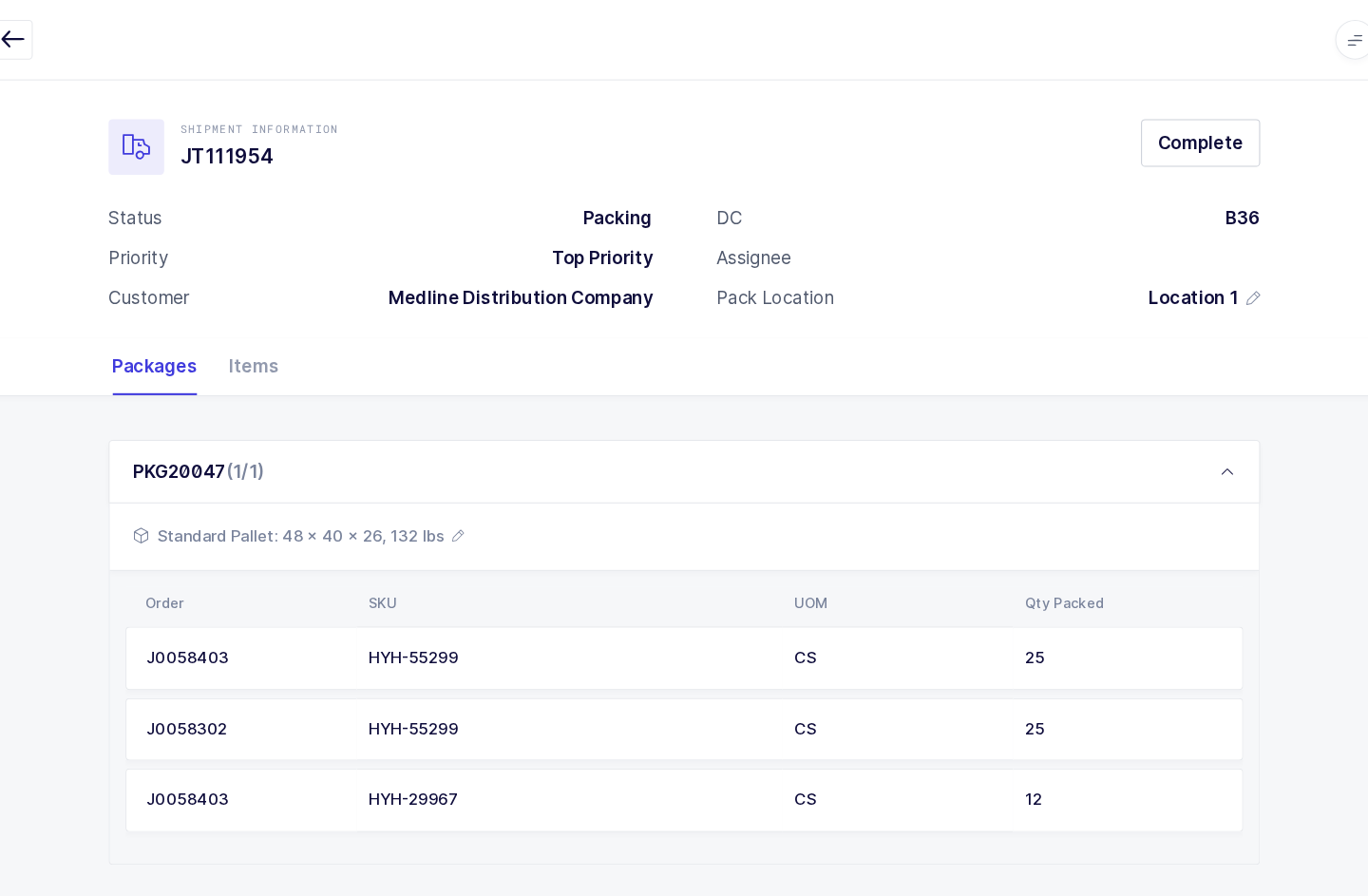
click at [1150, 140] on span "Complete" at bounding box center [1178, 136] width 82 height 23
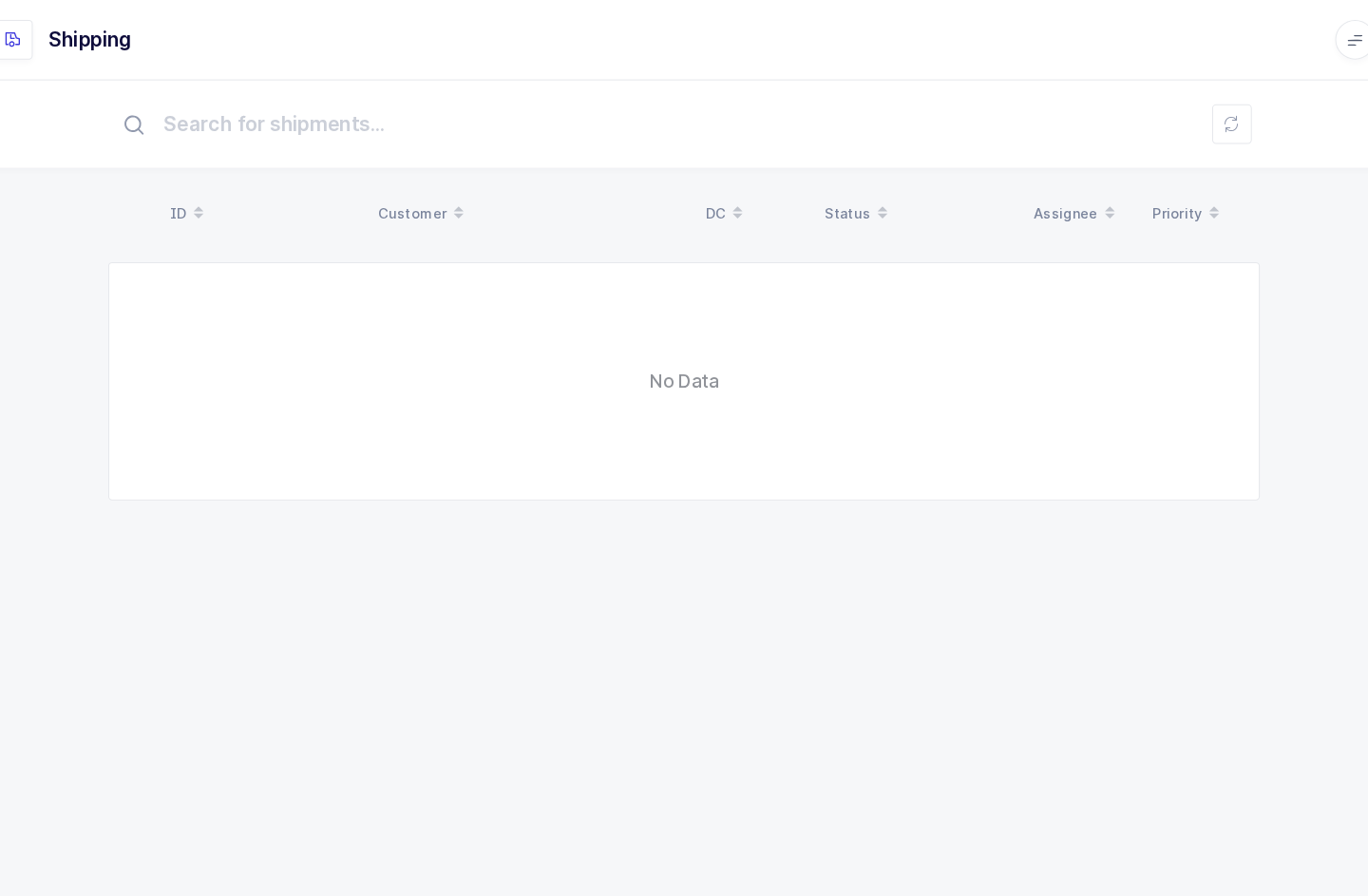
click at [1189, 113] on button at bounding box center [1207, 119] width 38 height 38
click at [1318, 40] on icon at bounding box center [1326, 38] width 16 height 16
click at [1206, 199] on li "Logout" at bounding box center [1239, 206] width 114 height 16
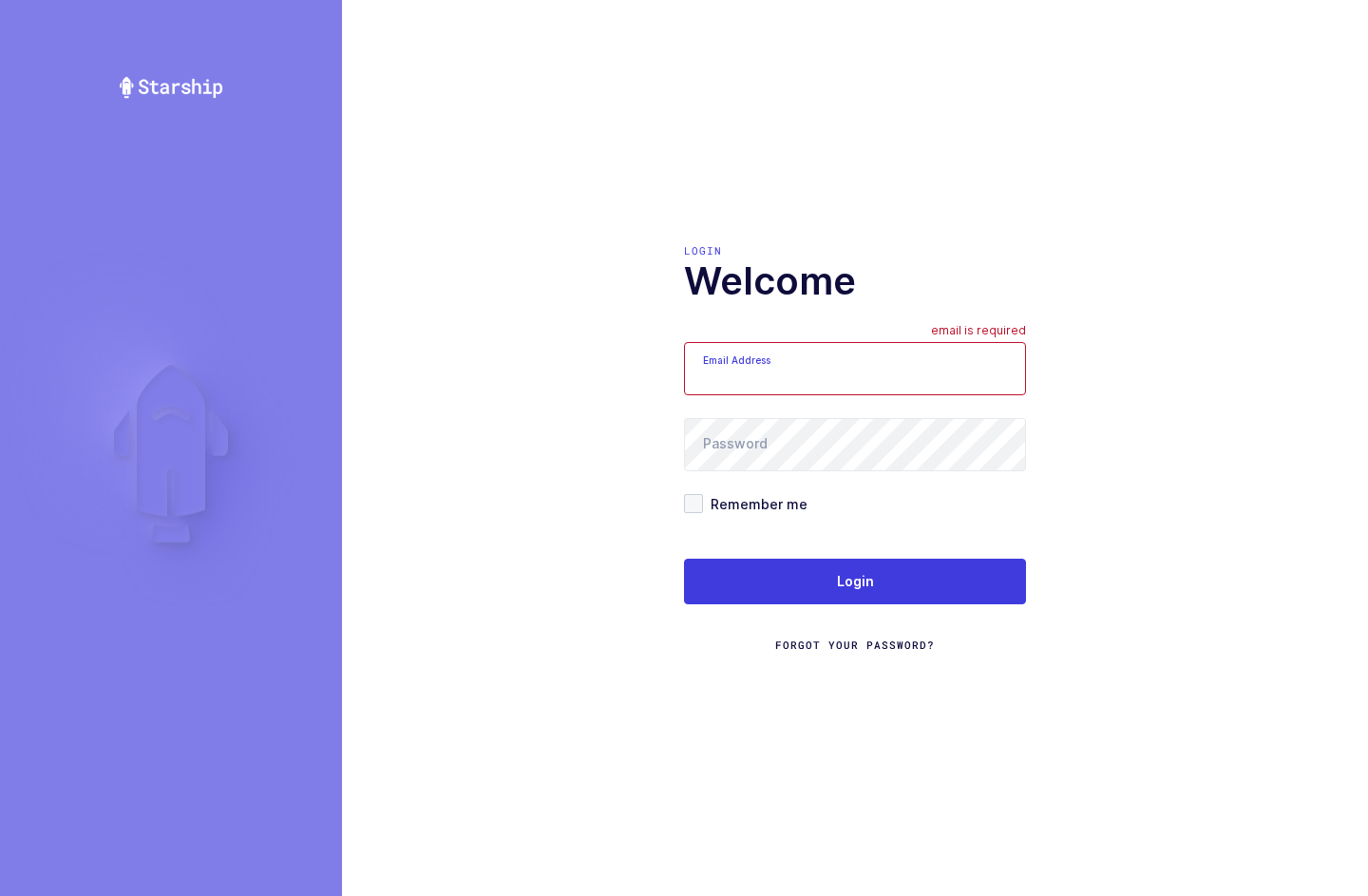
click at [1253, 172] on div "Login Welcome Email Address email is required Password Remember me Login Forgot…" at bounding box center [854, 448] width 1026 height 896
